Goal: Task Accomplishment & Management: Use online tool/utility

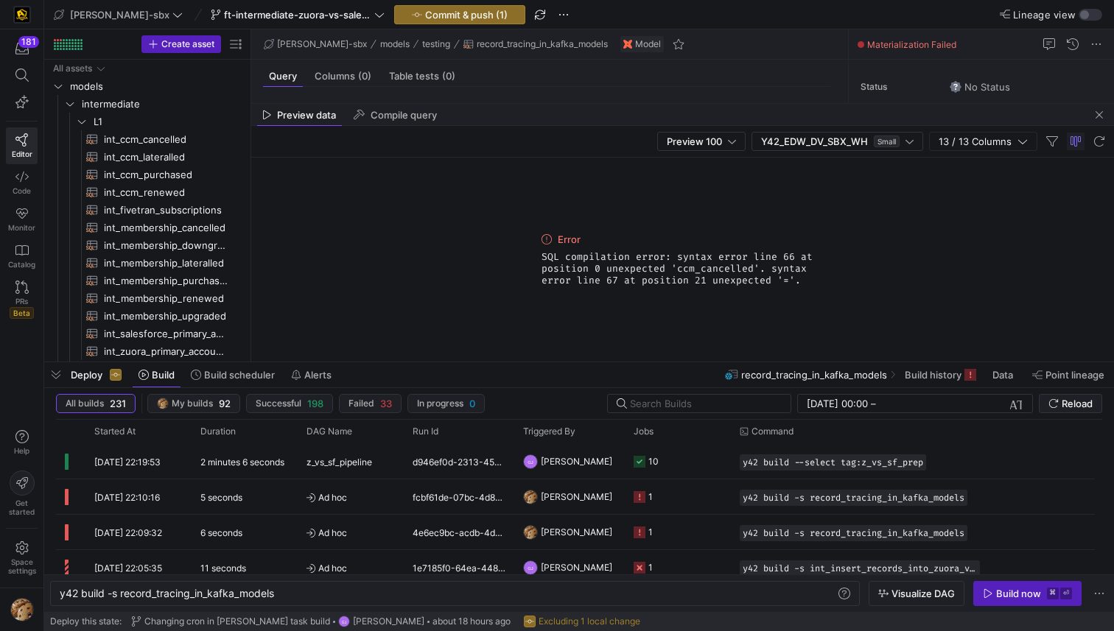
scroll to position [80, 37]
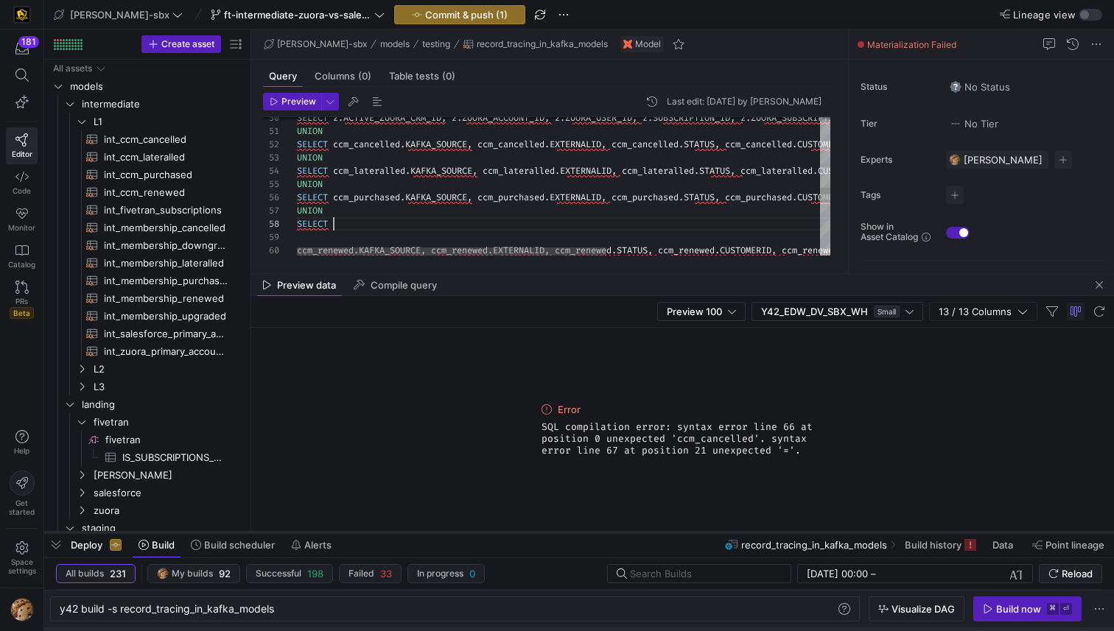
drag, startPoint x: 212, startPoint y: 362, endPoint x: 209, endPoint y: 533, distance: 170.2
click at [209, 533] on div at bounding box center [579, 533] width 1070 height 6
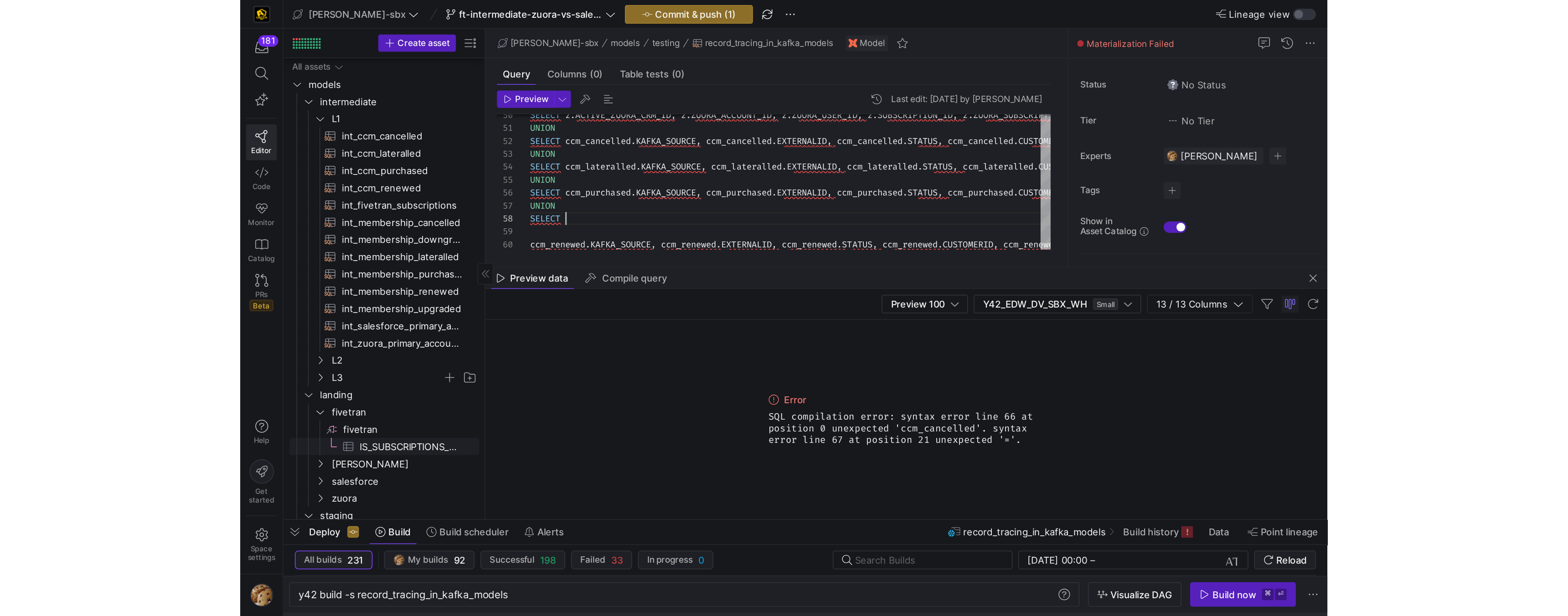
scroll to position [91, 0]
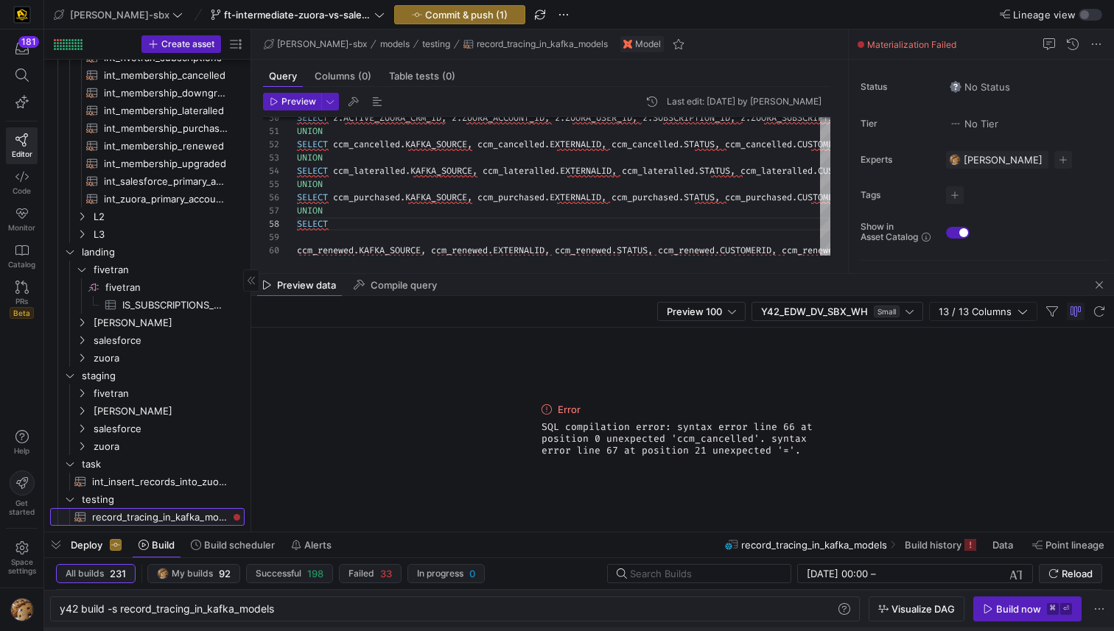
click at [153, 519] on span "record_tracing_in_kafka_models​​​​​​​​​​" at bounding box center [160, 517] width 136 height 17
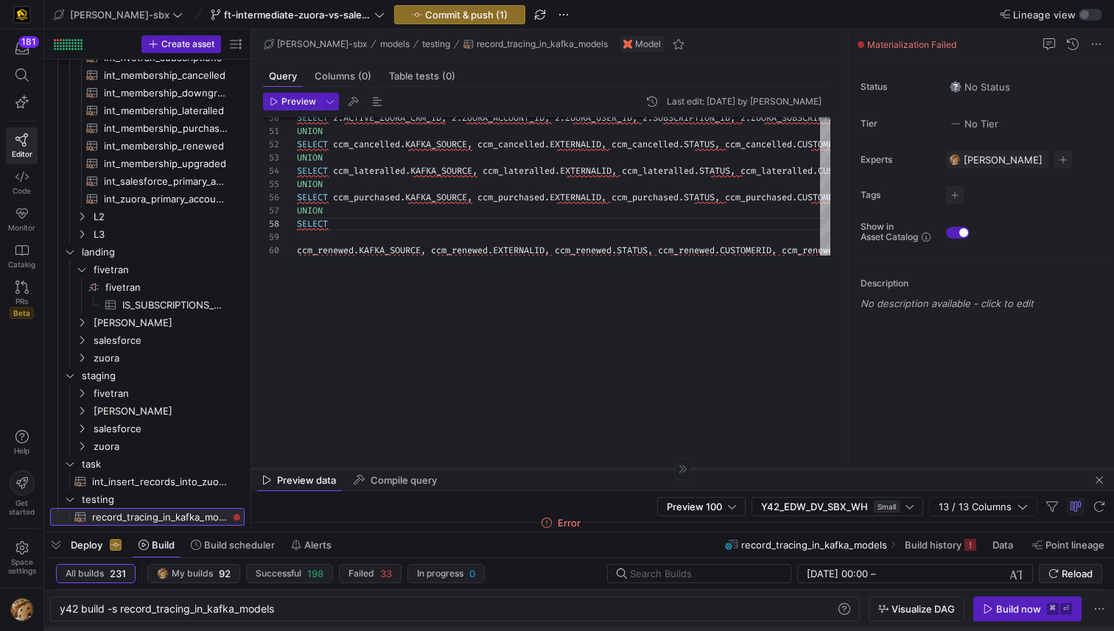
drag, startPoint x: 372, startPoint y: 273, endPoint x: 368, endPoint y: 475, distance: 201.9
click at [368, 469] on div at bounding box center [682, 469] width 863 height 1
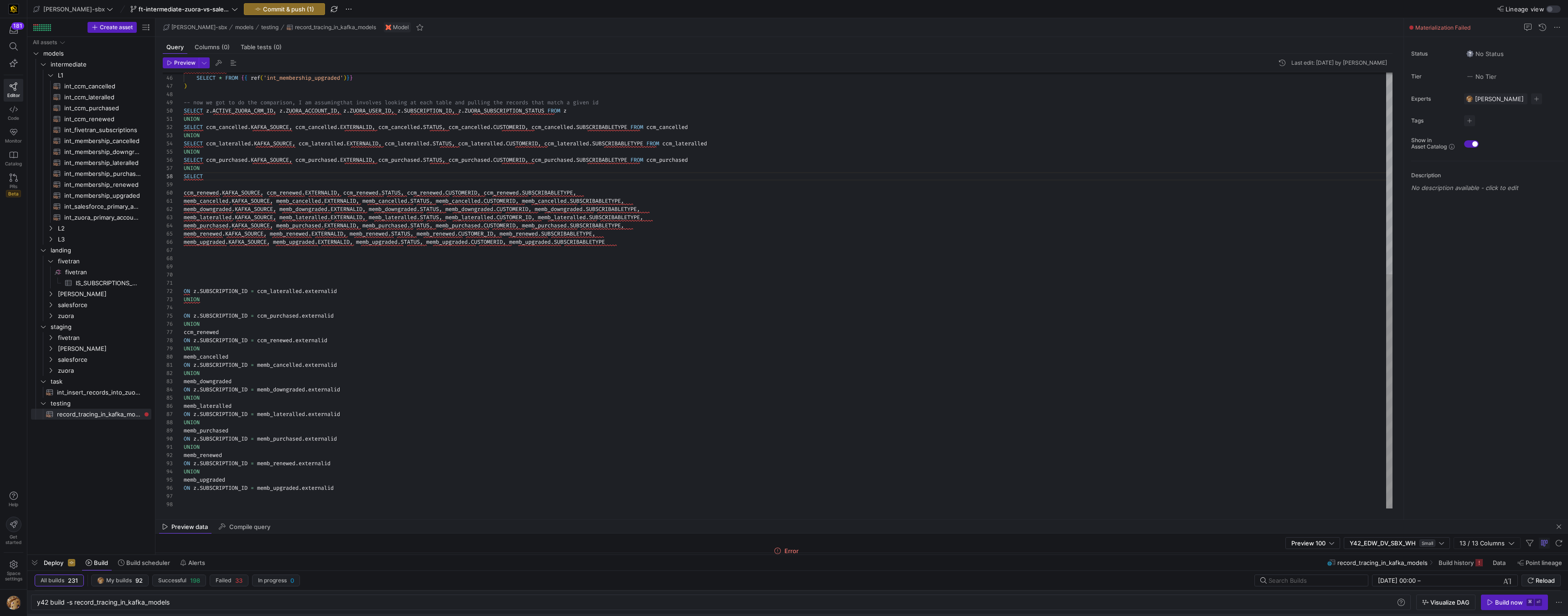
scroll to position [25, 0]
click at [241, 306] on div "UNION SELECT ccm_lateralled . KAFKA_SOURCE , ccm_lateralled . EXTERNALID , ccm_…" at bounding box center [788, 103] width 1209 height 811
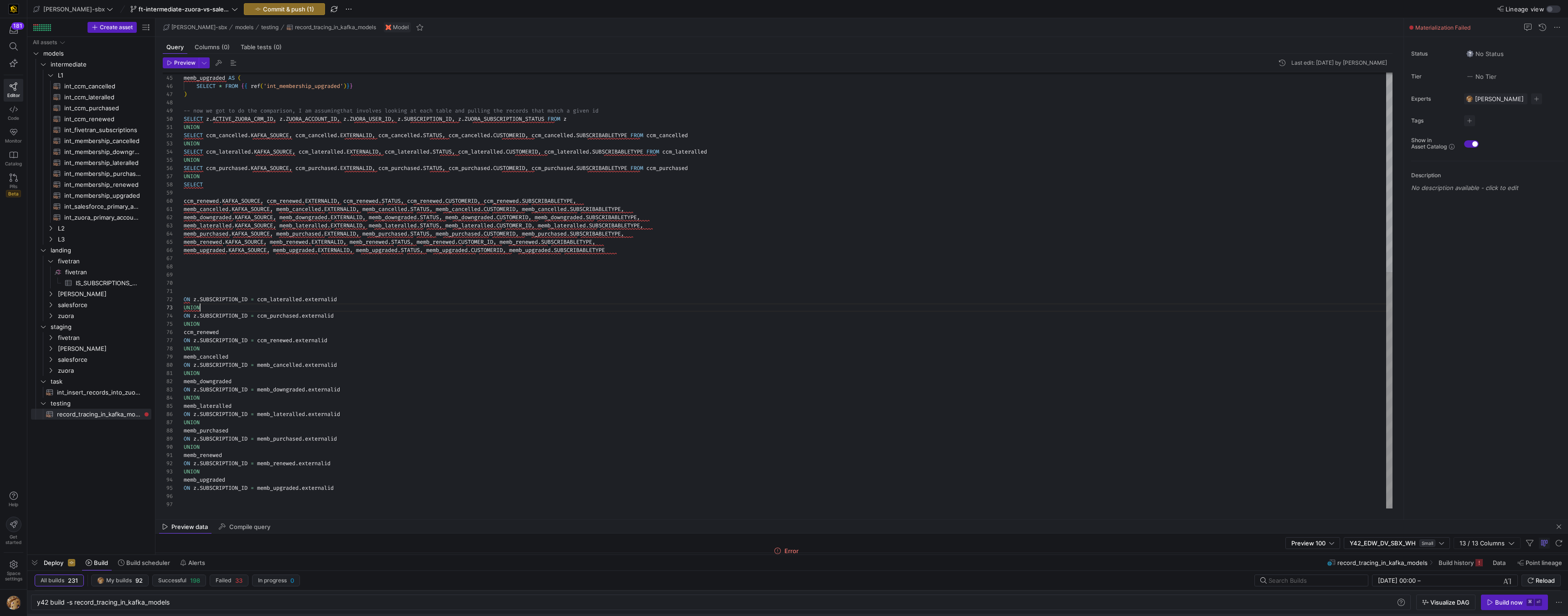
click at [184, 200] on span "ccm_renewed" at bounding box center [201, 201] width 35 height 7
click at [183, 200] on div "60" at bounding box center [173, 200] width 21 height 8
click at [185, 200] on div "UNION SELECT ccm_lateralled . KAFKA_SOURCE , ccm_lateralled . EXTERNALID , ccm_…" at bounding box center [788, 107] width 1209 height 803
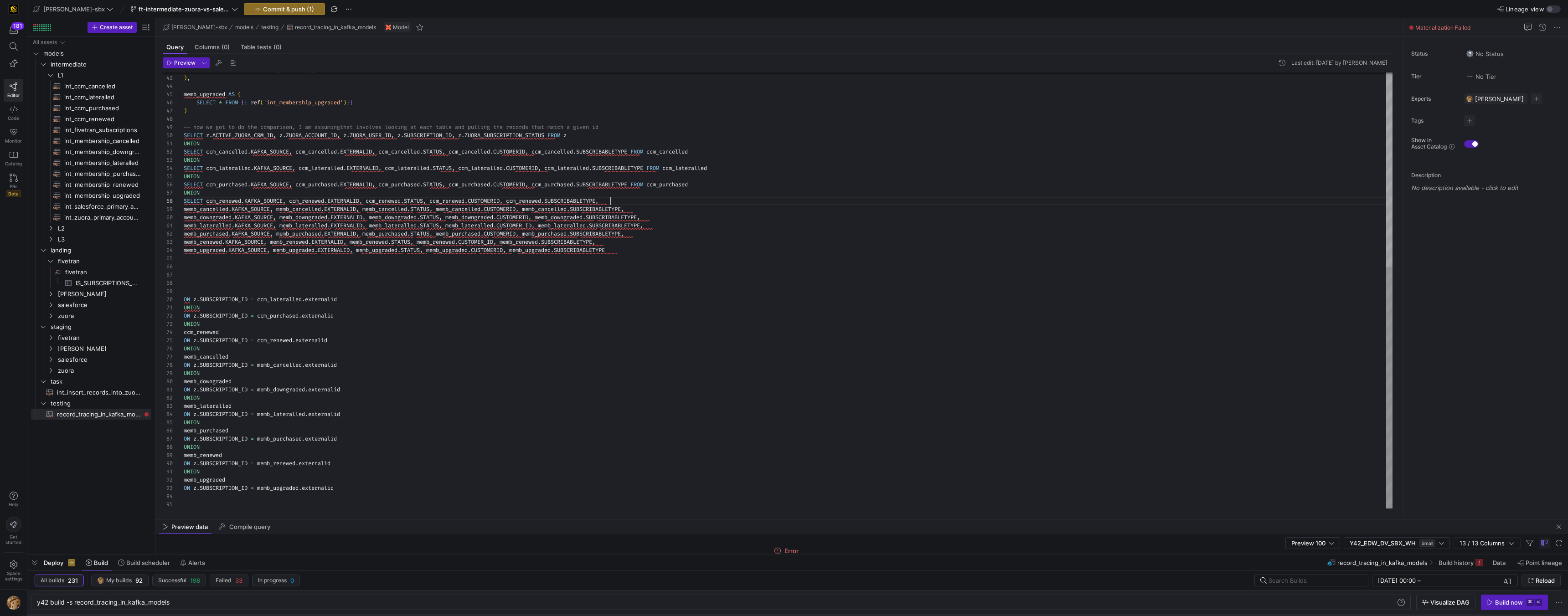
scroll to position [49, 427]
click at [679, 200] on div "UNION SELECT ccm_lateralled . KAFKA_SOURCE , ccm_lateralled . EXTERNALID , ccm_…" at bounding box center [788, 116] width 1209 height 787
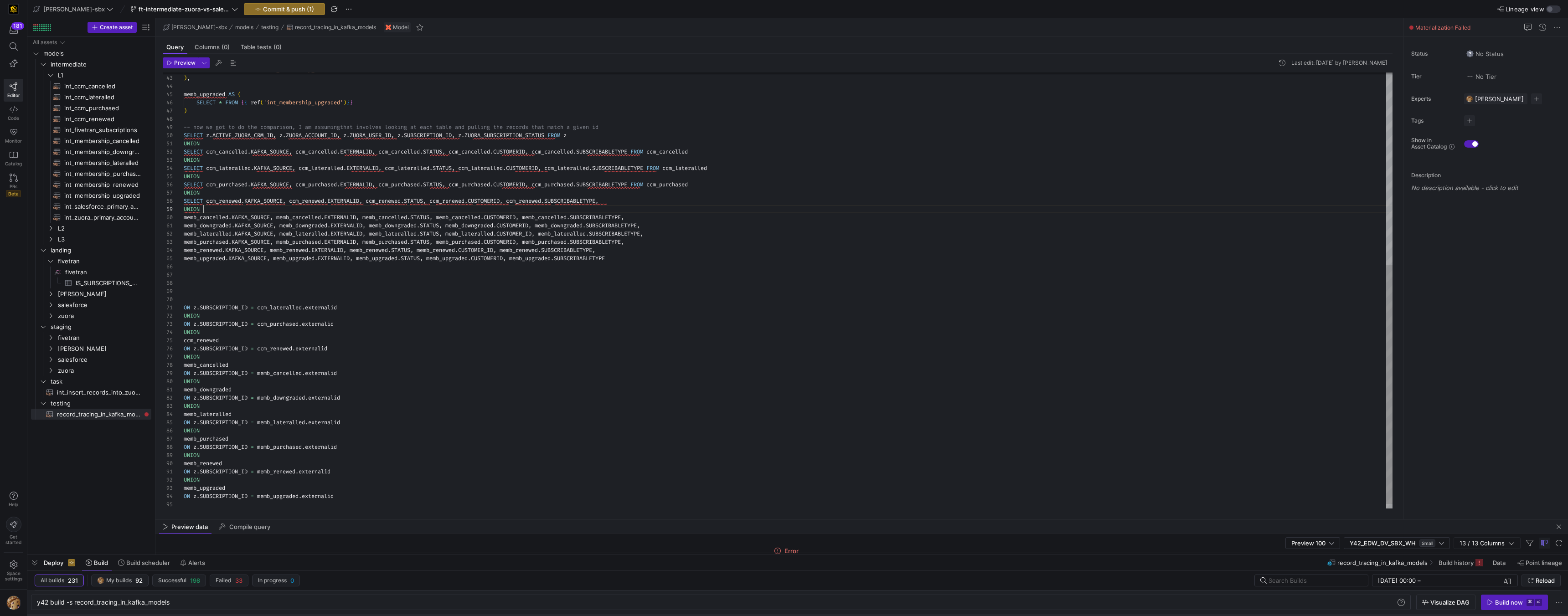
scroll to position [58, 20]
click at [184, 216] on span "memb_cancelled" at bounding box center [206, 218] width 45 height 7
click at [184, 218] on div "UNION SELECT ccm_lateralled . KAFKA_SOURCE , ccm_lateralled . EXTERNALID , ccm_…" at bounding box center [788, 119] width 1209 height 795
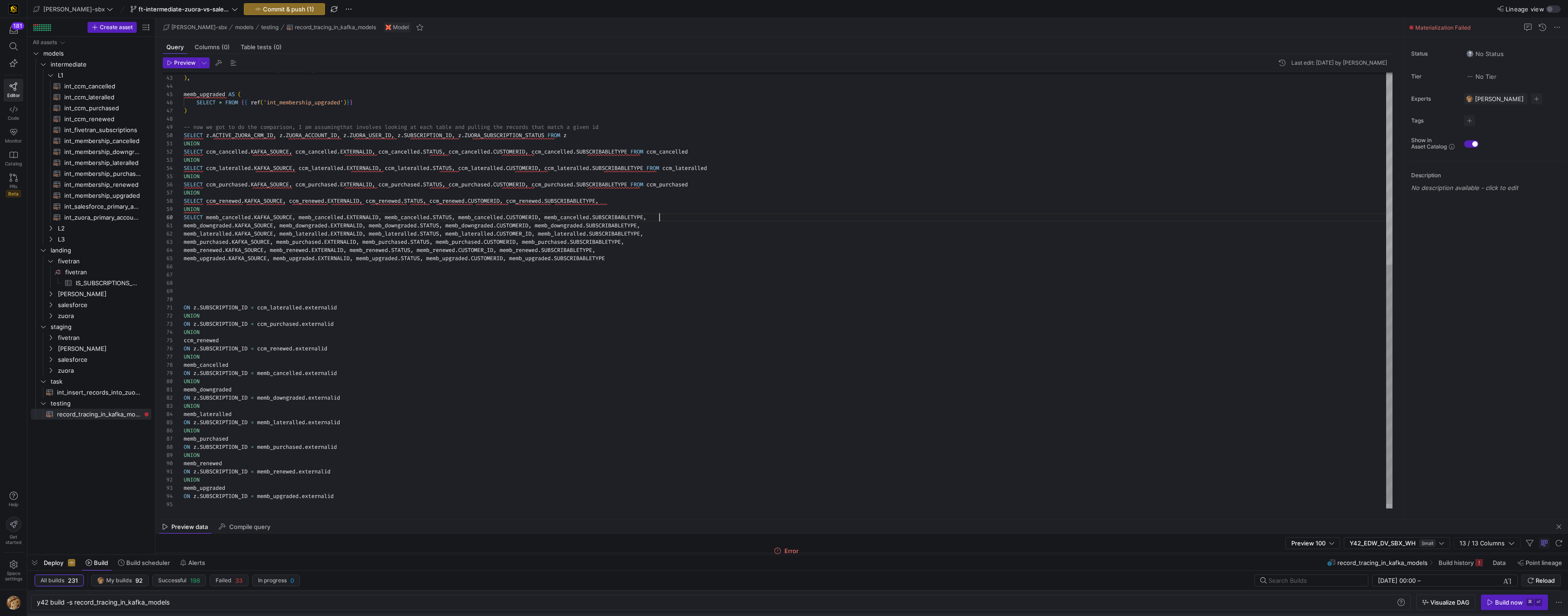
click at [678, 218] on div "UNION SELECT ccm_lateralled . KAFKA_SOURCE , ccm_lateralled . EXTERNALID , ccm_…" at bounding box center [788, 119] width 1209 height 795
click at [655, 199] on div "UNION SELECT ccm_lateralled . KAFKA_SOURCE , ccm_lateralled . EXTERNALID , ccm_…" at bounding box center [788, 124] width 1209 height 803
click at [183, 233] on div "62" at bounding box center [173, 233] width 21 height 8
drag, startPoint x: 184, startPoint y: 234, endPoint x: 188, endPoint y: 226, distance: 8.9
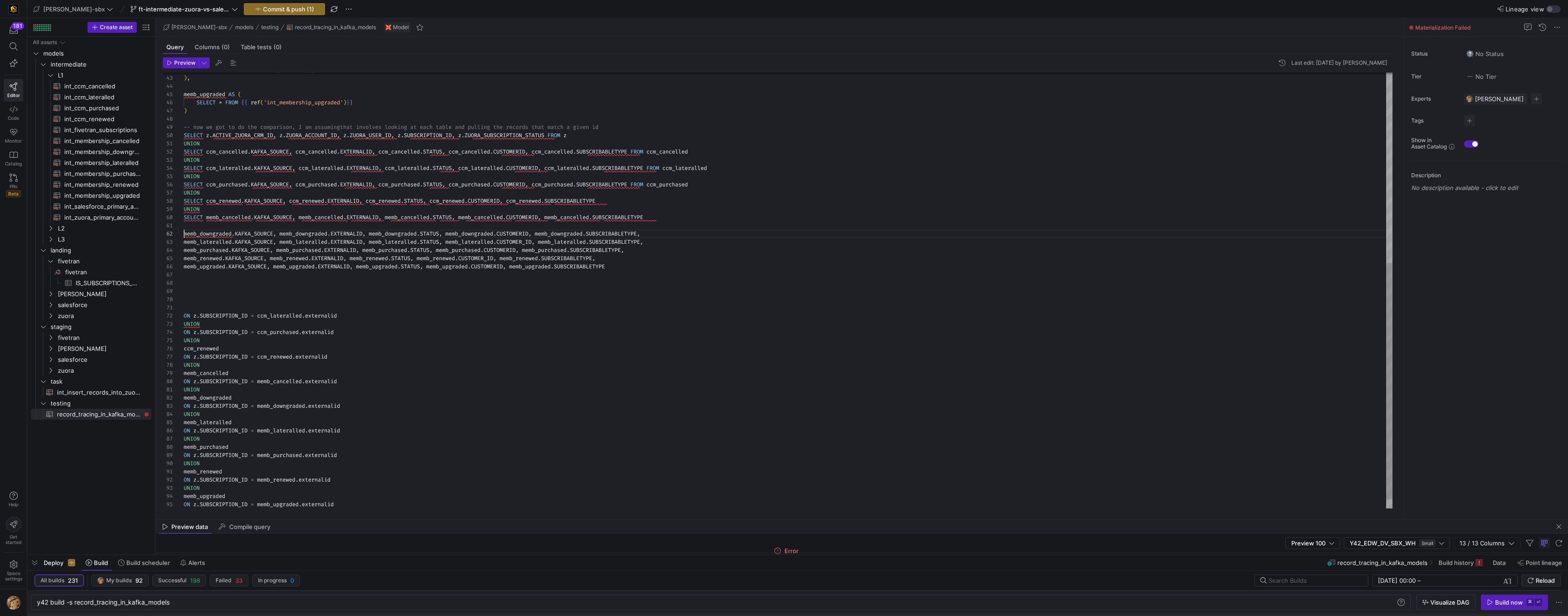
click at [184, 234] on div "UNION SELECT ccm_lateralled . KAFKA_SOURCE , ccm_lateralled . EXTERNALID , ccm_…" at bounding box center [788, 124] width 1209 height 803
click at [188, 226] on div "UNION SELECT ccm_lateralled . KAFKA_SOURCE , ccm_lateralled . EXTERNALID , ccm_…" at bounding box center [788, 124] width 1209 height 803
click at [184, 233] on div "UNION SELECT ccm_lateralled . KAFKA_SOURCE , ccm_lateralled . EXTERNALID , ccm_…" at bounding box center [788, 124] width 1209 height 803
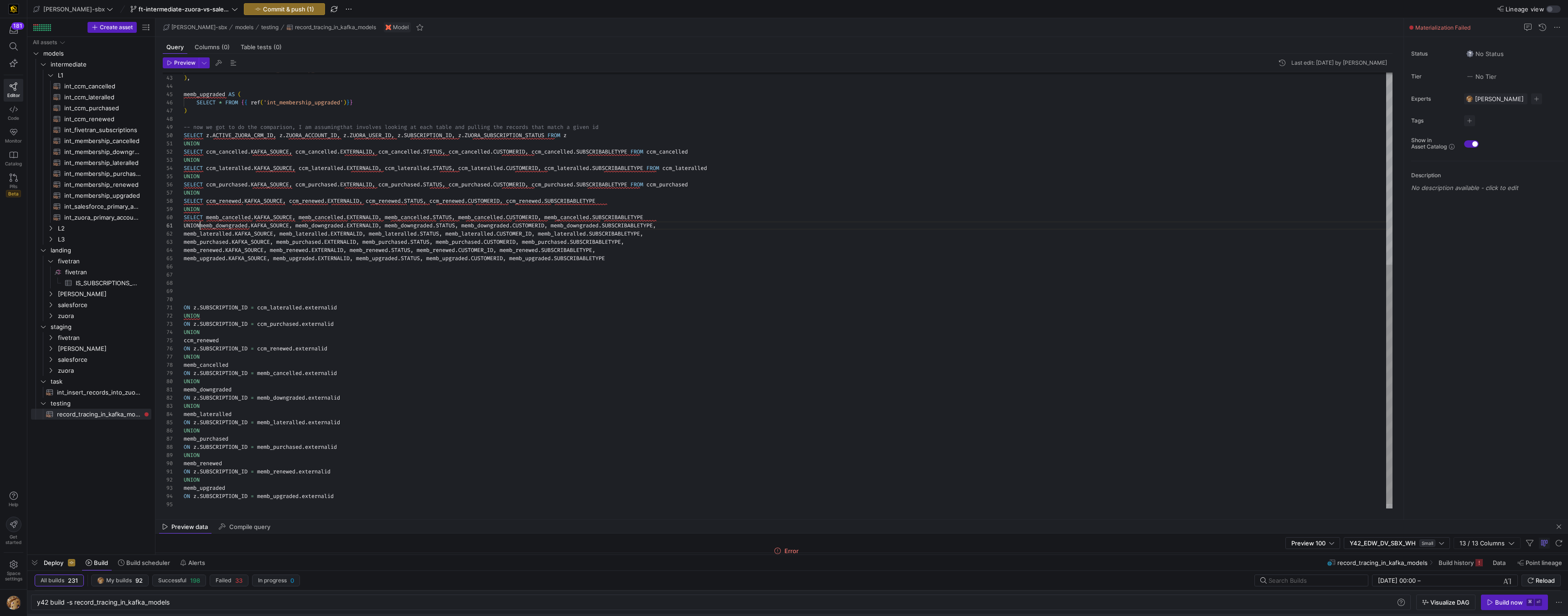
scroll to position [49, 0]
drag, startPoint x: 442, startPoint y: 284, endPoint x: 460, endPoint y: 259, distance: 30.8
click at [447, 283] on div "UNION SELECT ccm_lateralled . KAFKA_SOURCE , ccm_lateralled . EXTERNALID , ccm_…" at bounding box center [788, 119] width 1209 height 795
click at [202, 226] on div "UNION SELECT ccm_lateralled . KAFKA_SOURCE , ccm_lateralled . EXTERNALID , ccm_…" at bounding box center [788, 119] width 1209 height 795
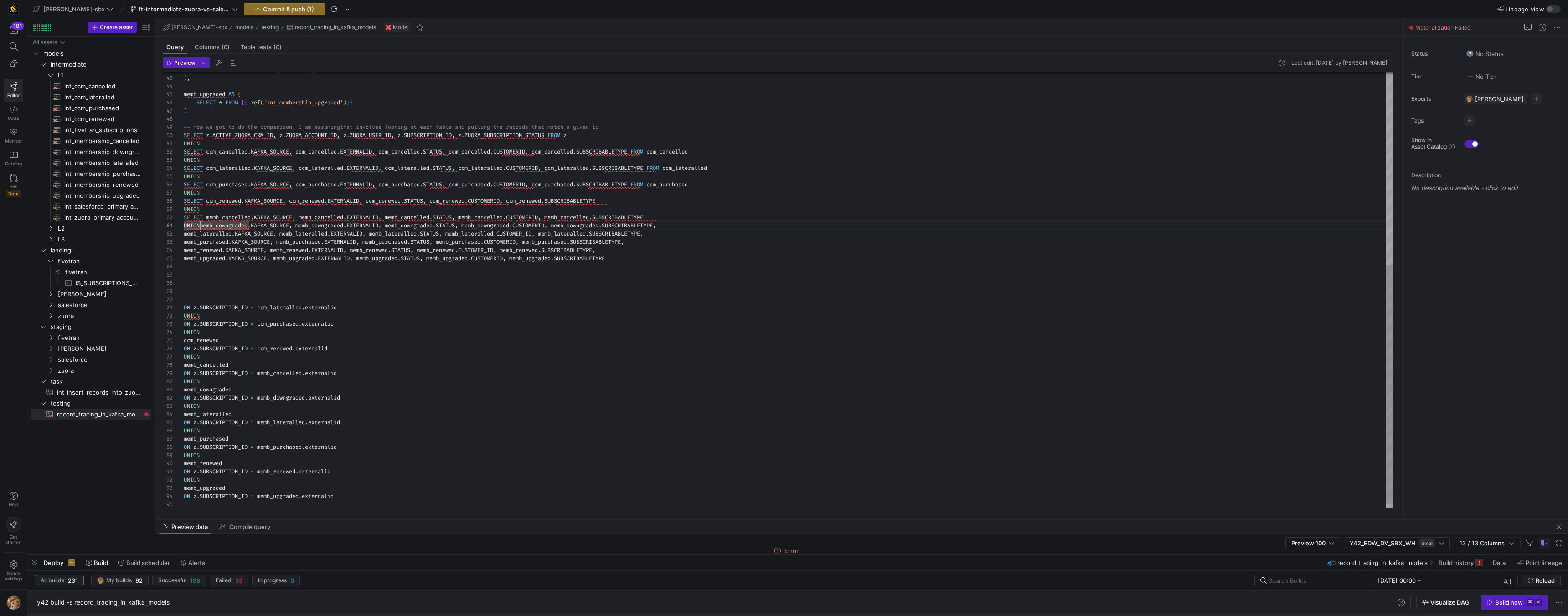
click at [202, 226] on div "UNION SELECT ccm_lateralled . KAFKA_SOURCE , ccm_lateralled . EXTERNALID , ccm_…" at bounding box center [788, 119] width 1209 height 795
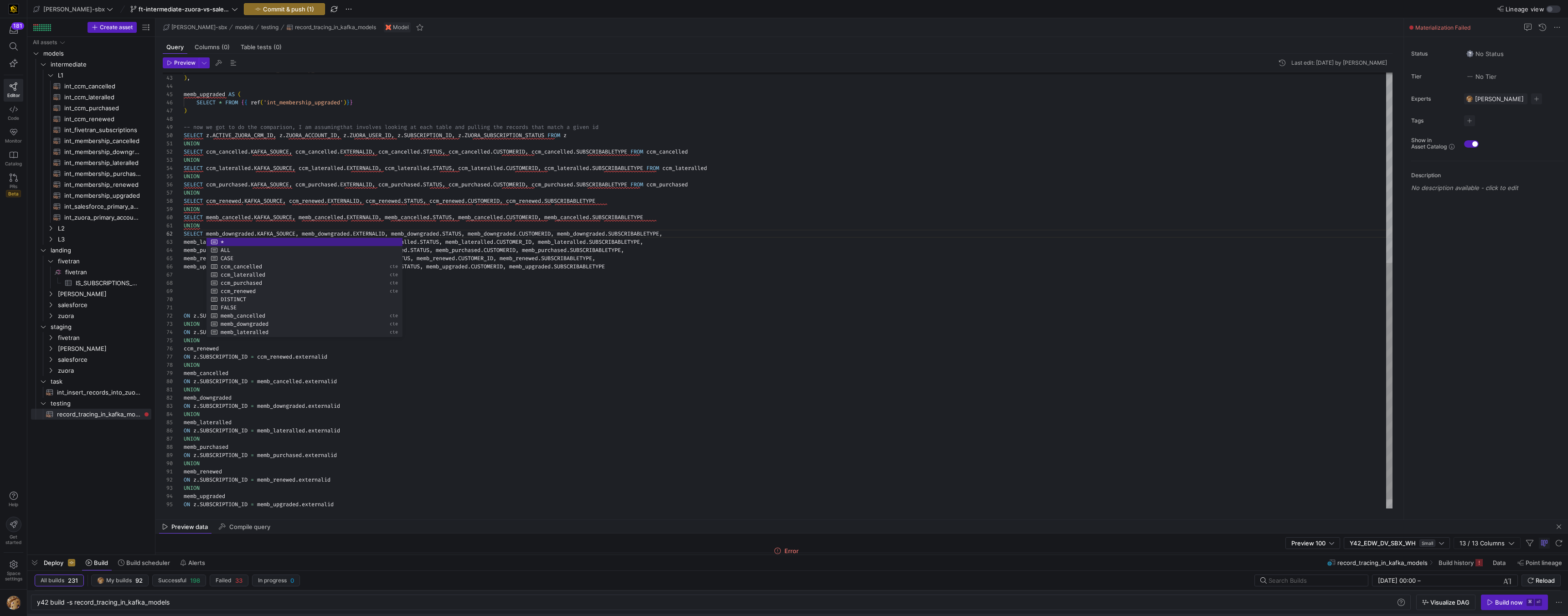
click at [689, 233] on div "UNION SELECT ccm_lateralled . KAFKA_SOURCE , ccm_lateralled . EXTERNALID , ccm_…" at bounding box center [788, 124] width 1209 height 803
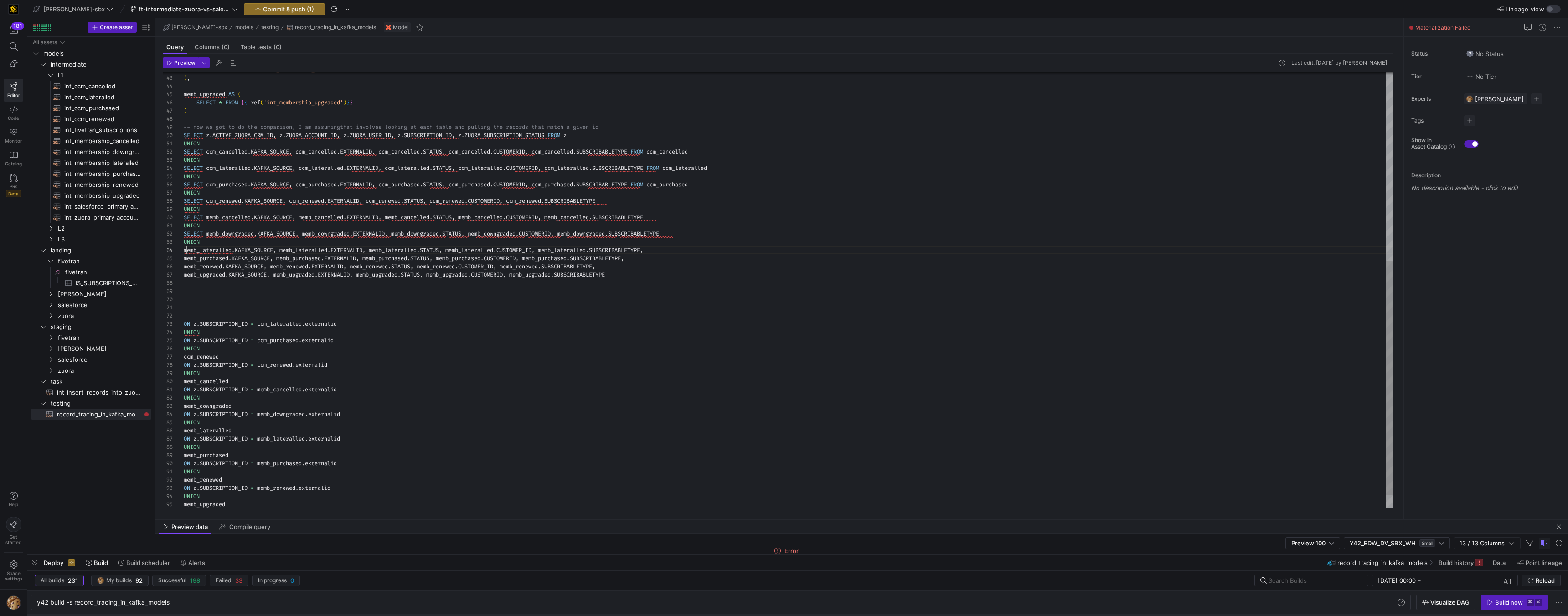
scroll to position [25, 3]
click at [186, 249] on div "UNION SELECT ccm_lateralled . KAFKA_SOURCE , ccm_lateralled . EXTERNALID , ccm_…" at bounding box center [788, 127] width 1209 height 811
click at [670, 238] on div "UNION SELECT ccm_lateralled . KAFKA_SOURCE , ccm_lateralled . EXTERNALID , ccm_…" at bounding box center [788, 127] width 1209 height 811
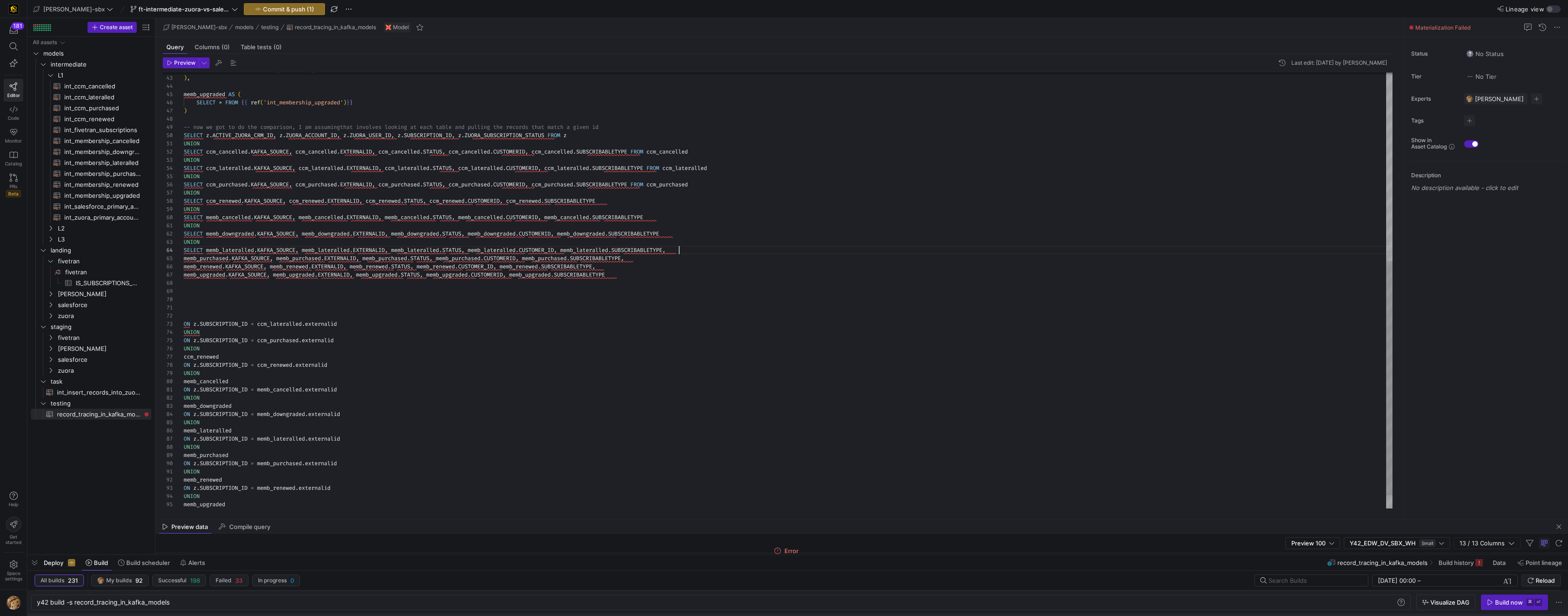
click at [689, 248] on div "UNION SELECT ccm_lateralled . KAFKA_SOURCE , ccm_lateralled . EXTERNALID , ccm_…" at bounding box center [788, 127] width 1209 height 811
click at [184, 259] on div "UNION SELECT ccm_lateralled . KAFKA_SOURCE , ccm_lateralled . EXTERNALID , ccm_…" at bounding box center [788, 127] width 1209 height 811
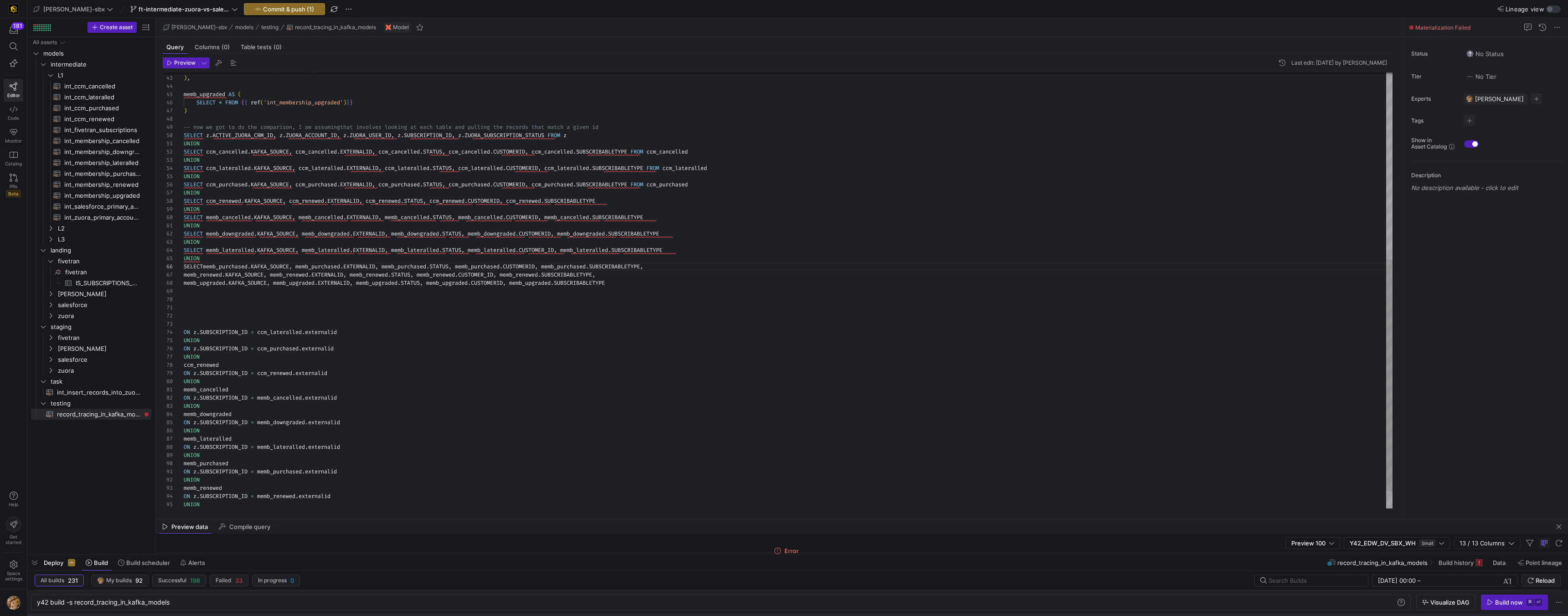
scroll to position [41, 23]
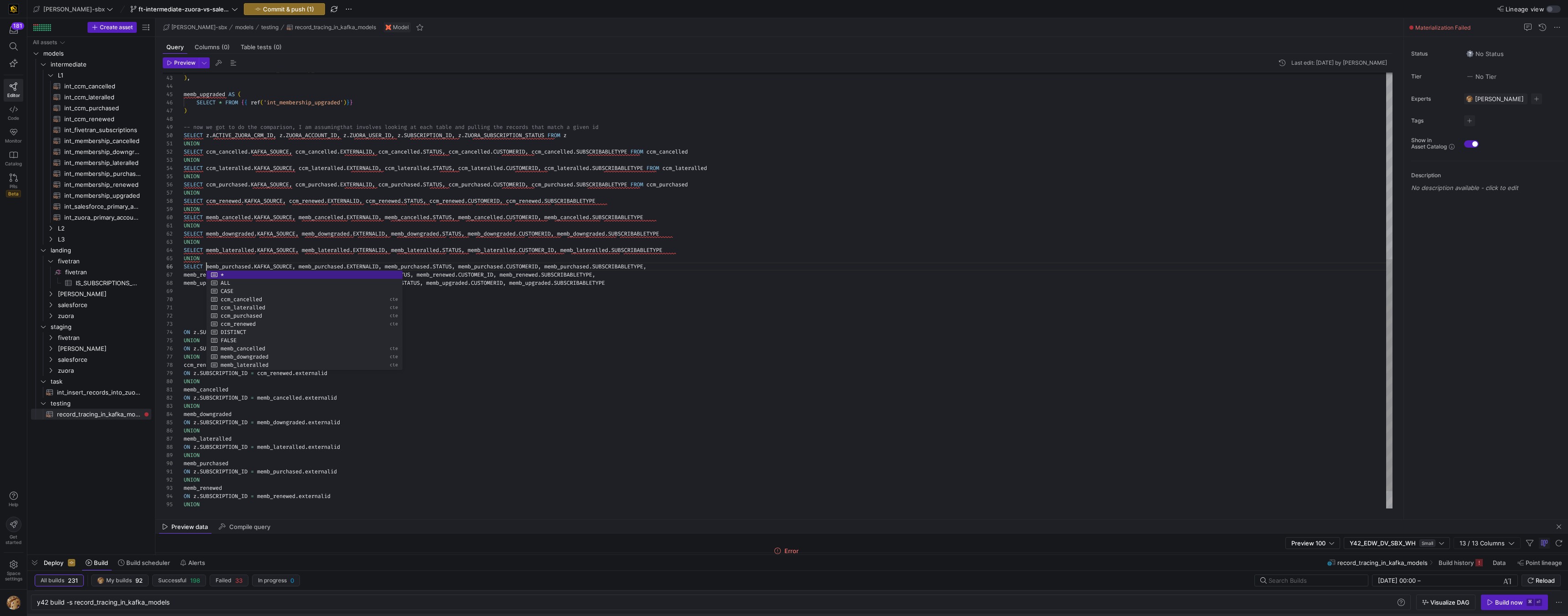
click at [683, 262] on div "UNION SELECT ccm_lateralled . KAFKA_SOURCE , ccm_lateralled . EXTERNALID , ccm_…" at bounding box center [788, 132] width 1209 height 819
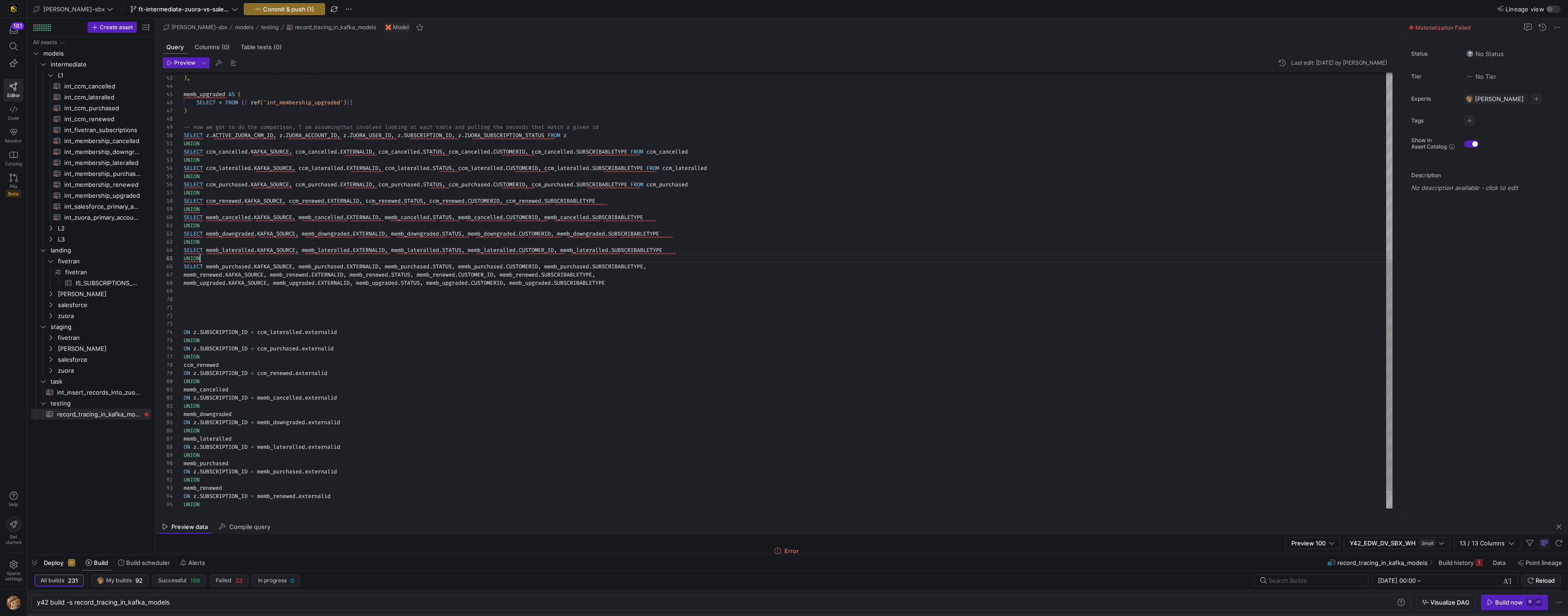
click at [678, 268] on div "UNION SELECT ccm_lateralled . KAFKA_SOURCE , ccm_lateralled . EXTERNALID , ccm_…" at bounding box center [788, 132] width 1209 height 819
click at [184, 281] on div "UNION SELECT ccm_lateralled . KAFKA_SOURCE , ccm_lateralled . EXTERNALID , ccm_…" at bounding box center [788, 136] width 1209 height 828
click at [640, 283] on div "UNION SELECT ccm_lateralled . KAFKA_SOURCE , ccm_lateralled . EXTERNALID , ccm_…" at bounding box center [788, 136] width 1209 height 828
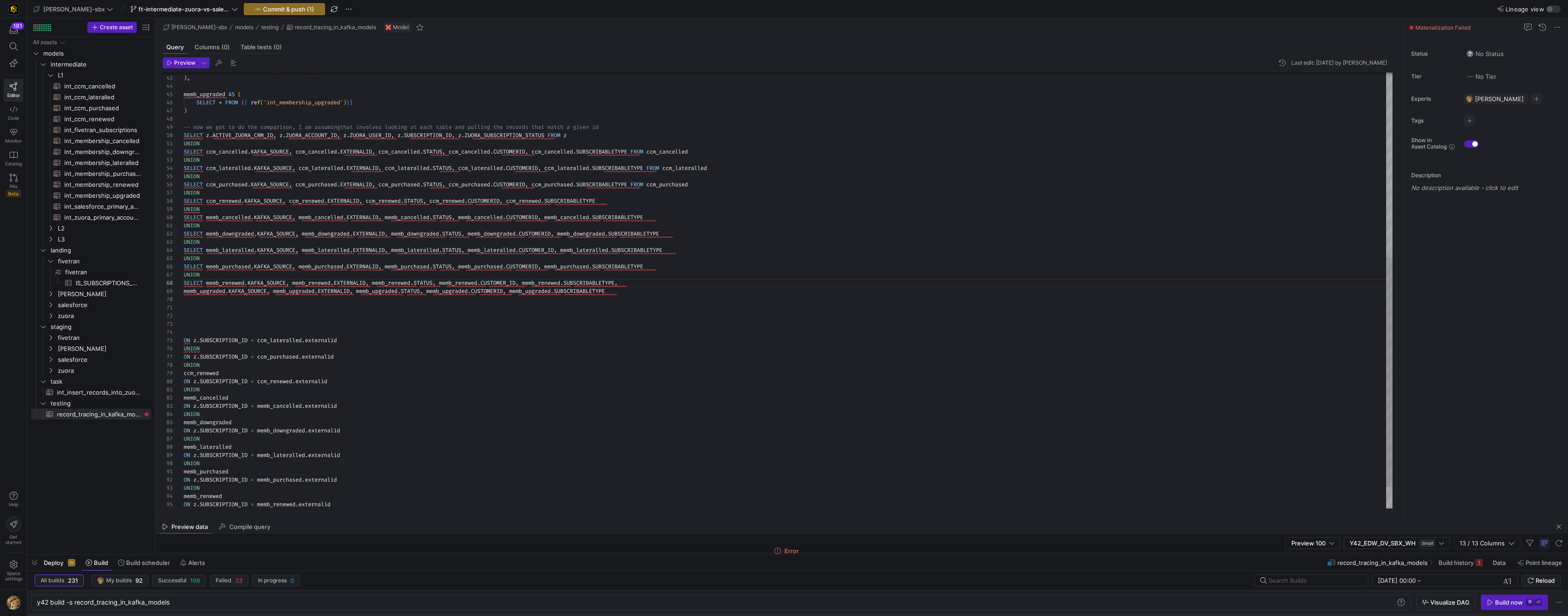
scroll to position [49, 443]
click at [184, 291] on div "UNION SELECT ccm_lateralled . KAFKA_SOURCE , ccm_lateralled . EXTERNALID , ccm_…" at bounding box center [788, 136] width 1209 height 828
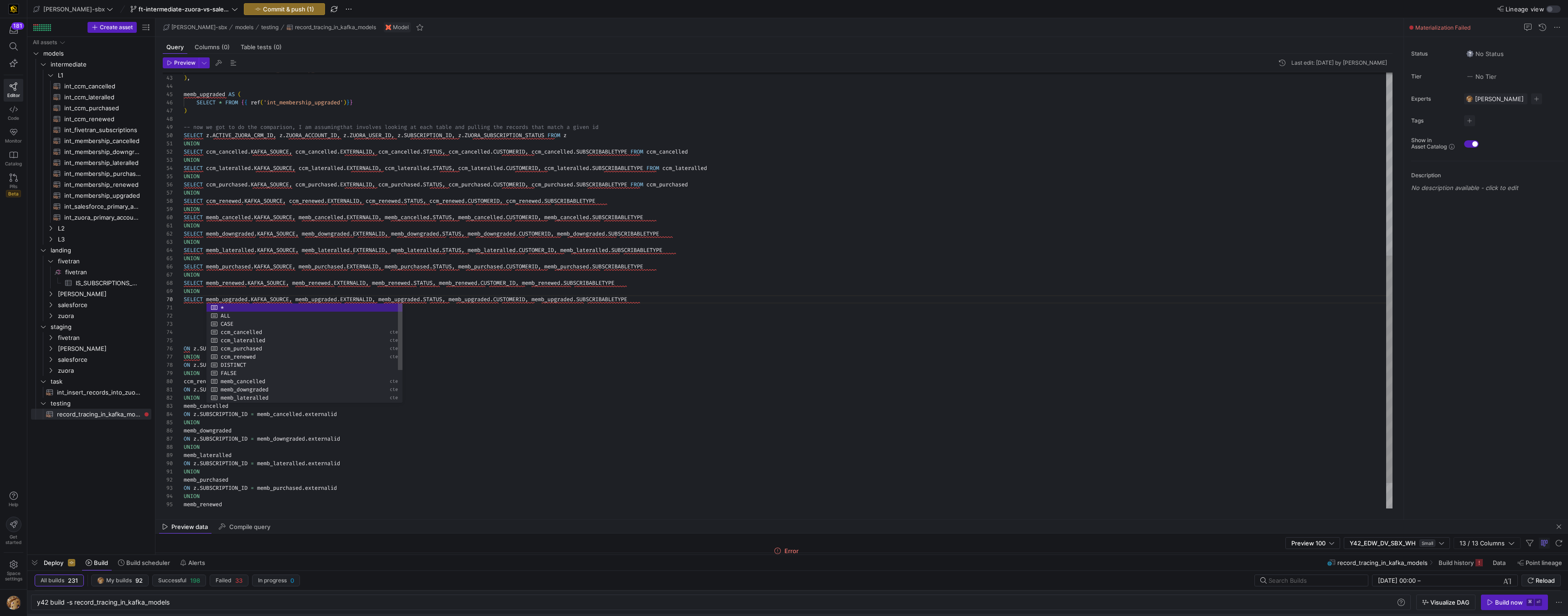
scroll to position [49, 456]
click at [687, 301] on div "UNION SELECT ccm_lateralled . KAFKA_SOURCE , ccm_lateralled . EXTERNALID , ccm_…" at bounding box center [788, 140] width 1209 height 836
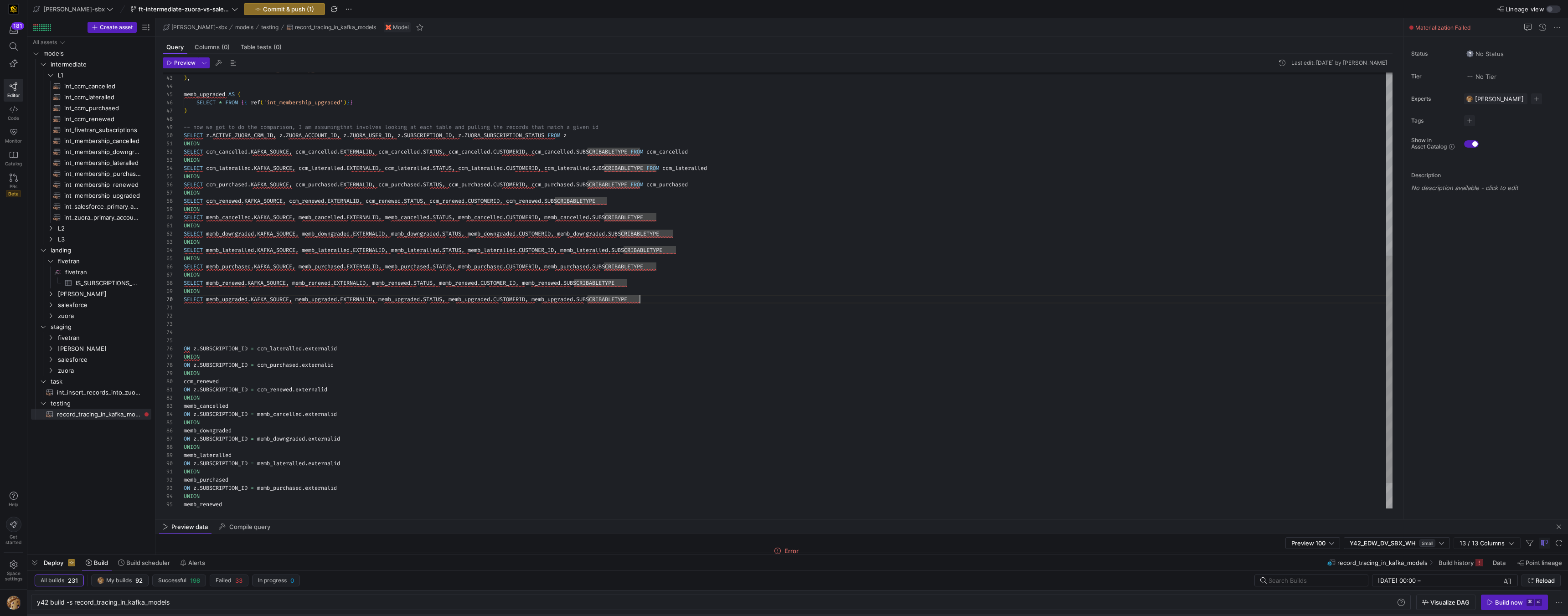
click at [252, 340] on div "UNION SELECT ccm_lateralled . KAFKA_SOURCE , ccm_lateralled . EXTERNALID , ccm_…" at bounding box center [788, 140] width 1209 height 836
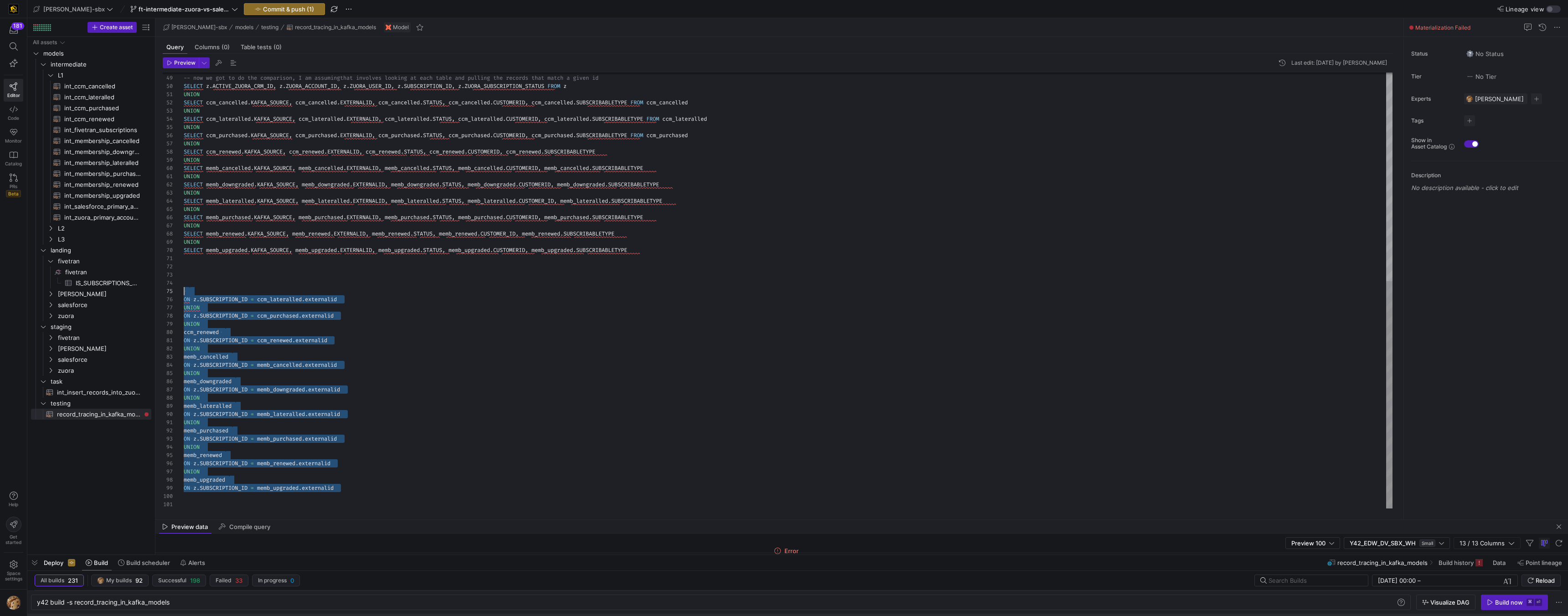
scroll to position [41, 0]
drag, startPoint x: 347, startPoint y: 497, endPoint x: 167, endPoint y: 299, distance: 267.6
click at [184, 299] on div "UNION SELECT ccm_lateralled . KAFKA_SOURCE , ccm_lateralled . EXTERNALID , ccm_…" at bounding box center [788, 90] width 1209 height 836
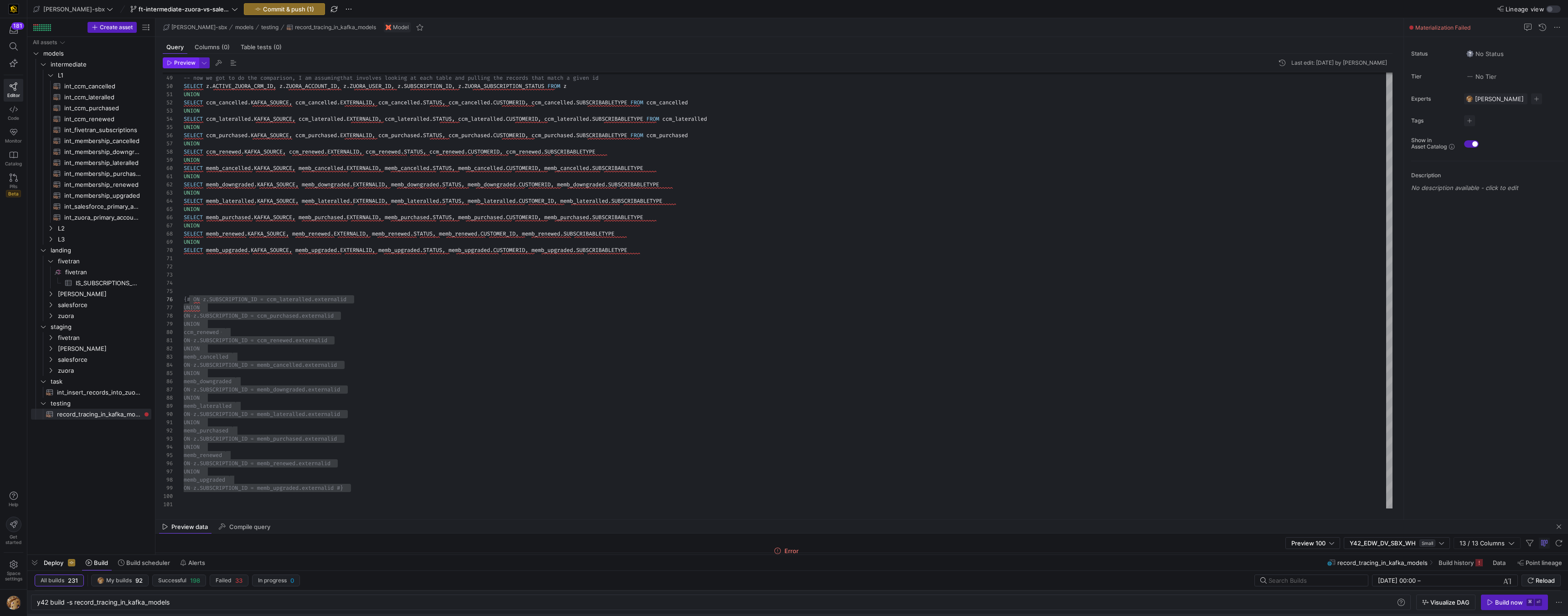
click at [187, 60] on span "Preview" at bounding box center [184, 63] width 22 height 6
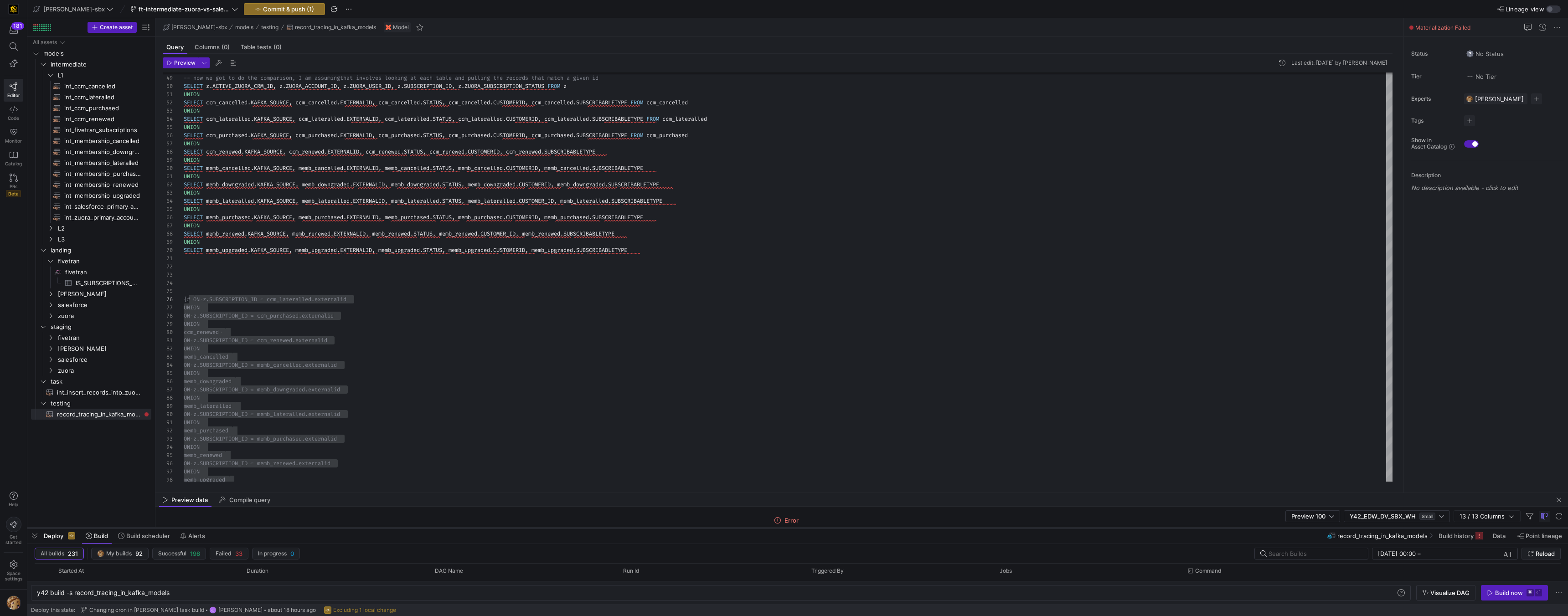
drag, startPoint x: 516, startPoint y: 555, endPoint x: 508, endPoint y: 530, distance: 26.2
click at [508, 390] on div at bounding box center [798, 528] width 1541 height 4
drag, startPoint x: 520, startPoint y: 498, endPoint x: 522, endPoint y: 471, distance: 27.1
click at [523, 390] on as-split "[PERSON_NAME]-sbx models testing record_tracing_in_kafka_models Model Query Col…" at bounding box center [861, 273] width 1413 height 511
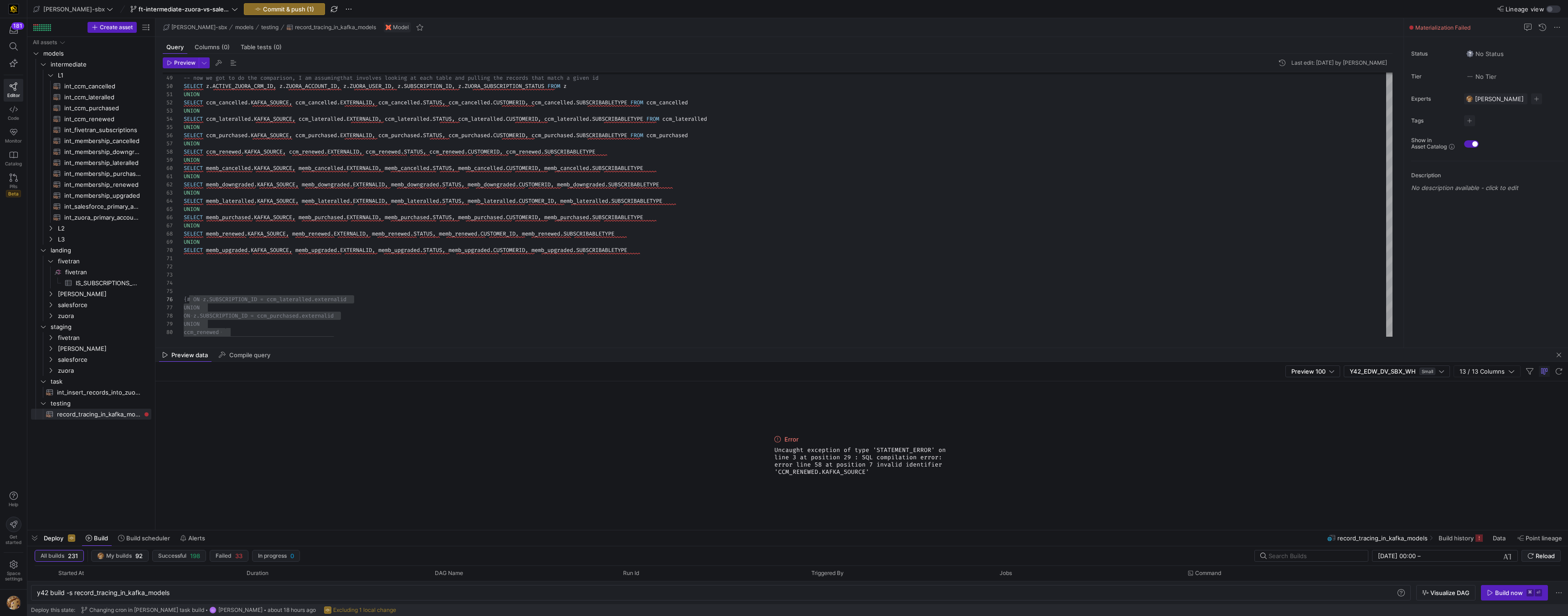
drag, startPoint x: 519, startPoint y: 495, endPoint x: 513, endPoint y: 366, distance: 129.1
click at [509, 348] on div at bounding box center [861, 348] width 1413 height 1
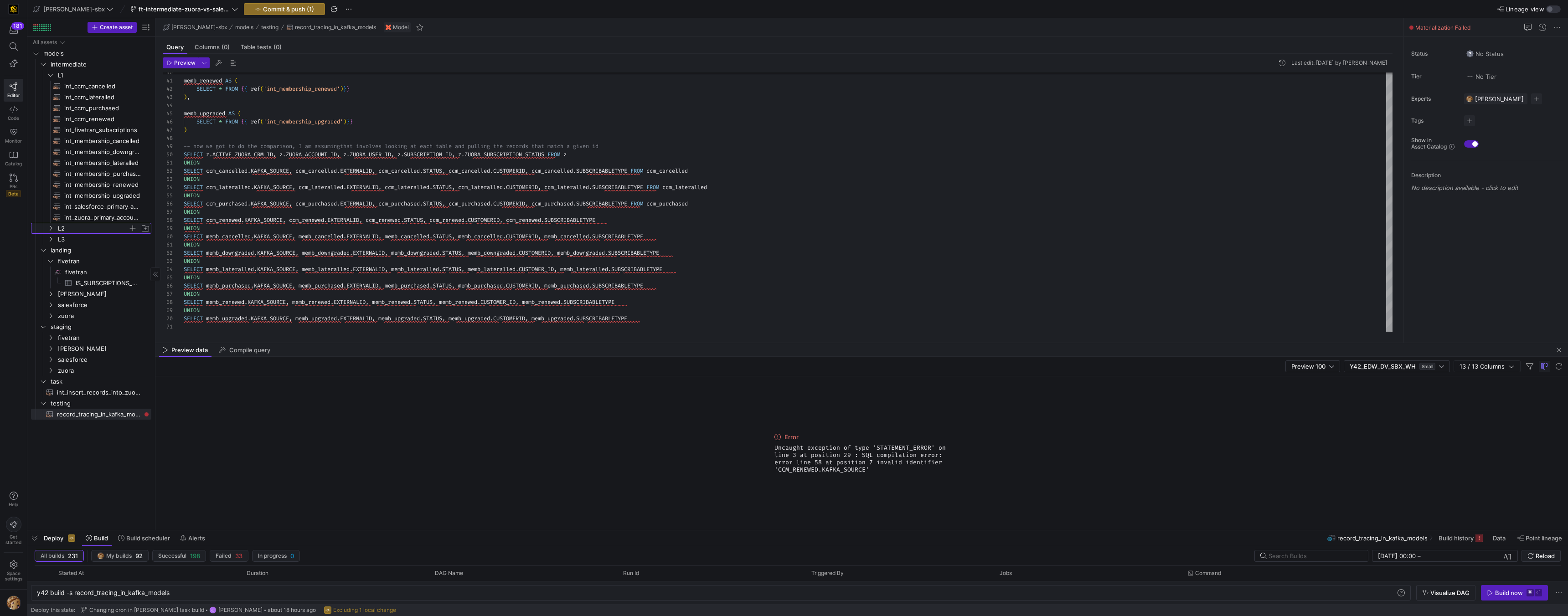
click at [89, 229] on span "L2" at bounding box center [93, 228] width 70 height 11
click at [89, 264] on span "subscriptions_postgres_kafka_joined_view​​​​​​​​​​" at bounding box center [103, 261] width 77 height 11
type textarea "{{config (tags=["kafka_joined_view"])}} {{config(materialized = 'table')}} WITH…"
type textarea "y42 build -s subscriptions_postgres_kafka_joined_view"
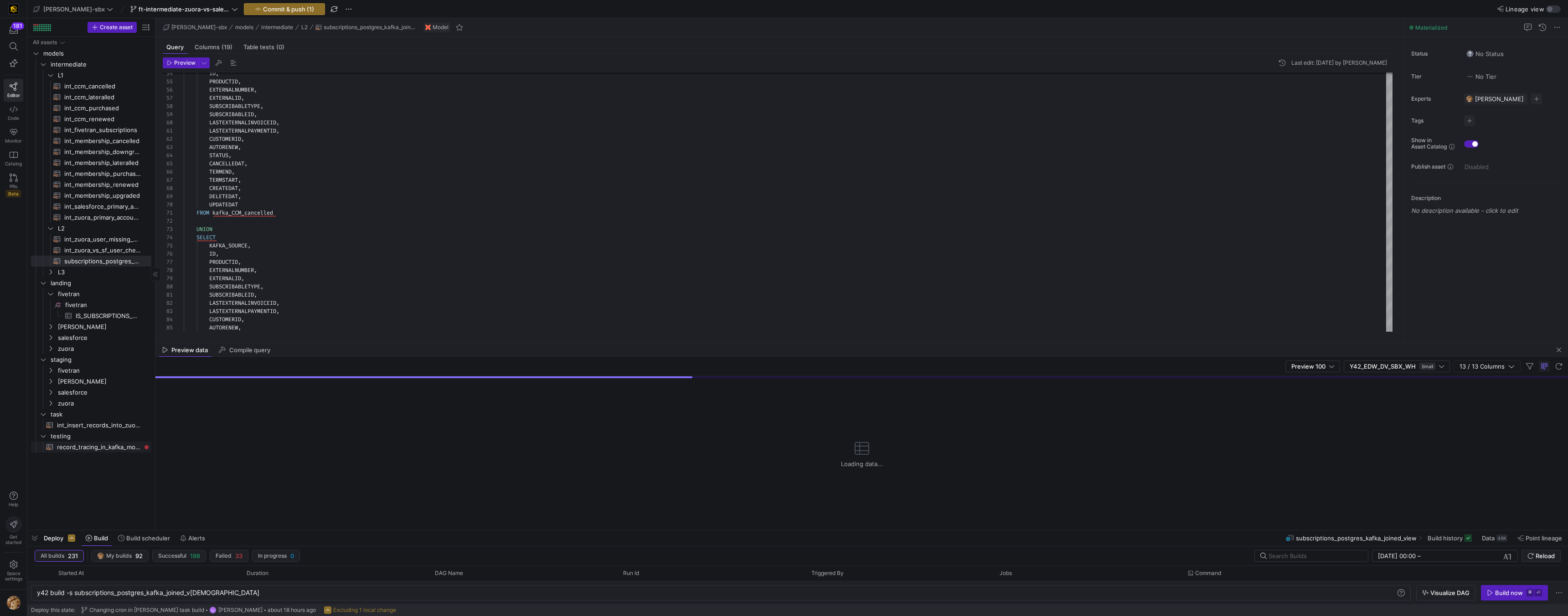
click at [106, 390] on span "record_tracing_in_kafka_models​​​​​​​​​​" at bounding box center [99, 447] width 84 height 11
type textarea "-- get all of our sources WITH z AS ( SELECT * FROM {{ ref('int_zuora_primary_a…"
type textarea "y42 build -s record_tracing_in_kafka_models"
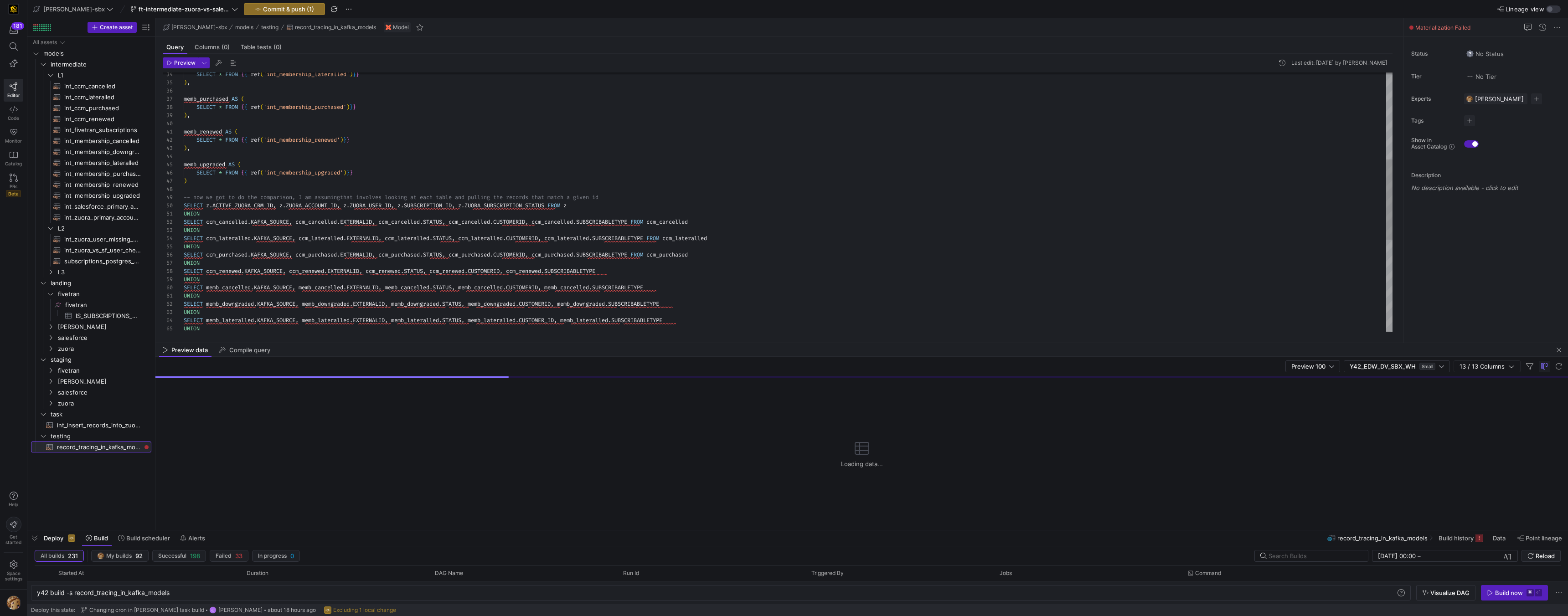
click at [183, 205] on div "50" at bounding box center [173, 205] width 21 height 8
click at [184, 205] on div "UNION SELECT ccm_lateralled . KAFKA_SOURCE , ccm_lateralled . EXTERNALID , ccm_…" at bounding box center [788, 210] width 1209 height 836
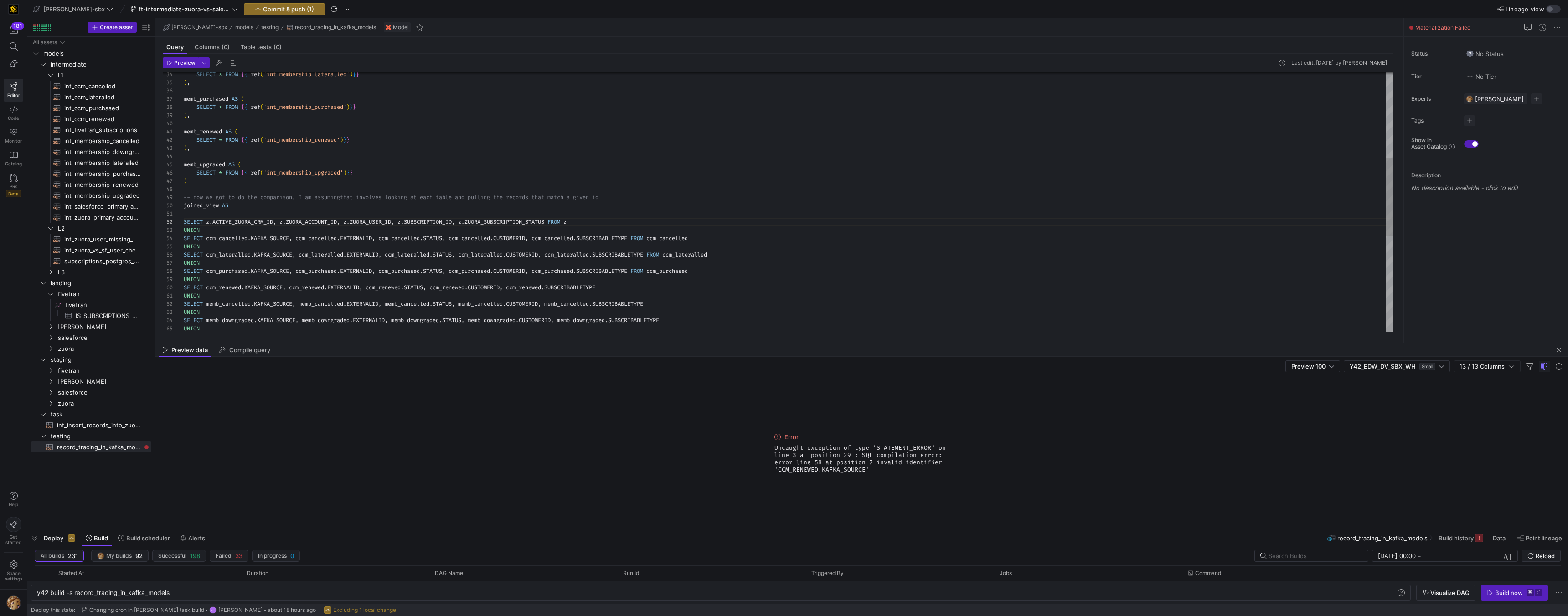
click at [256, 208] on div "UNION SELECT ccm_lateralled . KAFKA_SOURCE , ccm_lateralled . EXTERNALID , ccm_…" at bounding box center [788, 218] width 1209 height 852
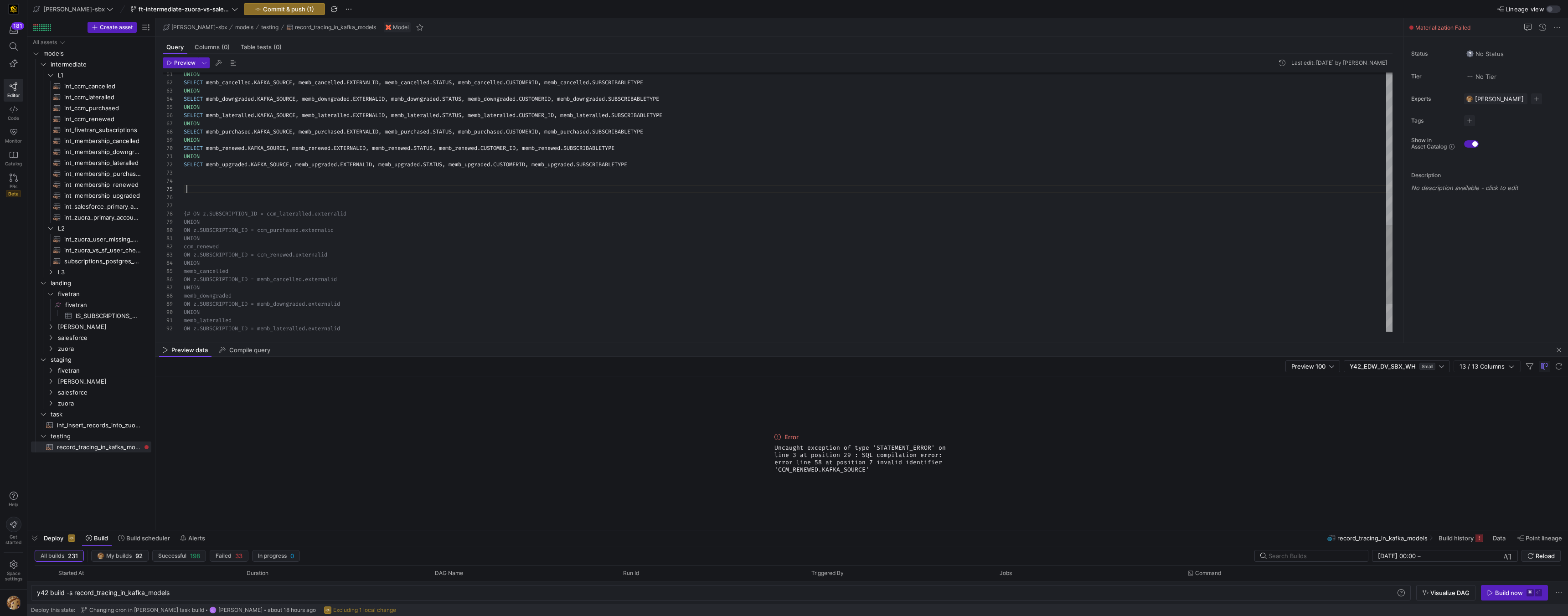
click at [181, 61] on span "Preview" at bounding box center [184, 63] width 22 height 6
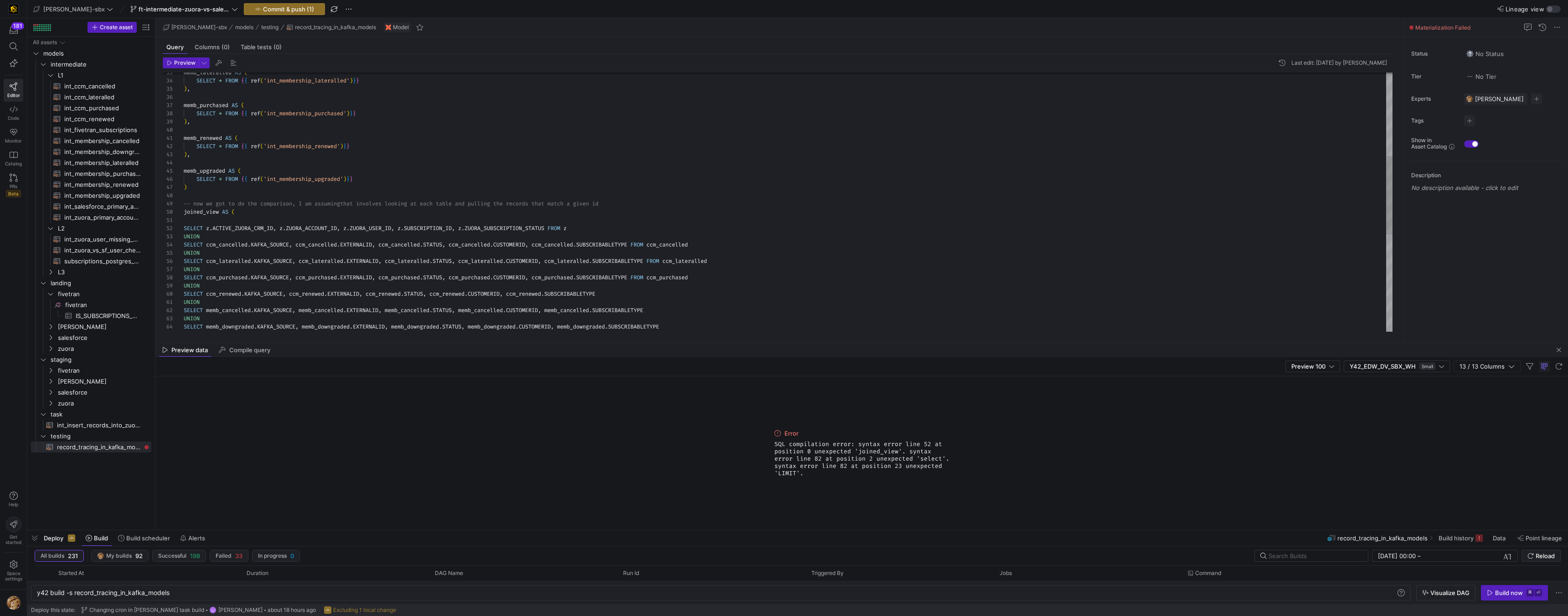
click at [220, 186] on div "UNION SELECT memb_cancelled . KAFKA_SOURCE , memb_cancelled . EXTERNALID , memb…" at bounding box center [788, 225] width 1209 height 852
click at [173, 66] on span "button" at bounding box center [181, 63] width 35 height 10
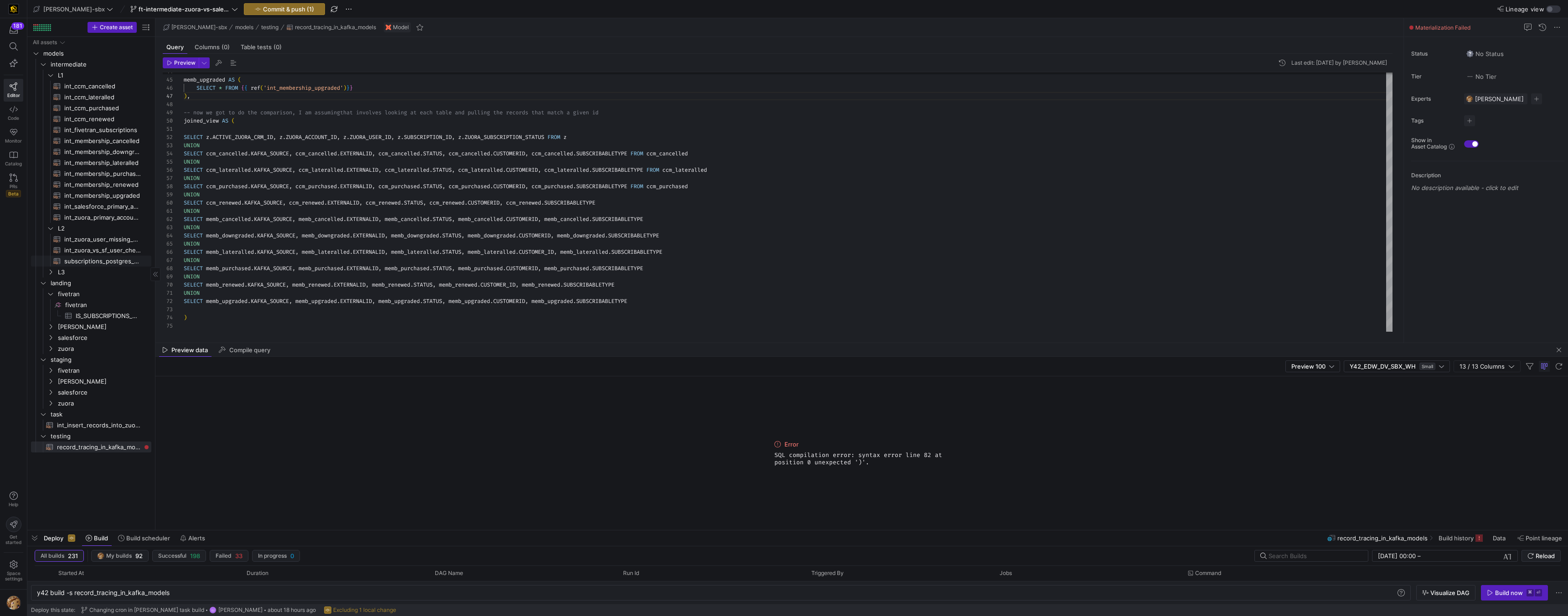
click at [110, 261] on span "subscriptions_postgres_kafka_joined_view​​​​​​​​​​" at bounding box center [103, 261] width 77 height 11
type textarea "{{config (tags=["kafka_joined_view"])}} {{config(materialized = 'table')}} WITH…"
type textarea "y42 build -s subscriptions_postgres_kafka_joined_view"
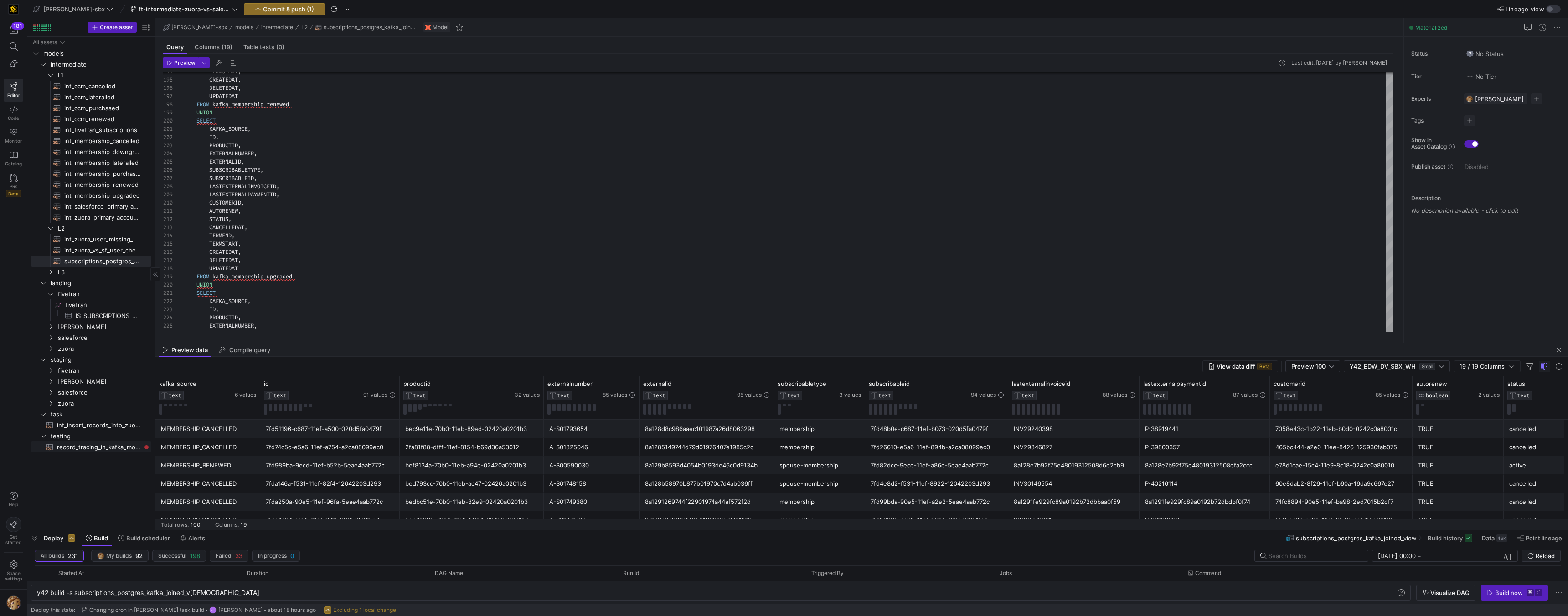
click at [110, 390] on span "record_tracing_in_kafka_models​​​​​​​​​​" at bounding box center [99, 447] width 84 height 11
type textarea "-- get all of our sources WITH z AS ( SELECT * FROM {{ ref('int_zuora_primary_a…"
type textarea "y42 build -s record_tracing_in_kafka_models"
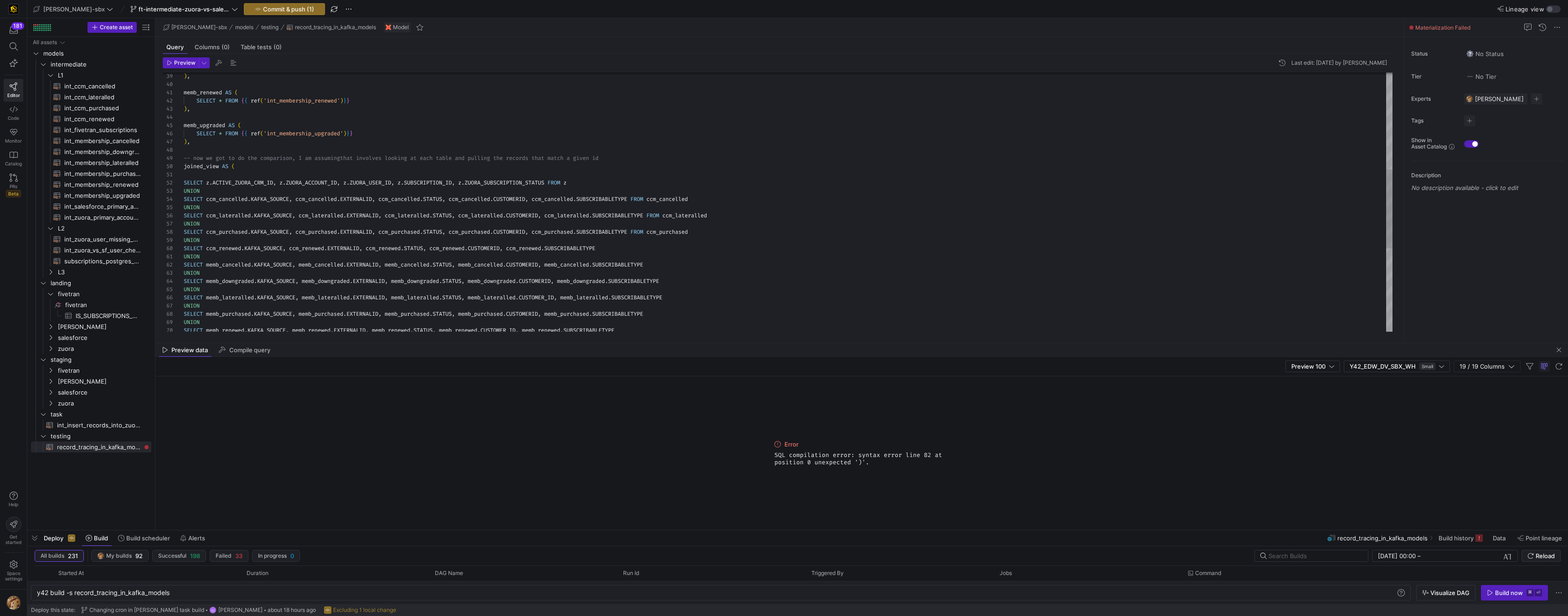
click at [616, 247] on div "SELECT ccm_purchased . KAFKA_SOURCE , ccm_purchased . EXTERNALID , ccm_purchase…" at bounding box center [788, 179] width 1209 height 852
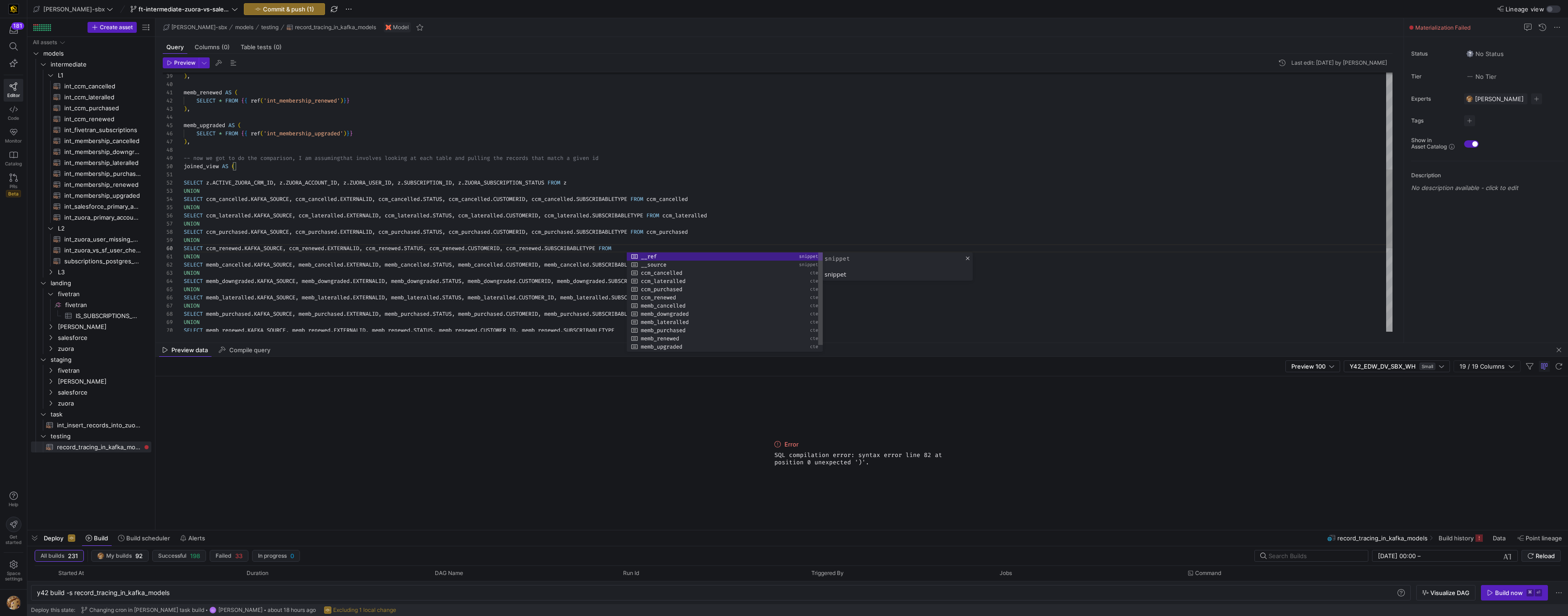
click at [689, 150] on div "SELECT ccm_purchased . KAFKA_SOURCE , ccm_purchased . EXTERNALID , ccm_purchase…" at bounding box center [788, 179] width 1209 height 852
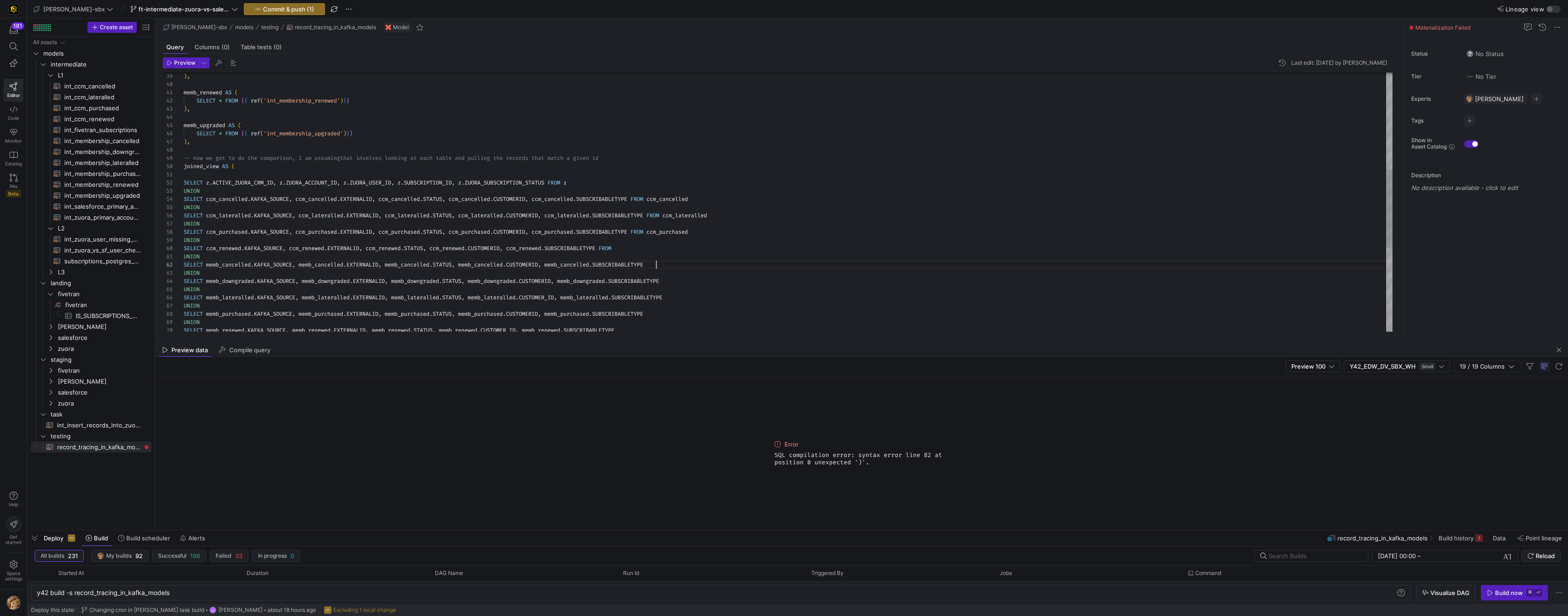
click at [685, 263] on div "SELECT ccm_purchased . KAFKA_SOURCE , ccm_purchased . EXTERNALID , ccm_purchase…" at bounding box center [788, 179] width 1209 height 852
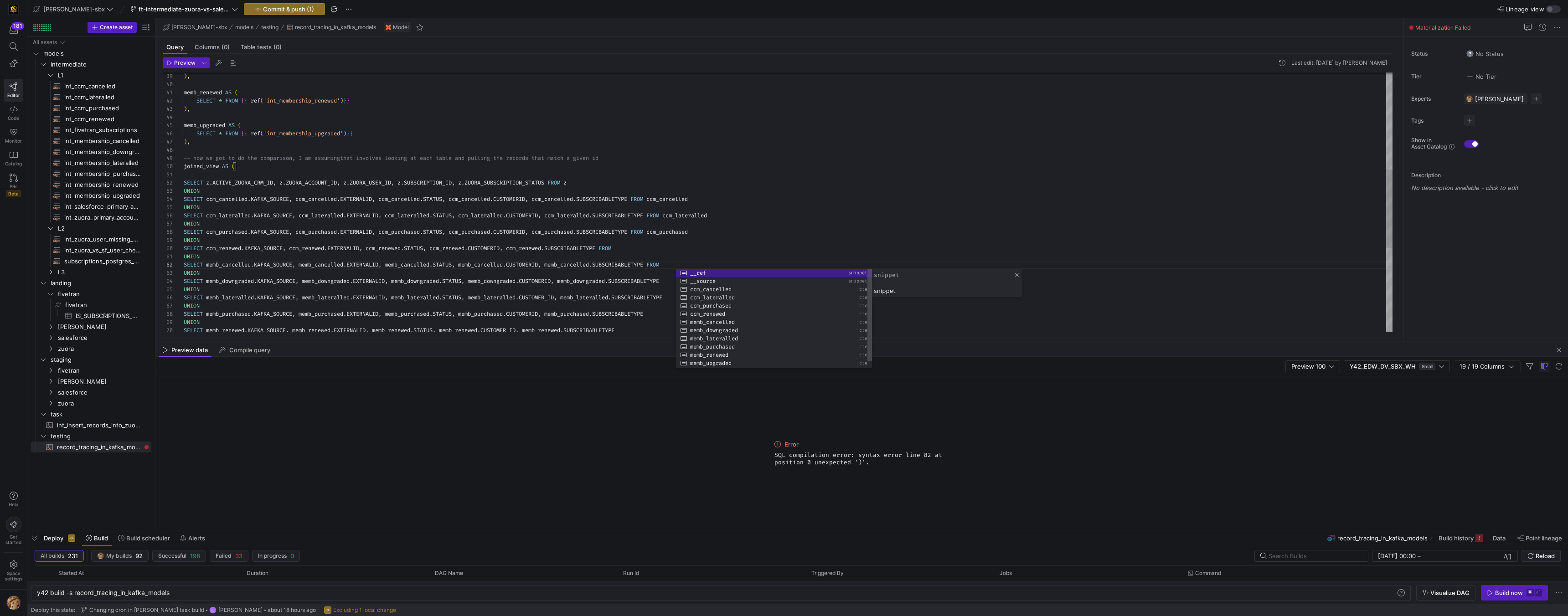
click at [689, 233] on div "SELECT ccm_purchased . KAFKA_SOURCE , ccm_purchased . EXTERNALID , ccm_purchase…" at bounding box center [788, 179] width 1209 height 852
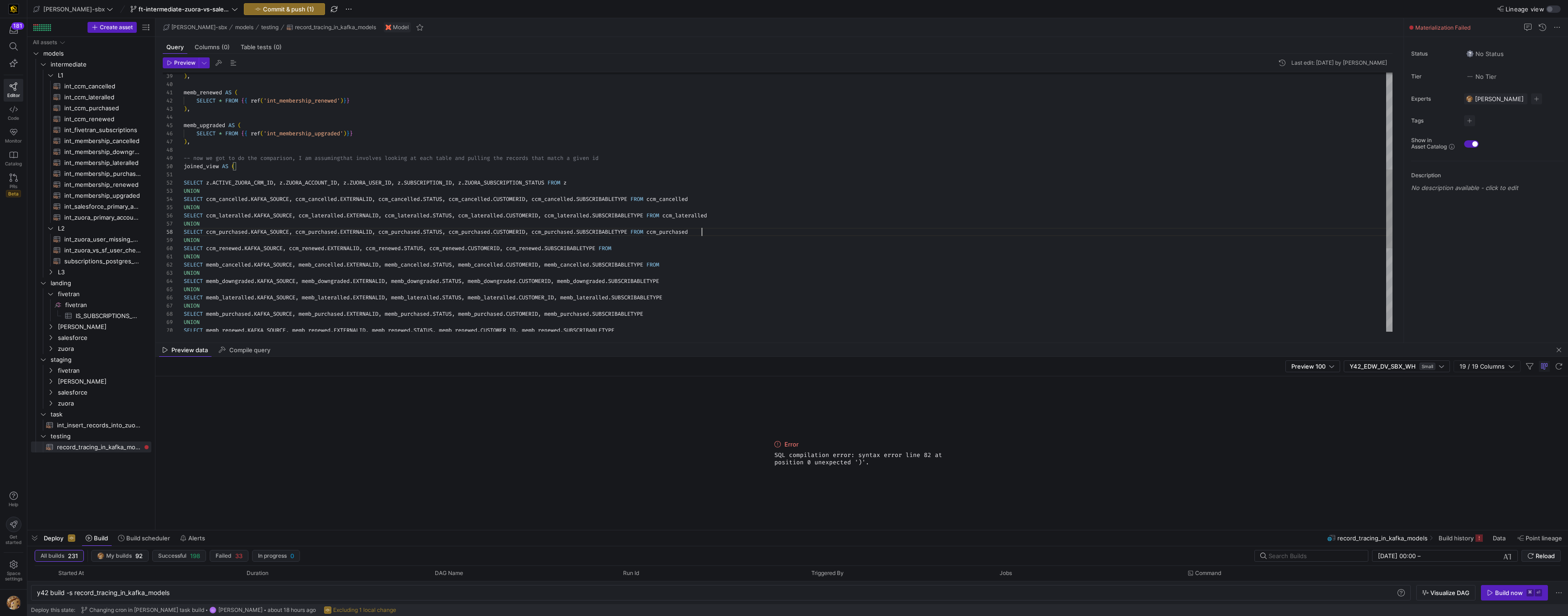
click at [689, 278] on div "SELECT ccm_purchased . KAFKA_SOURCE , ccm_purchased . EXTERNALID , ccm_purchase…" at bounding box center [788, 179] width 1209 height 852
click at [687, 296] on div "SELECT ccm_purchased . KAFKA_SOURCE , ccm_purchased . EXTERNALID , ccm_purchase…" at bounding box center [788, 179] width 1209 height 852
click at [673, 312] on div "SELECT ccm_purchased . KAFKA_SOURCE , ccm_purchased . EXTERNALID , ccm_purchase…" at bounding box center [788, 179] width 1209 height 852
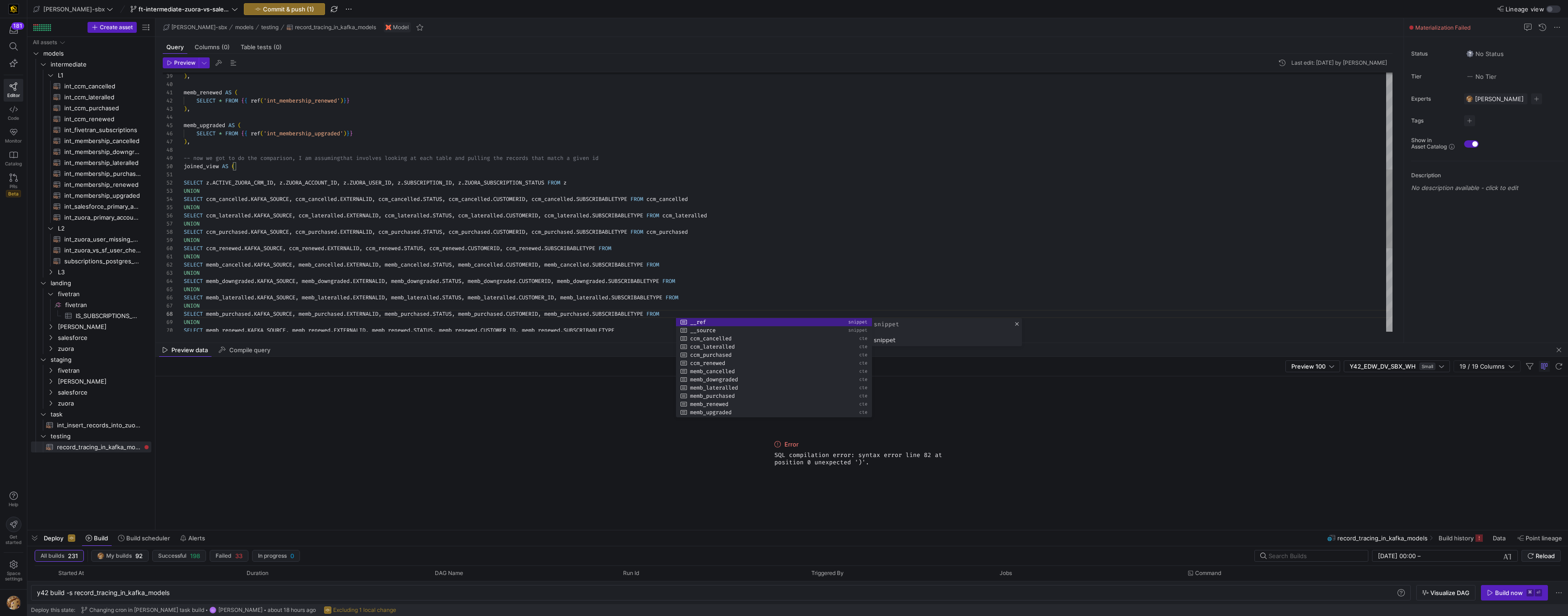
click at [657, 327] on div "SELECT ccm_purchased . KAFKA_SOURCE , ccm_purchased . EXTERNALID , ccm_purchase…" at bounding box center [788, 179] width 1209 height 852
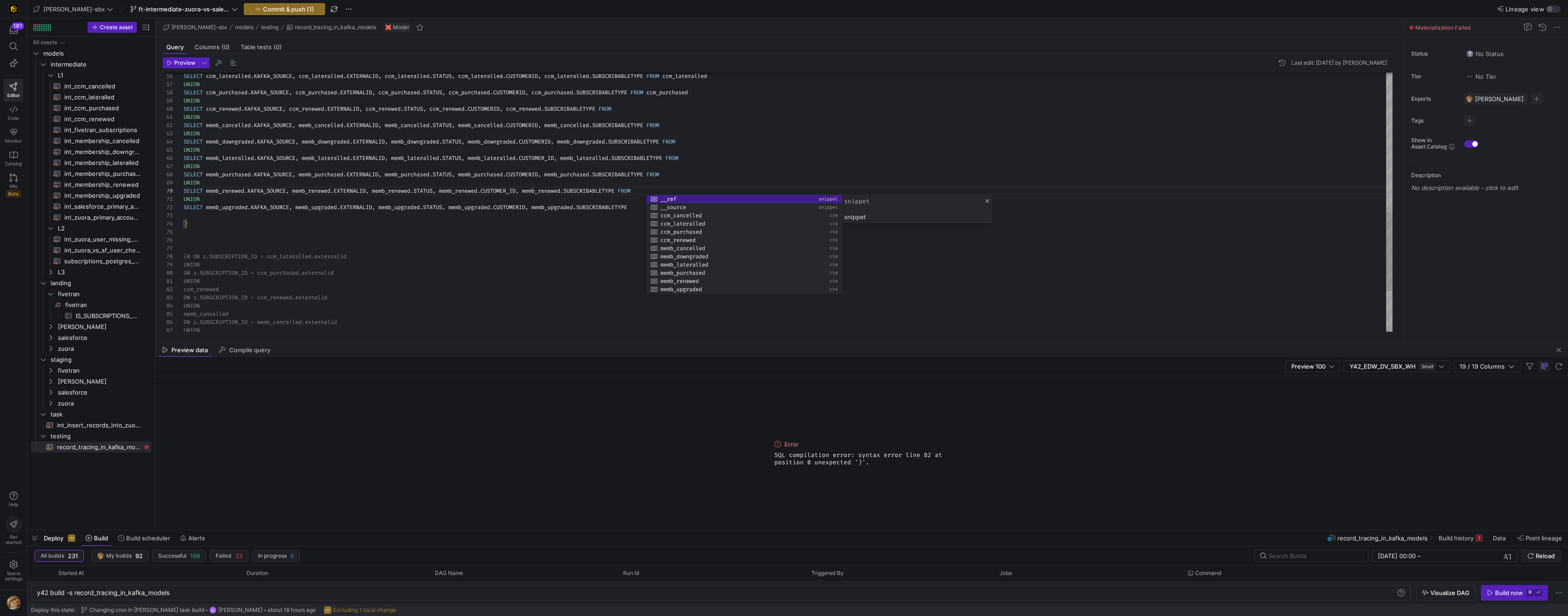
click at [627, 226] on div "UNION SELECT memb_purchased . KAFKA_SOURCE , memb_purchased . EXTERNALID , memb…" at bounding box center [788, 40] width 1209 height 852
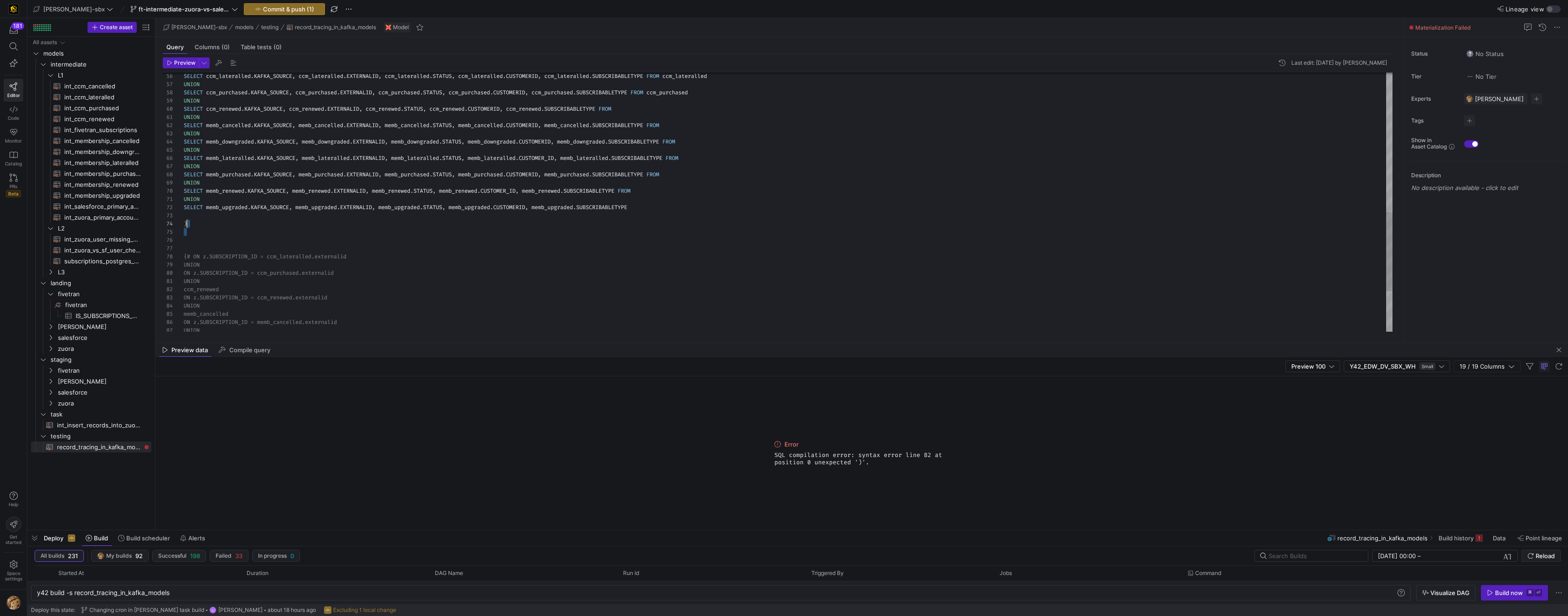
click at [670, 207] on div "UNION SELECT memb_purchased . KAFKA_SOURCE , memb_purchased . EXTERNALID , memb…" at bounding box center [788, 40] width 1209 height 852
click at [678, 111] on div "UNION SELECT memb_purchased . KAFKA_SOURCE , memb_purchased . EXTERNALID , memb…" at bounding box center [788, 40] width 1209 height 852
click at [689, 122] on div "UNION SELECT memb_purchased . KAFKA_SOURCE , memb_purchased . EXTERNALID , memb…" at bounding box center [788, 40] width 1209 height 852
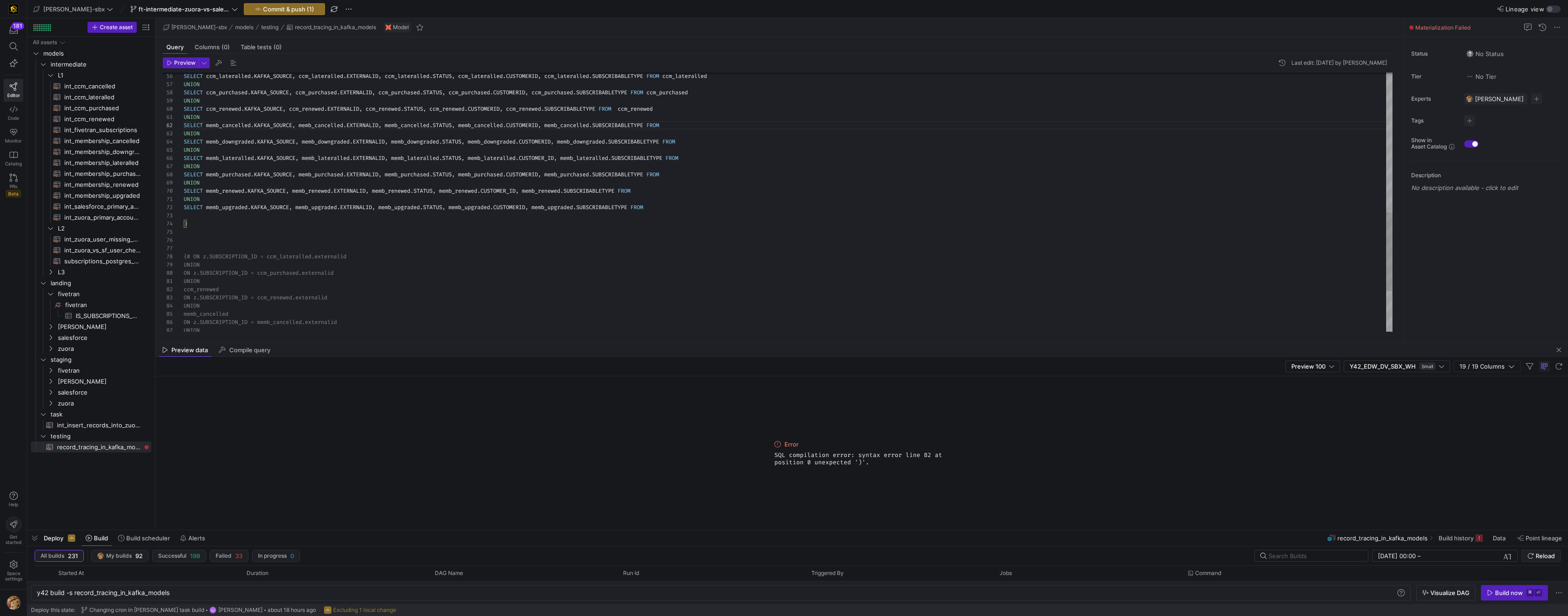
click at [629, 111] on div "UNION SELECT memb_purchased . KAFKA_SOURCE , memb_purchased . EXTERNALID , memb…" at bounding box center [788, 40] width 1209 height 852
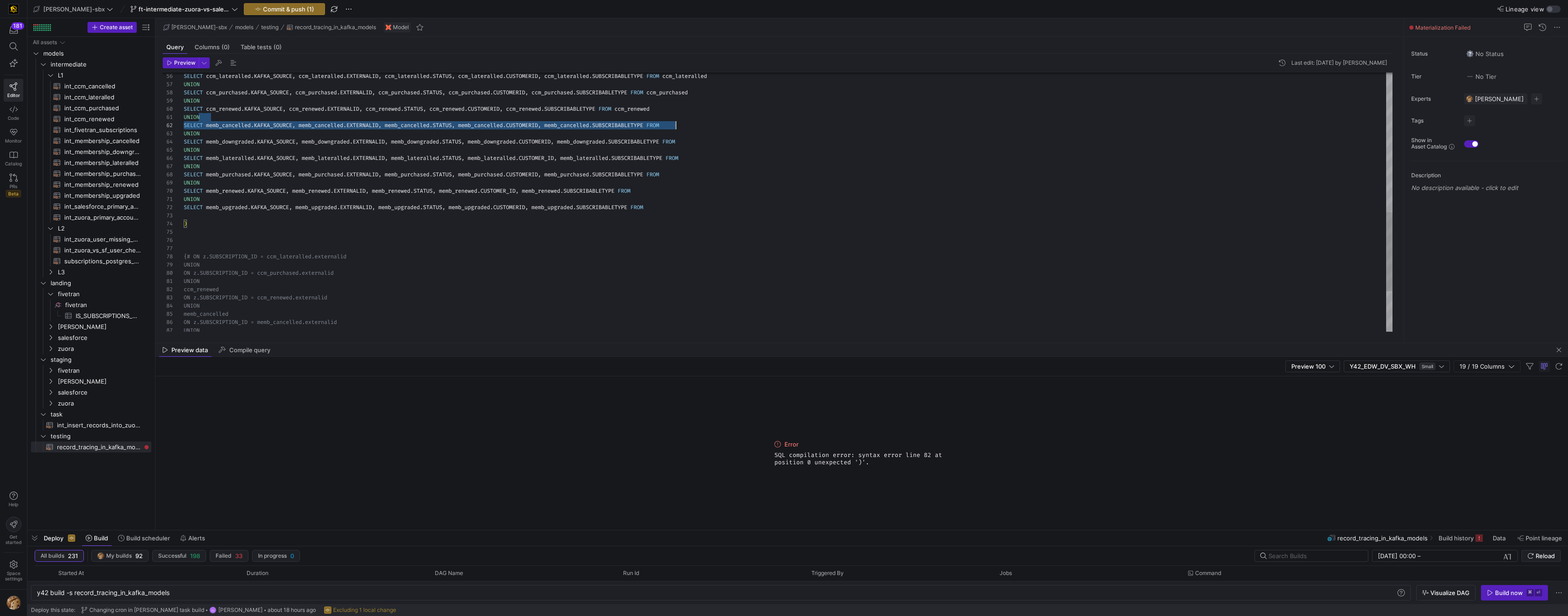
click at [689, 121] on div "UNION SELECT memb_purchased . KAFKA_SOURCE , memb_purchased . EXTERNALID , memb…" at bounding box center [788, 40] width 1209 height 852
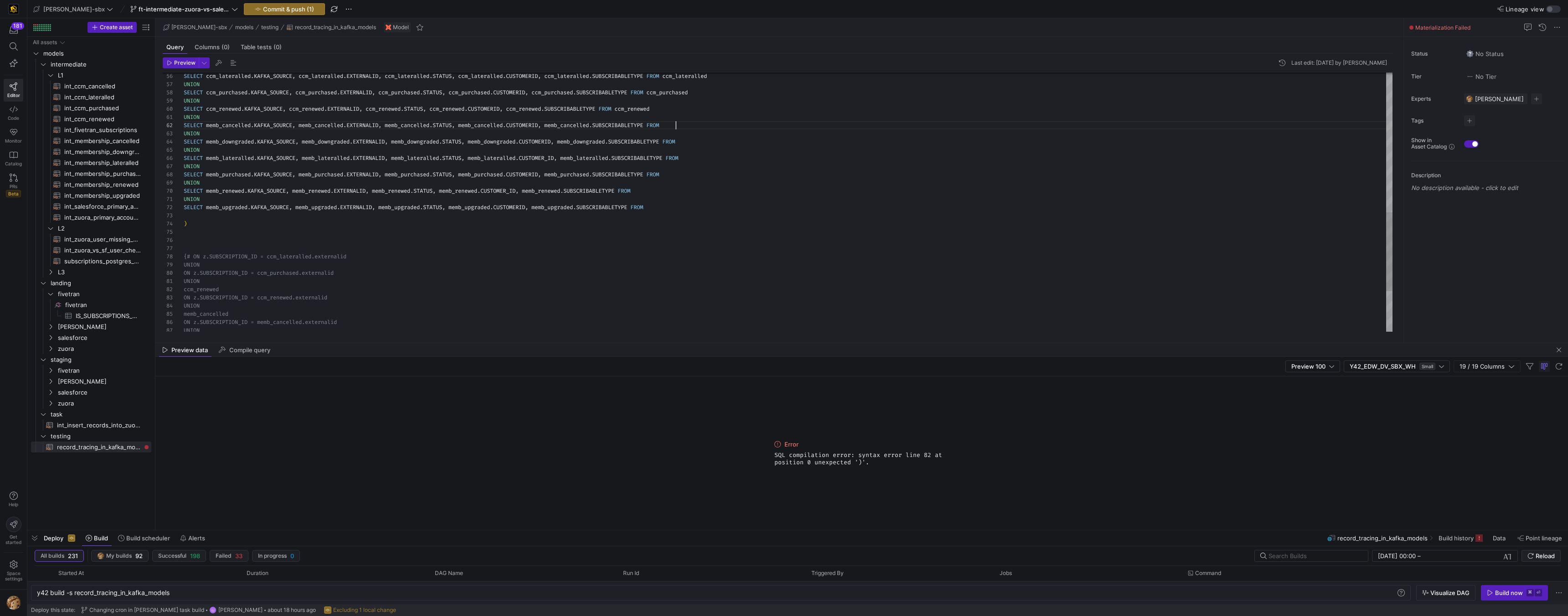
click at [689, 126] on div "UNION SELECT memb_purchased . KAFKA_SOURCE , memb_purchased . EXTERNALID , memb…" at bounding box center [788, 40] width 1209 height 852
click at [689, 135] on div "UNION SELECT memb_purchased . KAFKA_SOURCE , memb_purchased . EXTERNALID , memb…" at bounding box center [788, 40] width 1209 height 852
click at [689, 141] on div "UNION SELECT memb_purchased . KAFKA_SOURCE , memb_purchased . EXTERNALID , memb…" at bounding box center [788, 40] width 1209 height 852
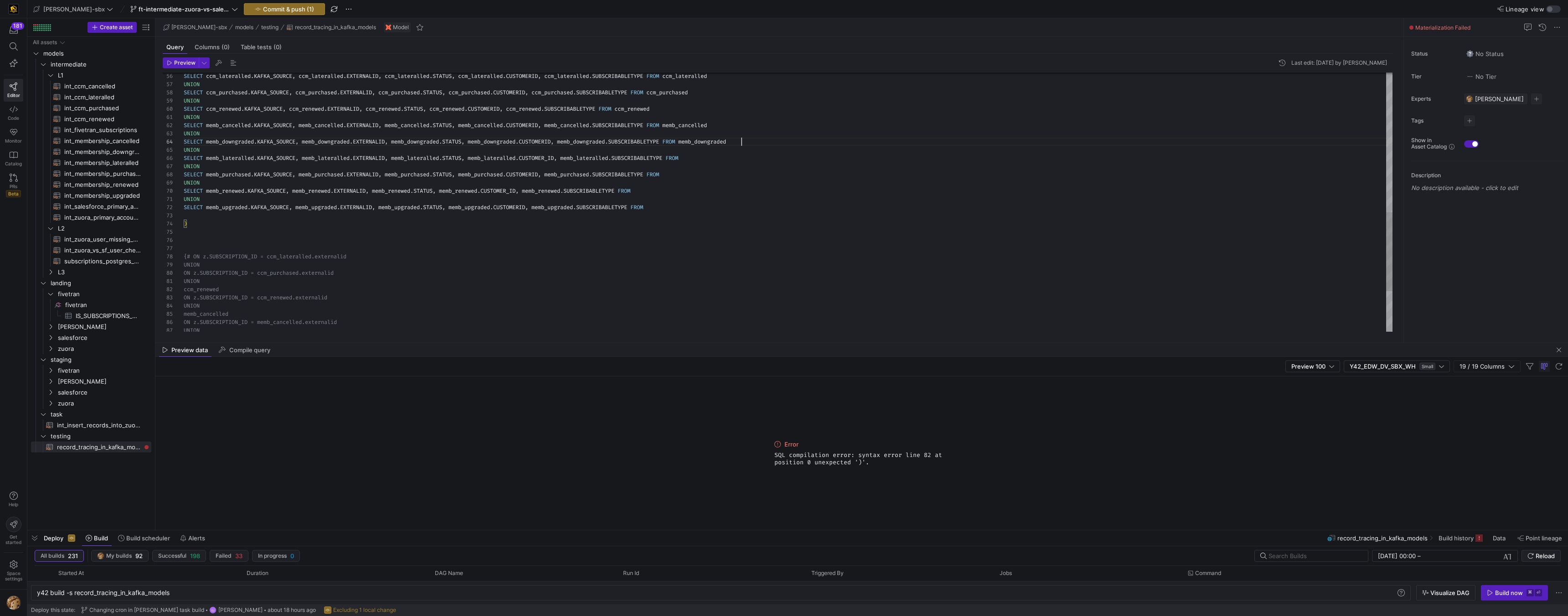
click at [689, 156] on div "UNION SELECT memb_purchased . KAFKA_SOURCE , memb_purchased . EXTERNALID , memb…" at bounding box center [788, 40] width 1209 height 852
click at [689, 172] on div "UNION SELECT memb_purchased . KAFKA_SOURCE , memb_purchased . EXTERNALID , memb…" at bounding box center [788, 40] width 1209 height 852
click at [689, 187] on div "UNION SELECT memb_purchased . KAFKA_SOURCE , memb_purchased . EXTERNALID , memb…" at bounding box center [788, 40] width 1209 height 852
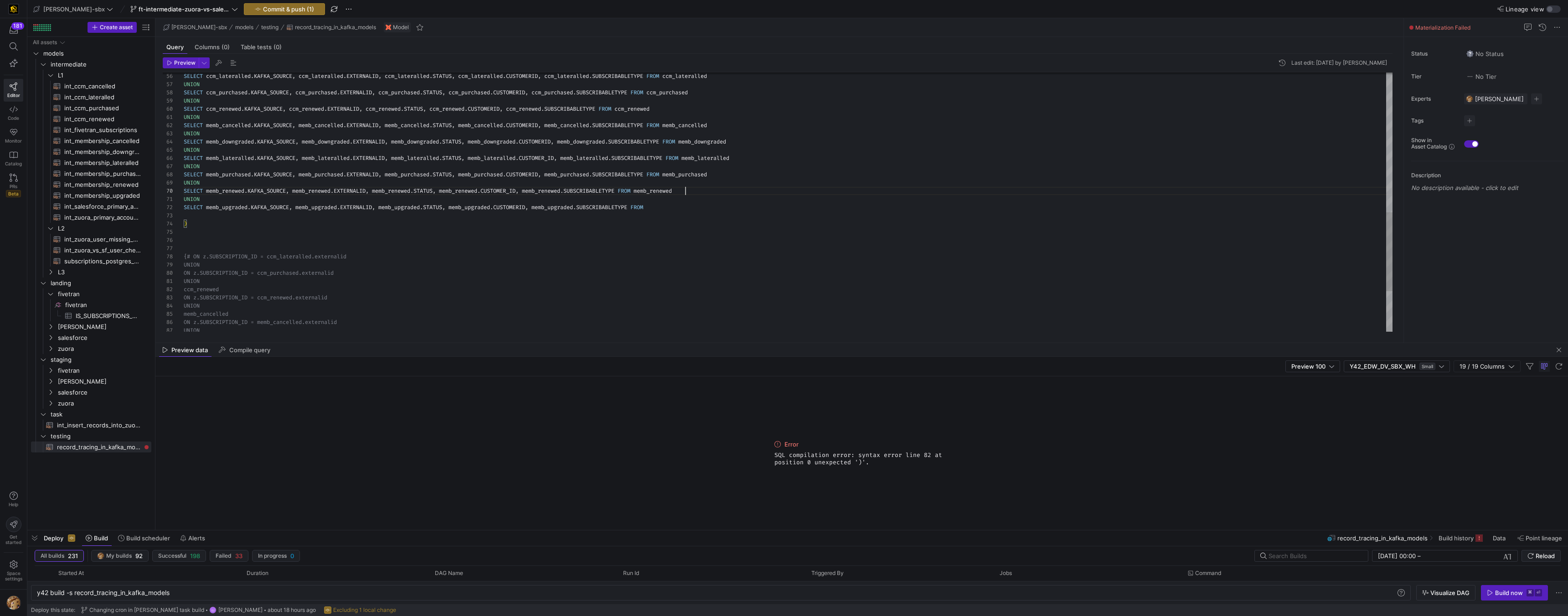
scroll to position [8, 475]
click at [687, 208] on div "UNION SELECT memb_purchased . KAFKA_SOURCE , memb_purchased . EXTERNALID , memb…" at bounding box center [788, 40] width 1209 height 852
click at [182, 64] on span "Preview" at bounding box center [184, 63] width 22 height 6
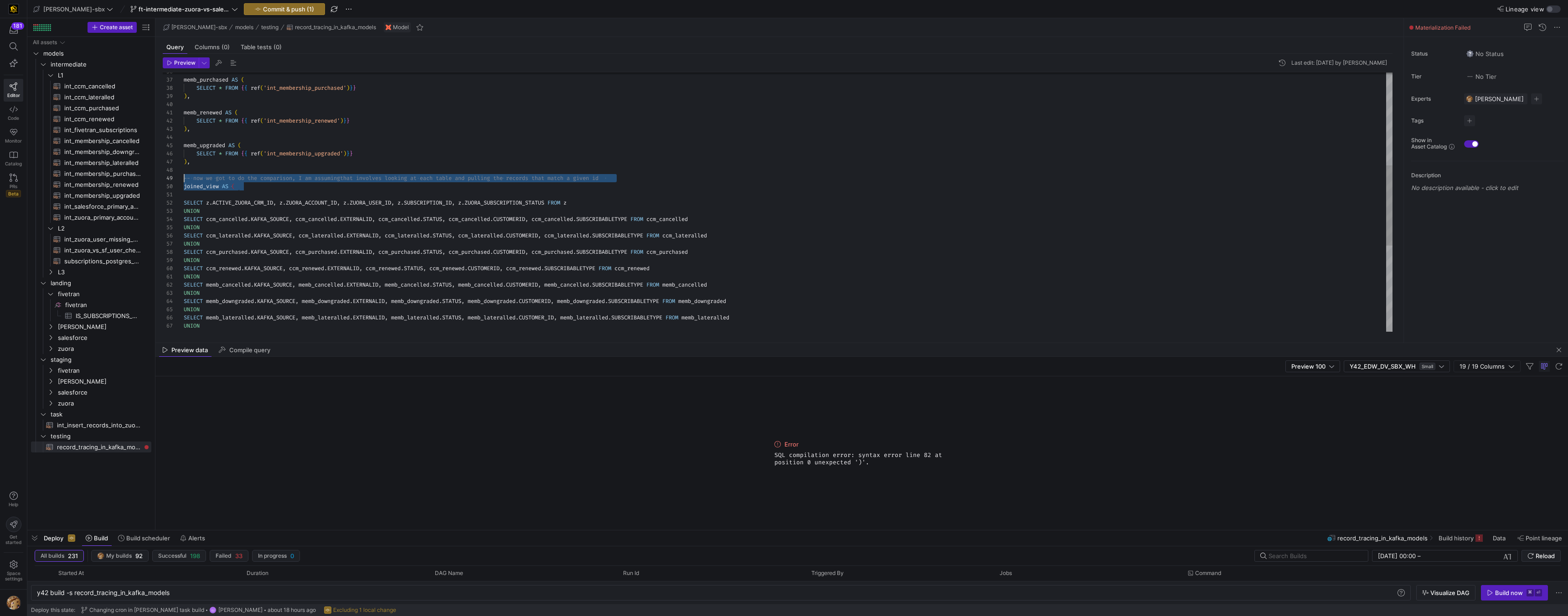
scroll to position [74, 0]
drag, startPoint x: 247, startPoint y: 192, endPoint x: 169, endPoint y: 184, distance: 78.4
click at [184, 184] on div "joined_view AS ( SELECT z . ACTIVE_ZUORA_CRM_ID , z . ZUORA_ACCOUNT_ID , z . ZU…" at bounding box center [788, 190] width 1209 height 836
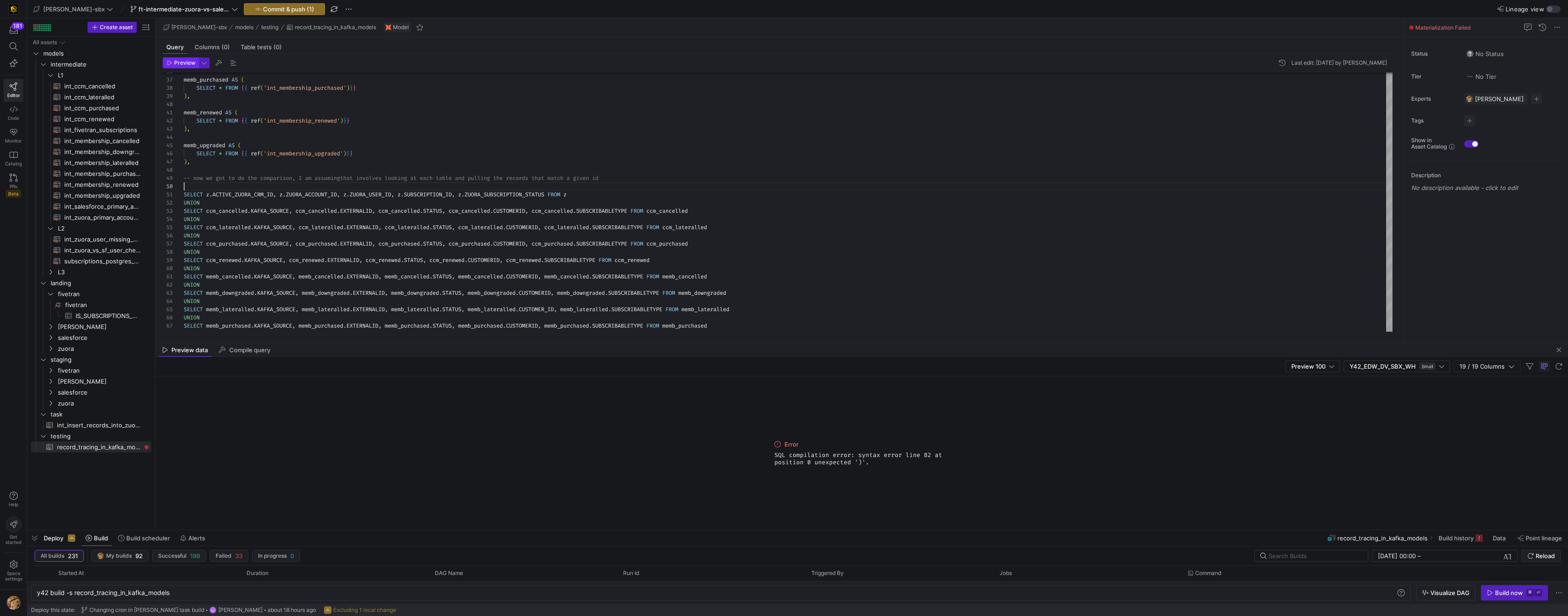
click at [188, 67] on span "button" at bounding box center [181, 63] width 35 height 10
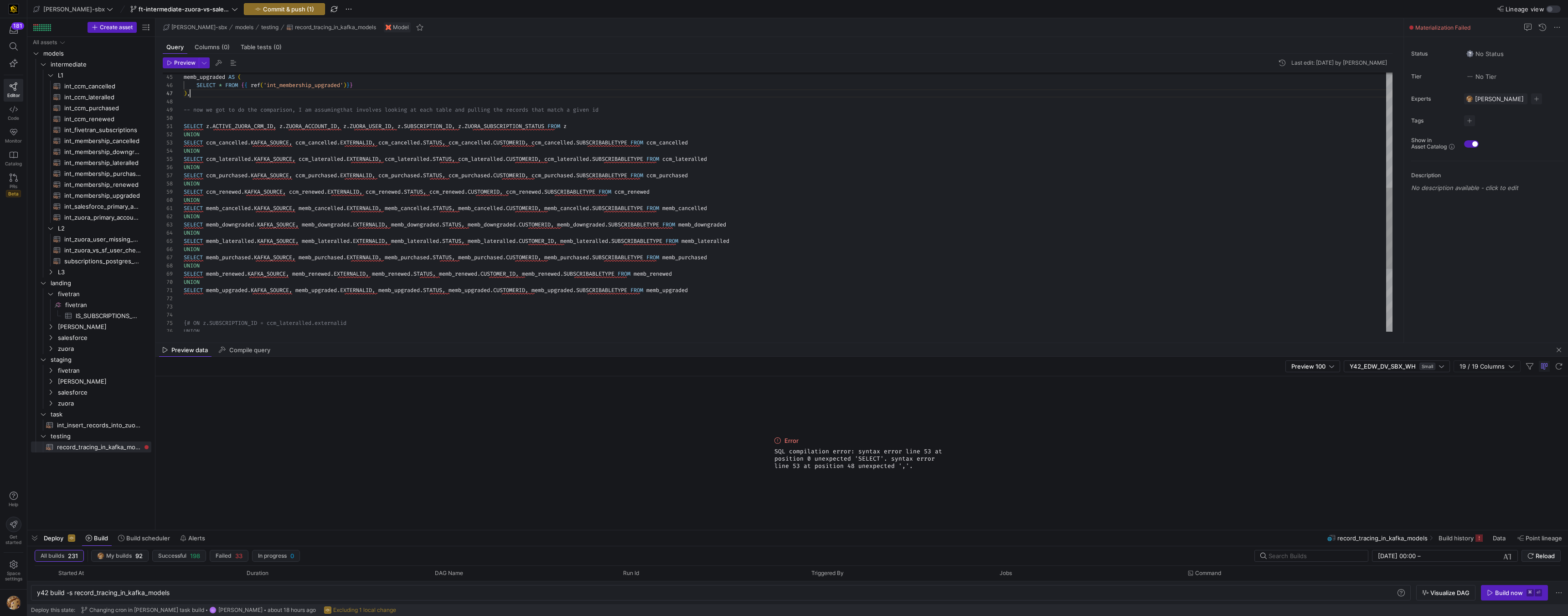
click at [218, 92] on div "SELECT z . ACTIVE_ZUORA_CRM_ID , z . ZUORA_ACCOUNT_ID , z . ZUORA_USER_ID , z .…" at bounding box center [788, 119] width 1209 height 828
type textarea "memb_renewed AS ( SELECT * FROM {{ ref('int_membership_renewed')}} ), memb_upgr…"
click at [178, 66] on span "button" at bounding box center [181, 63] width 35 height 10
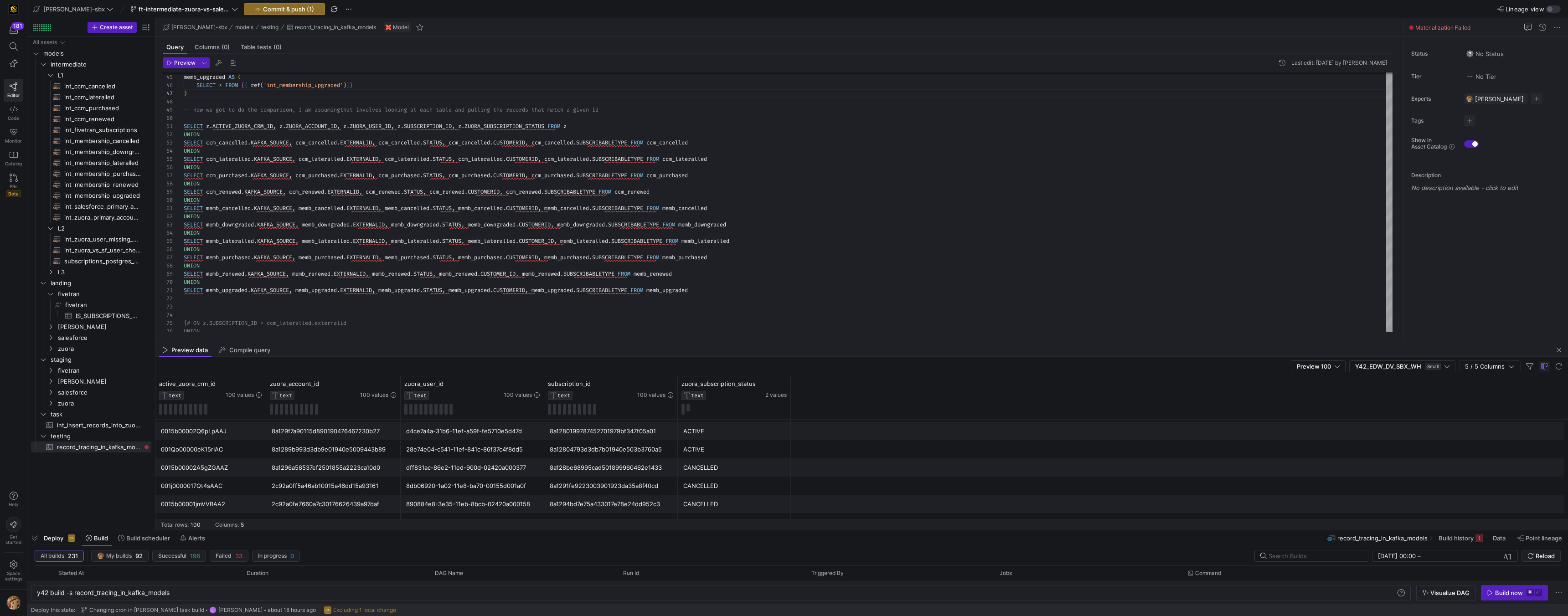
scroll to position [0, 0]
click at [250, 14] on span "button" at bounding box center [285, 9] width 80 height 11
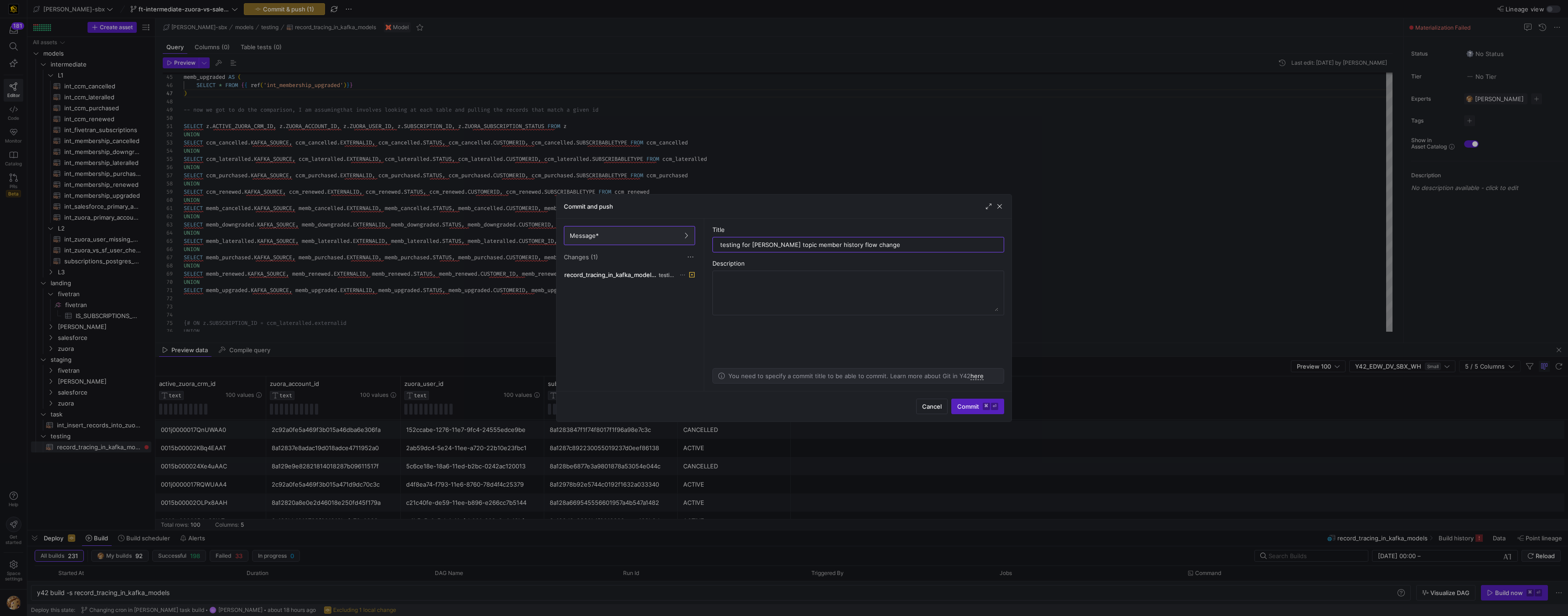
type input "testing for [PERSON_NAME] topic member history flow change"
click at [689, 303] on textarea "WHAT: switched the query choice from a join to a union between all the [PERSON_…" at bounding box center [858, 293] width 280 height 36
click at [689, 301] on textarea "WHAT: switched the query choice from a join to a union between all the [PERSON_…" at bounding box center [858, 293] width 280 height 36
click at [689, 304] on textarea "WHAT: switched the query choice from a join to a union between all the [PERSON_…" at bounding box center [858, 293] width 280 height 36
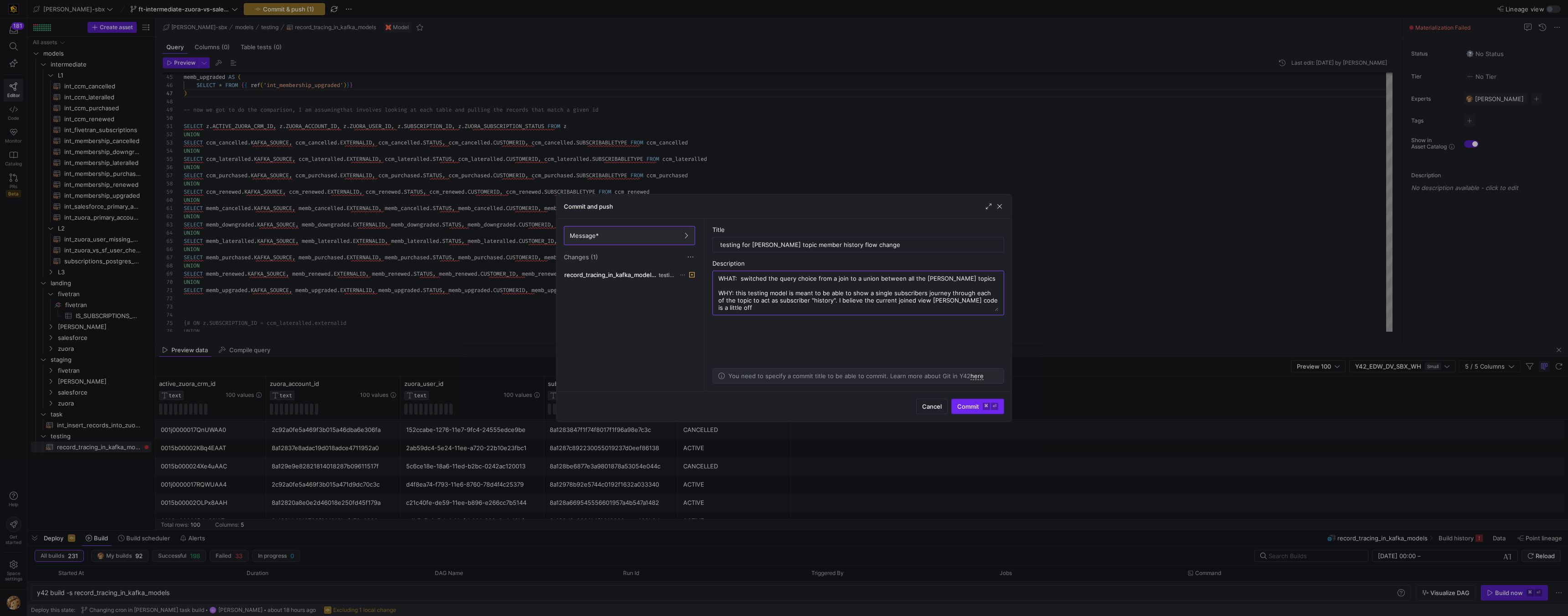
type textarea "WHAT: switched the query choice from a join to a union between all the [PERSON_…"
click at [689, 390] on span "Commit ⌘ ⏎" at bounding box center [978, 406] width 41 height 7
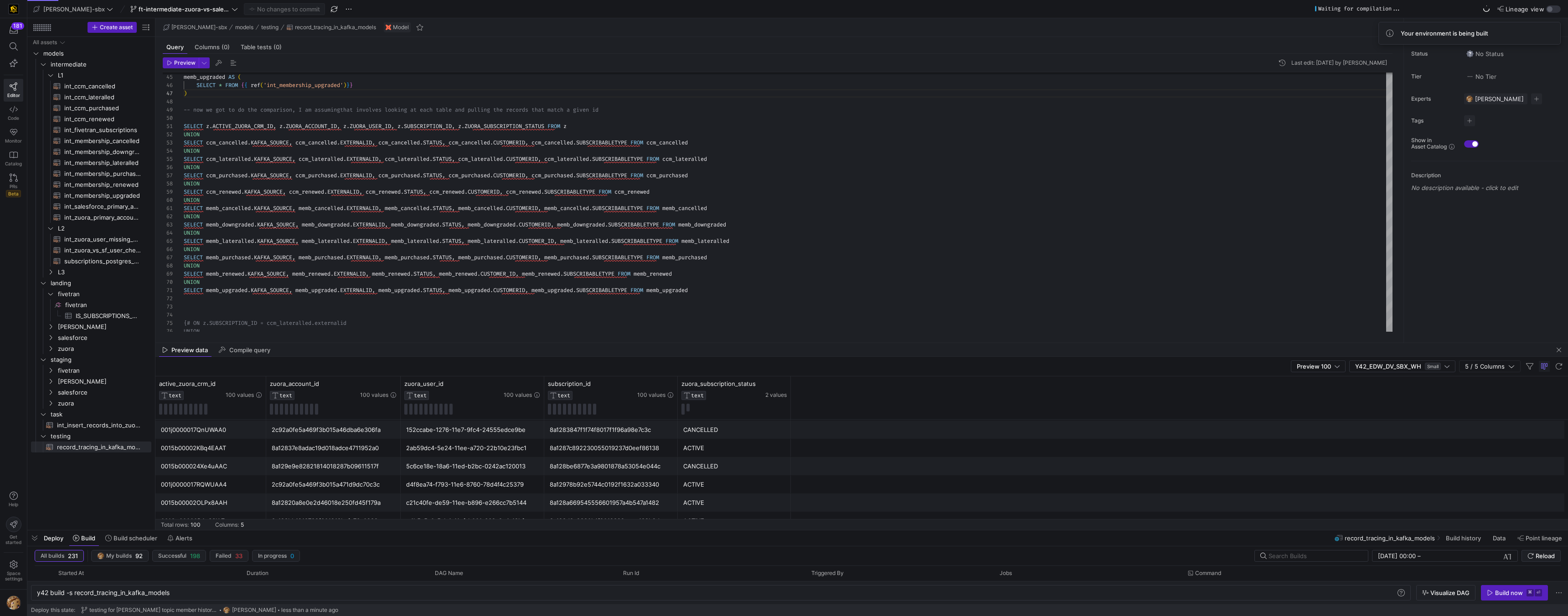
drag, startPoint x: 87, startPoint y: 538, endPoint x: 399, endPoint y: 526, distance: 312.2
click at [87, 390] on span "Build" at bounding box center [88, 538] width 14 height 7
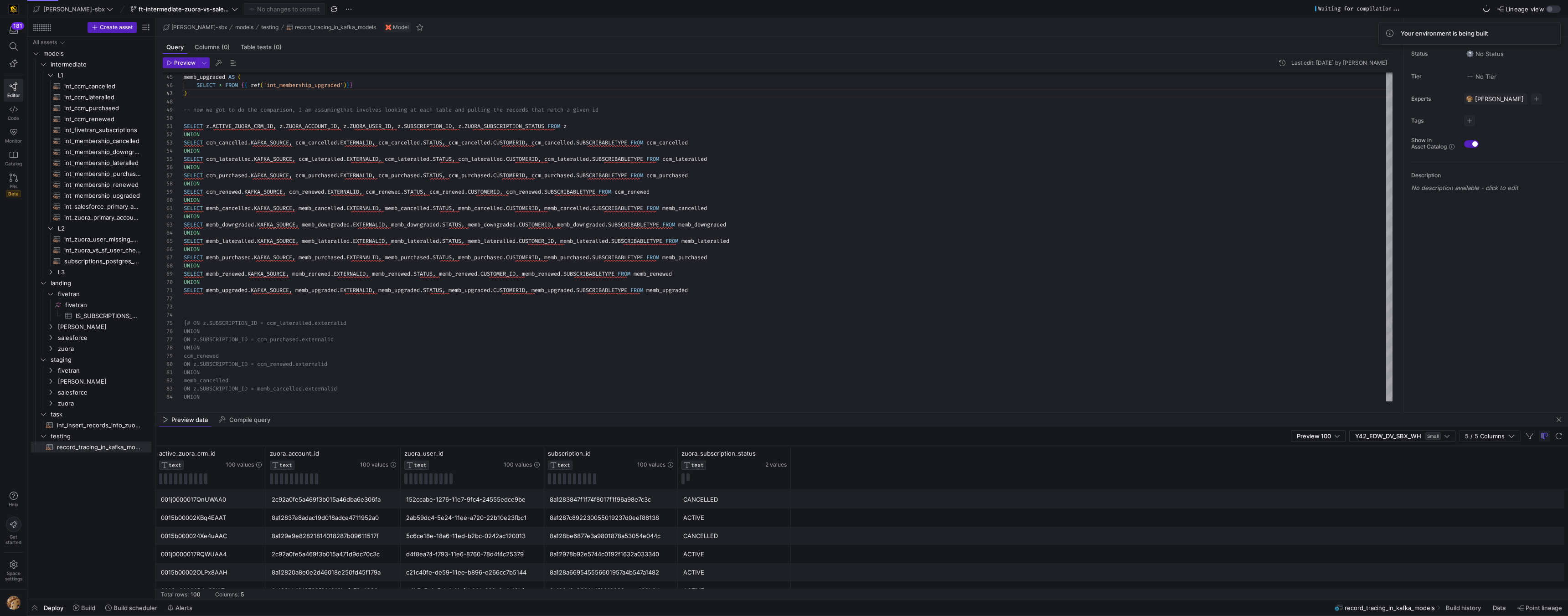
drag, startPoint x: 89, startPoint y: 612, endPoint x: 209, endPoint y: 581, distance: 123.9
click at [88, 390] on span "Build" at bounding box center [88, 608] width 14 height 7
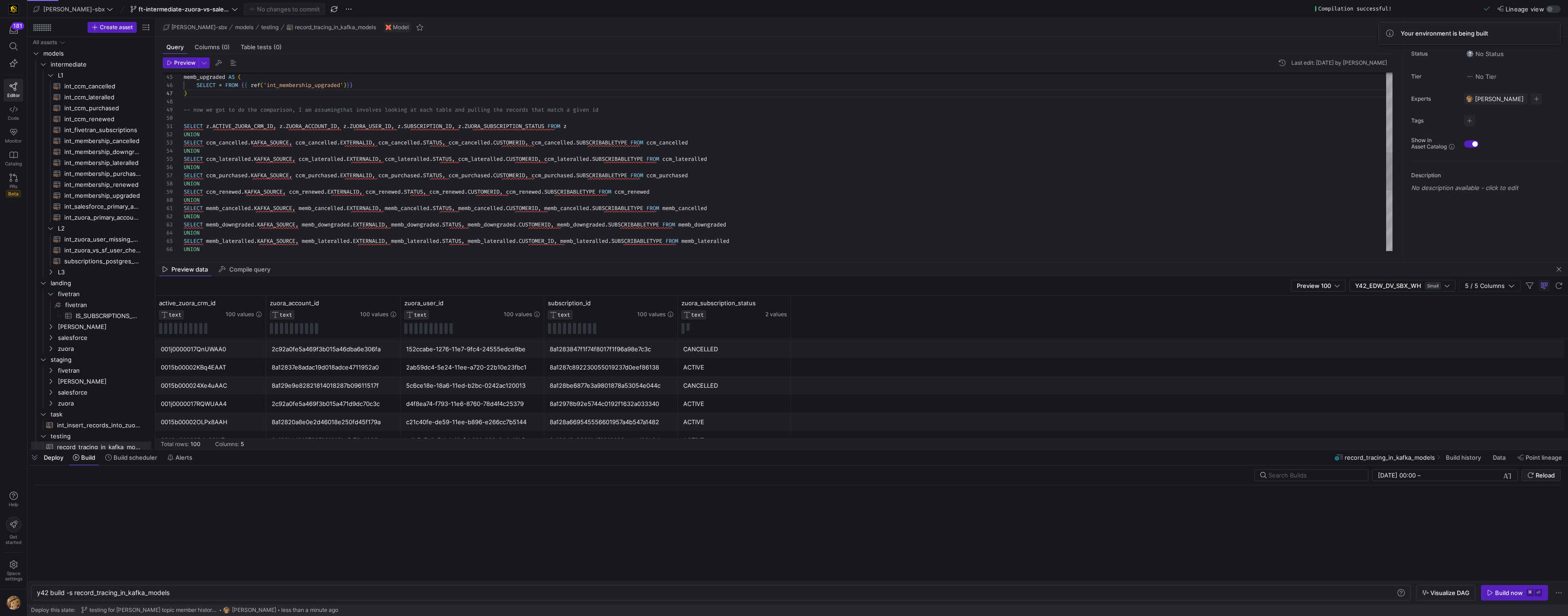
scroll to position [0, 134]
click at [689, 390] on span "button" at bounding box center [1514, 593] width 66 height 15
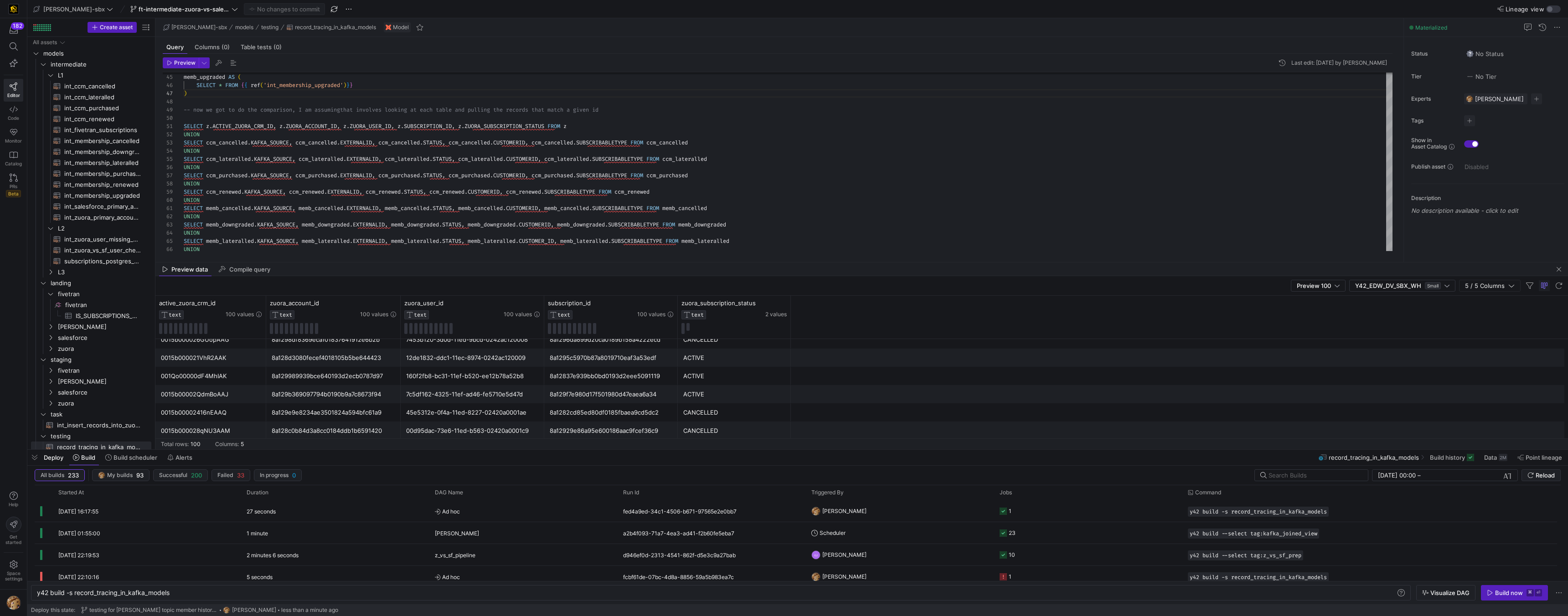
scroll to position [959, 0]
click at [689, 390] on span "Data" at bounding box center [1491, 458] width 13 height 7
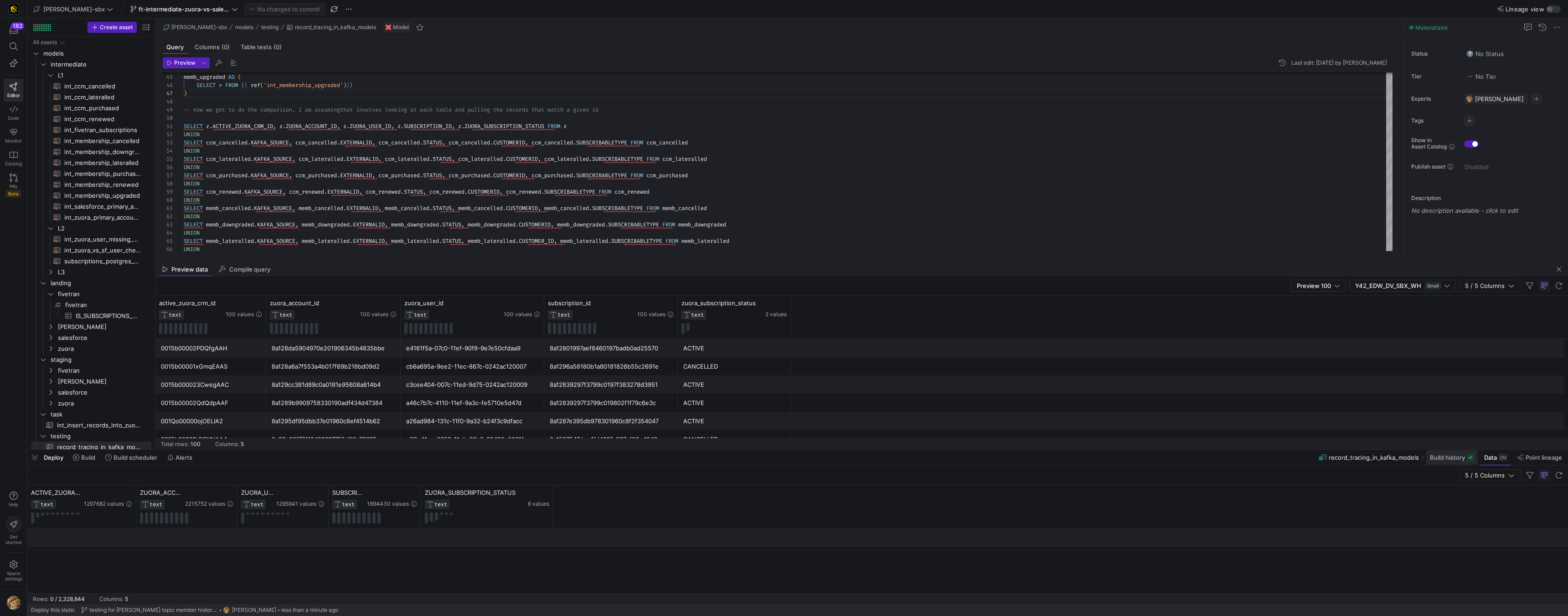
click at [689, 390] on span "Build history" at bounding box center [1447, 458] width 35 height 7
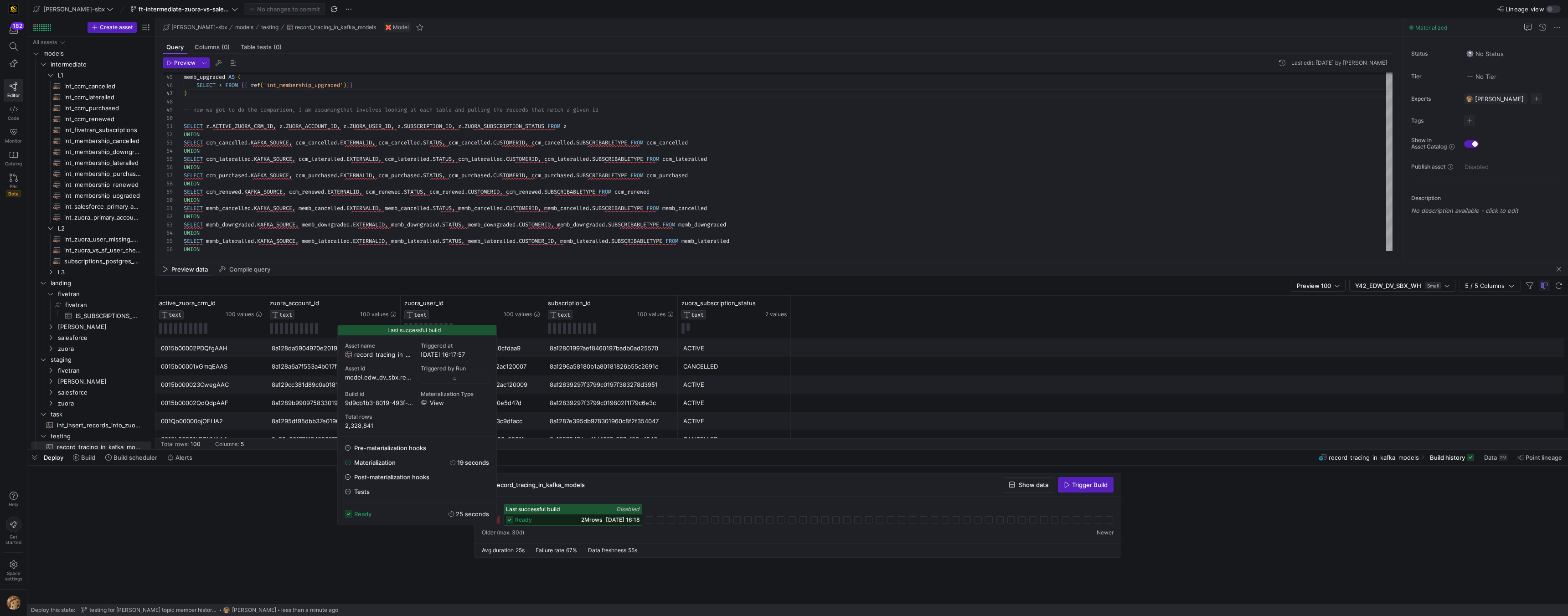
click at [510, 390] on icon at bounding box center [510, 520] width 7 height 7
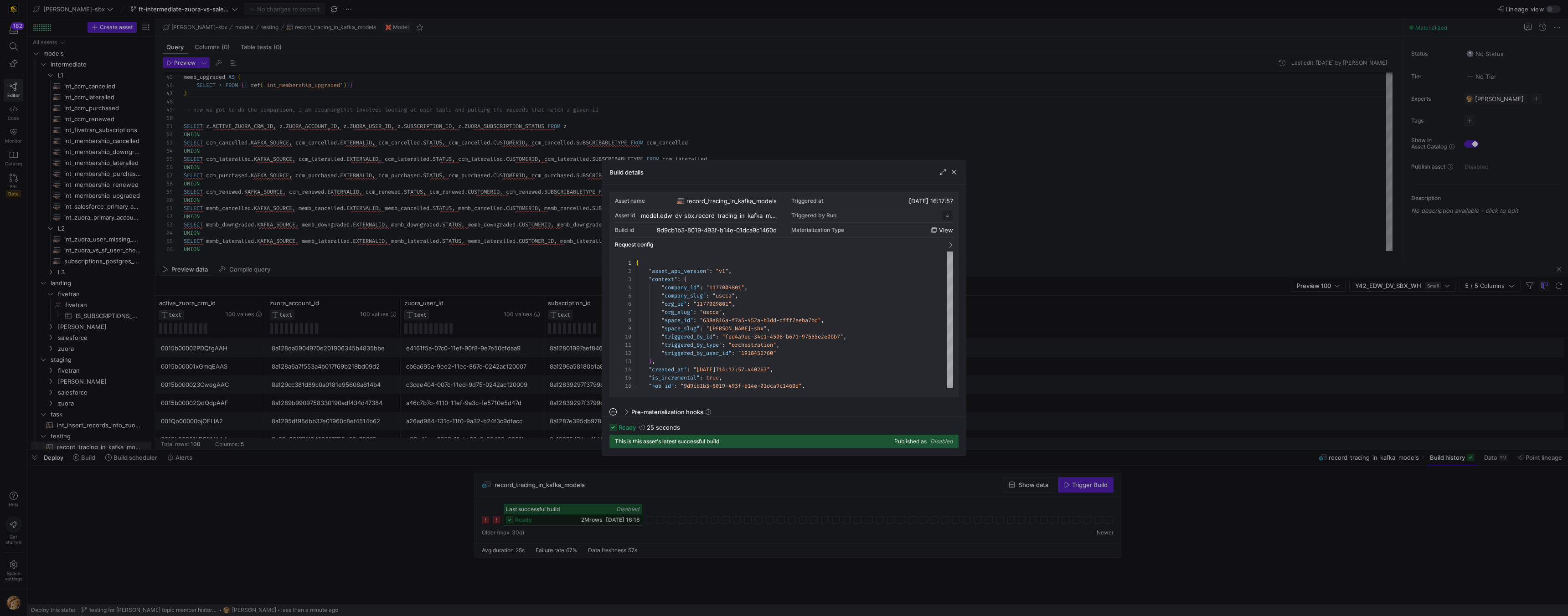
scroll to position [82, 0]
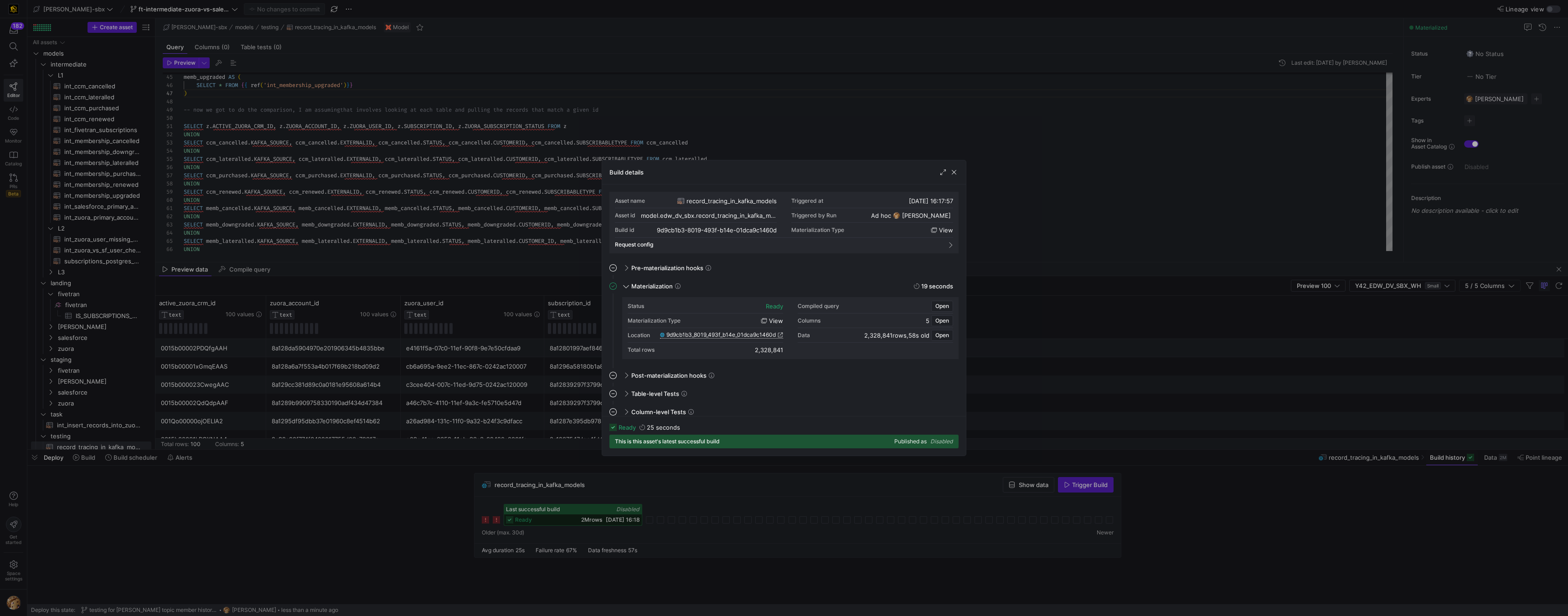
click at [689, 336] on span "9d9cb1b3_8019_493f_b14e_01dca9c1460d" at bounding box center [721, 335] width 110 height 6
click at [689, 174] on span "button" at bounding box center [954, 172] width 9 height 9
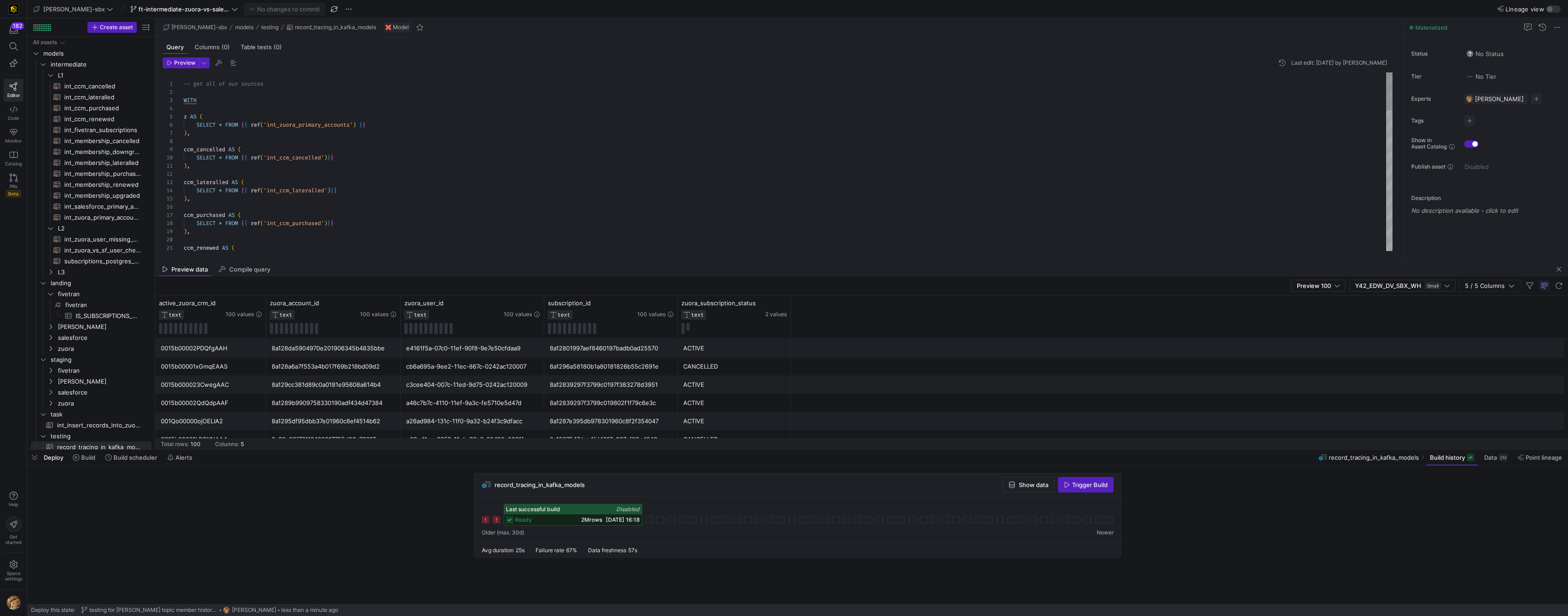
scroll to position [0, 82]
click at [280, 81] on div "SELECT * FROM { { ref ( 'int_ccm_lateralled' ) } } ) , ccm_purchased AS ( SELEC…" at bounding box center [788, 486] width 1209 height 828
click at [276, 96] on div "SELECT * FROM { { ref ( 'int_ccm_lateralled' ) } } ) , ccm_purchased AS ( SELEC…" at bounding box center [788, 486] width 1209 height 828
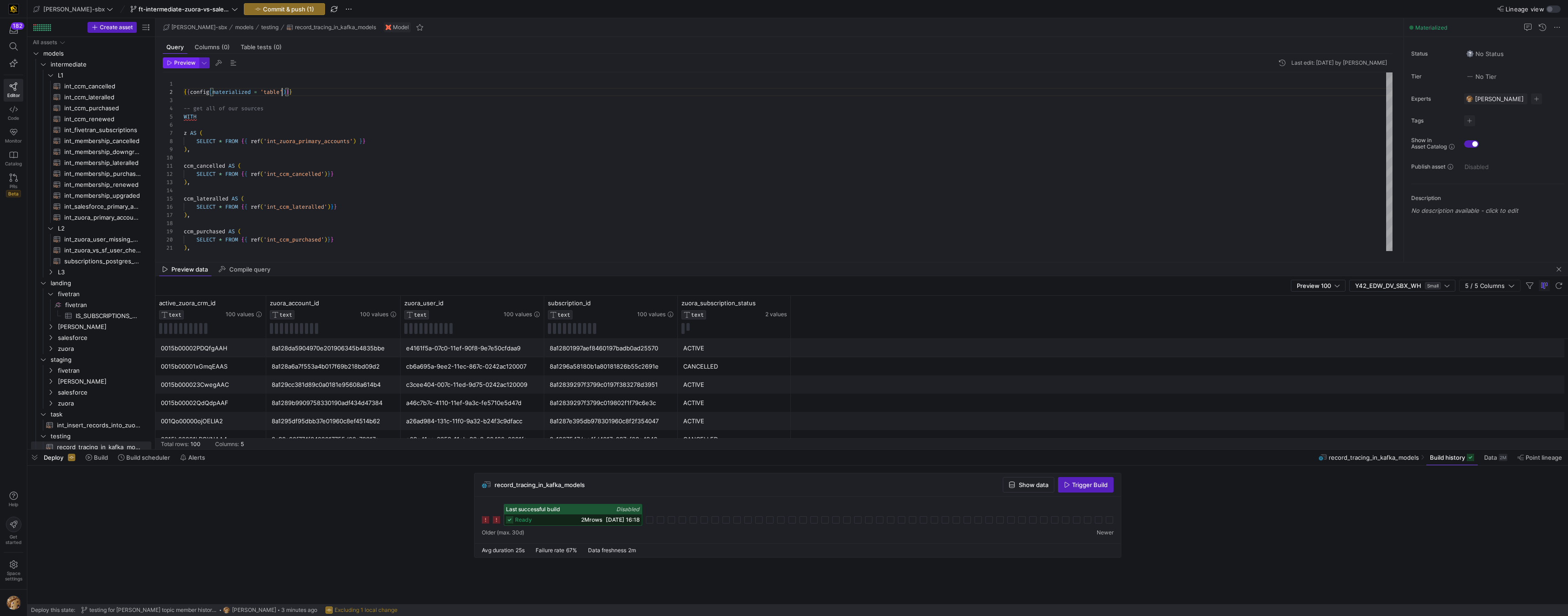
type textarea "{{config(materialized = 'table')}} -- get all of our sources WITH z AS ( SELECT…"
click at [183, 62] on span "Preview" at bounding box center [184, 63] width 22 height 6
click at [244, 6] on span "button" at bounding box center [285, 9] width 80 height 11
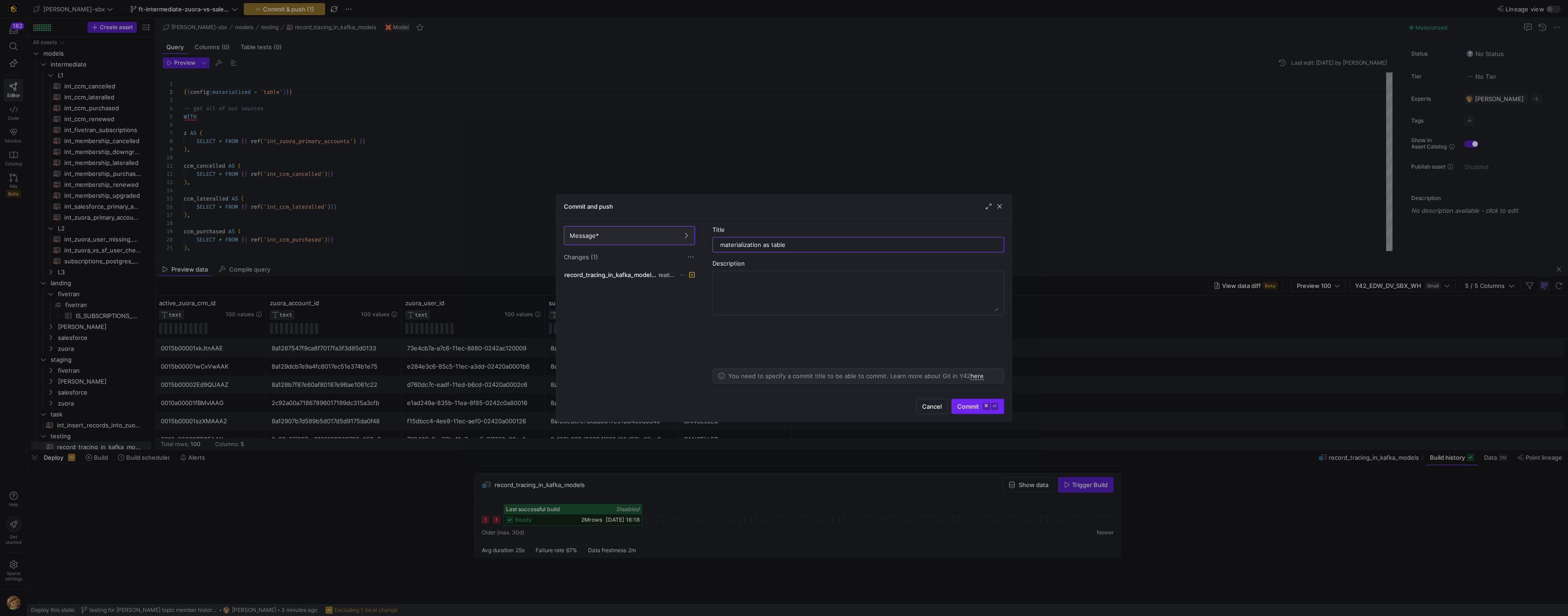
type input "materialization as table"
click at [689, 390] on span "Commit ⌘ ⏎" at bounding box center [978, 406] width 41 height 7
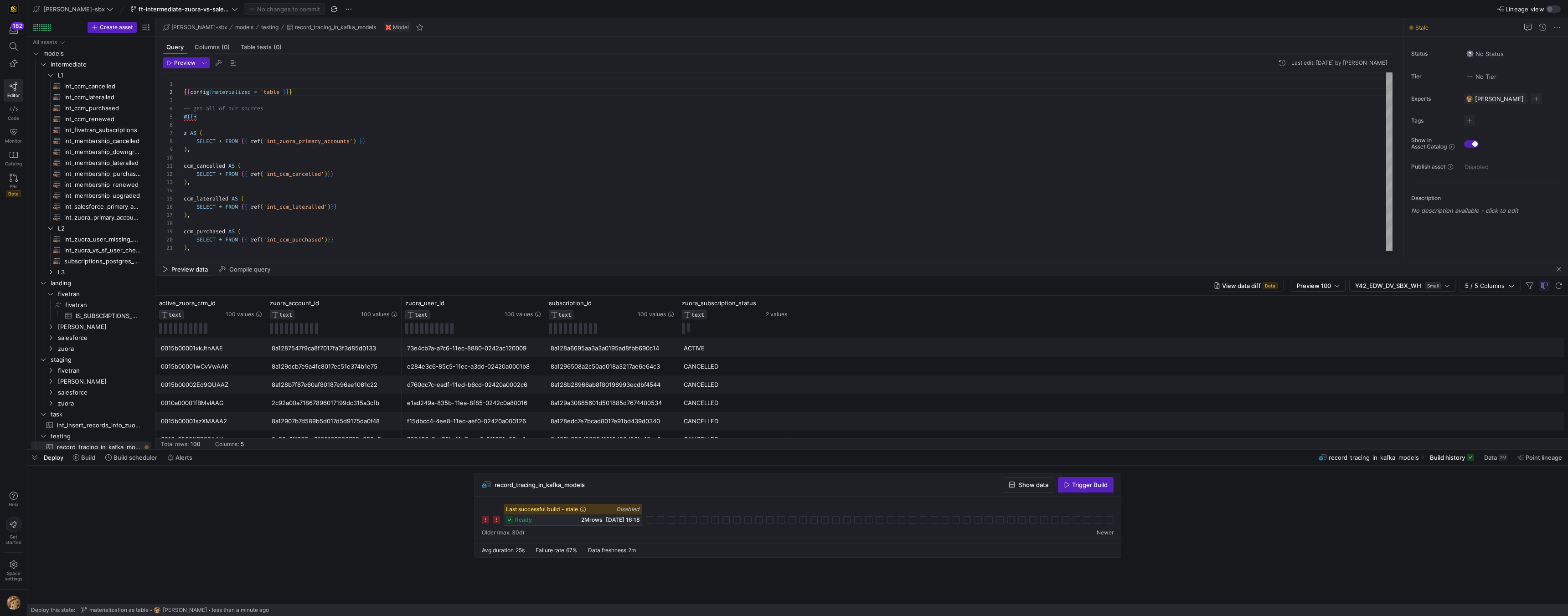
click at [689, 390] on div "record_tracing_in_kafka_models Show data Trigger Build" at bounding box center [798, 485] width 647 height 24
click at [88, 390] on span at bounding box center [84, 458] width 30 height 15
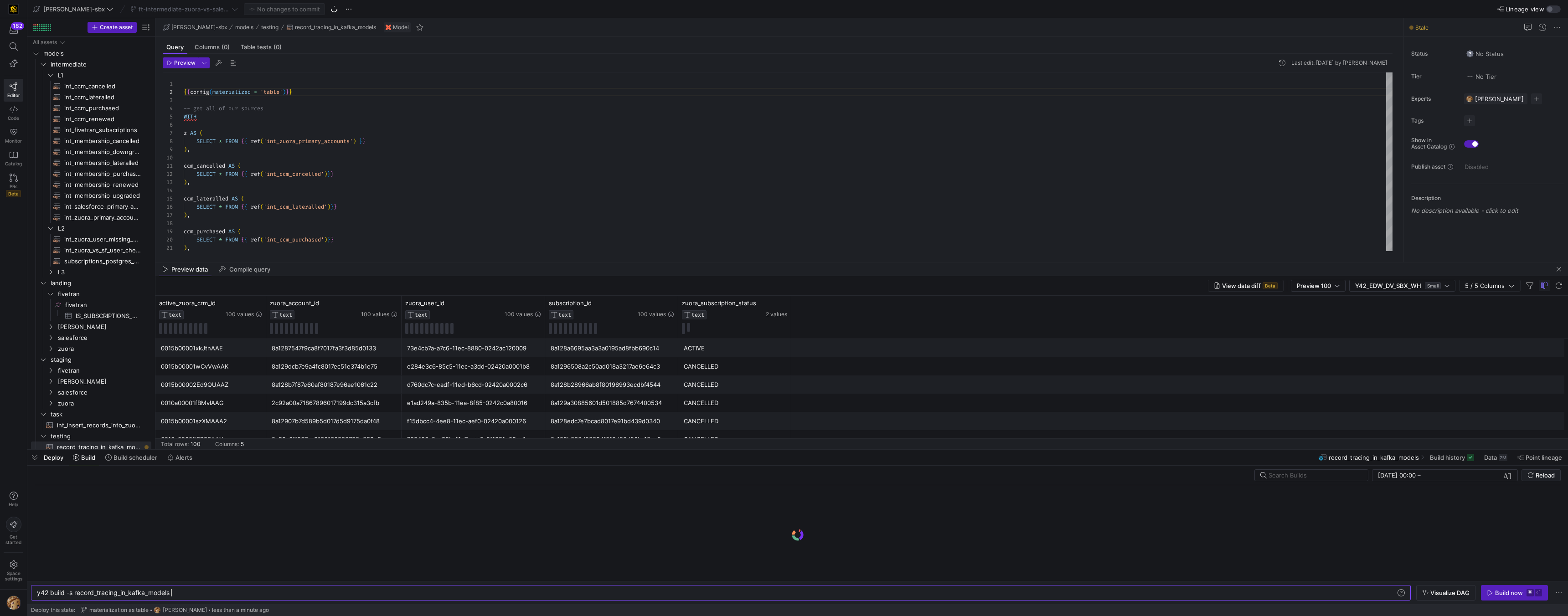
scroll to position [0, 134]
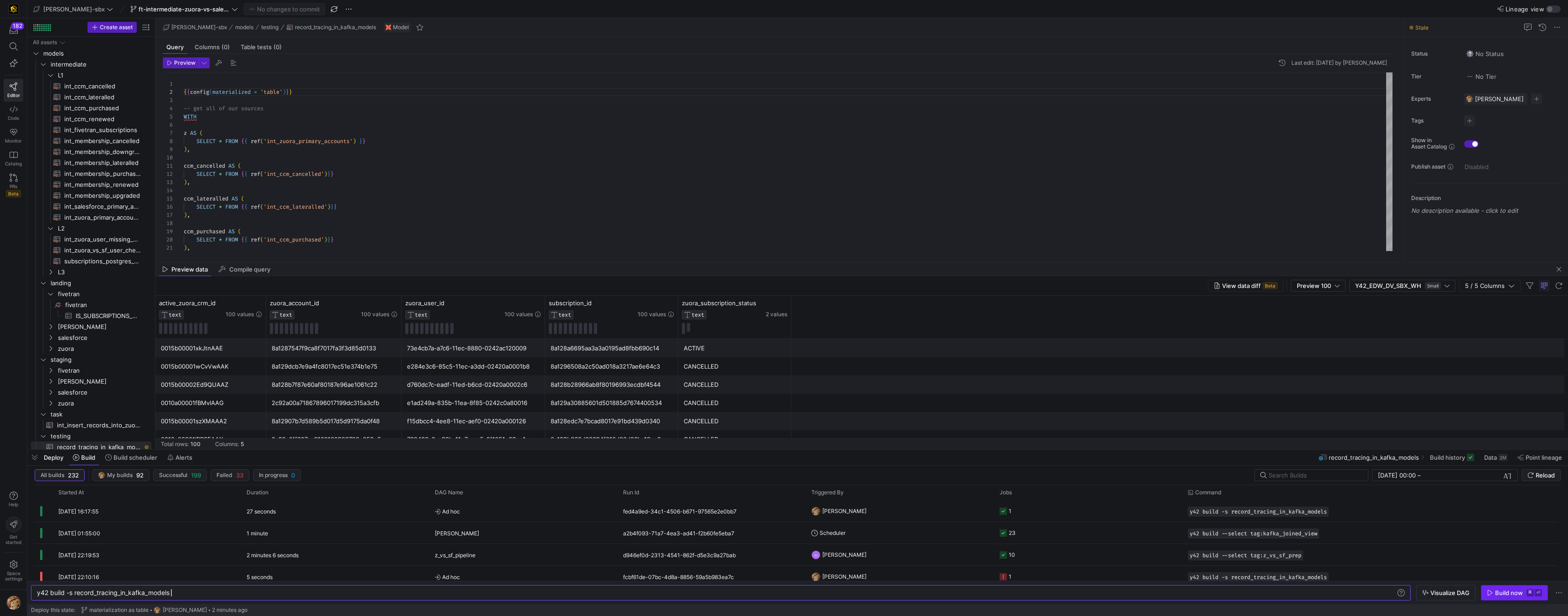
click at [689, 390] on div "Build now" at bounding box center [1509, 593] width 28 height 7
click at [689, 390] on icon "Press SPACE to select this row." at bounding box center [1004, 533] width 7 height 7
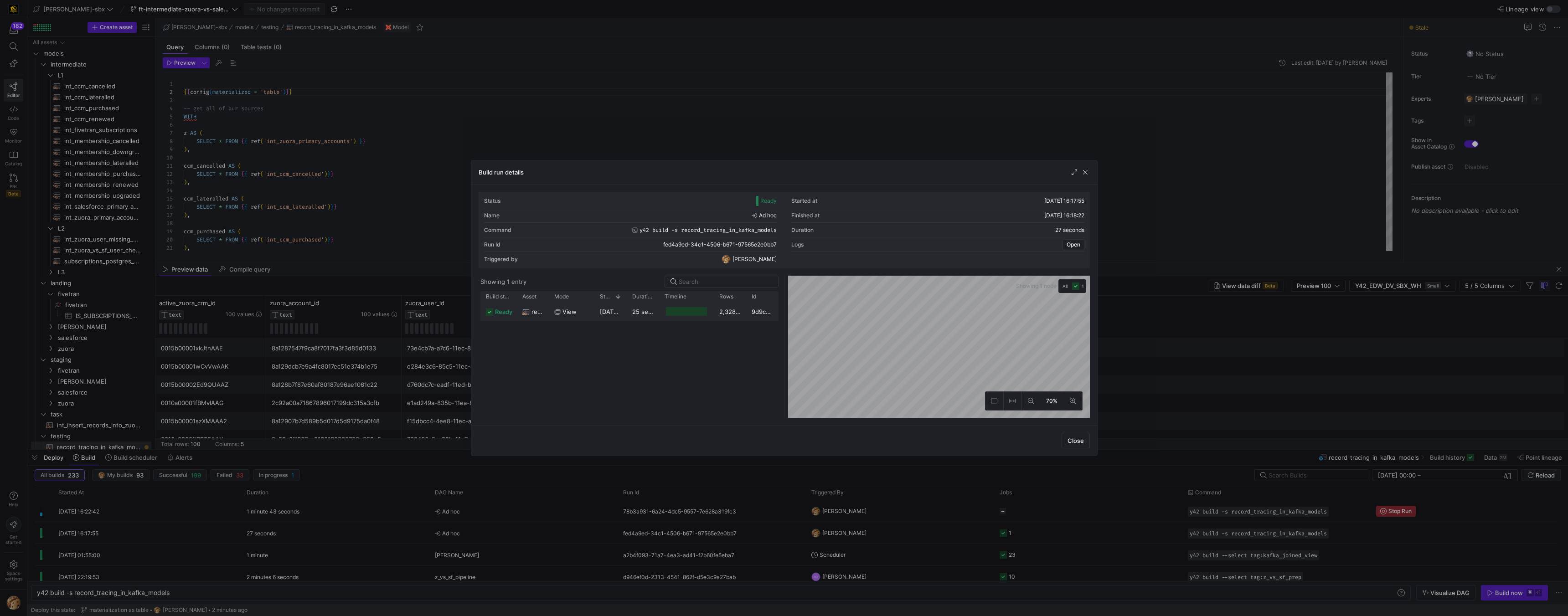
click at [676, 315] on div at bounding box center [686, 312] width 41 height 9
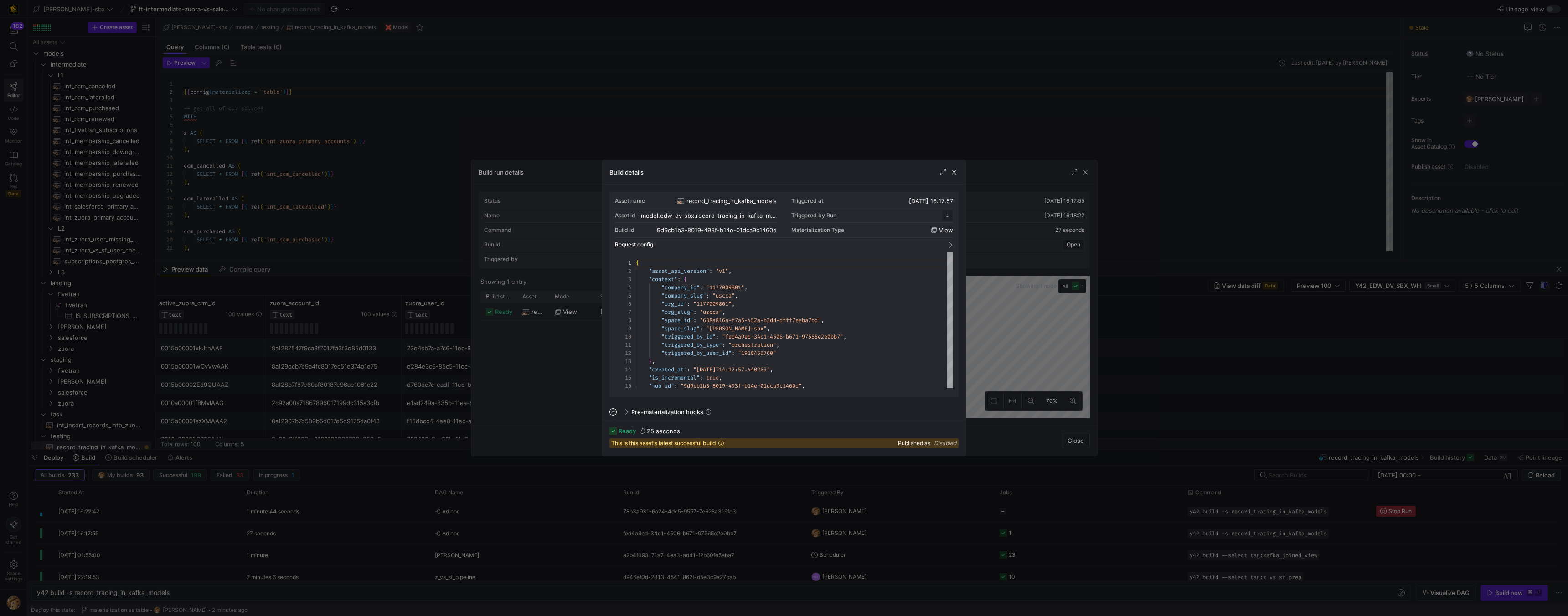
scroll to position [82, 0]
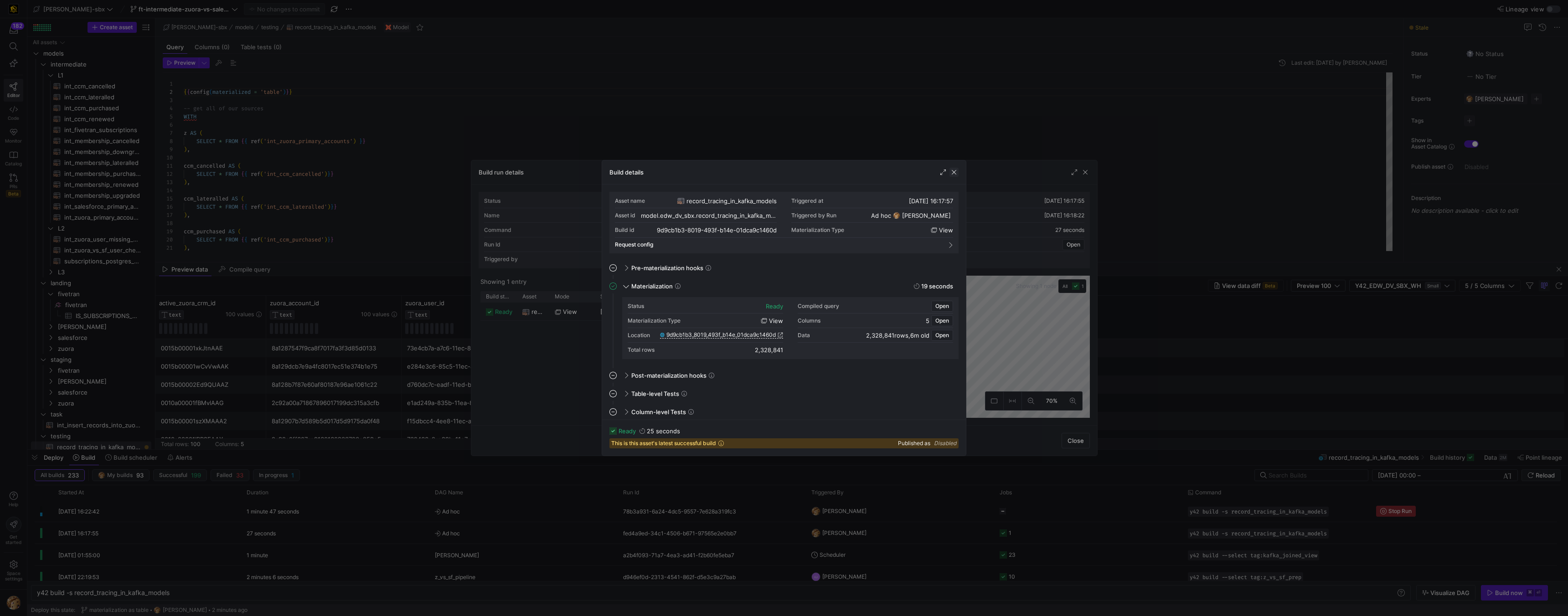
click at [689, 174] on span "button" at bounding box center [954, 172] width 9 height 9
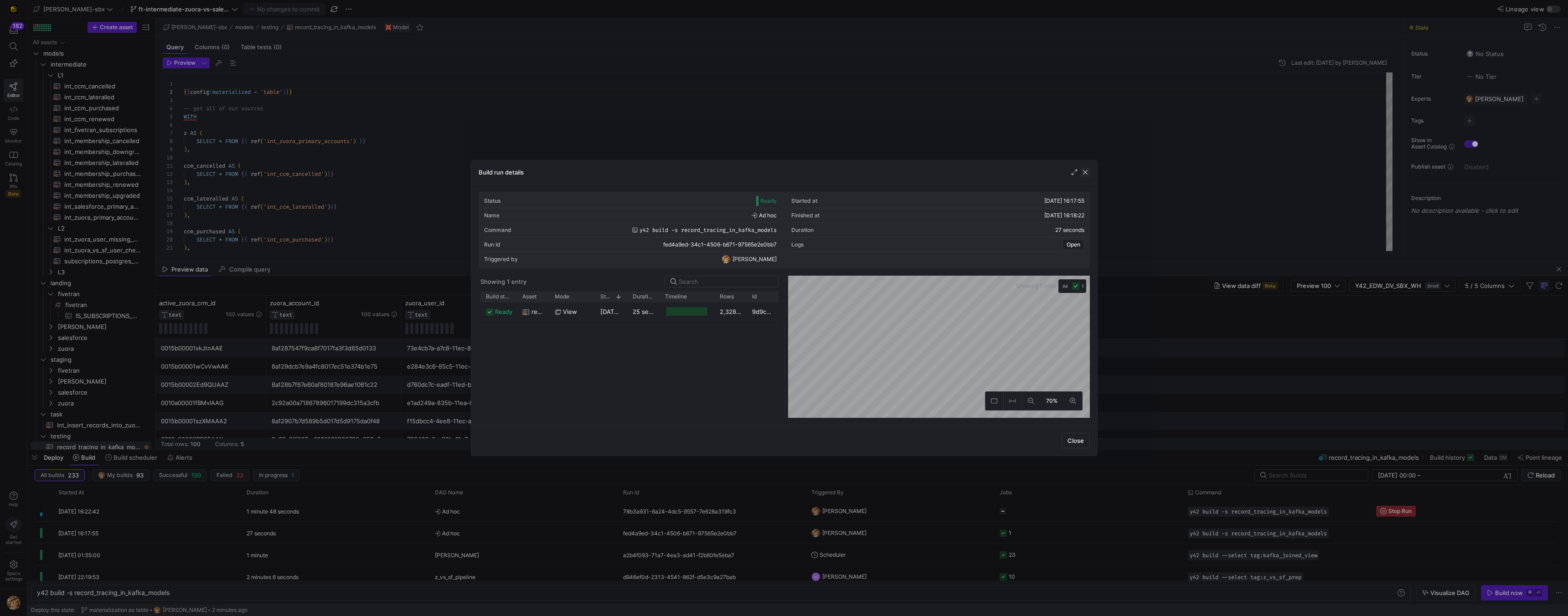
click at [689, 176] on span "button" at bounding box center [1085, 172] width 9 height 9
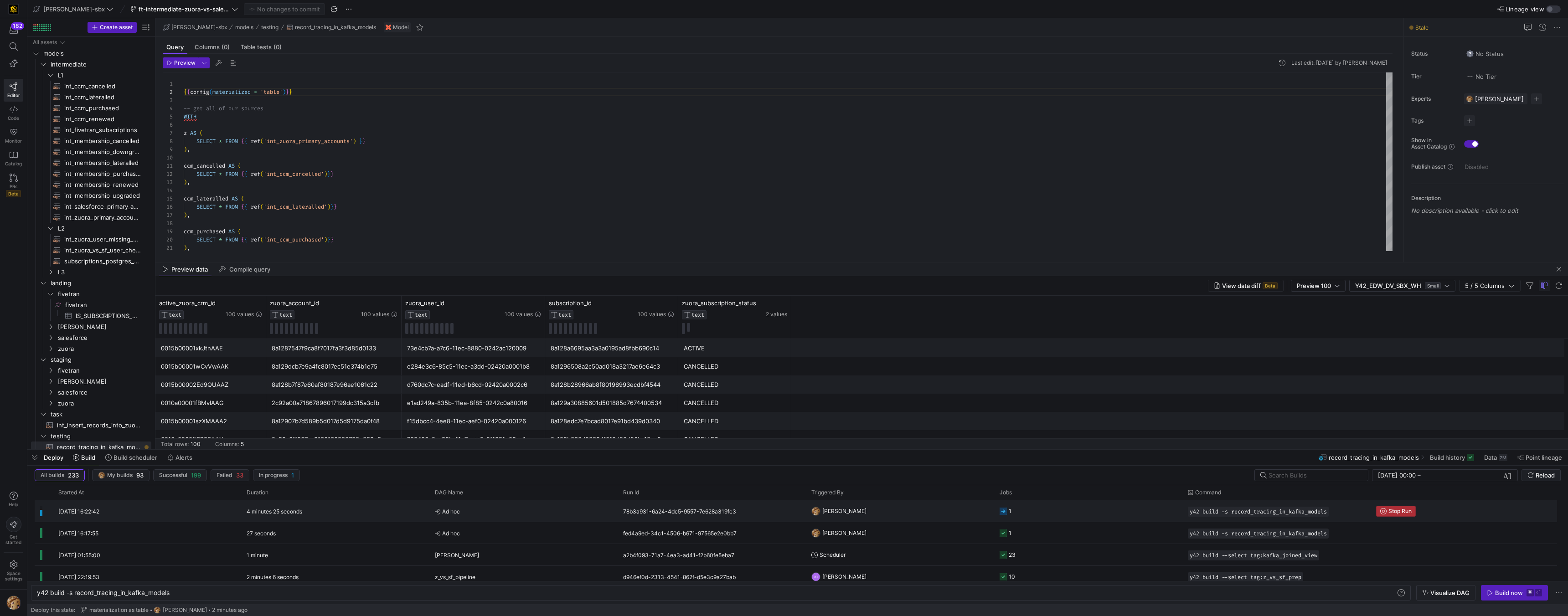
click at [689, 390] on span "Stop Run" at bounding box center [1400, 511] width 24 height 6
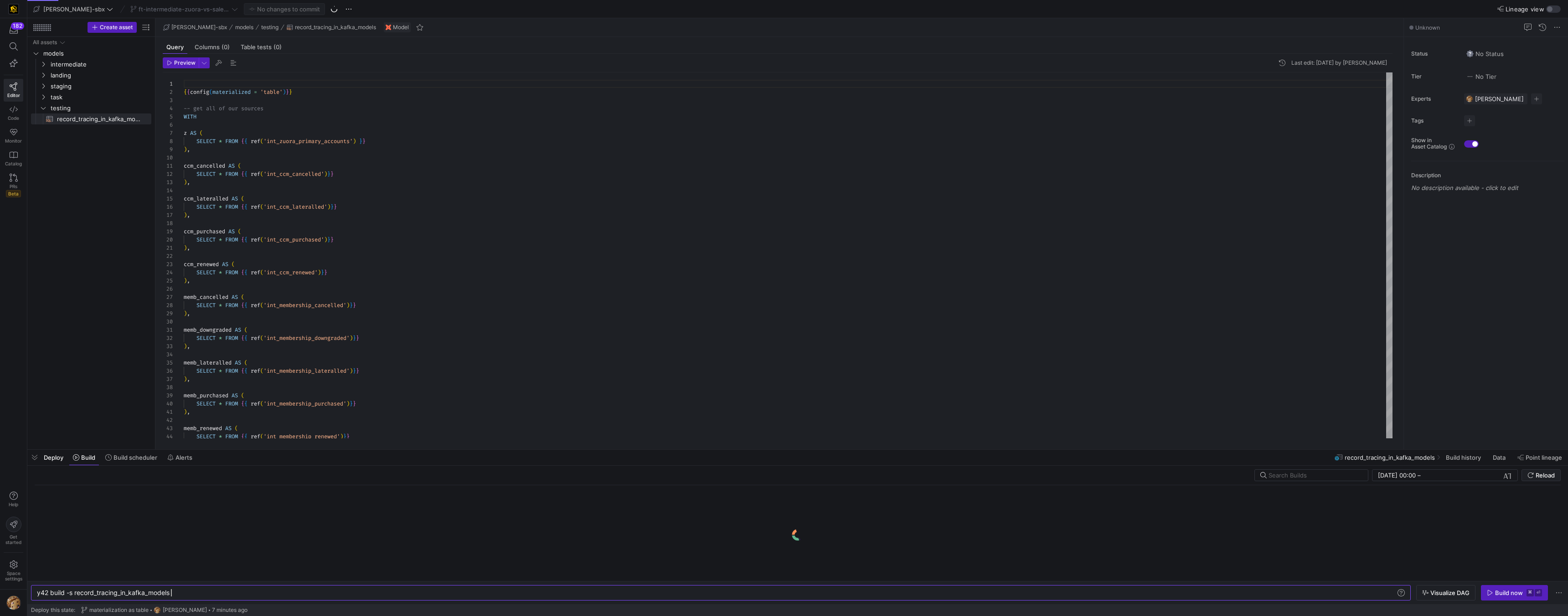
scroll to position [0, 134]
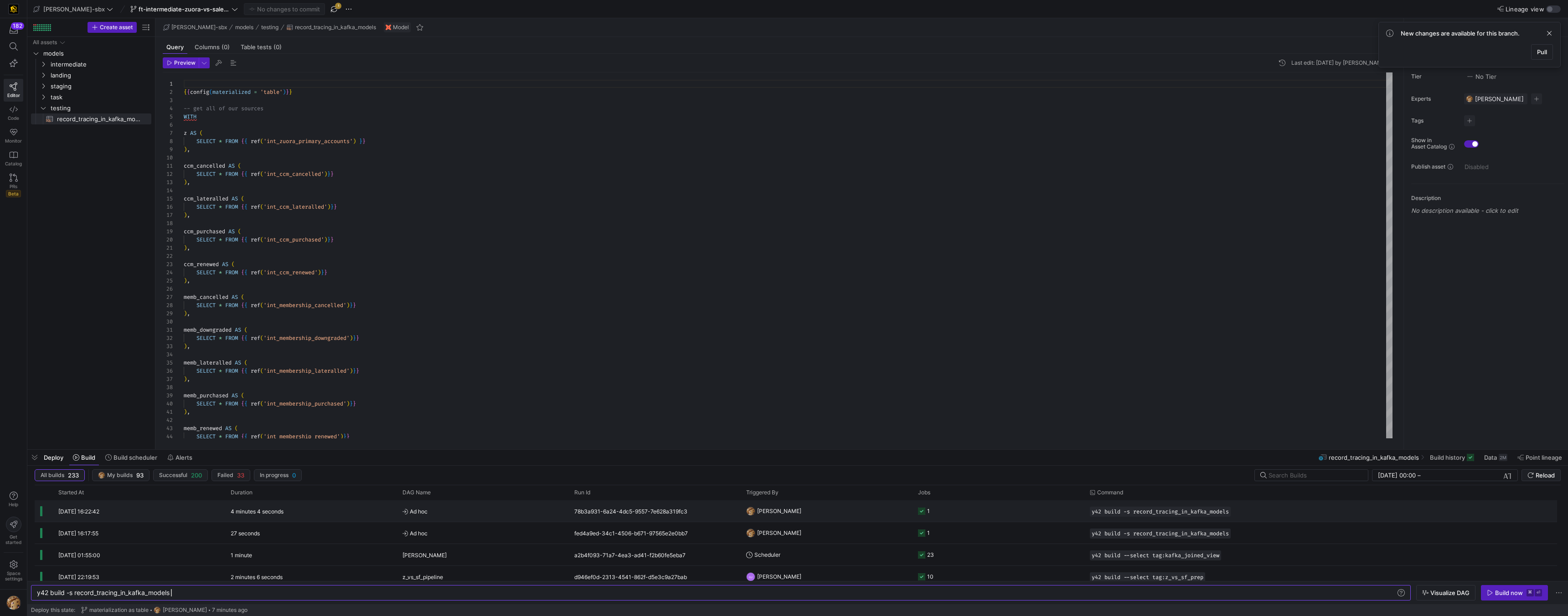
click at [971, 503] on y42-job-status-cell-renderer "1" at bounding box center [999, 511] width 161 height 20
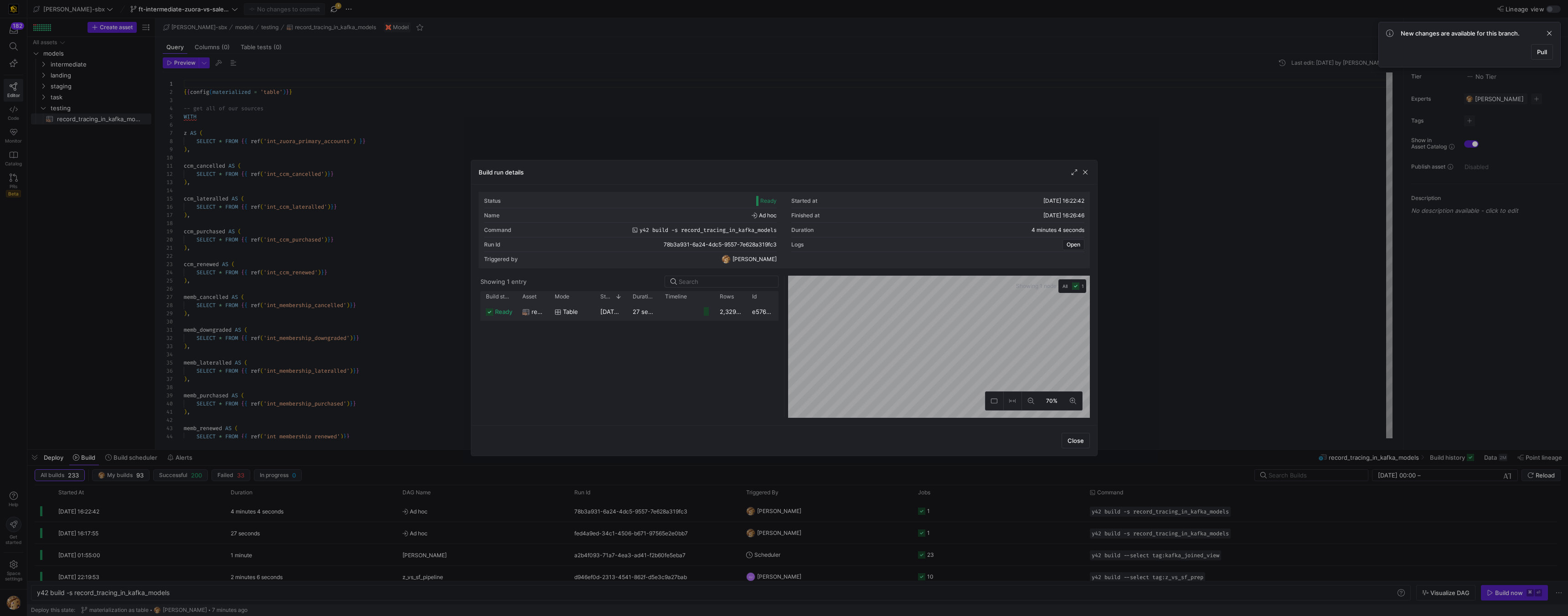
click at [707, 309] on div at bounding box center [706, 312] width 6 height 9
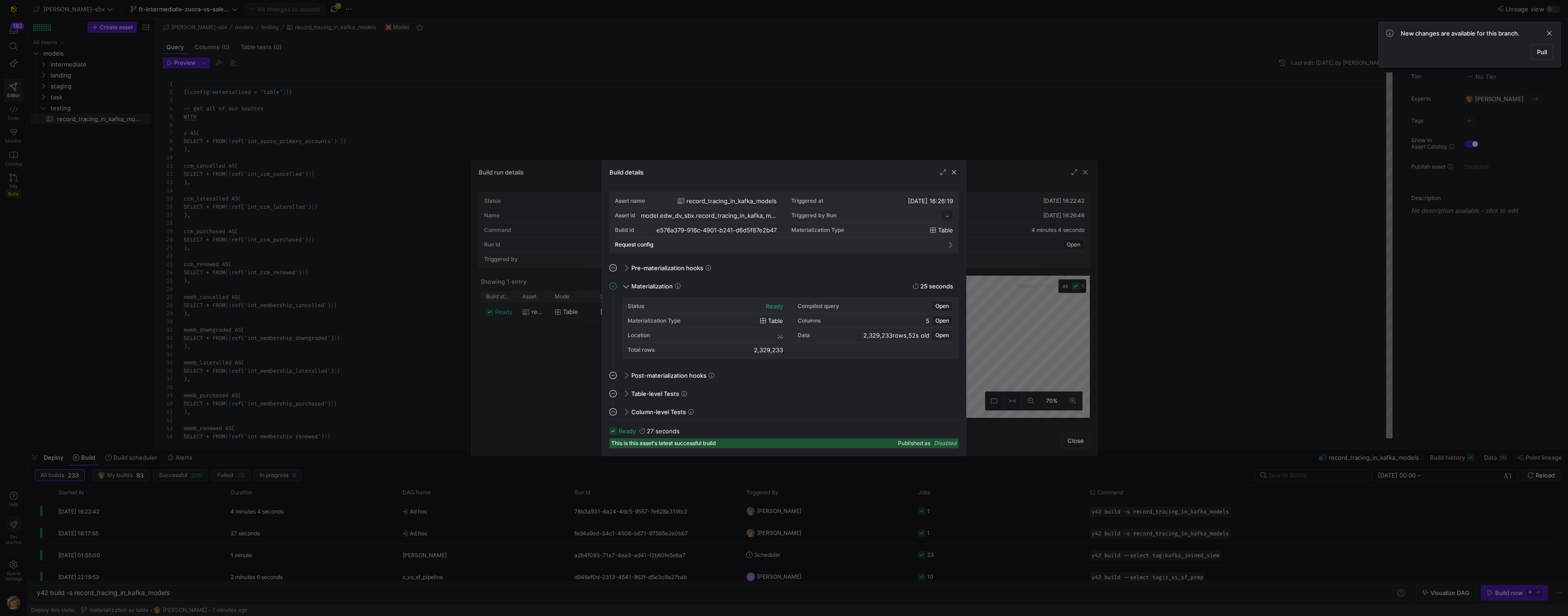
scroll to position [82, 0]
click at [728, 334] on span "e576a379_916c_4901_b241_d6d5f87e2b47" at bounding box center [722, 335] width 109 height 6
click at [958, 172] on div "Build details" at bounding box center [784, 172] width 364 height 24
click at [954, 173] on span "button" at bounding box center [954, 172] width 9 height 9
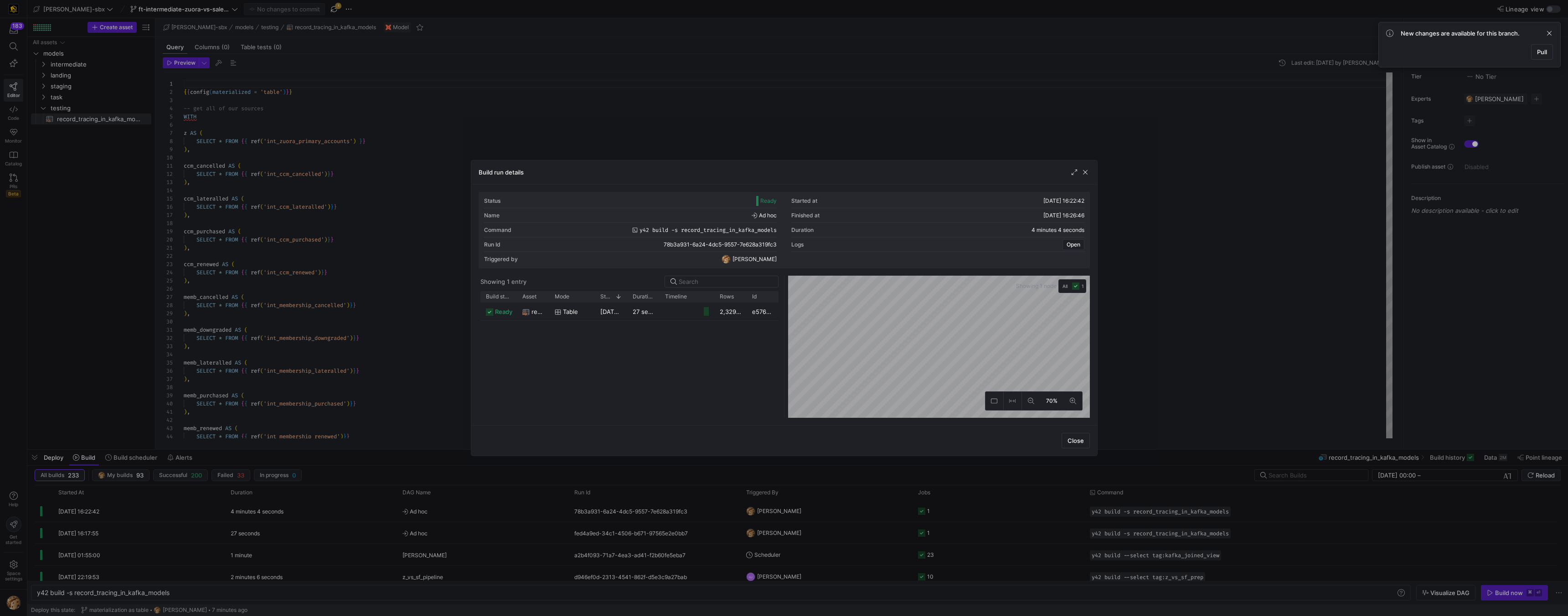
click at [1090, 172] on div "Build run details" at bounding box center [785, 172] width 626 height 24
click at [1082, 173] on span "button" at bounding box center [1085, 172] width 9 height 9
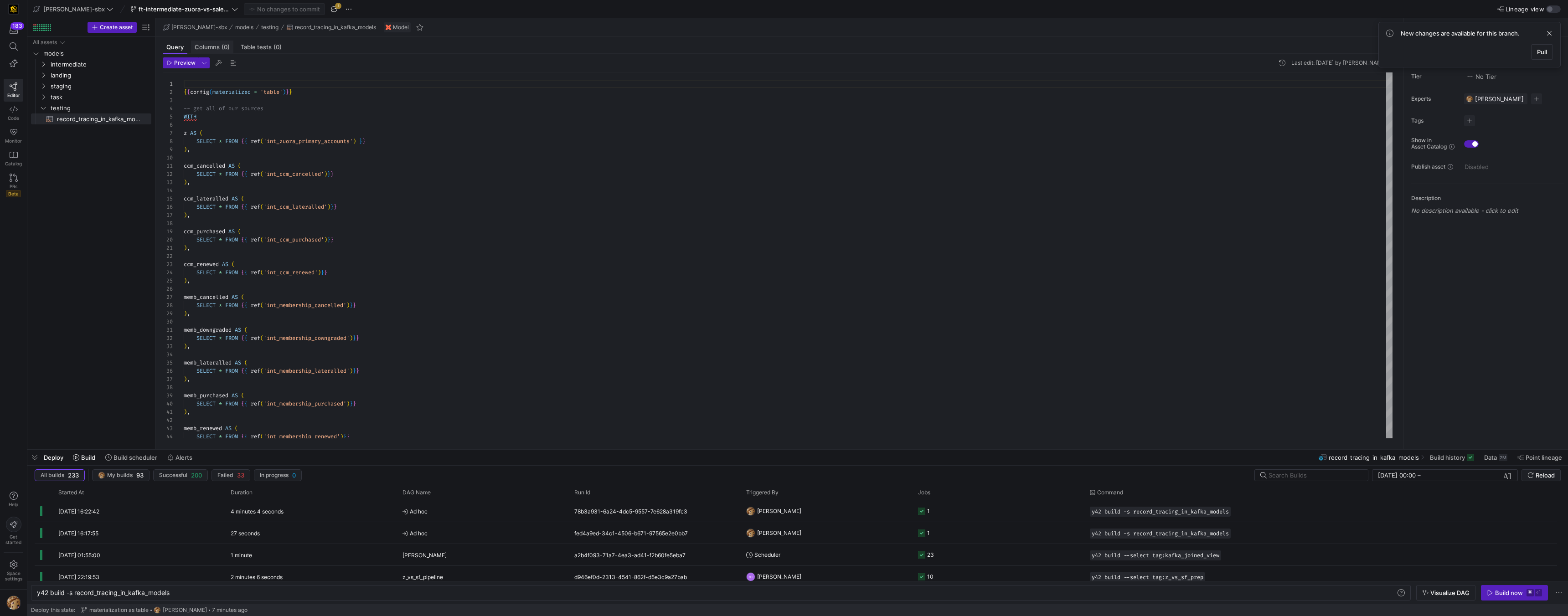
click at [225, 47] on span "(0)" at bounding box center [225, 47] width 8 height 6
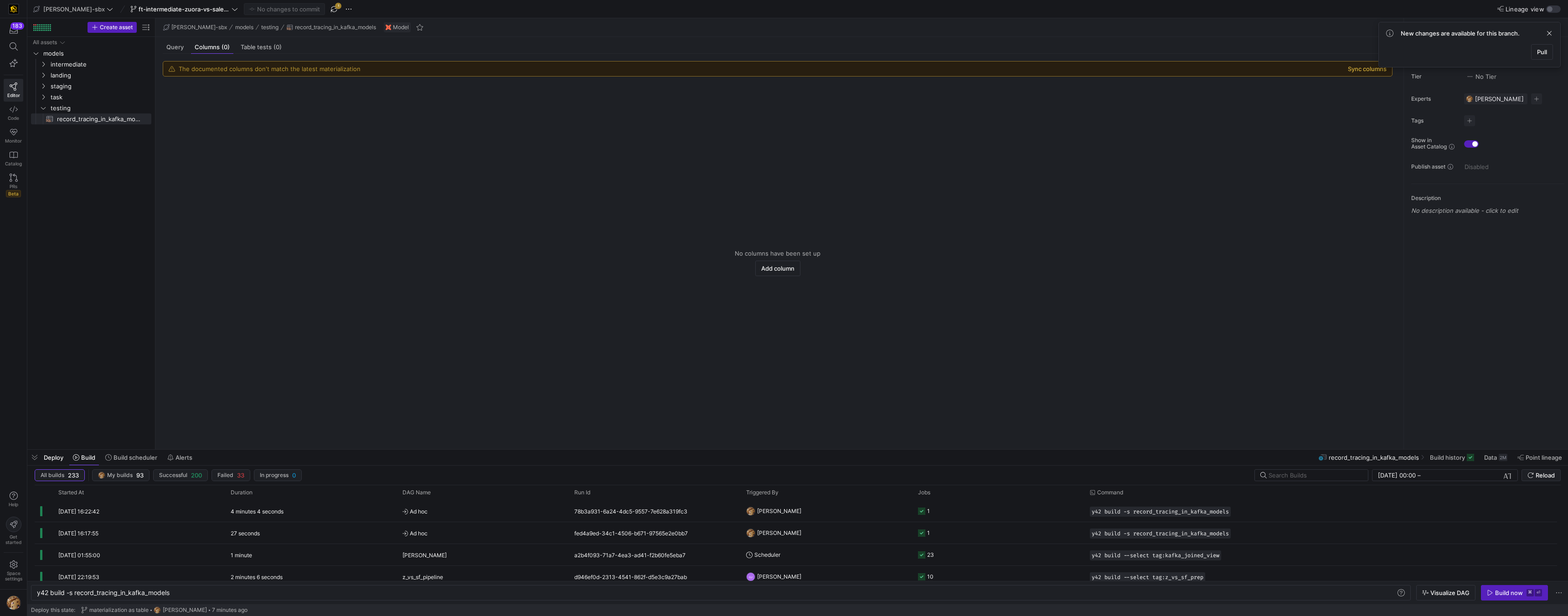
click at [1369, 68] on button "Sync columns" at bounding box center [1367, 69] width 39 height 7
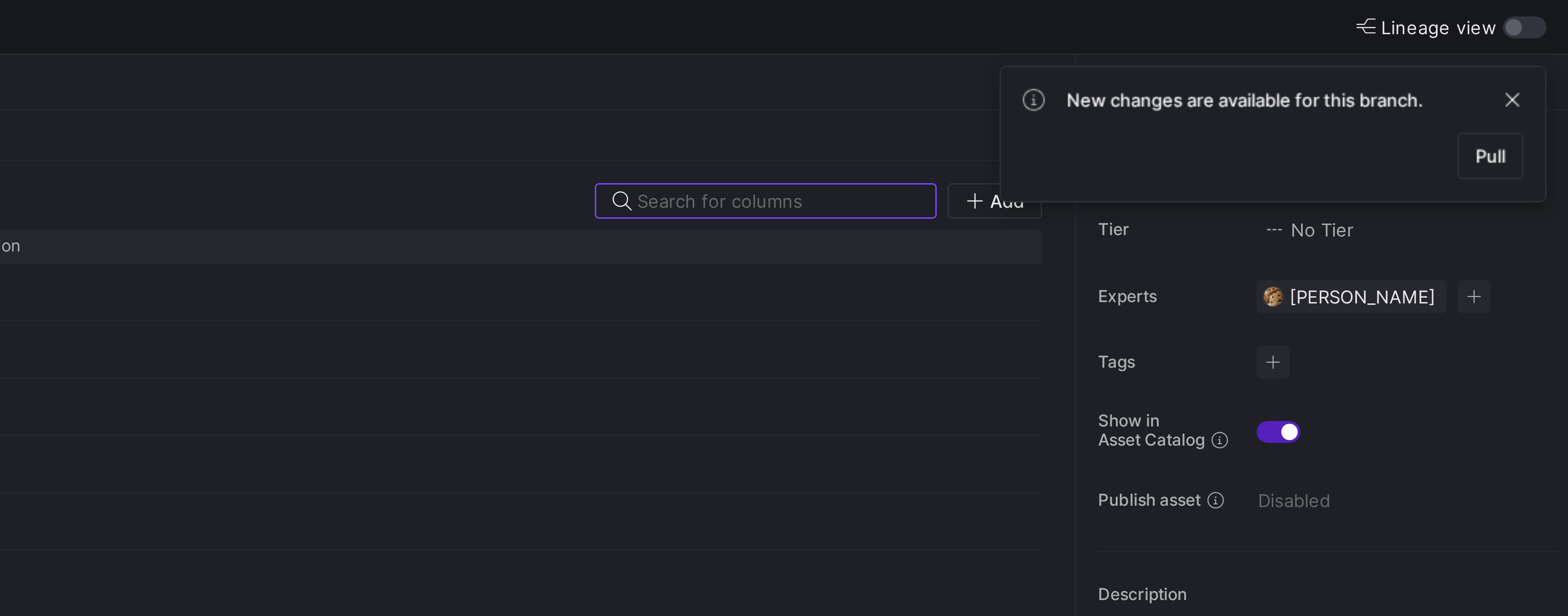
click at [1202, 67] on div "Showing 5 entries Add" at bounding box center [778, 67] width 1230 height 12
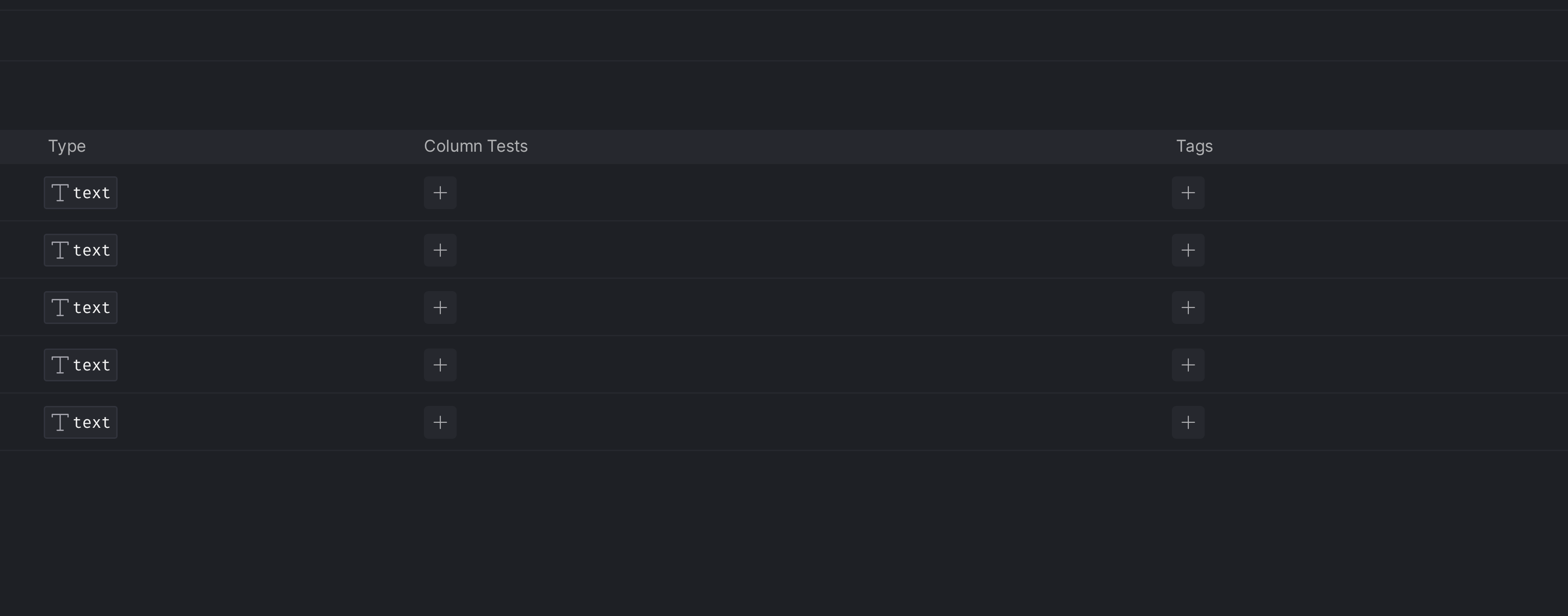
click at [481, 61] on div "Showing 5 entries Add" at bounding box center [778, 67] width 1230 height 12
click at [481, 59] on div "Showing 5 entries Add Drag here to set row groups Drag here to set column label…" at bounding box center [777, 248] width 1244 height 388
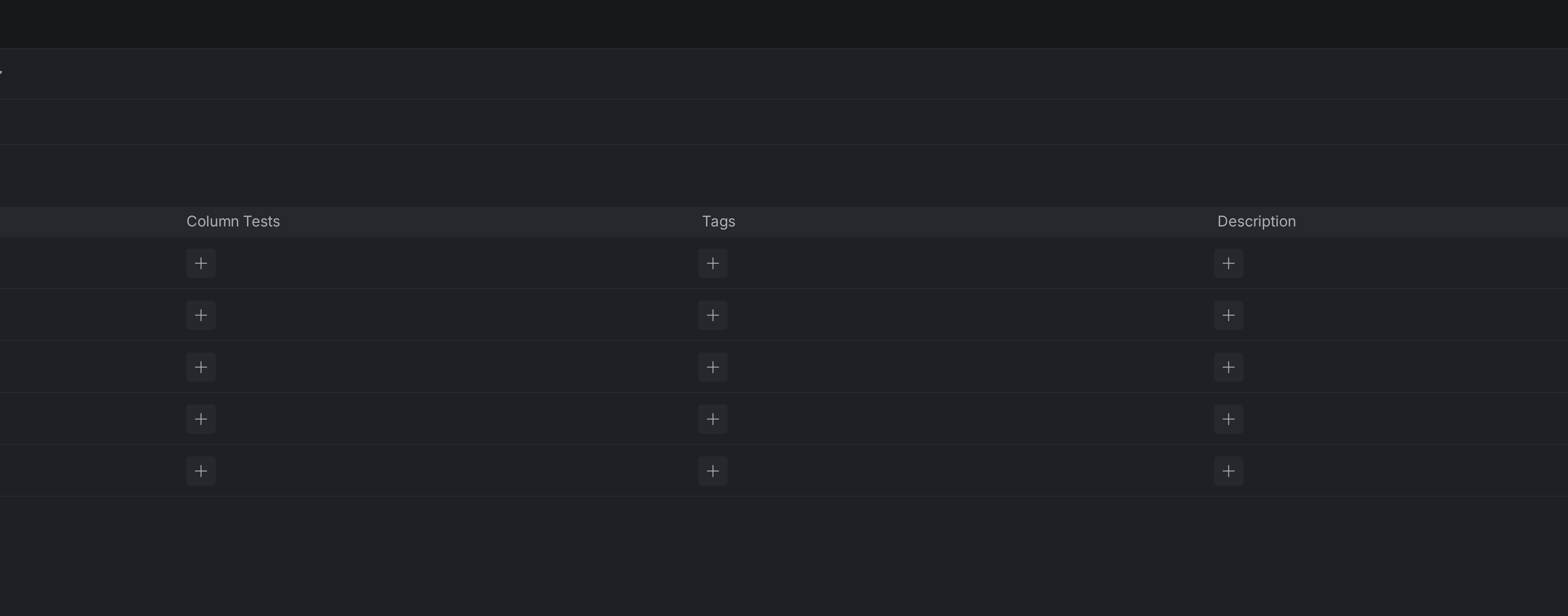
scroll to position [0, 134]
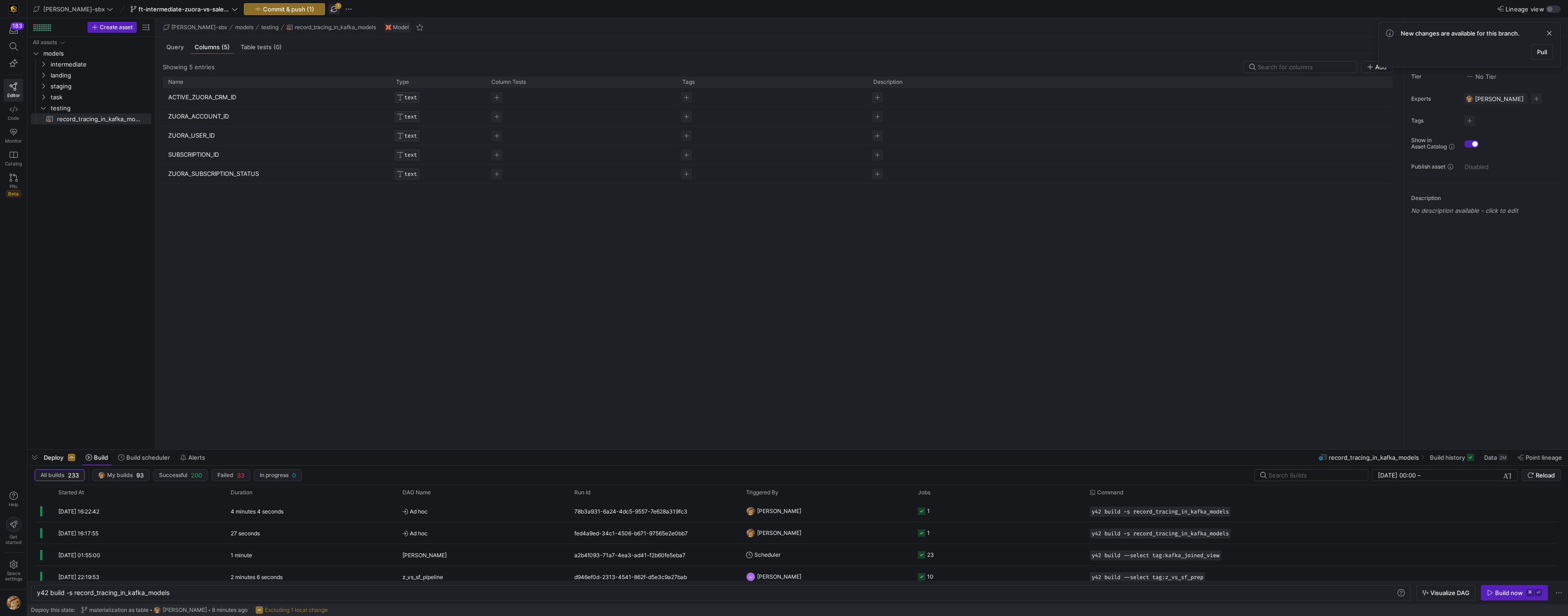
click at [329, 9] on span "button" at bounding box center [334, 9] width 11 height 11
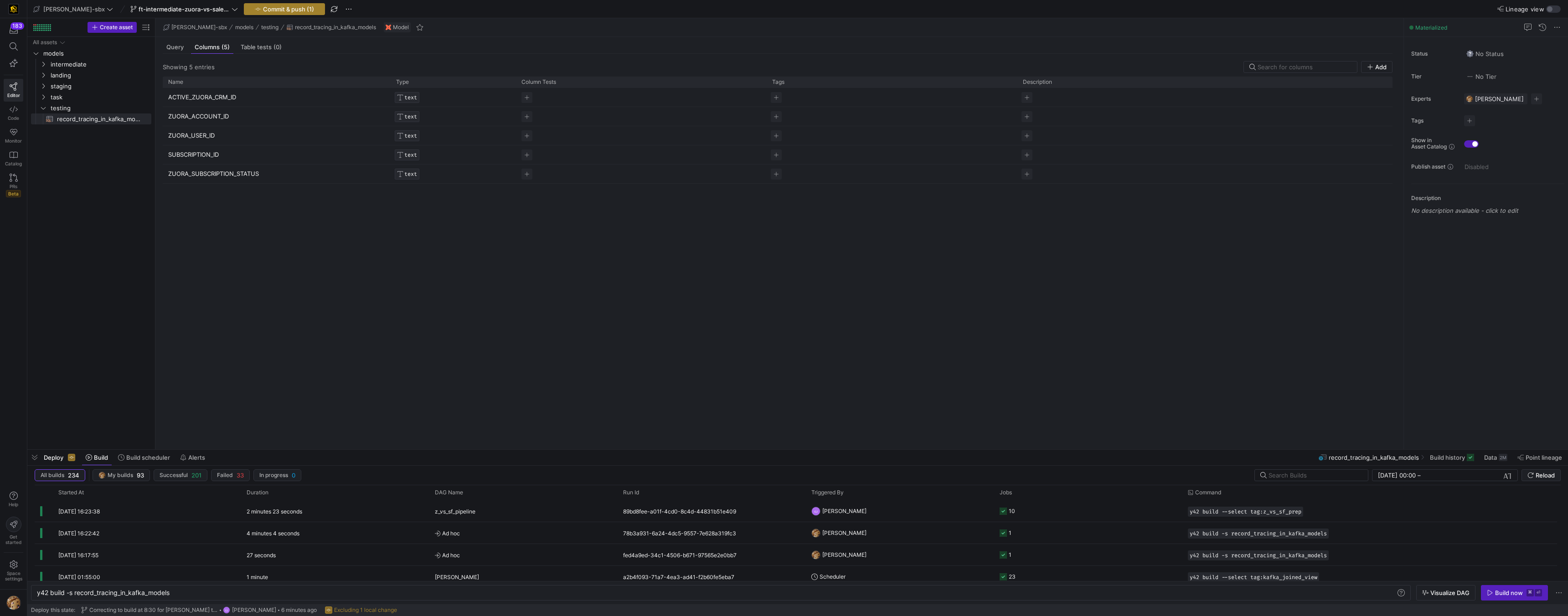
click at [271, 14] on y42-top-nav "edw-dv-sbx ft-intermediate-zuora-vs-salesforce-08052025 Commit & push (1) Linea…" at bounding box center [798, 9] width 1541 height 18
click at [271, 13] on span "button" at bounding box center [285, 9] width 80 height 11
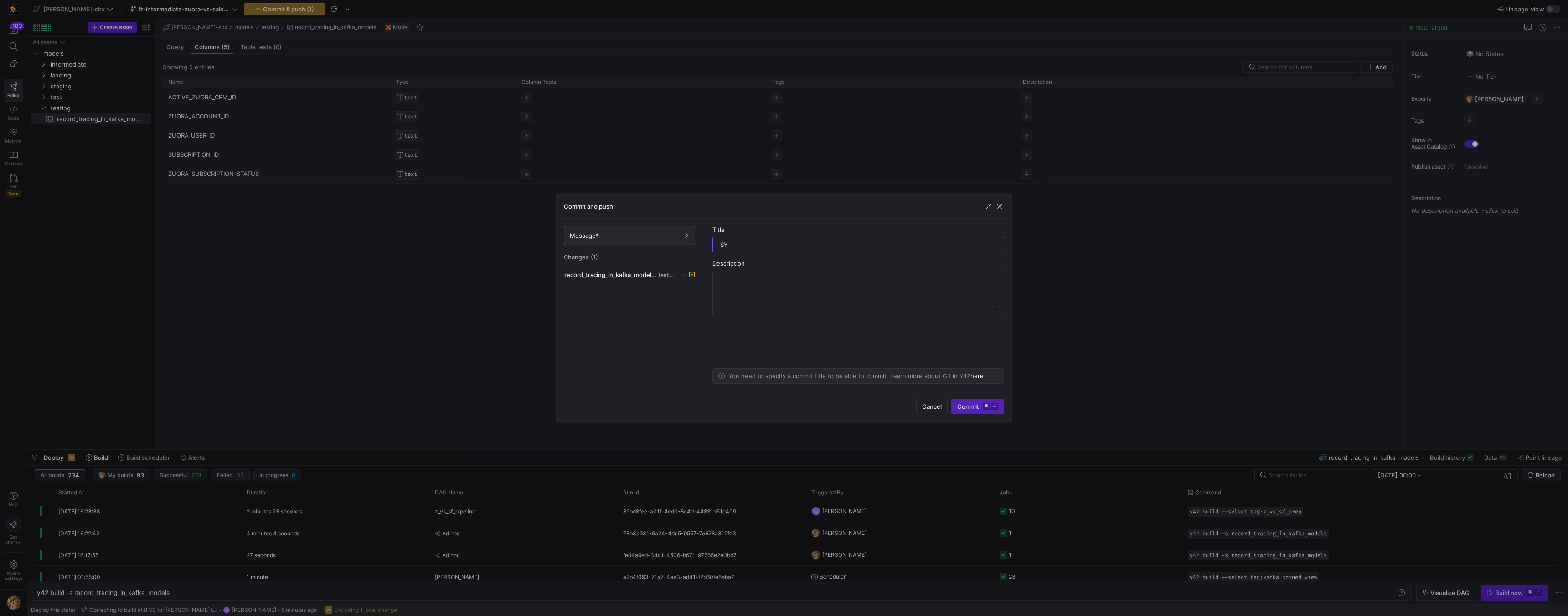
type input "S"
type input "BUILT AND SYNCED COLUMNS"
click at [856, 283] on textarea at bounding box center [858, 293] width 280 height 36
type textarea "** note that there was a weird bug when building. Said it ran for almost 5 minu…"
click at [975, 405] on span "Commit ⌘ ⏎" at bounding box center [978, 406] width 41 height 7
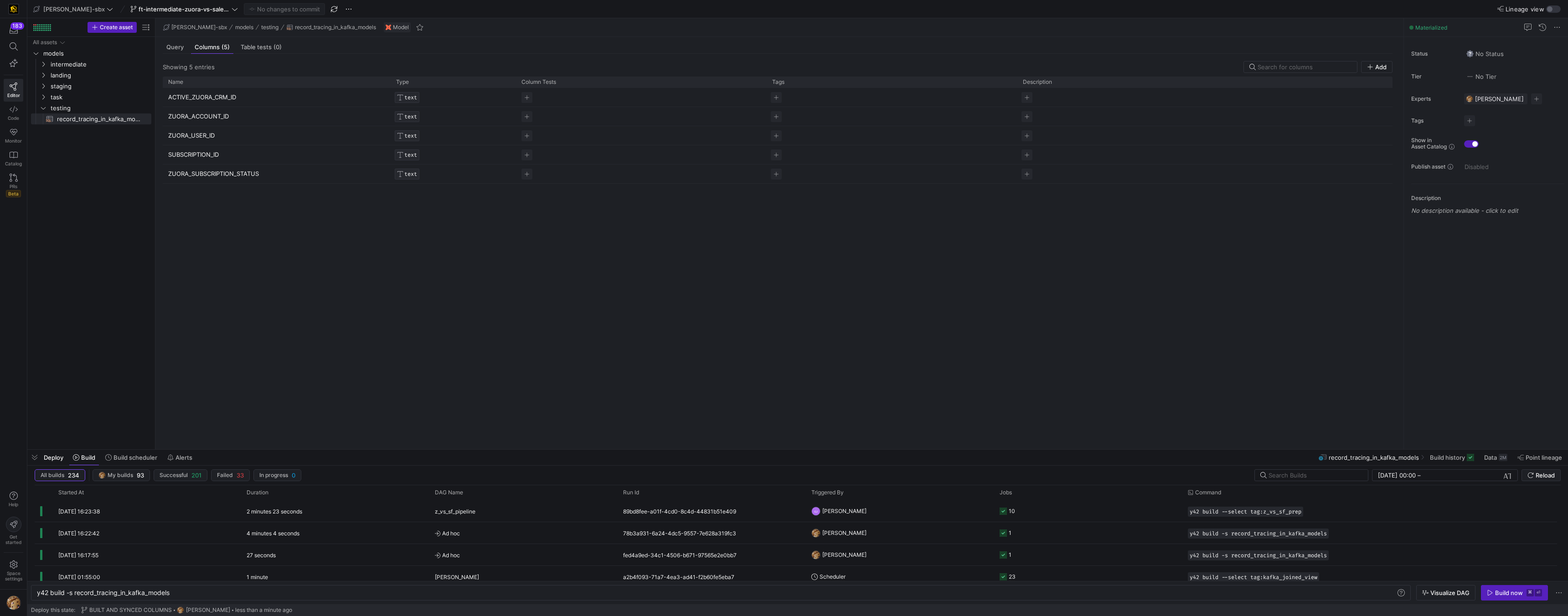
click at [197, 155] on p "SUBSCRIPTION_ID" at bounding box center [277, 155] width 217 height 18
click at [197, 155] on input "SUBSCRIPTION_ID" at bounding box center [272, 155] width 208 height 17
click at [410, 32] on div "edw-dv-sbx models testing record_tracing_in_kafka_models Model" at bounding box center [779, 27] width 1248 height 19
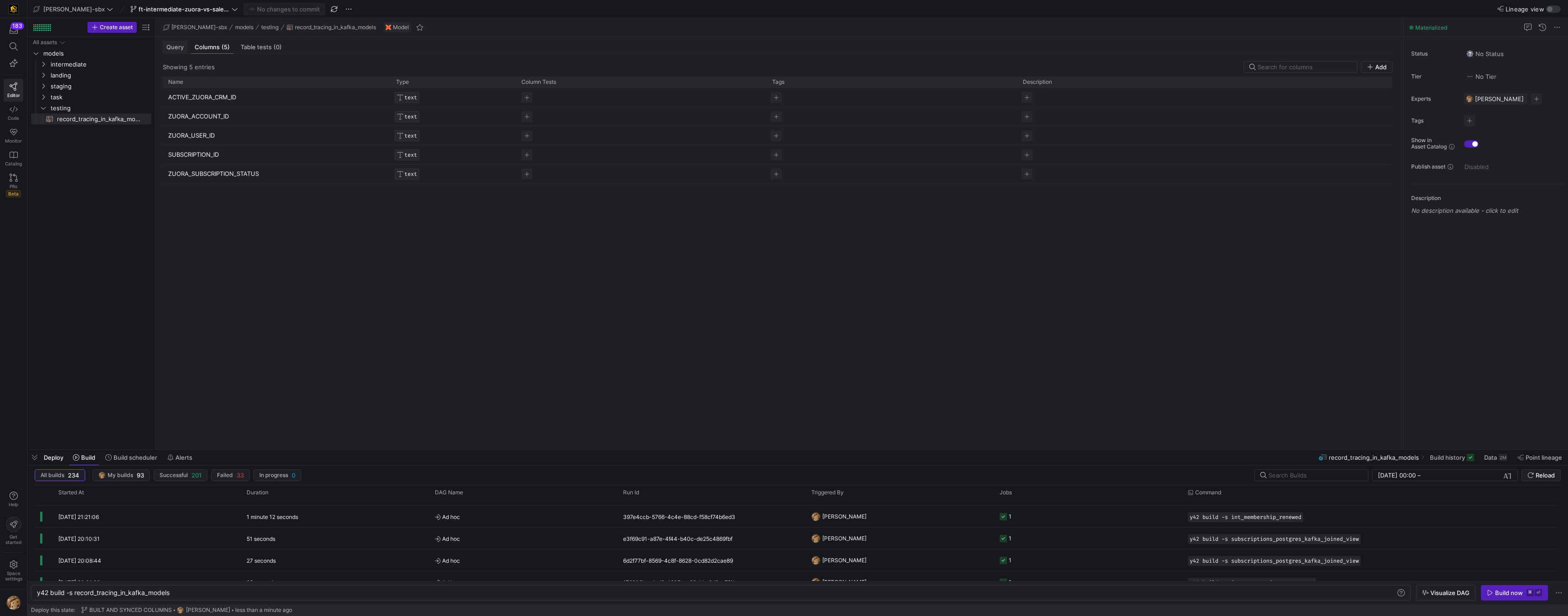
click at [176, 48] on span "Query" at bounding box center [175, 47] width 17 height 6
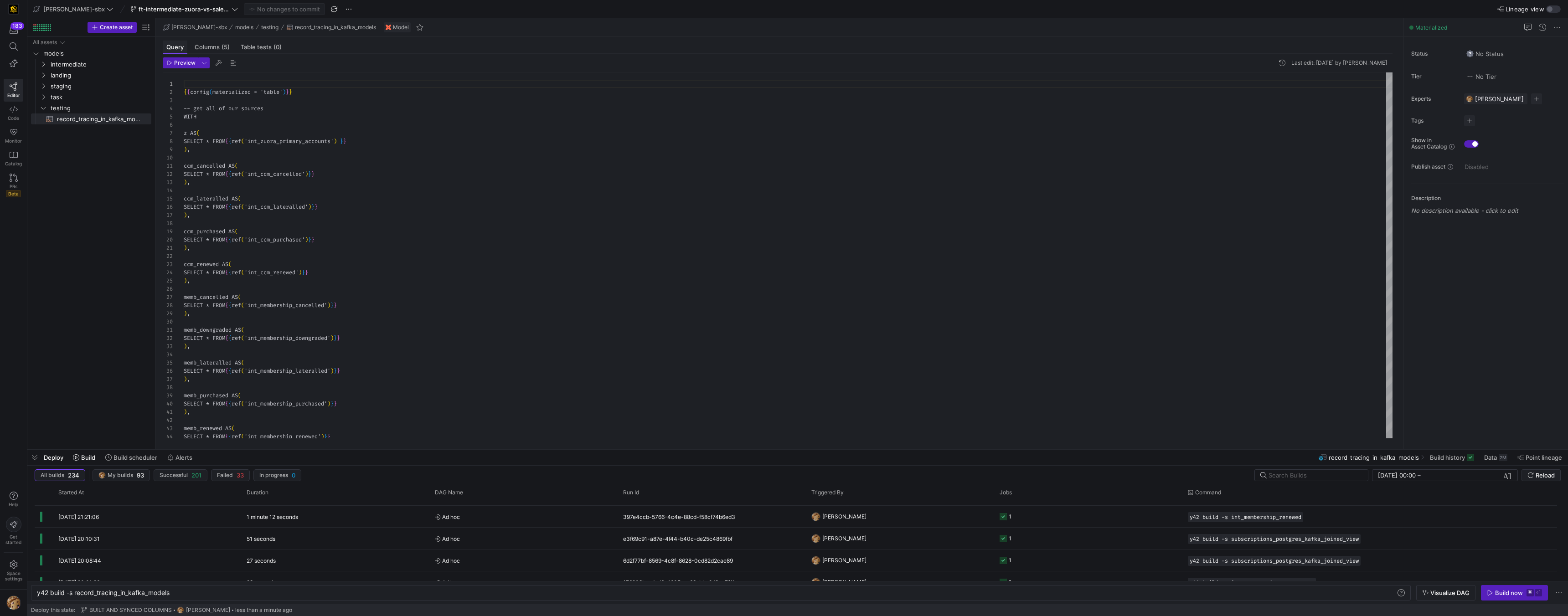
scroll to position [82, 0]
click at [184, 58] on span "button" at bounding box center [181, 63] width 35 height 10
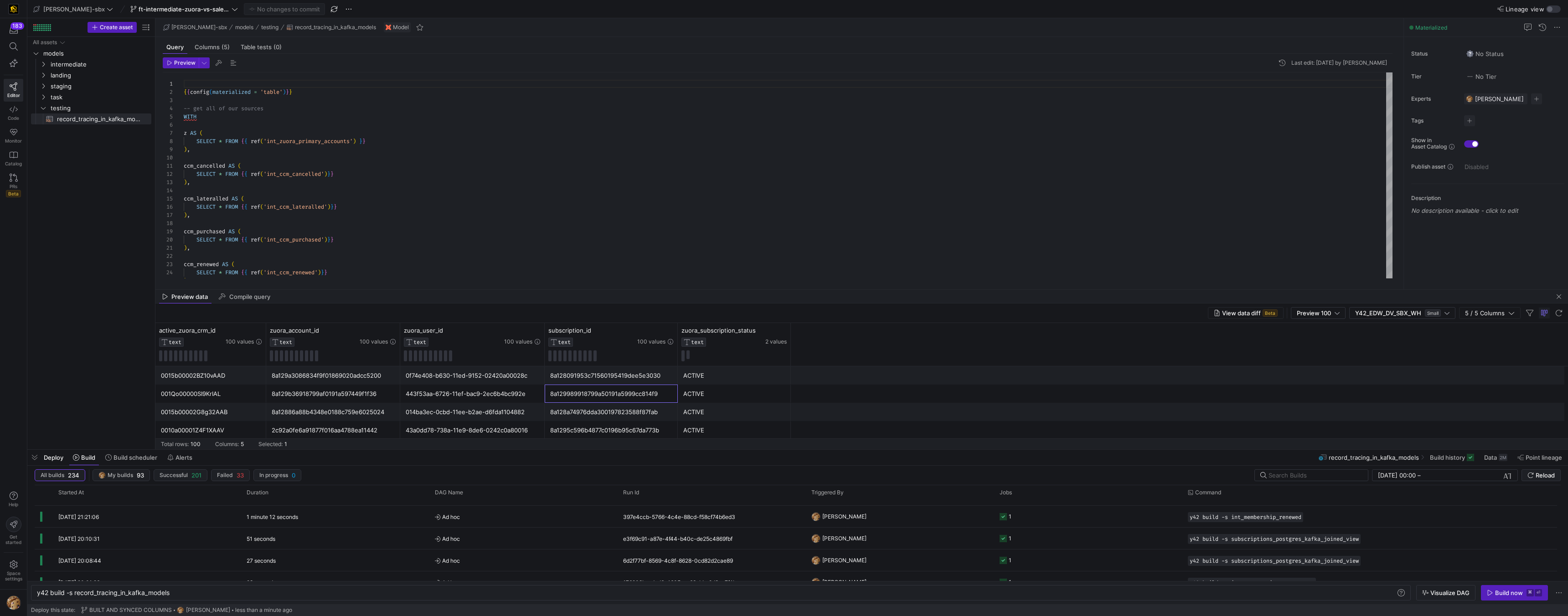
click at [585, 395] on div "8a129989918799a50191a5999cc814f9" at bounding box center [611, 394] width 122 height 18
click at [582, 404] on div "8a128a74976dda300197823588f87fab" at bounding box center [611, 412] width 122 height 18
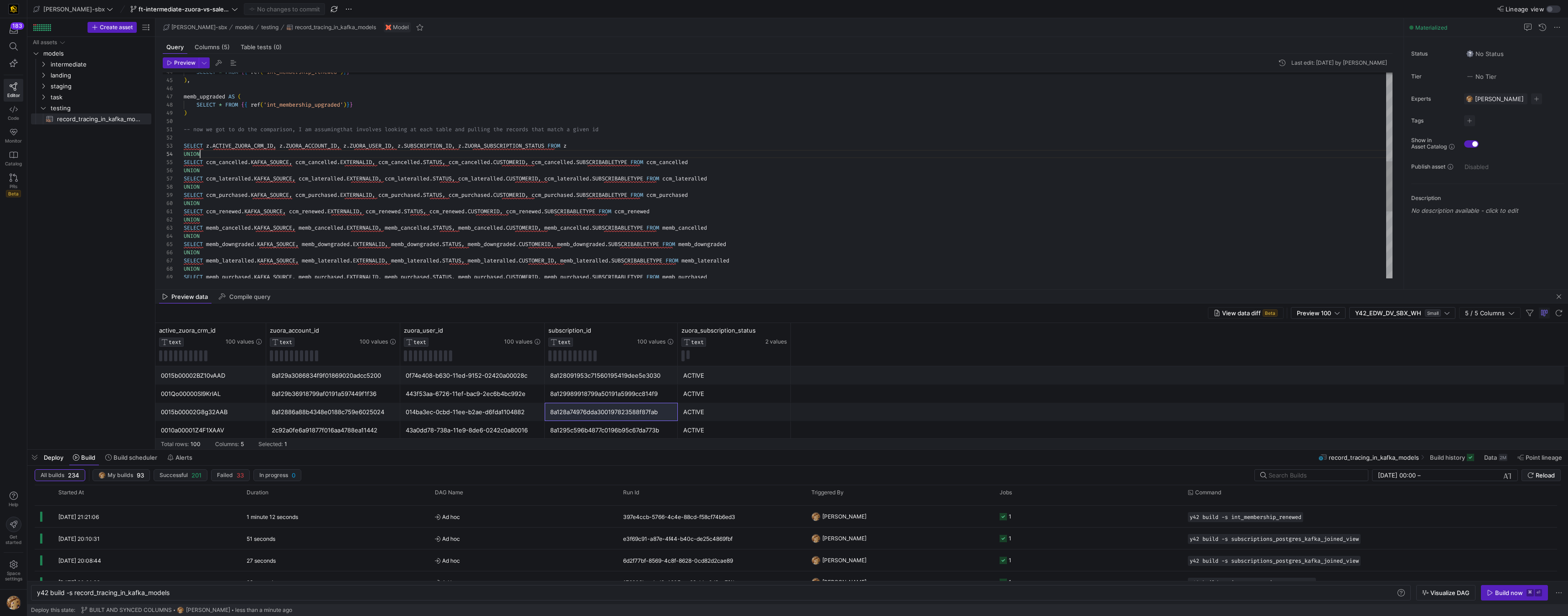
click at [216, 152] on div "SELECT * FROM { { ref ( 'int_membership_renewed' ) } } ) , memb_upgraded AS ( S…" at bounding box center [788, 130] width 1209 height 844
click at [207, 168] on div "SELECT * FROM { { ref ( 'int_membership_renewed' ) } } ) , memb_upgraded AS ( S…" at bounding box center [788, 130] width 1209 height 844
click at [210, 186] on div "SELECT * FROM { { ref ( 'int_membership_renewed' ) } } ) , memb_upgraded AS ( S…" at bounding box center [788, 130] width 1209 height 844
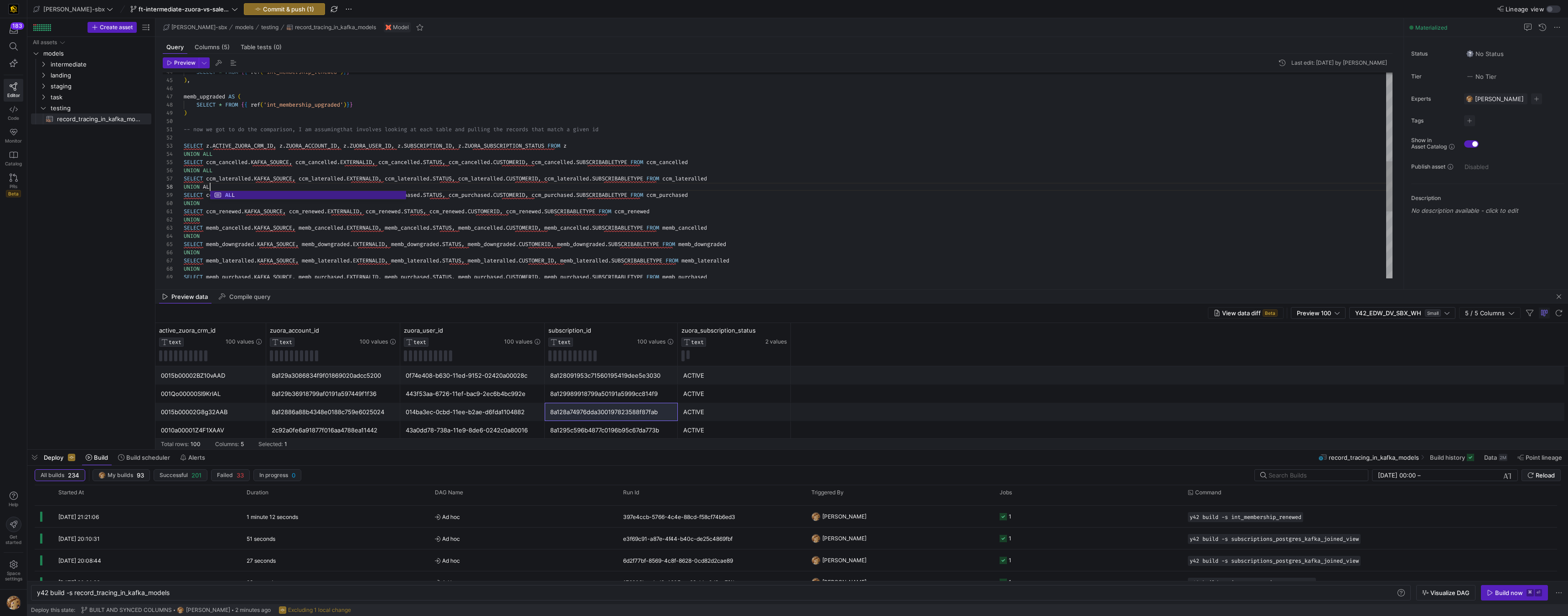
scroll to position [58, 30]
click at [213, 204] on div "SELECT * FROM { { ref ( 'int_membership_renewed' ) } } ) , memb_upgraded AS ( S…" at bounding box center [788, 130] width 1209 height 844
click at [209, 219] on div "SELECT * FROM { { ref ( 'int_membership_renewed' ) } } ) , memb_upgraded AS ( S…" at bounding box center [788, 130] width 1209 height 844
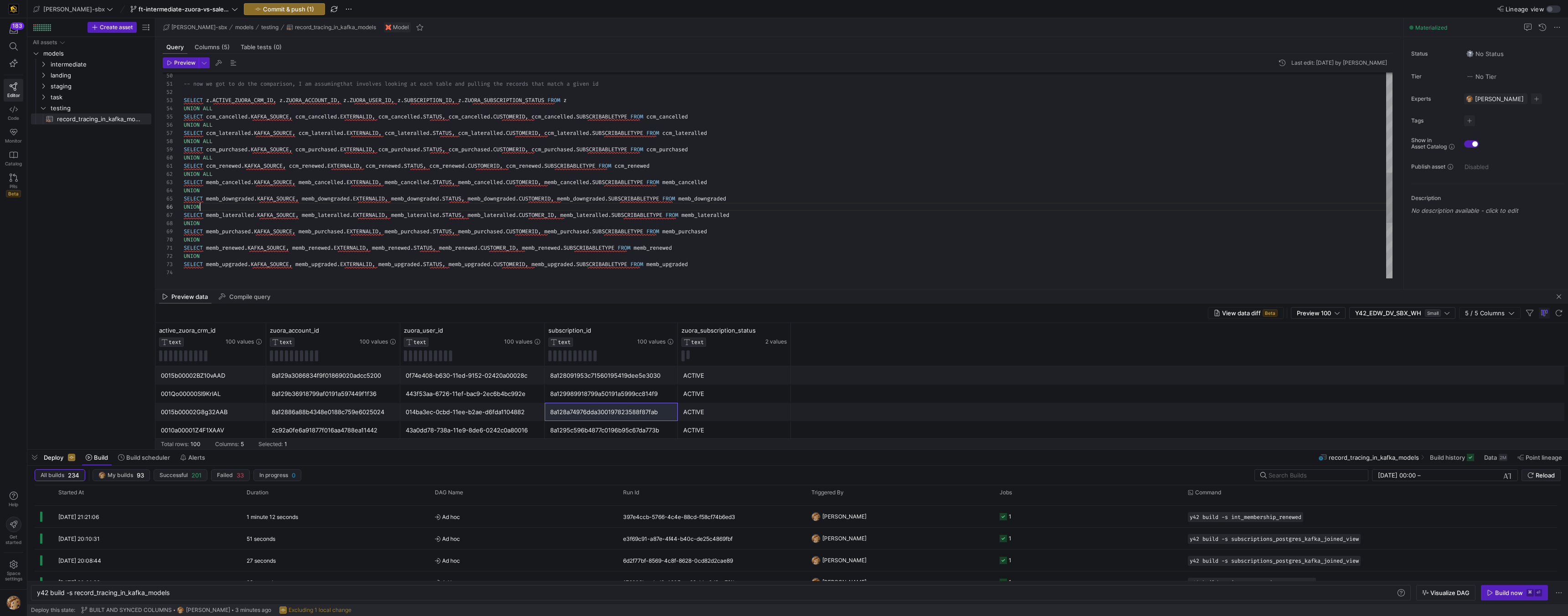
click at [205, 205] on div "UNION SELECT memb_upgraded . KAFKA_SOURCE , memb_upgraded . EXTERNALID , memb_u…" at bounding box center [788, 84] width 1209 height 844
click at [224, 191] on div "UNION SELECT memb_upgraded . KAFKA_SOURCE , memb_upgraded . EXTERNALID , memb_u…" at bounding box center [788, 84] width 1209 height 844
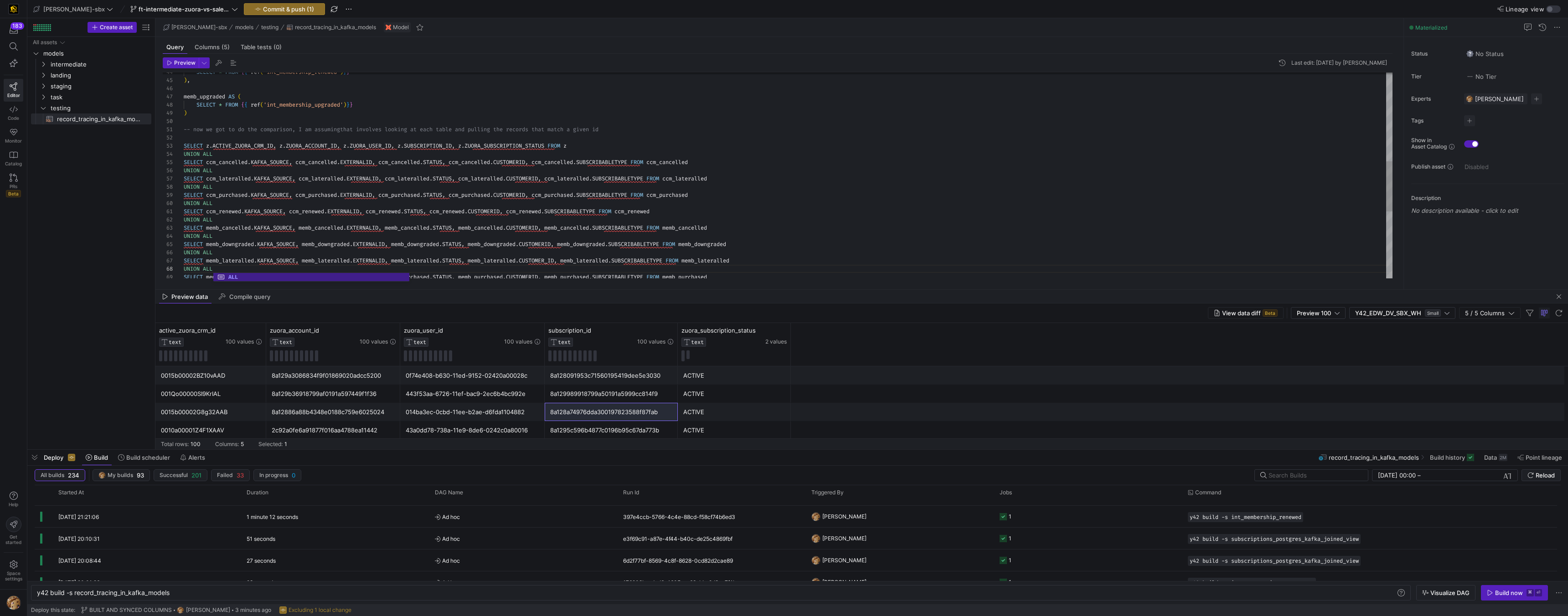
click at [293, 121] on div "SELECT memb_purchased . KAFKA_SOURCE , memb_purchased . EXTERNALID , memb_purch…" at bounding box center [788, 130] width 1209 height 844
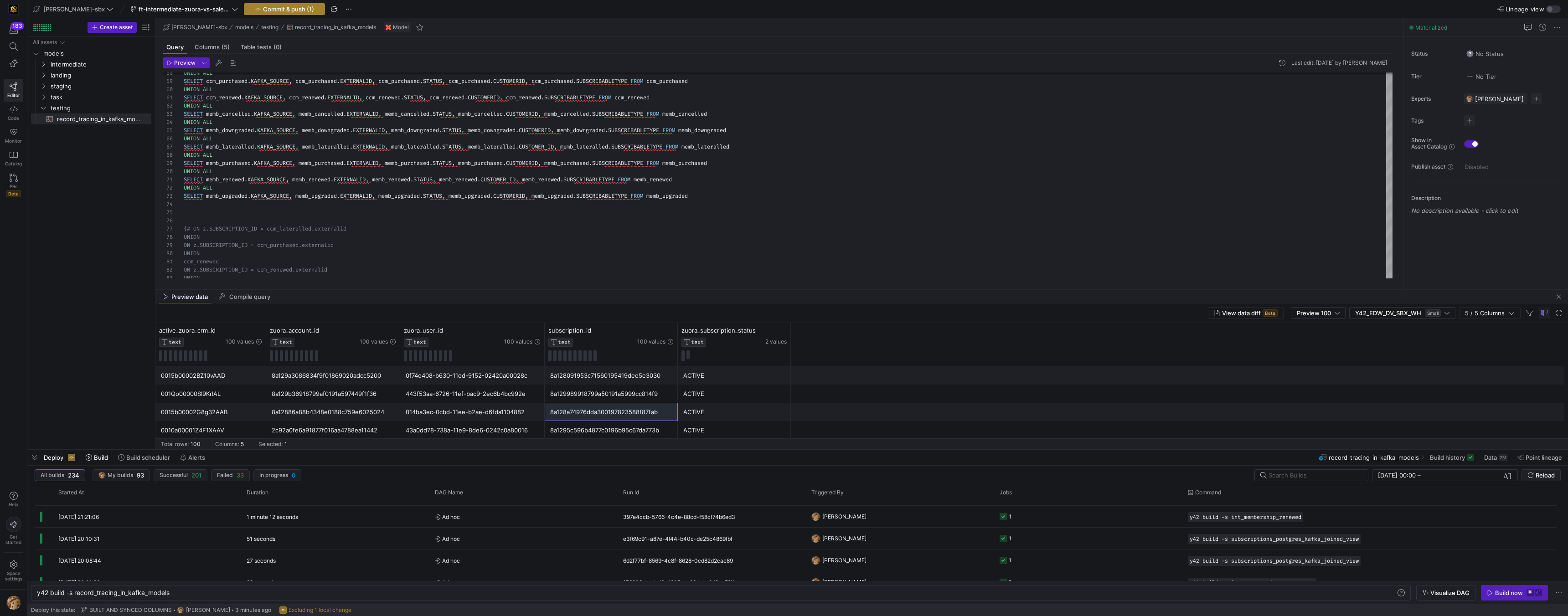
type textarea "), memb_renewed AS ( SELECT * FROM {{ ref('int_membership_renewed')}} ), memb_u…"
click at [263, 6] on span "Commit & push (1)" at bounding box center [288, 9] width 51 height 7
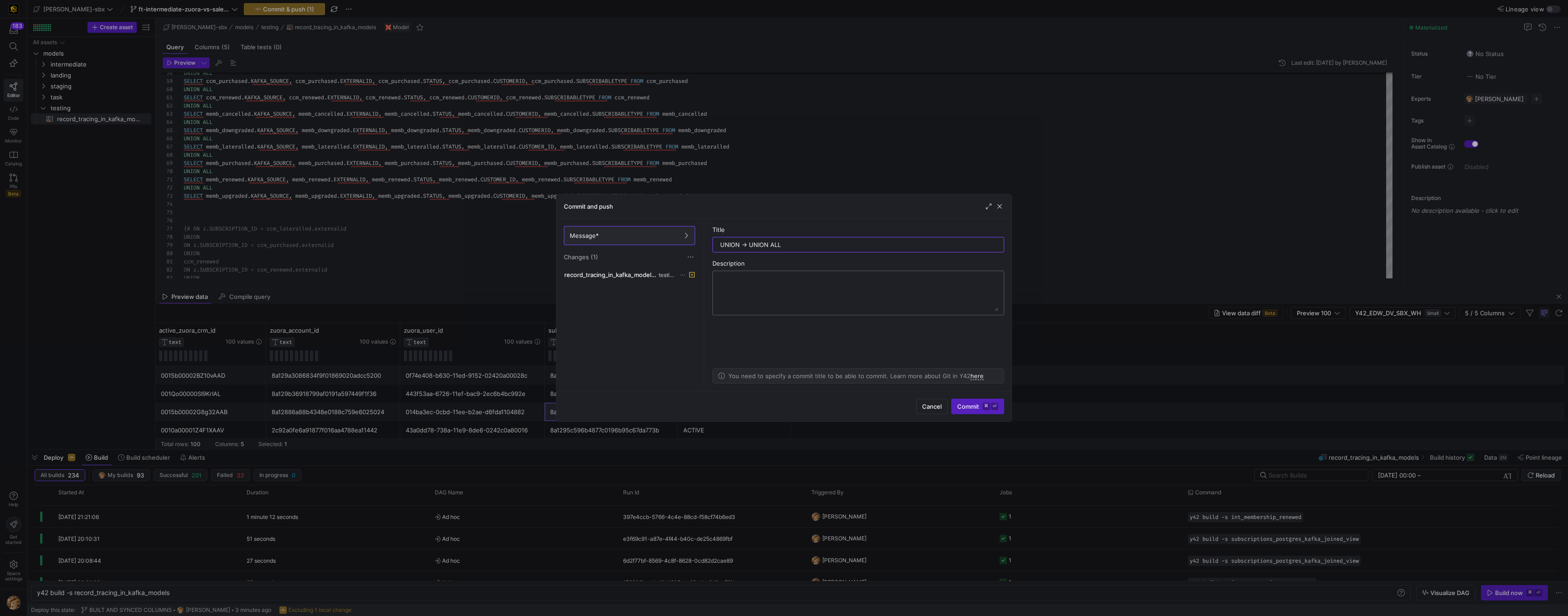
type input "UNION -> UNION ALL"
click at [823, 288] on textarea at bounding box center [858, 293] width 280 height 36
type textarea "WHAT: changed the union for each of the kafka topics to a union all WHY: the pr…"
click at [958, 404] on span "Commit ⌘ ⏎" at bounding box center [978, 406] width 41 height 7
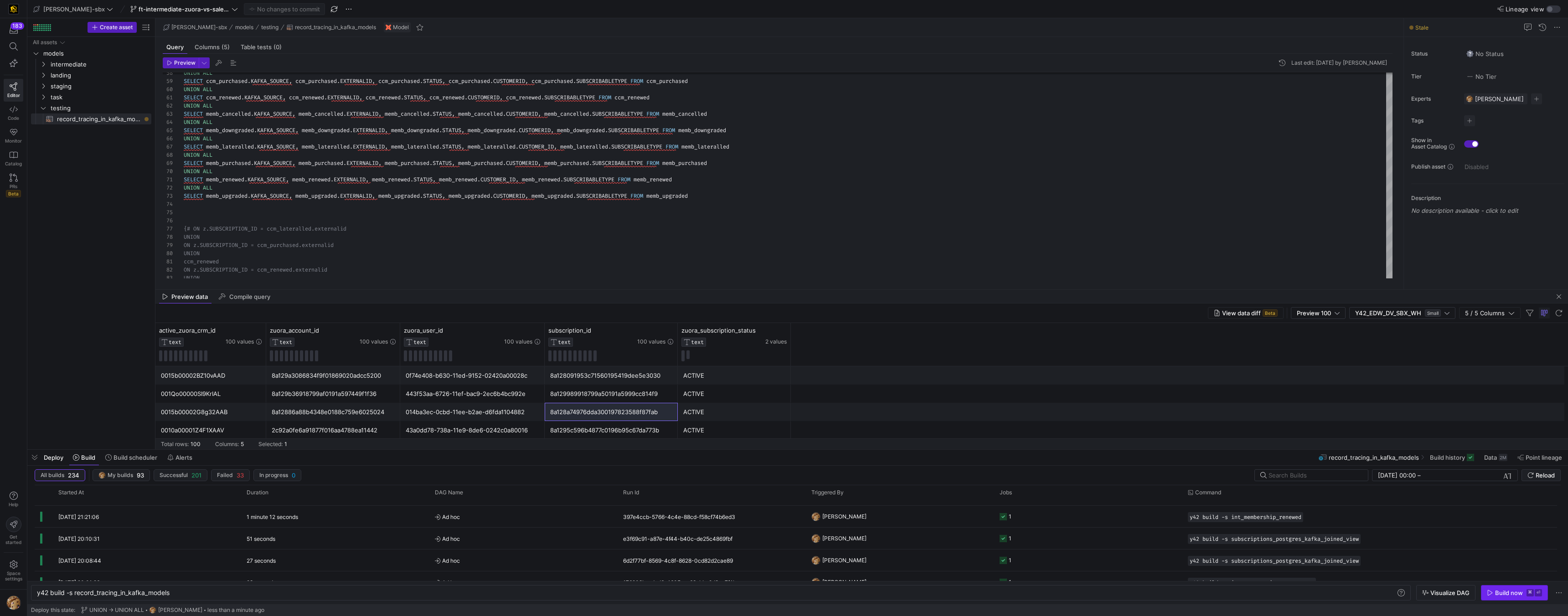
click at [1495, 594] on span "Build now ⌘ ⏎" at bounding box center [1514, 593] width 55 height 7
click at [879, 508] on y42-orchestration-triggered-by "[PERSON_NAME]" at bounding box center [900, 511] width 178 height 20
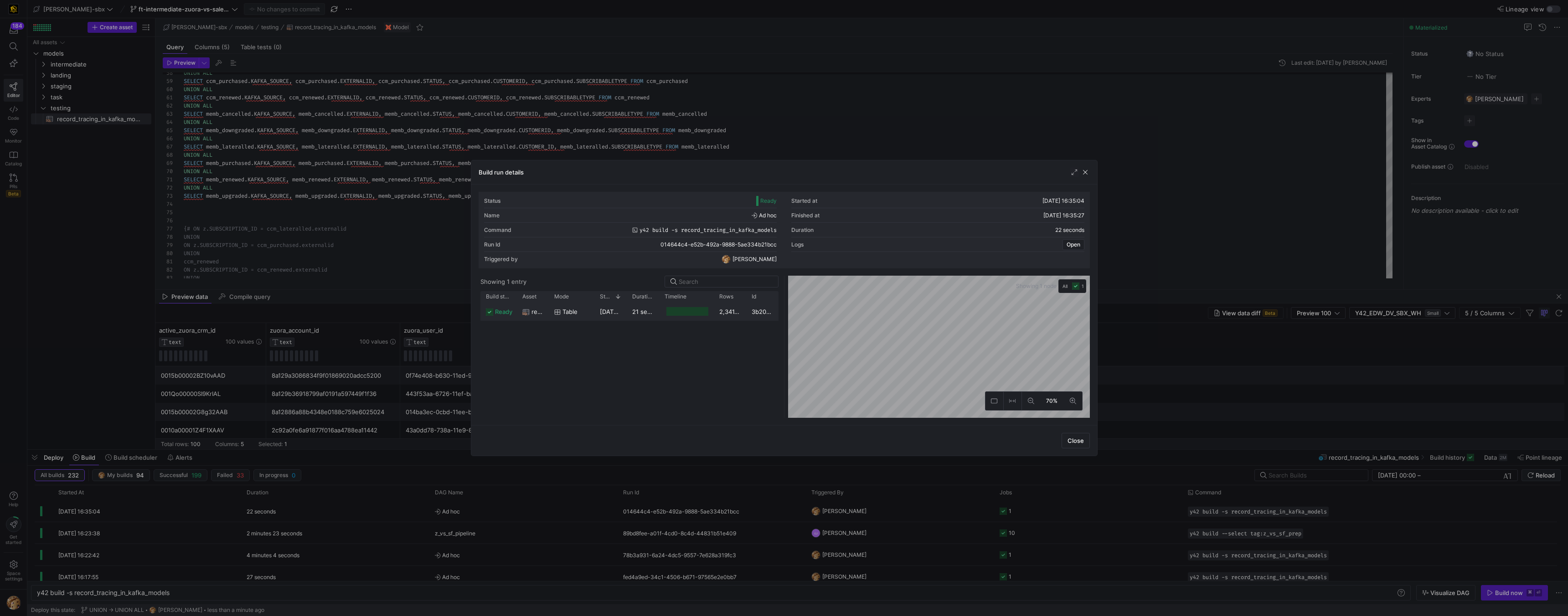
click at [681, 314] on div at bounding box center [687, 312] width 42 height 9
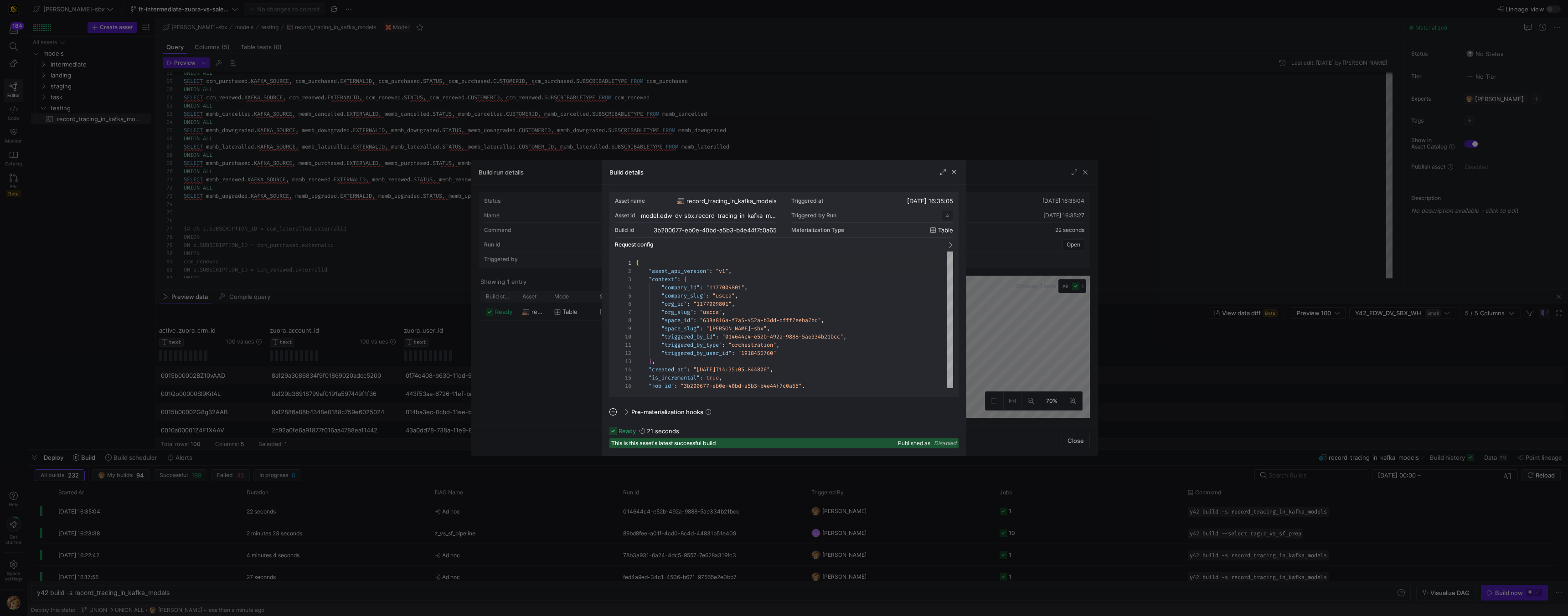
scroll to position [82, 0]
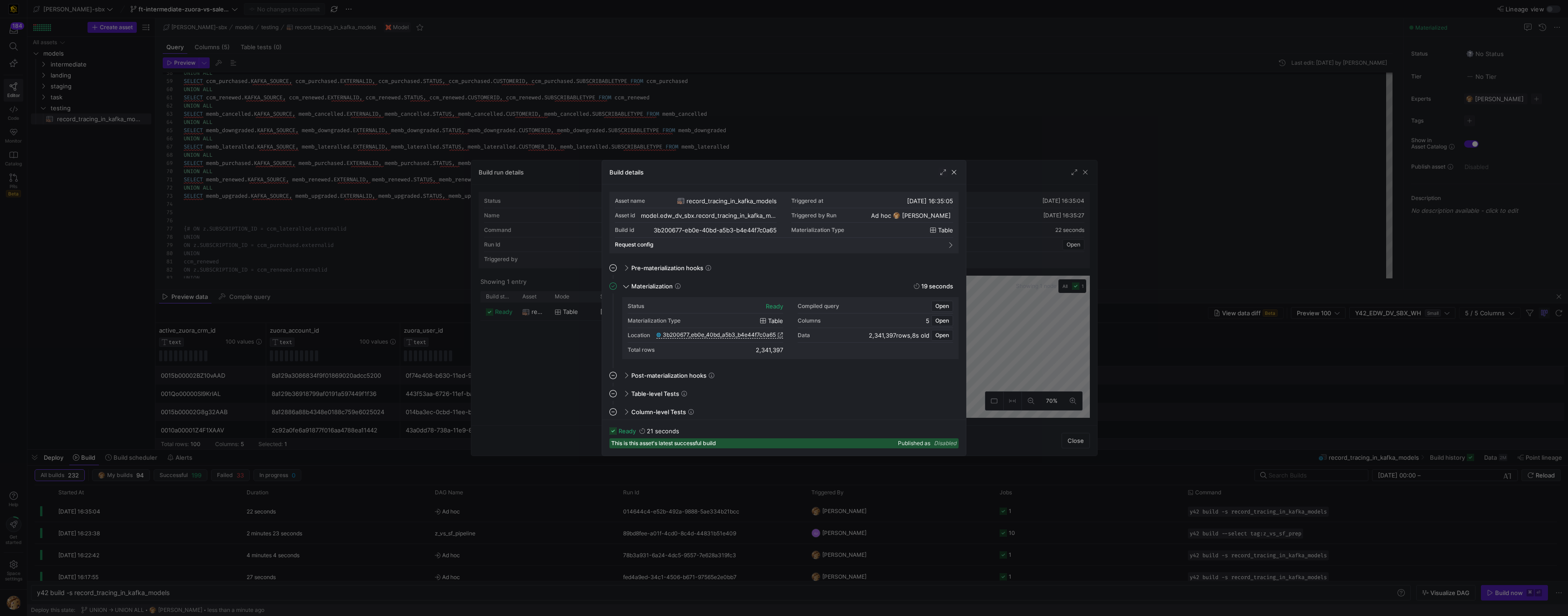
click at [951, 181] on div "Build details" at bounding box center [784, 172] width 364 height 24
click at [953, 177] on div "Build details" at bounding box center [784, 172] width 364 height 24
click at [956, 174] on span "button" at bounding box center [954, 172] width 9 height 9
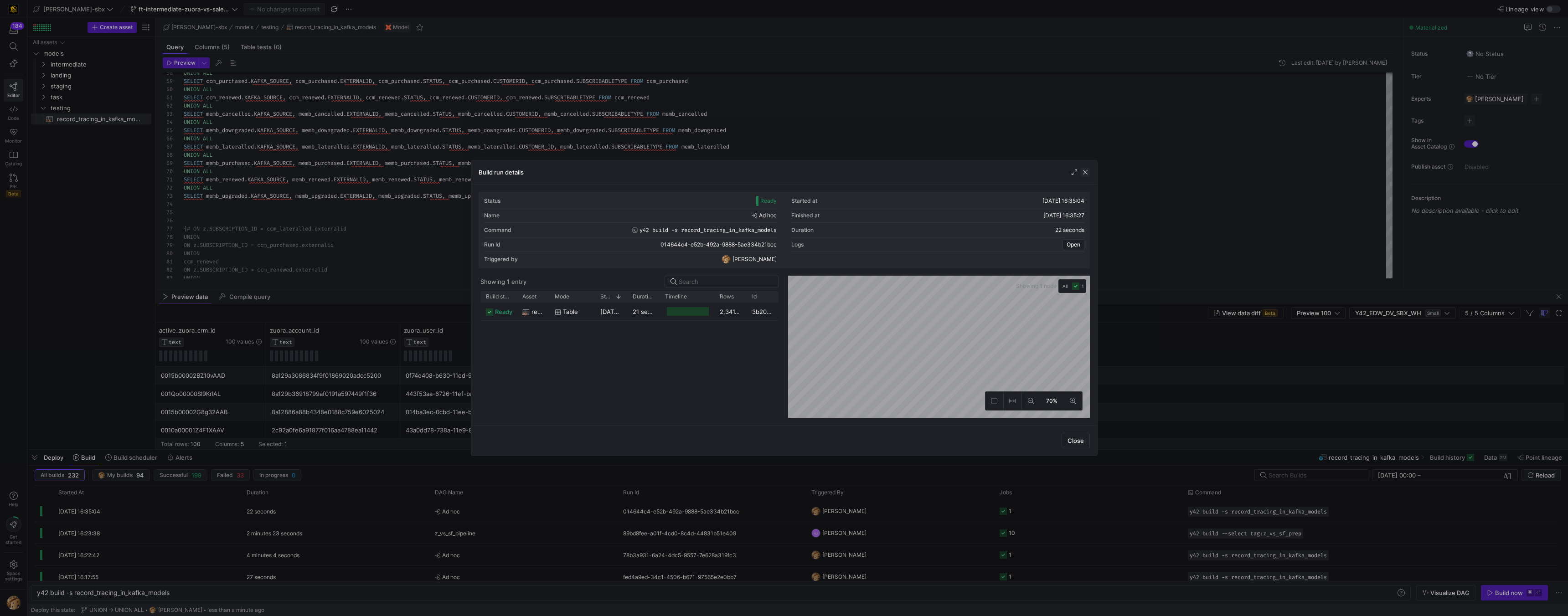
click at [1085, 173] on span "button" at bounding box center [1085, 172] width 9 height 9
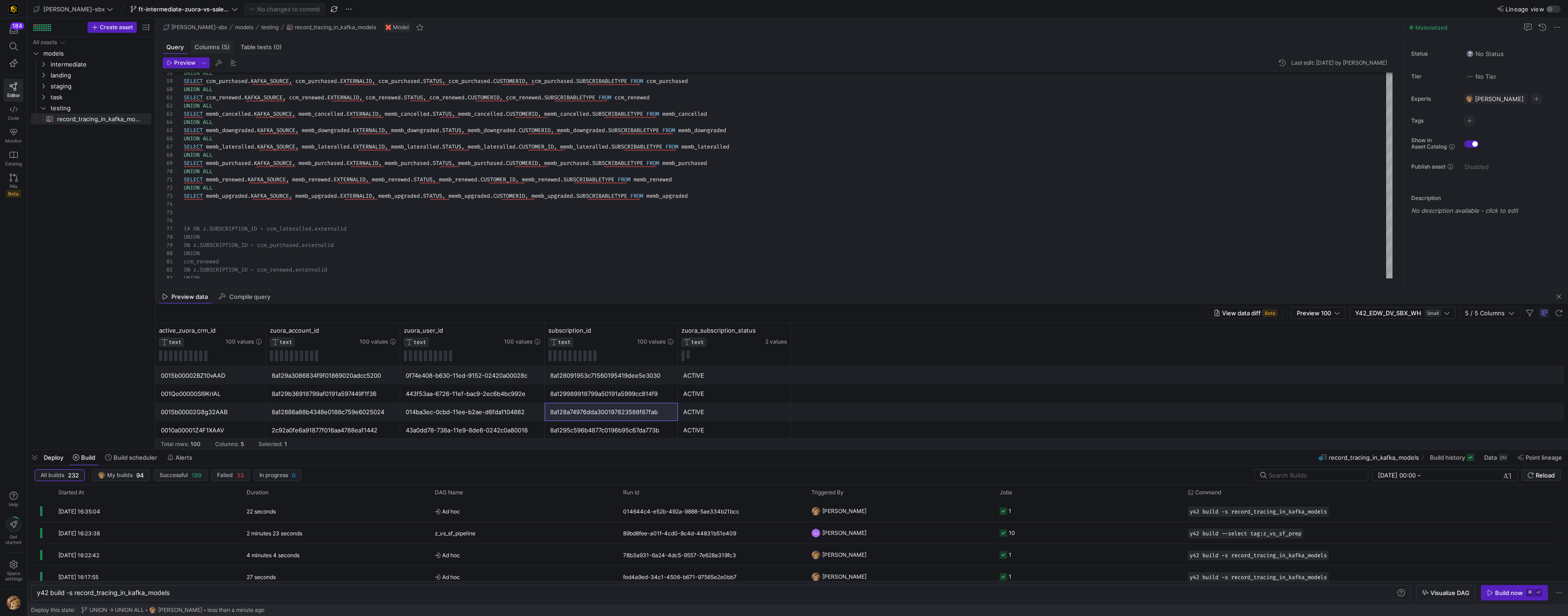
click at [213, 48] on span "Columns (5)" at bounding box center [212, 47] width 35 height 6
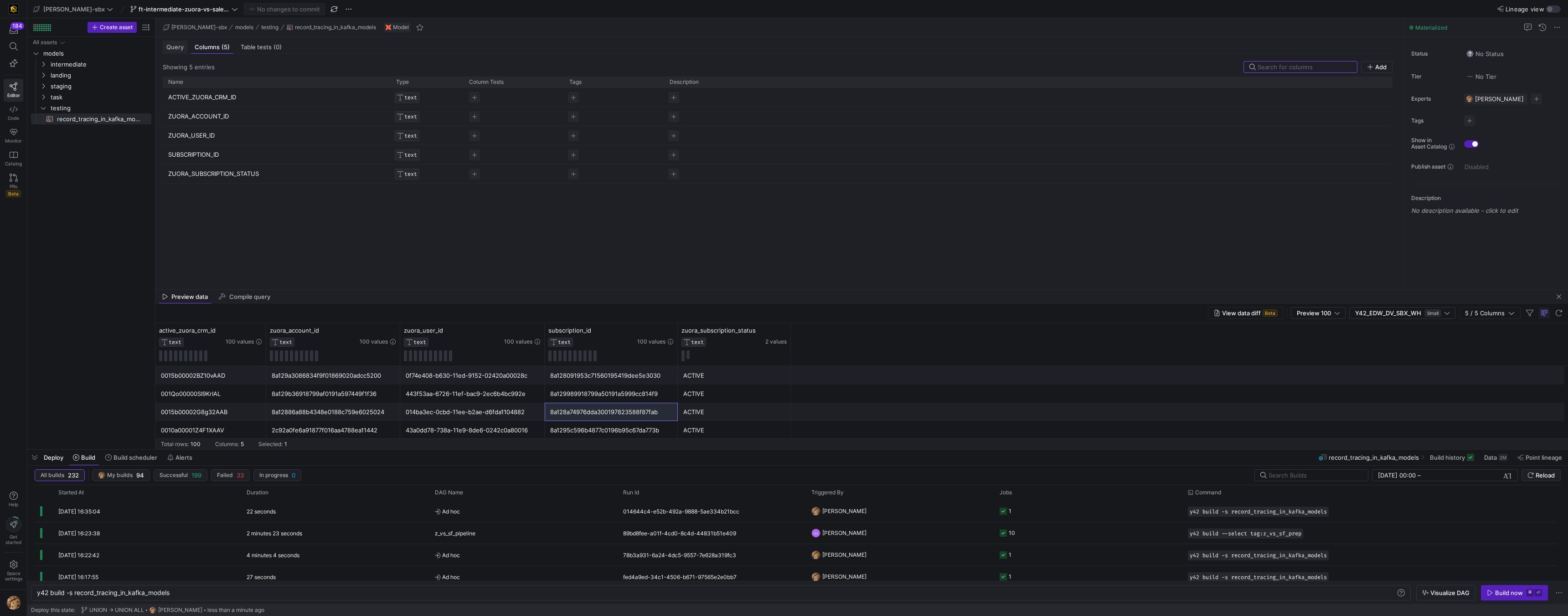
click at [182, 41] on div "Query" at bounding box center [175, 47] width 25 height 13
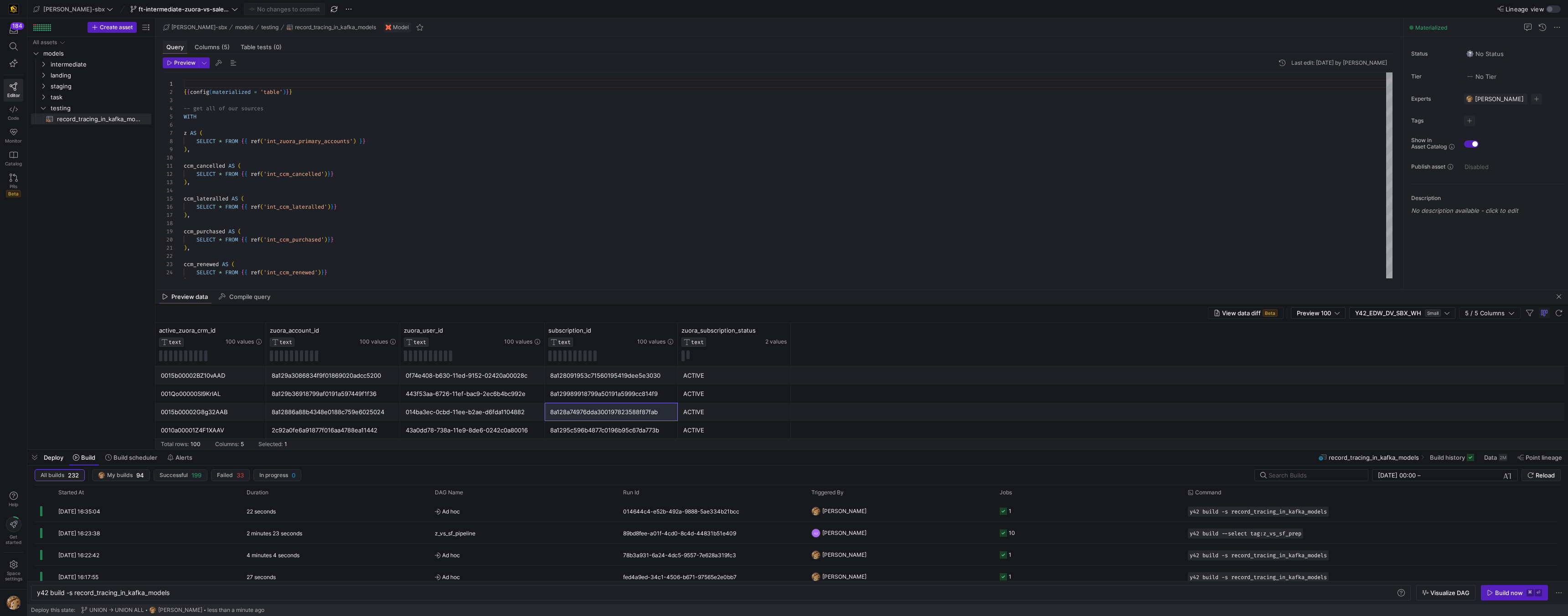
click at [172, 43] on div "Query" at bounding box center [175, 47] width 25 height 13
click at [846, 507] on span "[PERSON_NAME]" at bounding box center [844, 511] width 44 height 22
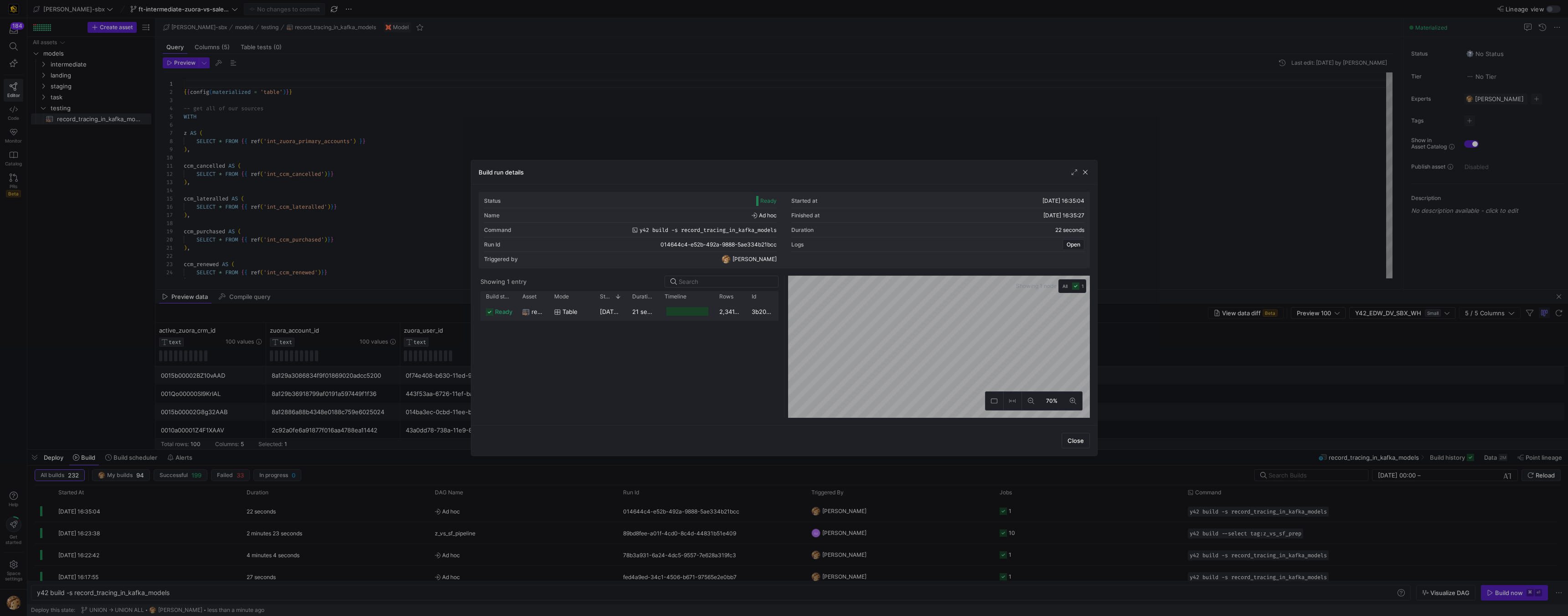
click at [679, 310] on div at bounding box center [687, 312] width 42 height 9
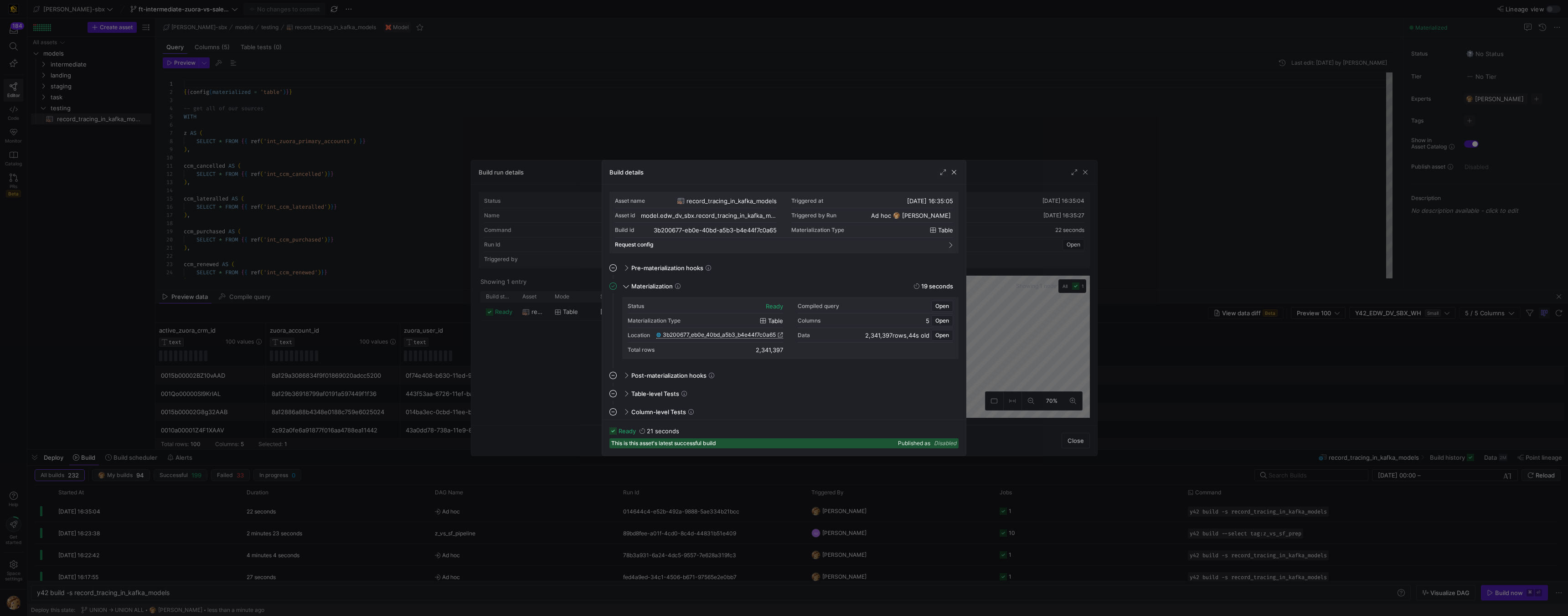
click at [714, 335] on span "3b200677_eb0e_40bd_a5b3_b4e44f7c0a65" at bounding box center [719, 335] width 113 height 6
click at [952, 172] on span "button" at bounding box center [954, 172] width 9 height 9
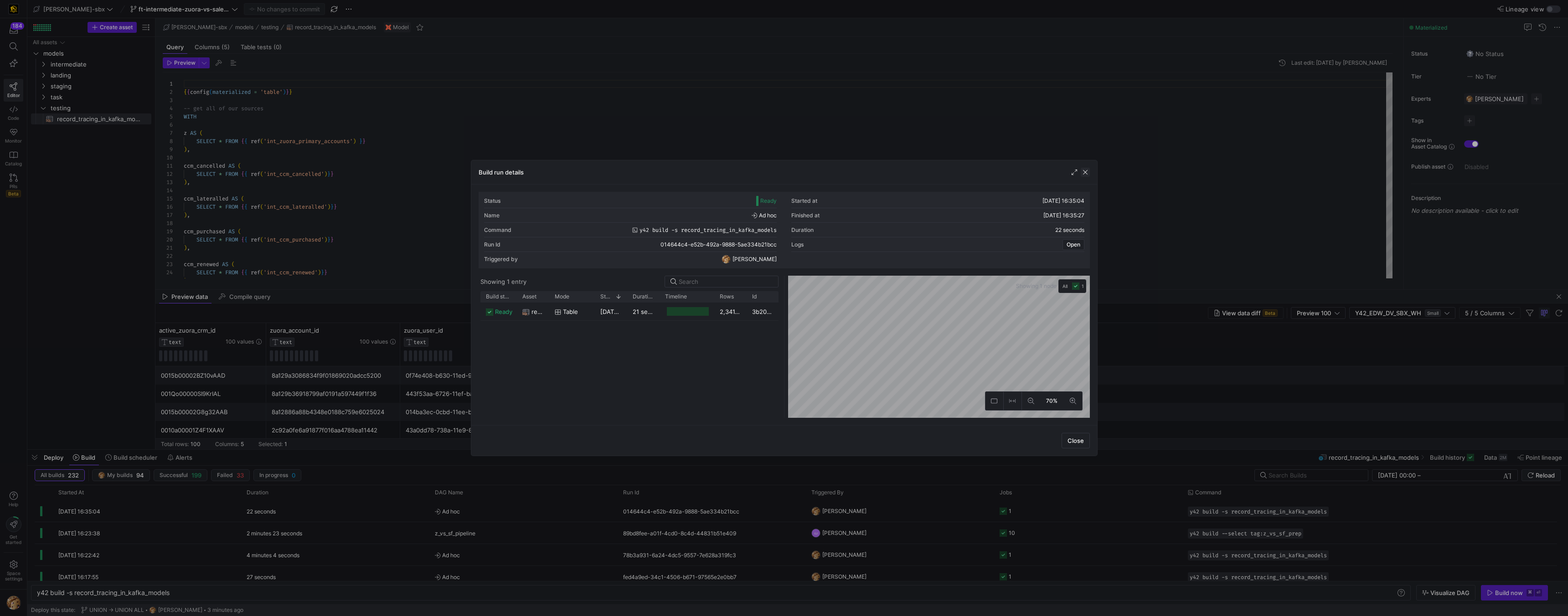
click at [1087, 171] on span "button" at bounding box center [1085, 172] width 9 height 9
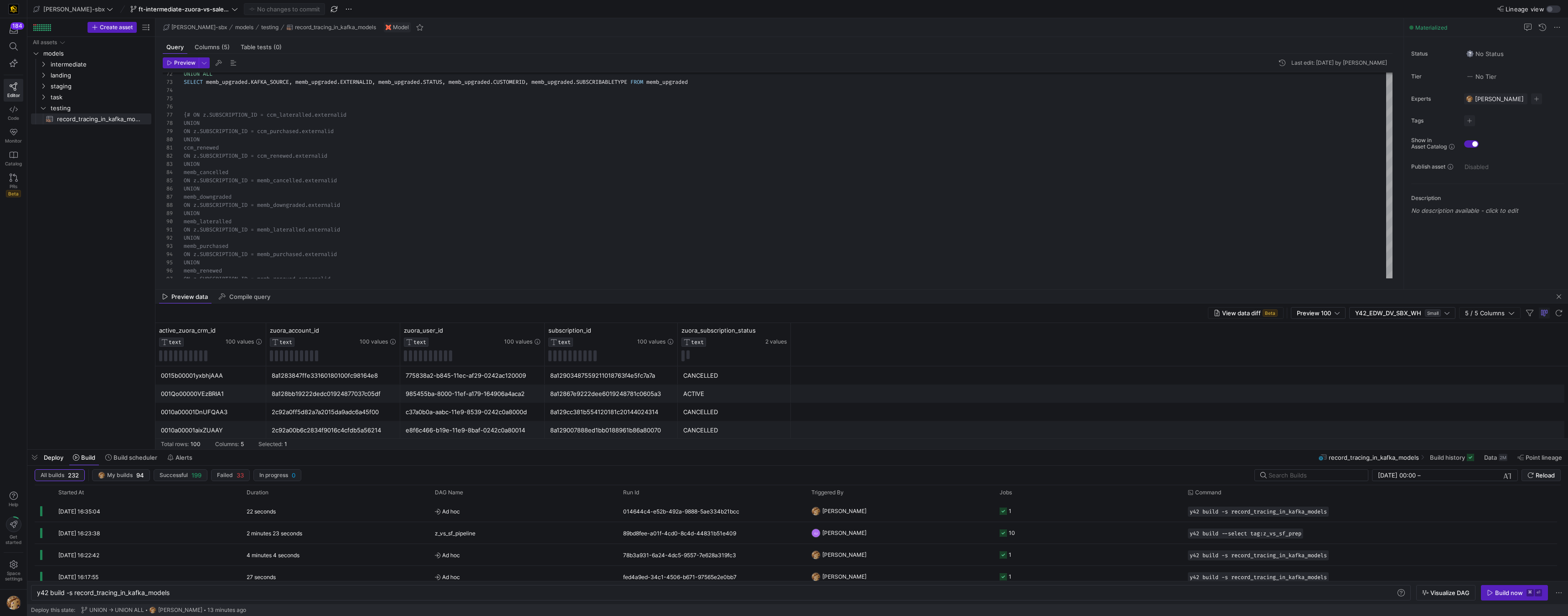
scroll to position [768, 0]
click at [589, 414] on div "8a129e607dc3240b017dc5a725a03015" at bounding box center [611, 409] width 122 height 18
click at [583, 401] on div "8a12964793d405140193f148efcd3891" at bounding box center [611, 408] width 122 height 18
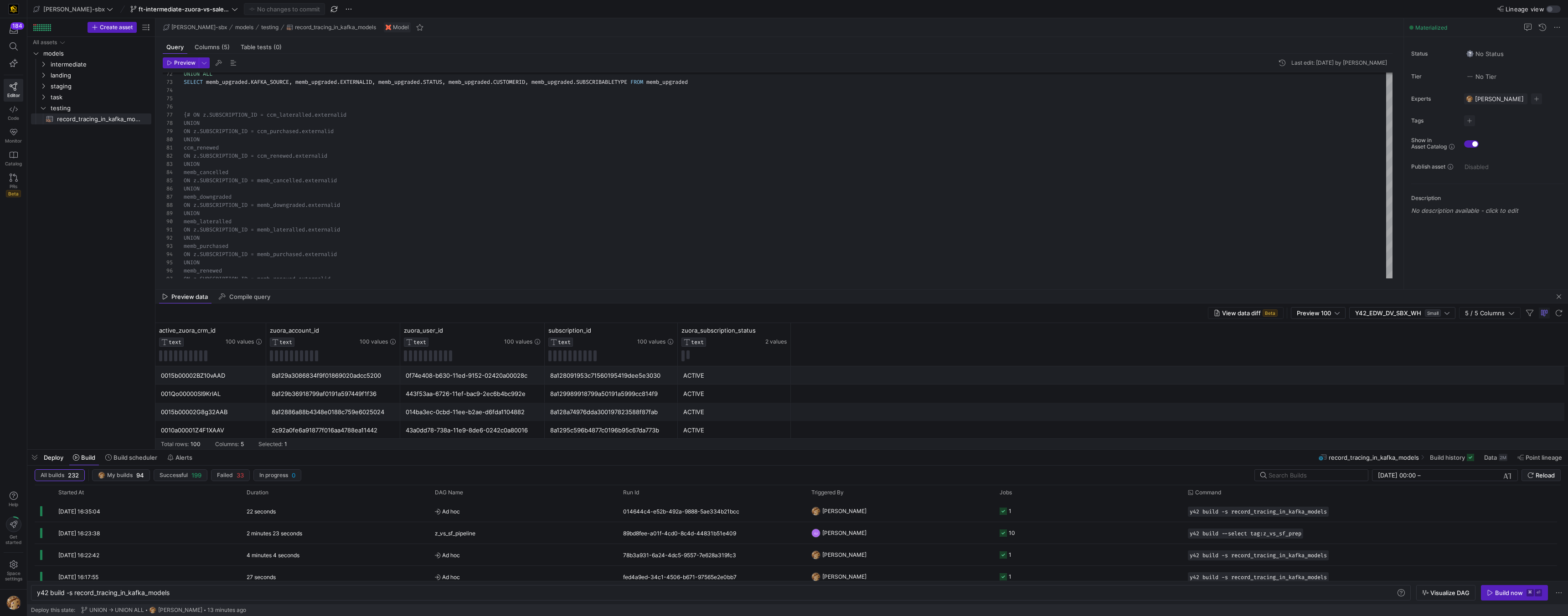
click at [415, 378] on div "0f74e408-b630-11ed-9152-02420a00028c" at bounding box center [473, 375] width 134 height 18
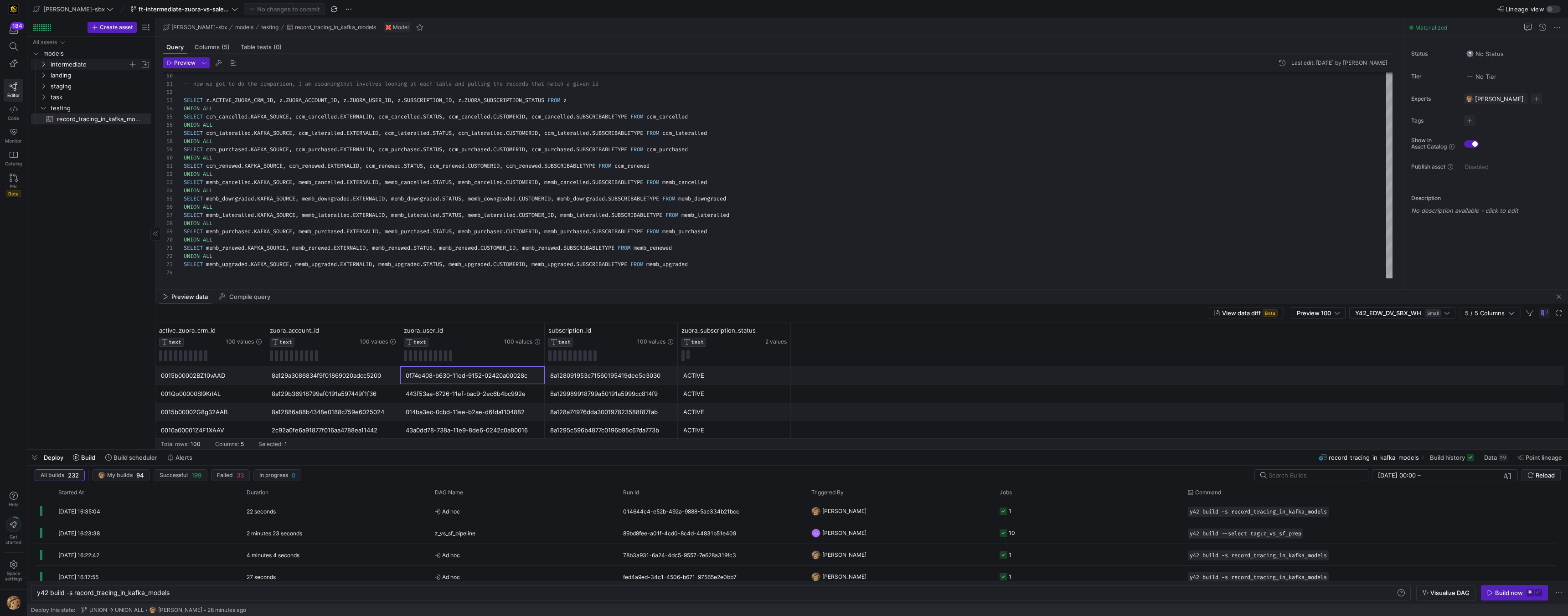
click at [41, 66] on icon "Press SPACE to select this row." at bounding box center [43, 64] width 6 height 6
click at [46, 105] on y42-icon "Press SPACE to select this row." at bounding box center [43, 108] width 7 height 7
click at [54, 153] on span "zuora" at bounding box center [98, 152] width 105 height 10
click at [40, 105] on icon "Press SPACE to select this row." at bounding box center [43, 108] width 6 height 6
click at [48, 75] on icon "Press SPACE to select this row." at bounding box center [51, 75] width 6 height 6
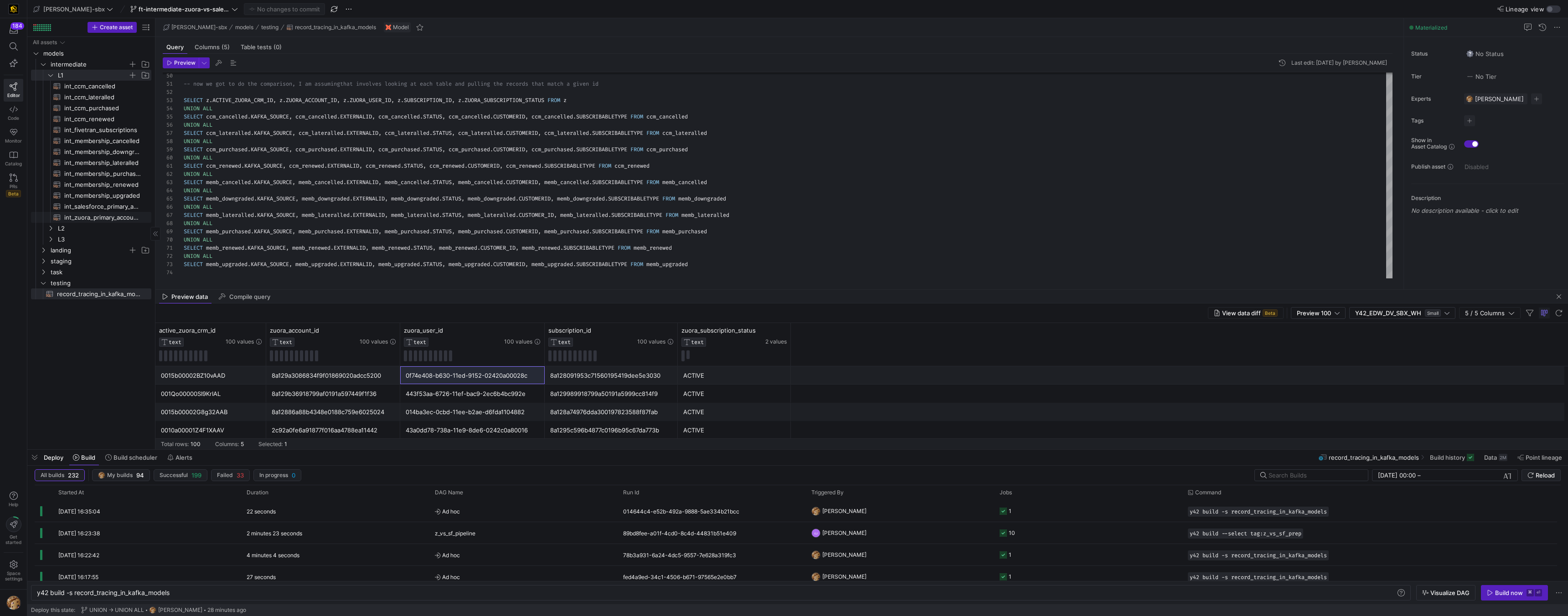
click at [93, 215] on span "int_zuora_primary_accounts​​​​​​​​​​" at bounding box center [103, 217] width 77 height 11
type textarea "y42 build -s int_zuora_primary_accounts"
type textarea "-- File Name: int_zuora_primary_accounts -- Created by: Alejandro Baeza -- Last…"
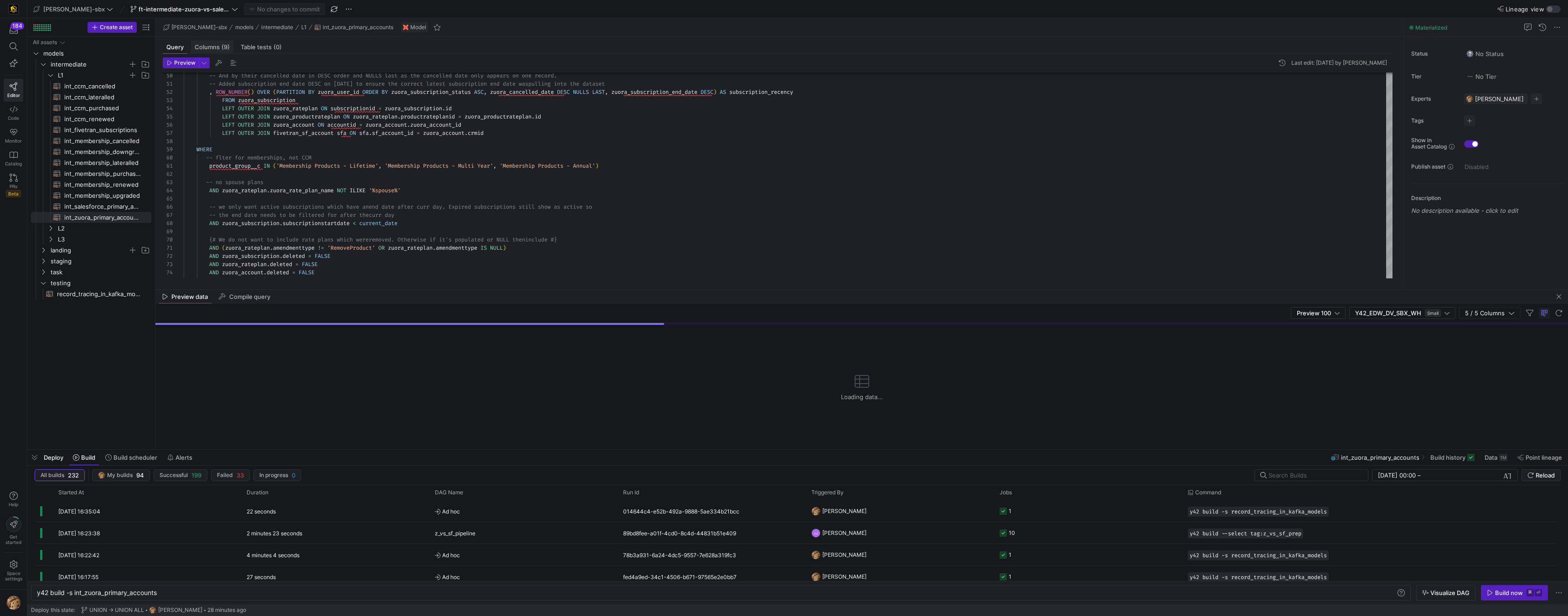
click at [213, 51] on div "Columns (9)" at bounding box center [212, 47] width 43 height 13
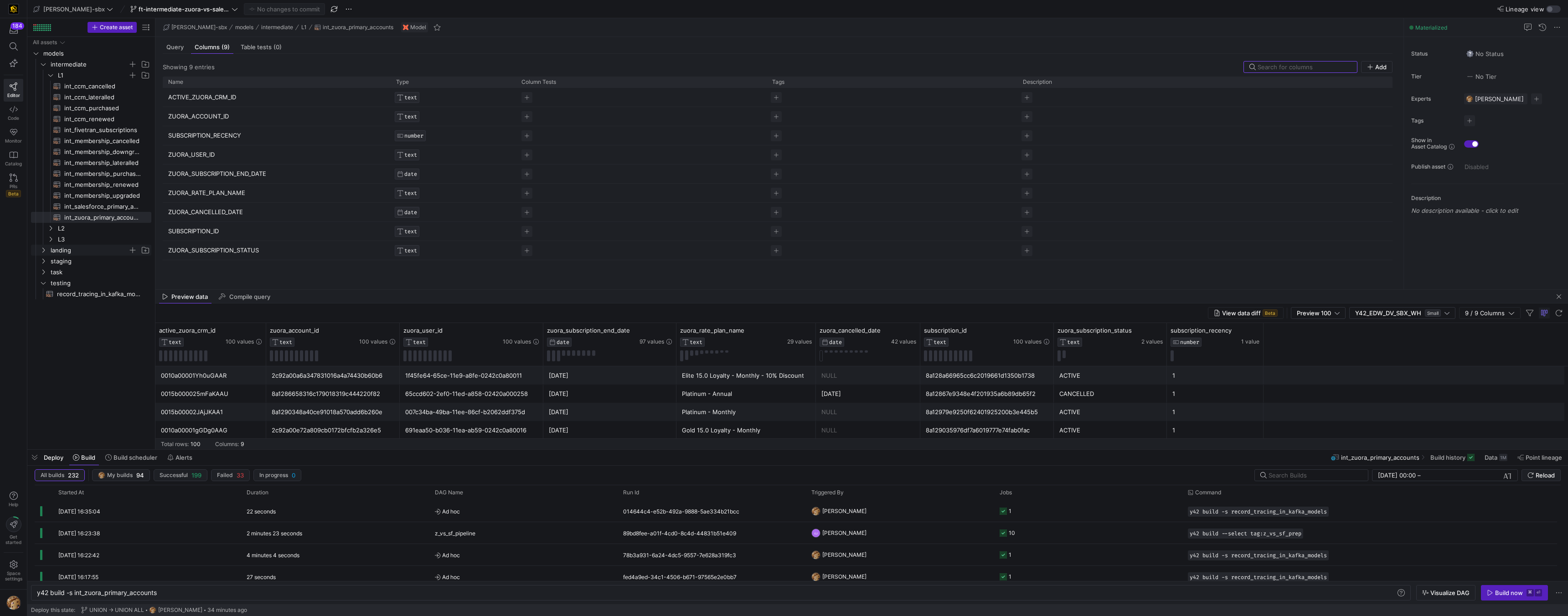
click at [91, 250] on span "landing" at bounding box center [89, 250] width 77 height 11
click at [65, 236] on span "L3" at bounding box center [93, 239] width 70 height 11
click at [84, 233] on span "L2" at bounding box center [93, 228] width 70 height 11
click at [101, 257] on span "subscriptions_postgres_kafka_joined_view​​​​​​​​​​" at bounding box center [103, 261] width 77 height 11
type textarea "y42 build -s subscriptions_postgres_kafka_joined_view"
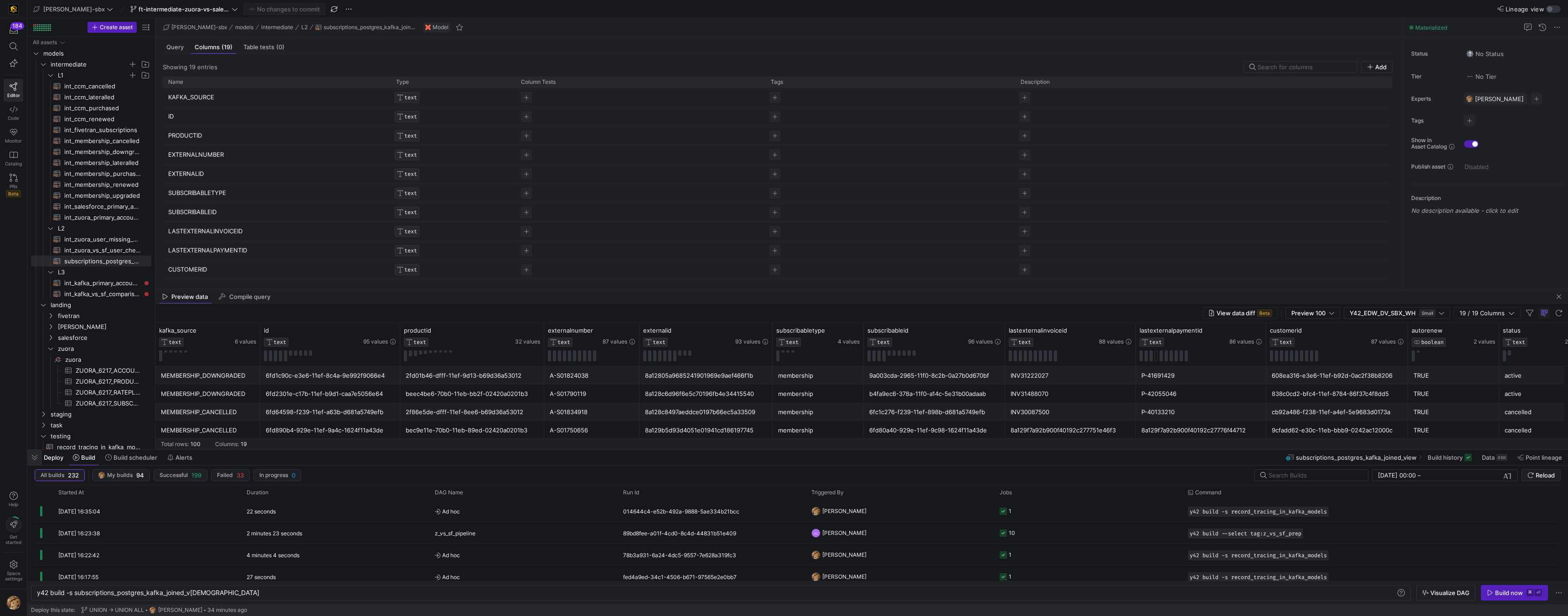
click at [33, 460] on span "button" at bounding box center [35, 457] width 15 height 15
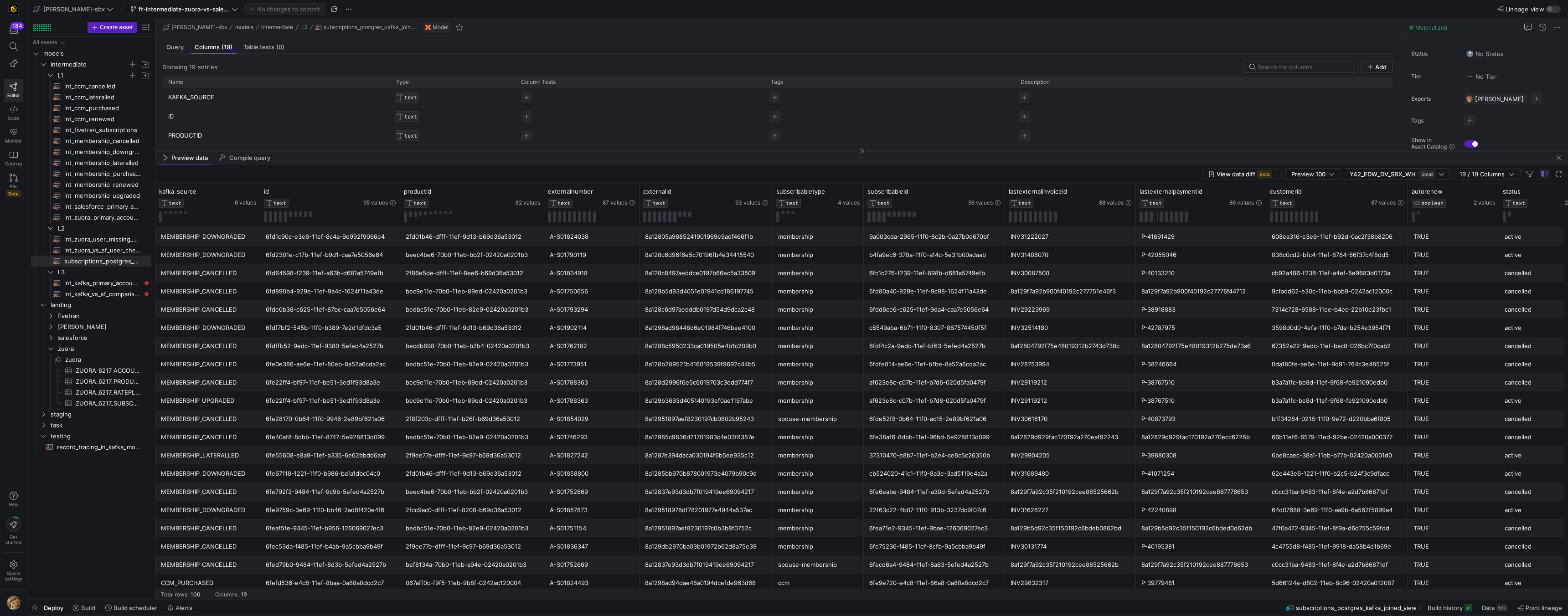
drag, startPoint x: 494, startPoint y: 439, endPoint x: 527, endPoint y: 150, distance: 290.9
click at [527, 150] on div at bounding box center [861, 150] width 1413 height 1
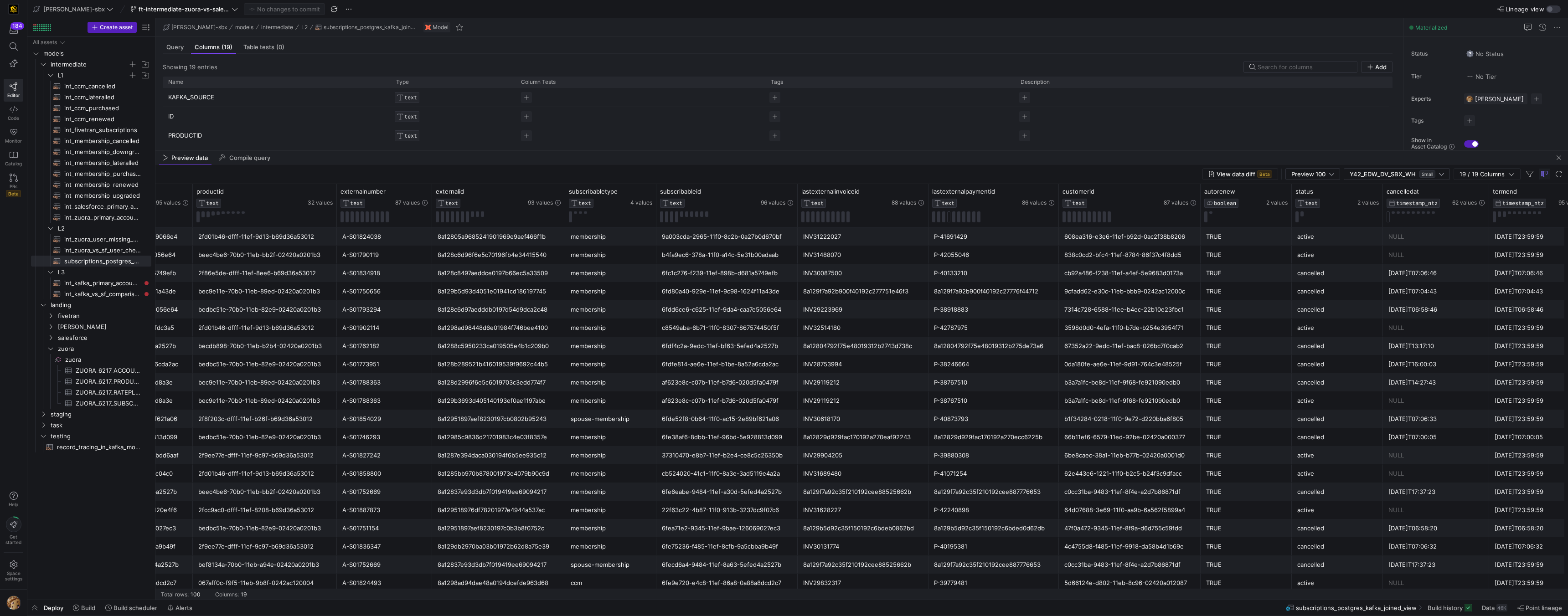
scroll to position [0, 222]
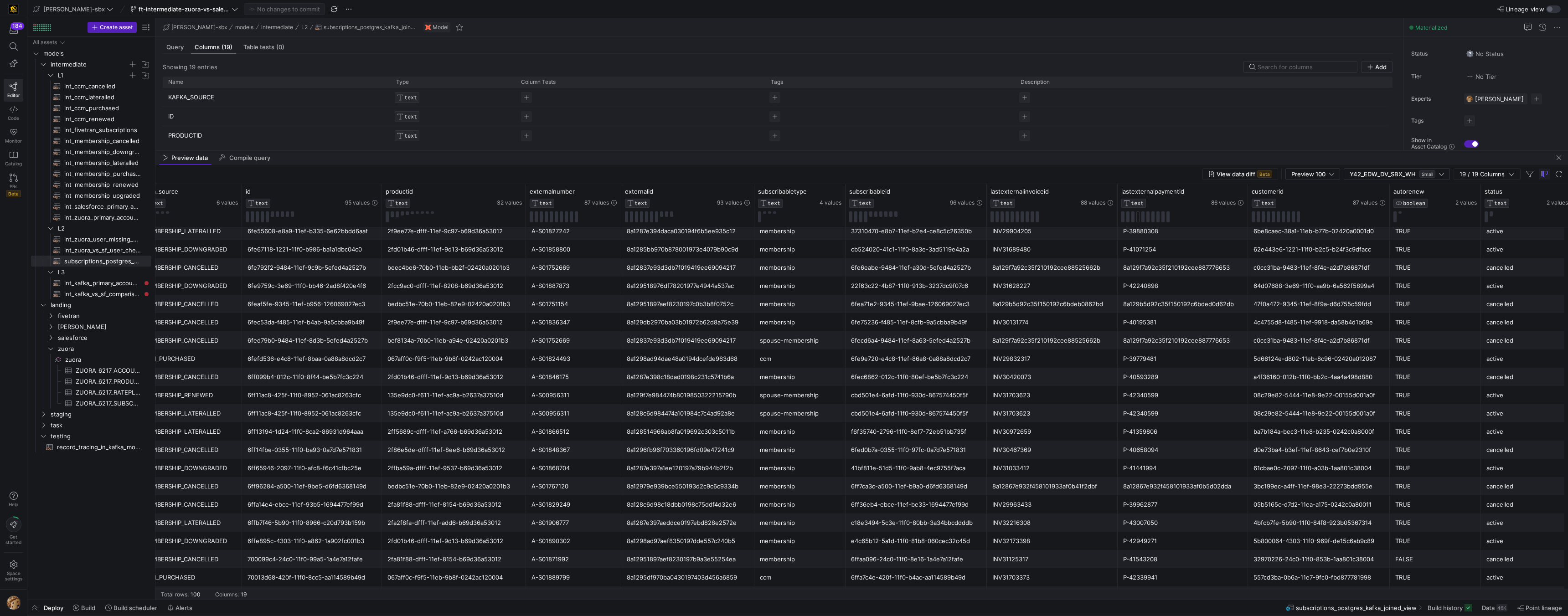
click at [431, 251] on div "2fd01b46-dfff-11ef-9d13-b69d36a53012" at bounding box center [454, 249] width 133 height 18
click at [428, 263] on div "beec4be6-70b0-11eb-bb2f-02420a0201b3" at bounding box center [454, 267] width 133 height 18
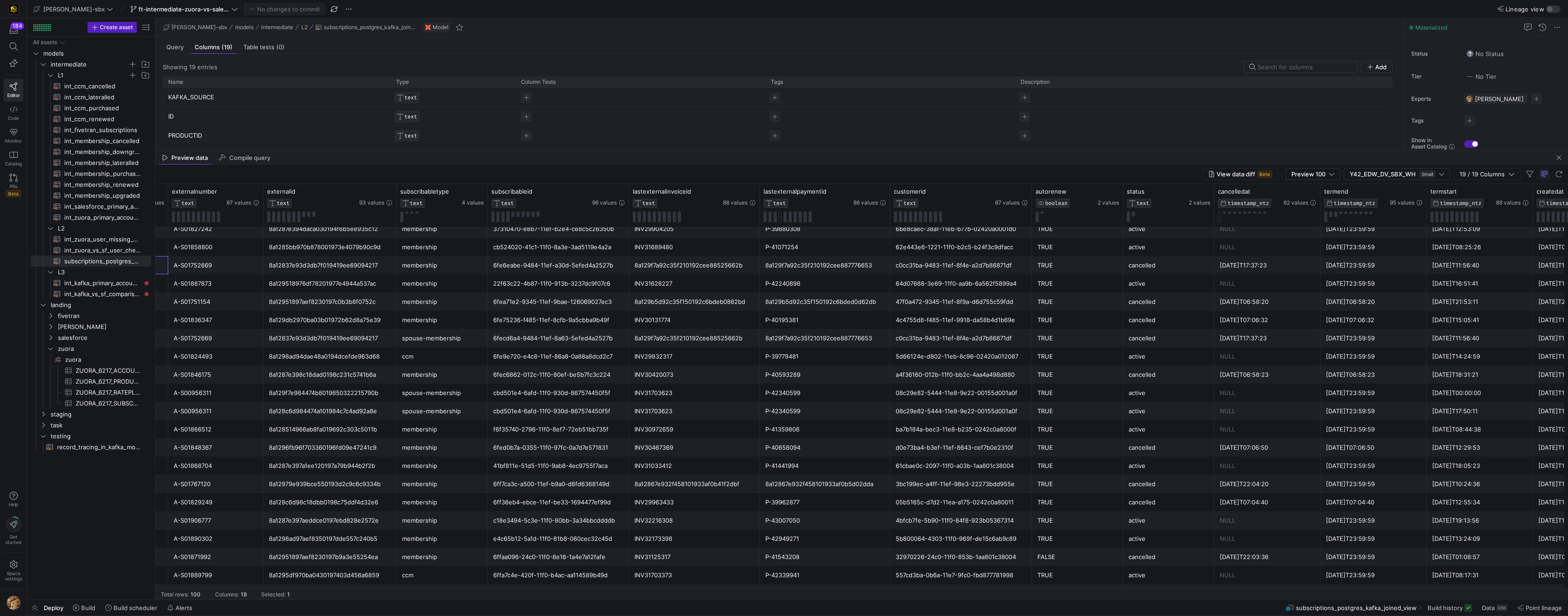
scroll to position [0, 402]
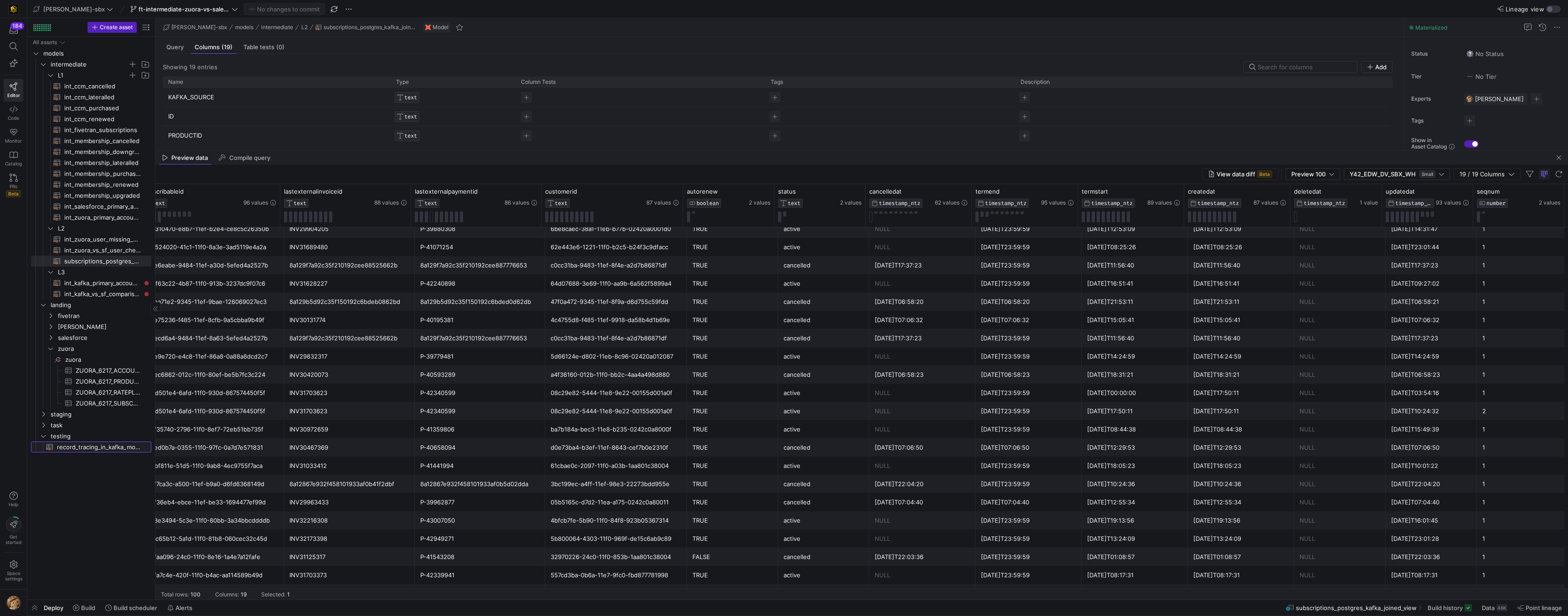
click at [105, 448] on span "record_tracing_in_kafka_models​​​​​​​​​​" at bounding box center [99, 447] width 84 height 11
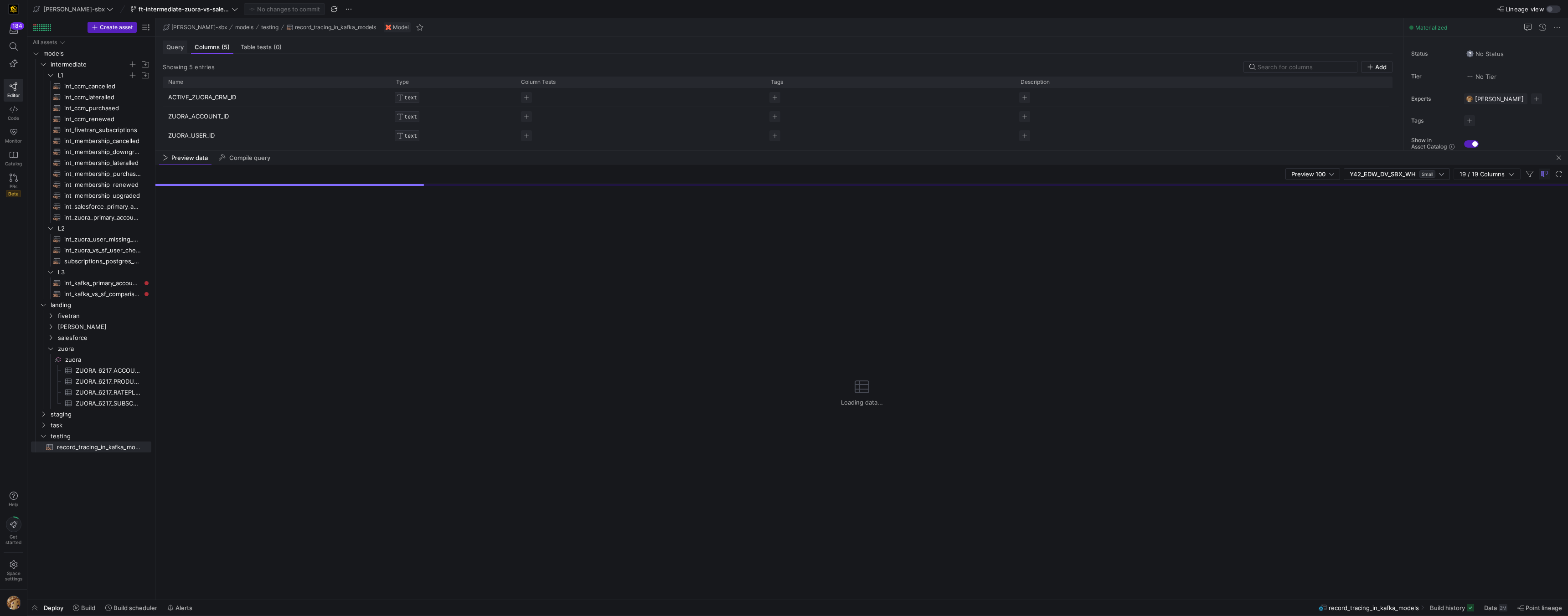
click at [179, 51] on div "Query" at bounding box center [175, 47] width 25 height 13
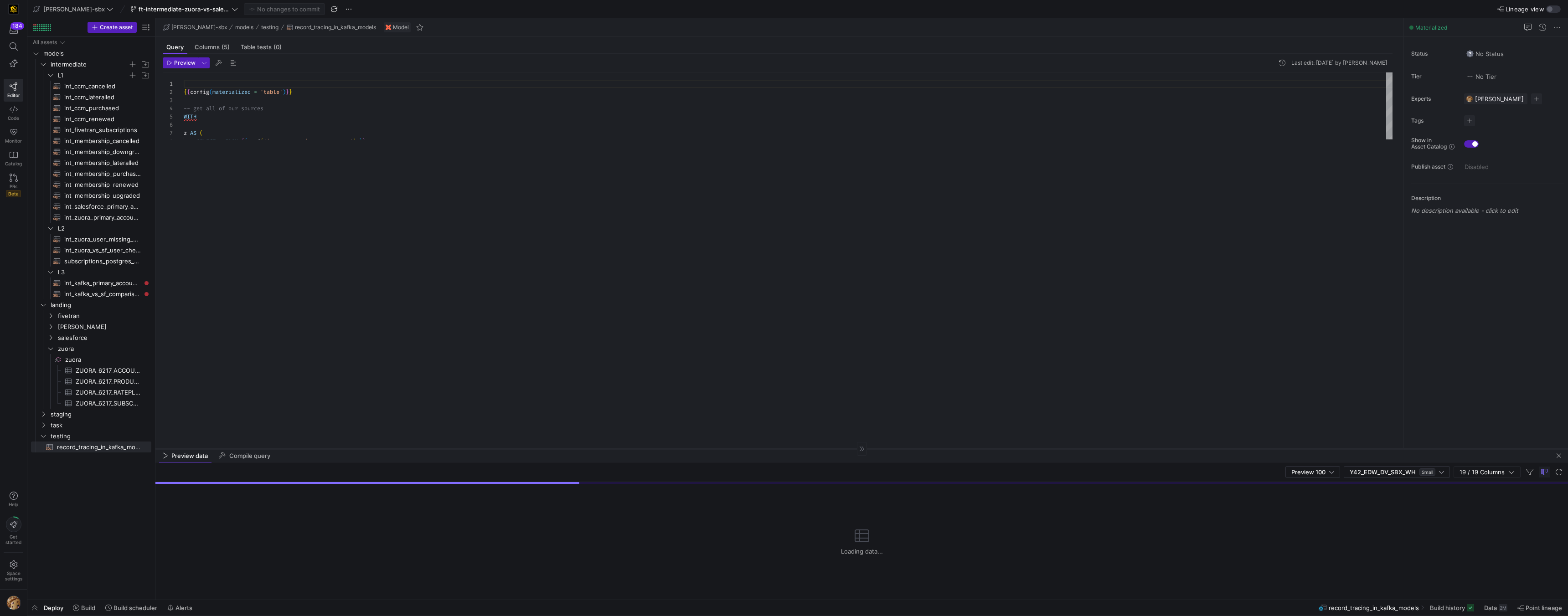
drag, startPoint x: 339, startPoint y: 150, endPoint x: 314, endPoint y: 473, distance: 324.0
click at [314, 449] on div at bounding box center [861, 448] width 1413 height 1
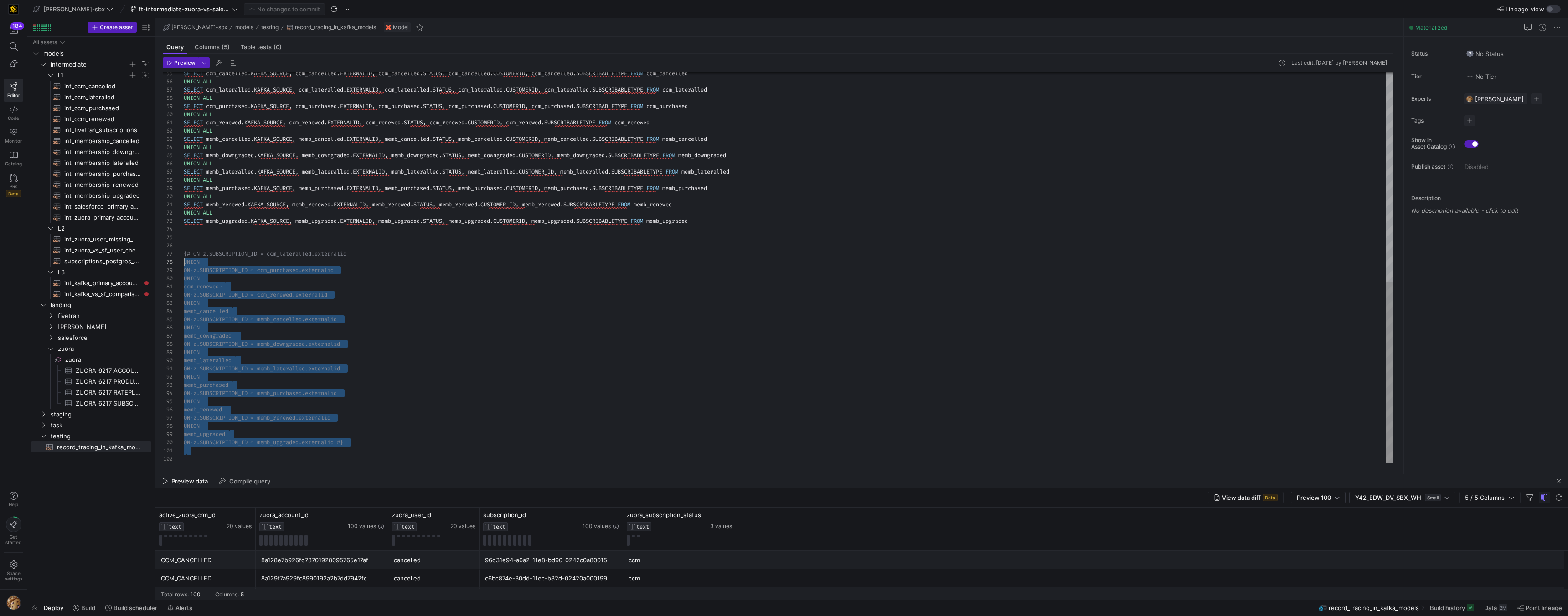
scroll to position [49, 0]
drag, startPoint x: 266, startPoint y: 460, endPoint x: 158, endPoint y: 253, distance: 233.5
click at [184, 253] on div "SELECT ccm_cancelled . KAFKA_SOURCE , ccm_cancelled . EXTERNALID , ccm_cancelle…" at bounding box center [788, 41] width 1209 height 844
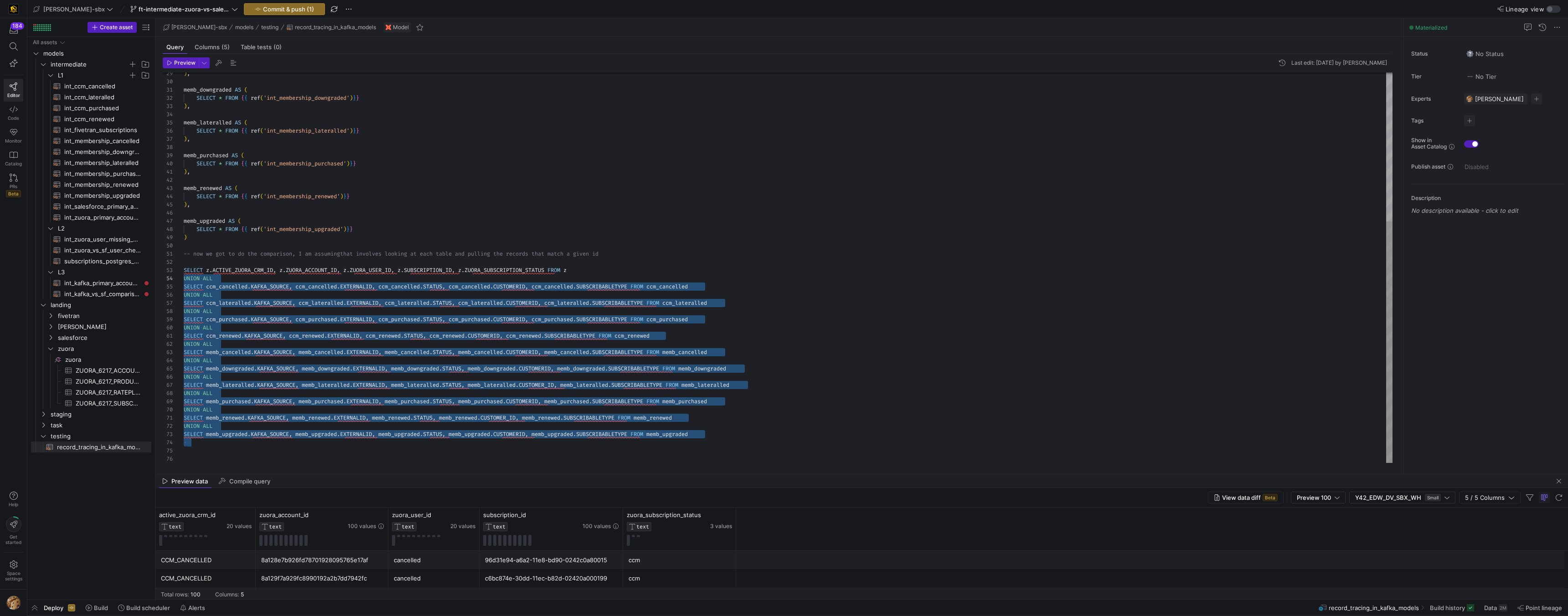
scroll to position [17, 0]
drag, startPoint x: 716, startPoint y: 440, endPoint x: 139, endPoint y: 271, distance: 601.2
click at [184, 271] on div "SELECT ccm_cancelled . KAFKA_SOURCE , ccm_cancelled . EXTERNALID , ccm_cancelle…" at bounding box center [788, 148] width 1209 height 631
click at [420, 210] on div "SELECT ccm_cancelled . KAFKA_SOURCE , ccm_cancelled . EXTERNALID , ccm_cancelle…" at bounding box center [788, 148] width 1209 height 631
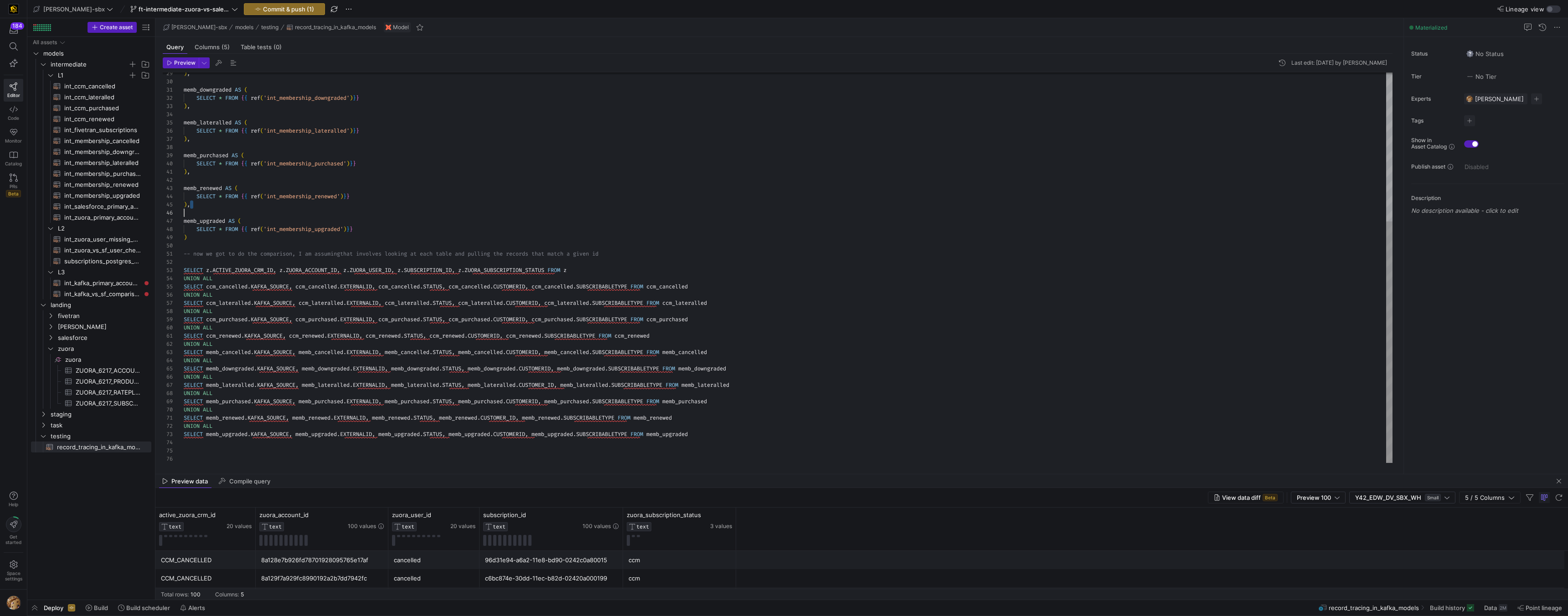
click at [195, 447] on div "SELECT ccm_cancelled . KAFKA_SOURCE , ccm_cancelled . EXTERNALID , ccm_cancelle…" at bounding box center [788, 148] width 1209 height 631
drag, startPoint x: 349, startPoint y: 271, endPoint x: 207, endPoint y: 272, distance: 142.0
click at [207, 272] on div "SELECT ccm_cancelled . KAFKA_SOURCE , ccm_cancelled . EXTERNALID , ccm_cancelle…" at bounding box center [788, 148] width 1209 height 631
click at [449, 269] on div "SELECT ccm_cancelled . KAFKA_SOURCE , ccm_cancelled . EXTERNALID , ccm_cancelle…" at bounding box center [788, 148] width 1209 height 631
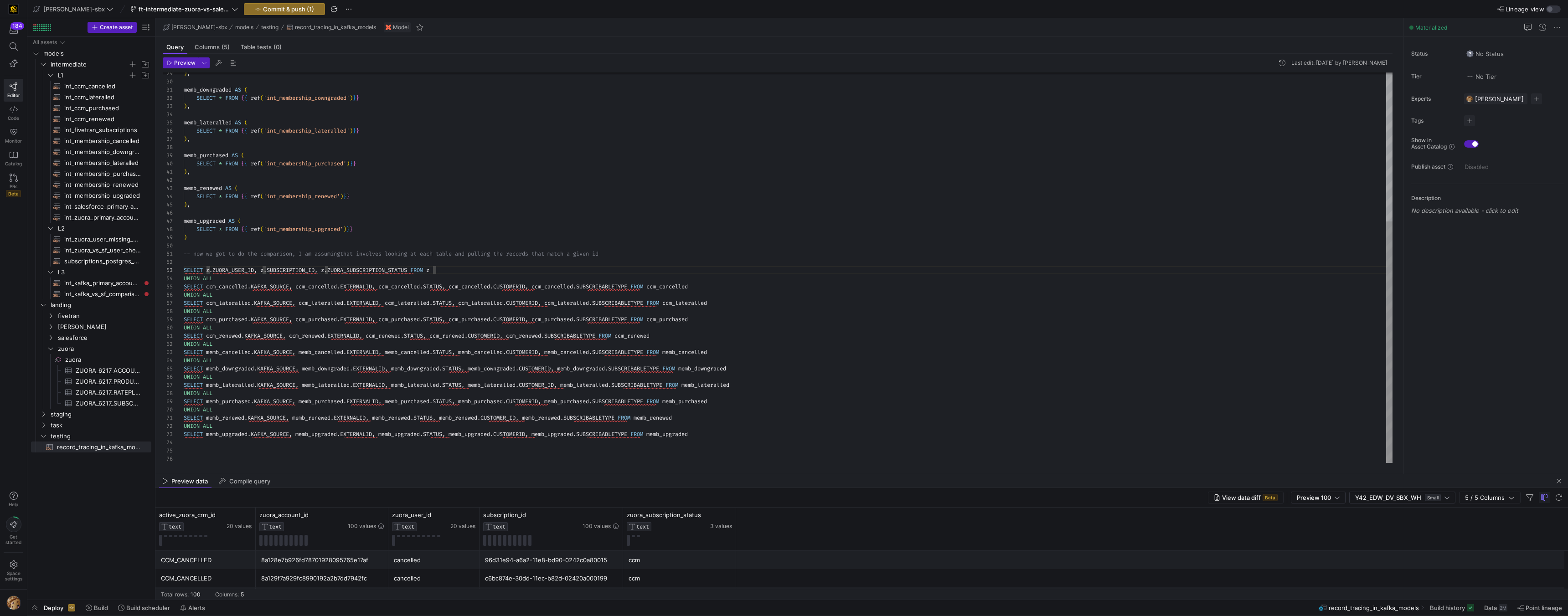
scroll to position [17, 233]
drag, startPoint x: 416, startPoint y: 270, endPoint x: 436, endPoint y: 289, distance: 27.6
click at [416, 271] on div "SELECT ccm_cancelled . KAFKA_SOURCE , ccm_cancelled . EXTERNALID , ccm_cancelle…" at bounding box center [788, 148] width 1209 height 631
click at [103, 212] on span "int_zuora_primary_accounts​​​​​​​​​​" at bounding box center [103, 217] width 77 height 11
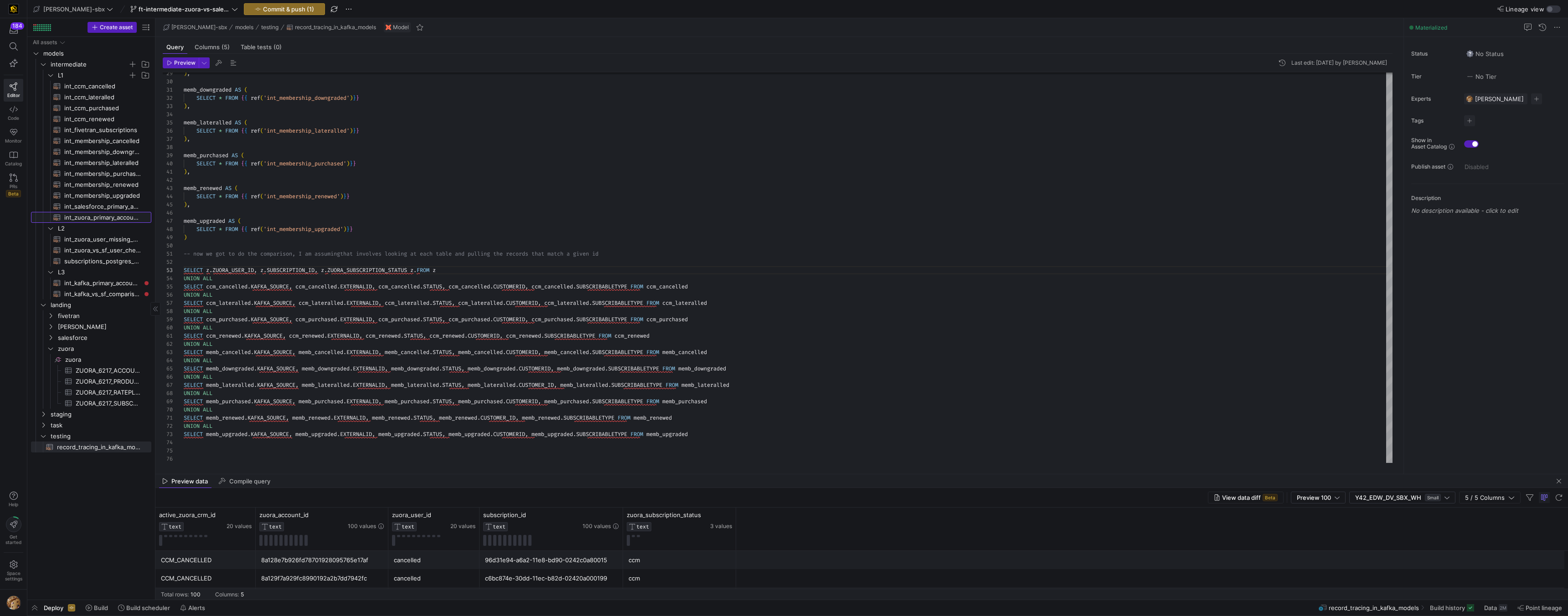
type textarea "-- File Name: int_zuora_primary_accounts -- Created by: Alejandro Baeza -- Last…"
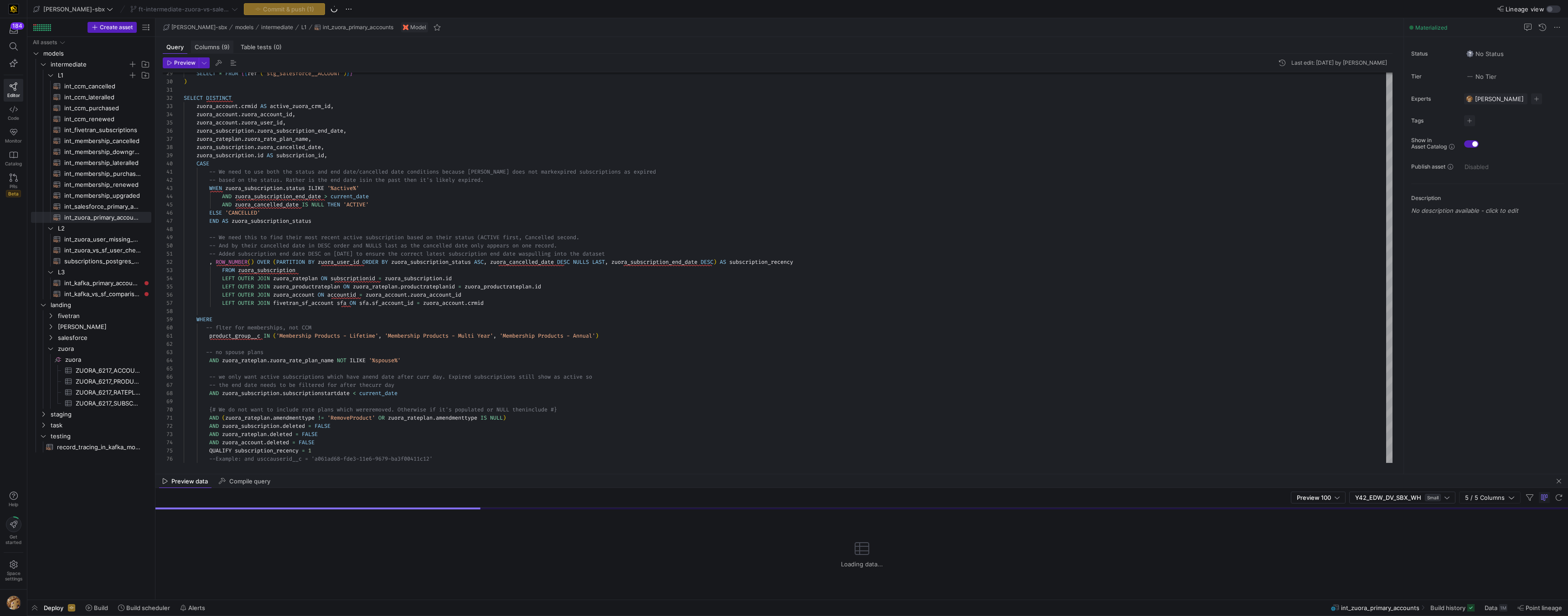
click at [213, 49] on span "Columns (9)" at bounding box center [212, 47] width 35 height 6
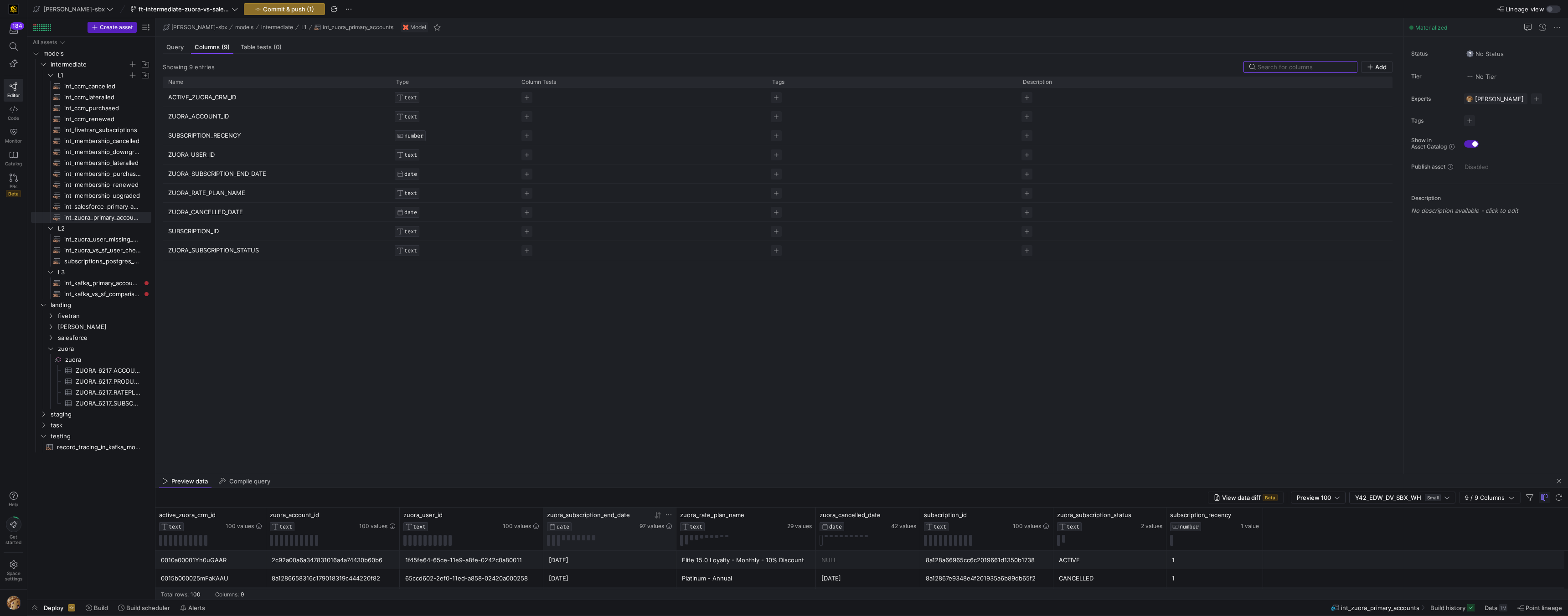
click at [578, 516] on span "zuora_subscription_end_date" at bounding box center [588, 515] width 83 height 7
click at [223, 172] on p "ZUORA_SUBSCRIPTION_END_DATE" at bounding box center [277, 174] width 217 height 18
click at [223, 172] on input "ZUORA_SUBSCRIPTION_END_DATE" at bounding box center [272, 174] width 208 height 17
click at [91, 281] on span "int_kafka_primary_accounts​​​​​​​​​​" at bounding box center [103, 283] width 77 height 11
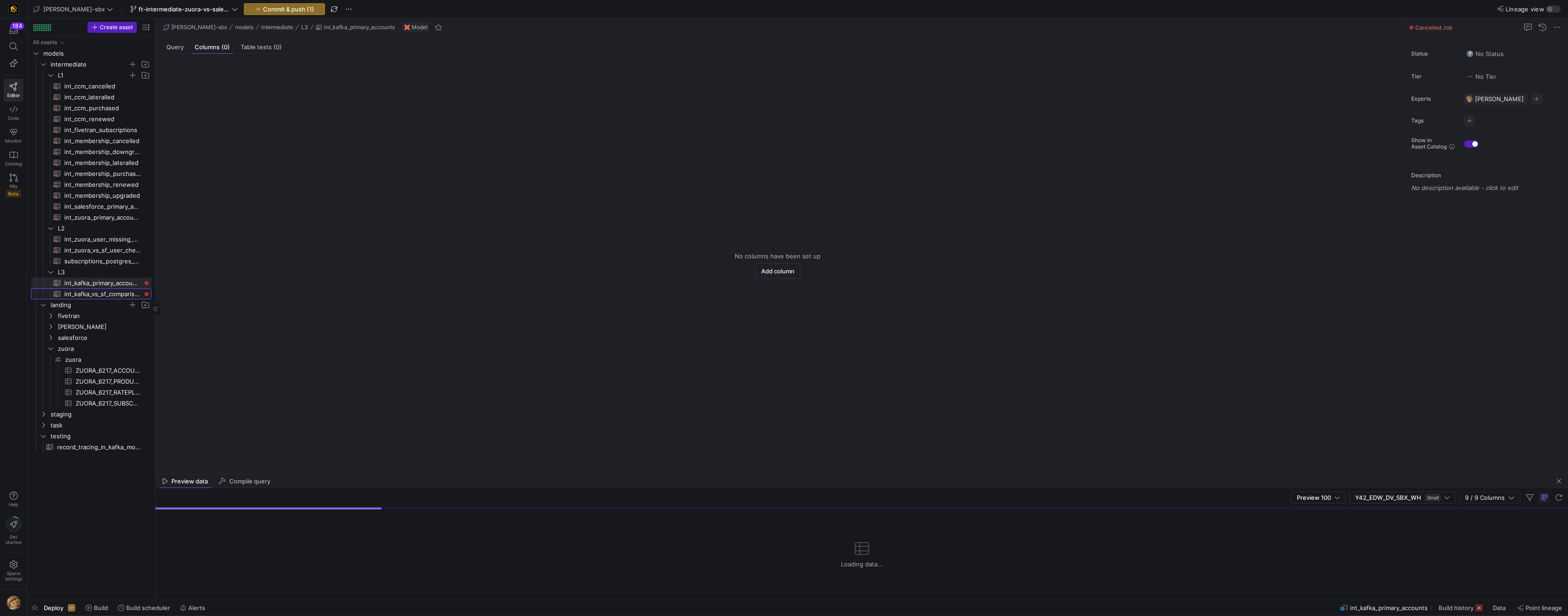
click at [92, 298] on link "int_kafka_vs_sf_comparison​​​​​​​​​​" at bounding box center [91, 294] width 120 height 11
click at [108, 445] on span "record_tracing_in_kafka_models​​​​​​​​​​" at bounding box center [99, 447] width 84 height 11
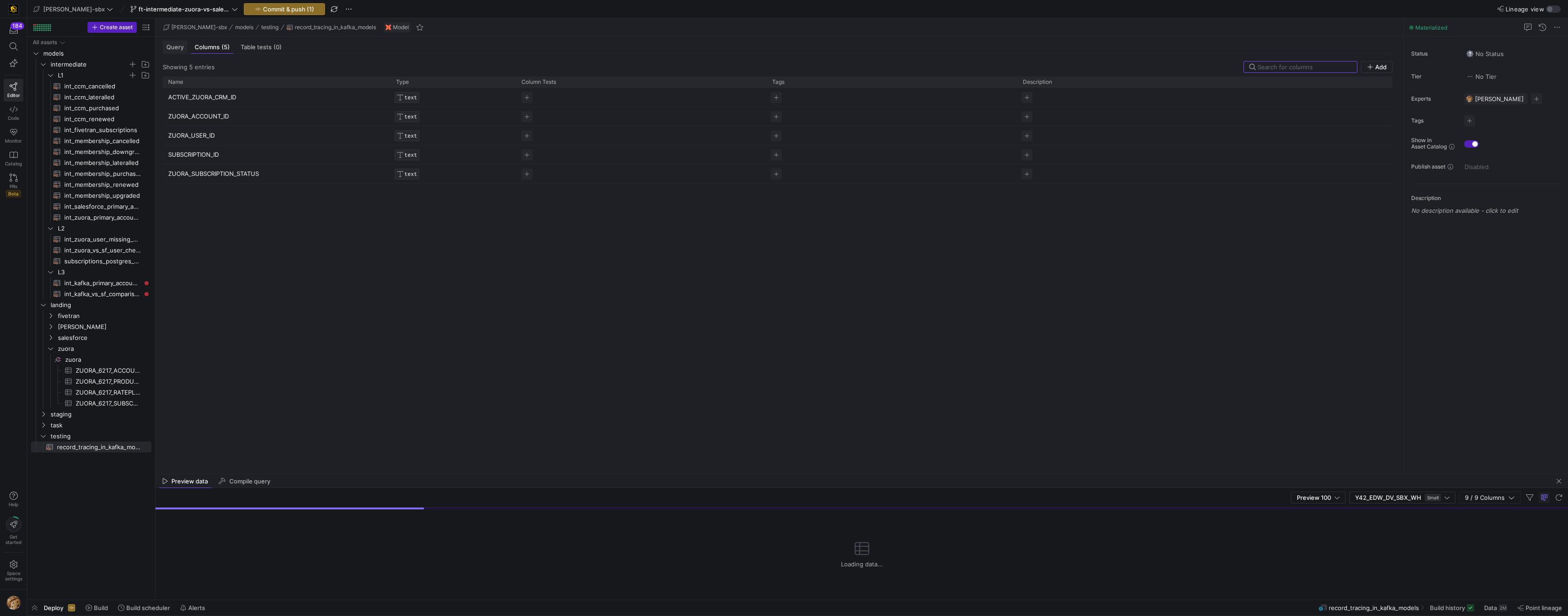
click at [176, 44] on span "Query" at bounding box center [175, 47] width 17 height 6
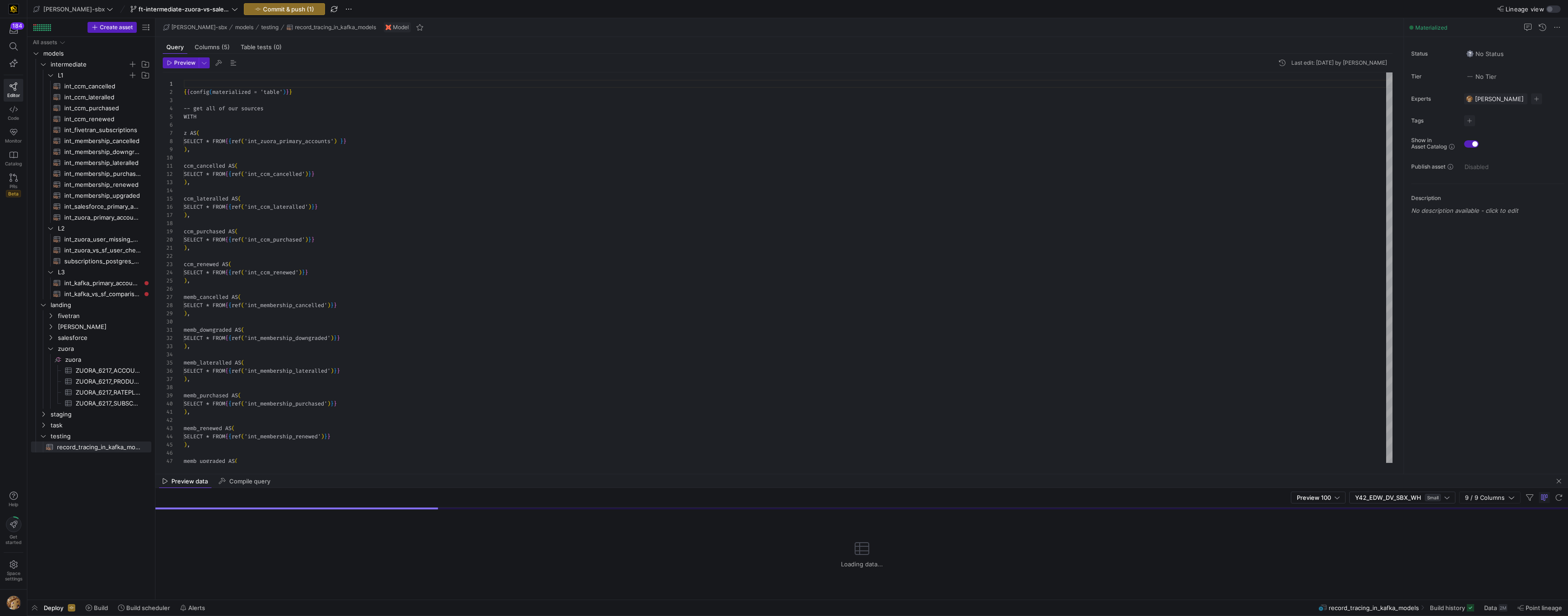
scroll to position [82, 0]
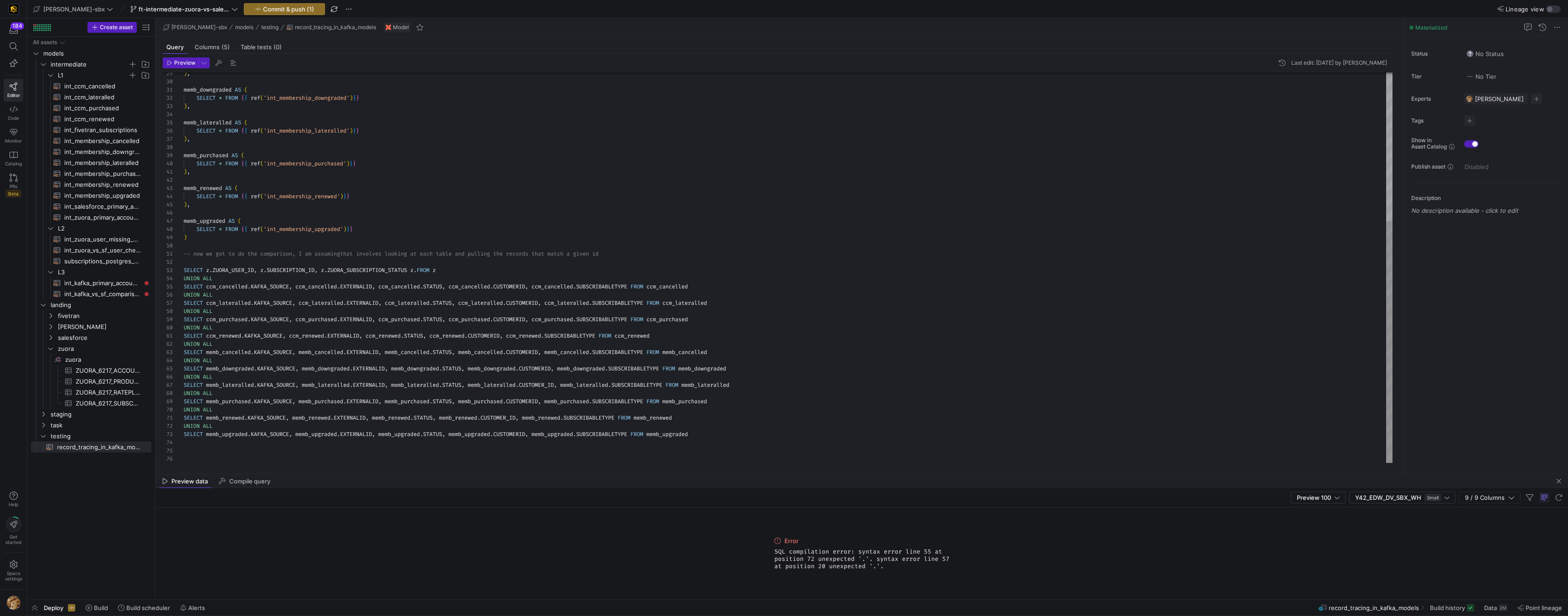
click at [452, 273] on div ") , memb_downgraded AS ( SELECT * FROM { { ref ( 'int_membership_downgraded' ) …" at bounding box center [788, 148] width 1209 height 631
click at [423, 270] on div ") , memb_downgraded AS ( SELECT * FROM { { ref ( 'int_membership_downgraded' ) …" at bounding box center [788, 148] width 1209 height 631
click at [97, 216] on span "int_zuora_primary_accounts​​​​​​​​​​" at bounding box center [103, 217] width 77 height 11
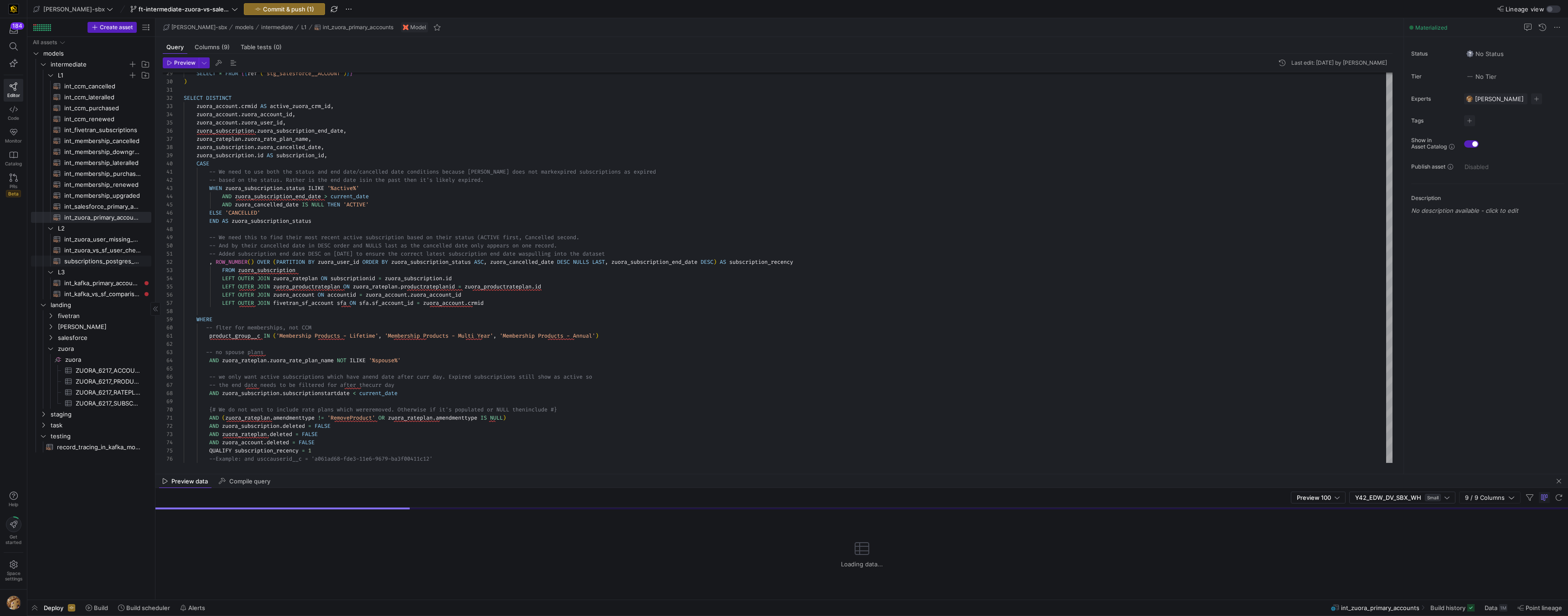
click at [104, 257] on span "subscriptions_postgres_kafka_joined_view​​​​​​​​​​" at bounding box center [103, 261] width 77 height 11
type textarea "{{config (tags=["kafka_joined_view"])}} {{config(materialized = 'table')}} WITH…"
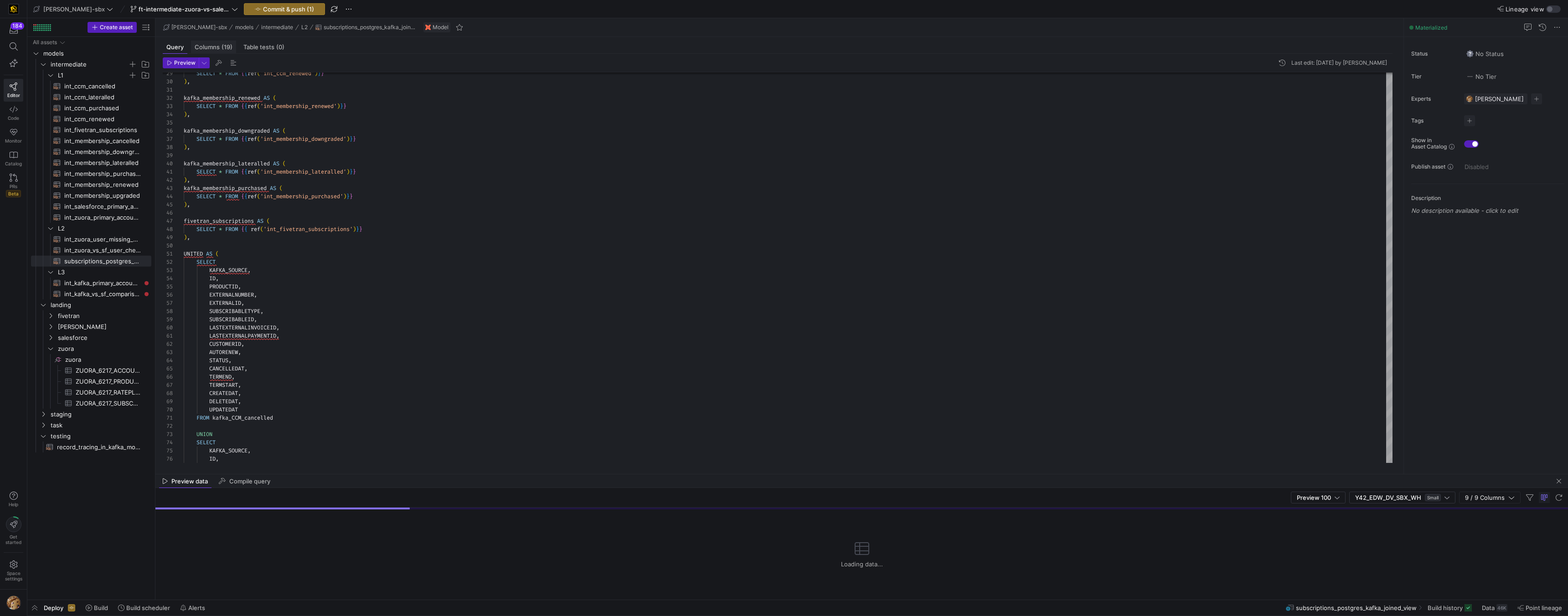
click at [228, 48] on span "(19)" at bounding box center [227, 47] width 11 height 6
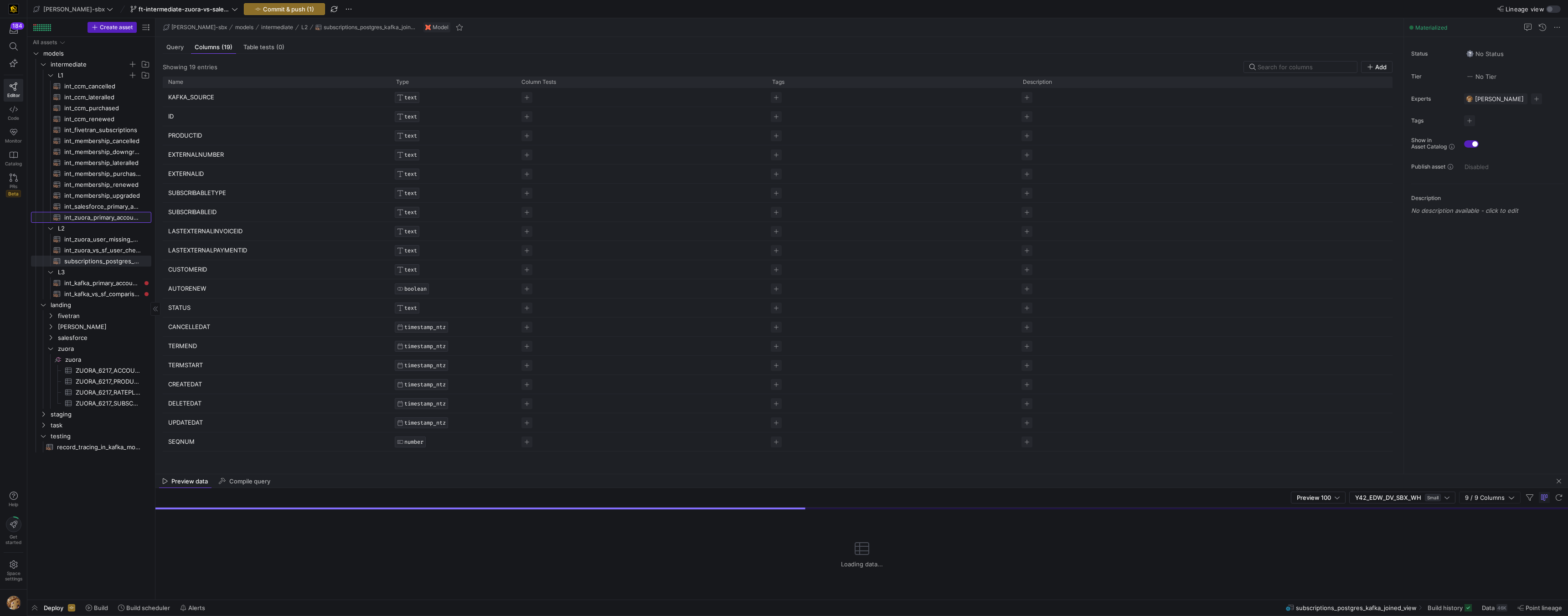
click at [112, 217] on span "int_zuora_primary_accounts​​​​​​​​​​" at bounding box center [103, 217] width 77 height 11
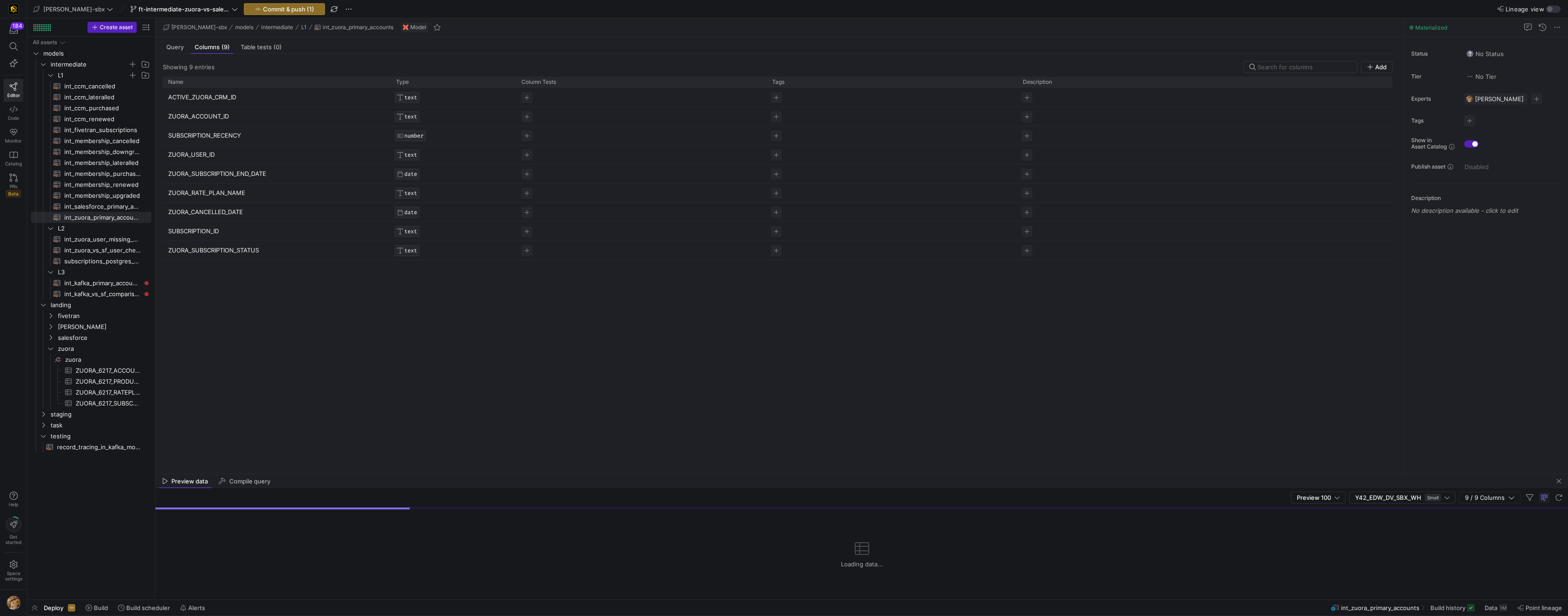
click at [198, 209] on p "ZUORA_CANCELLED_DATE" at bounding box center [277, 212] width 217 height 18
click at [198, 209] on input "ZUORA_CANCELLED_DATE" at bounding box center [272, 212] width 208 height 17
click at [113, 291] on span "int_kafka_vs_sf_comparison​​​​​​​​​​" at bounding box center [103, 294] width 77 height 11
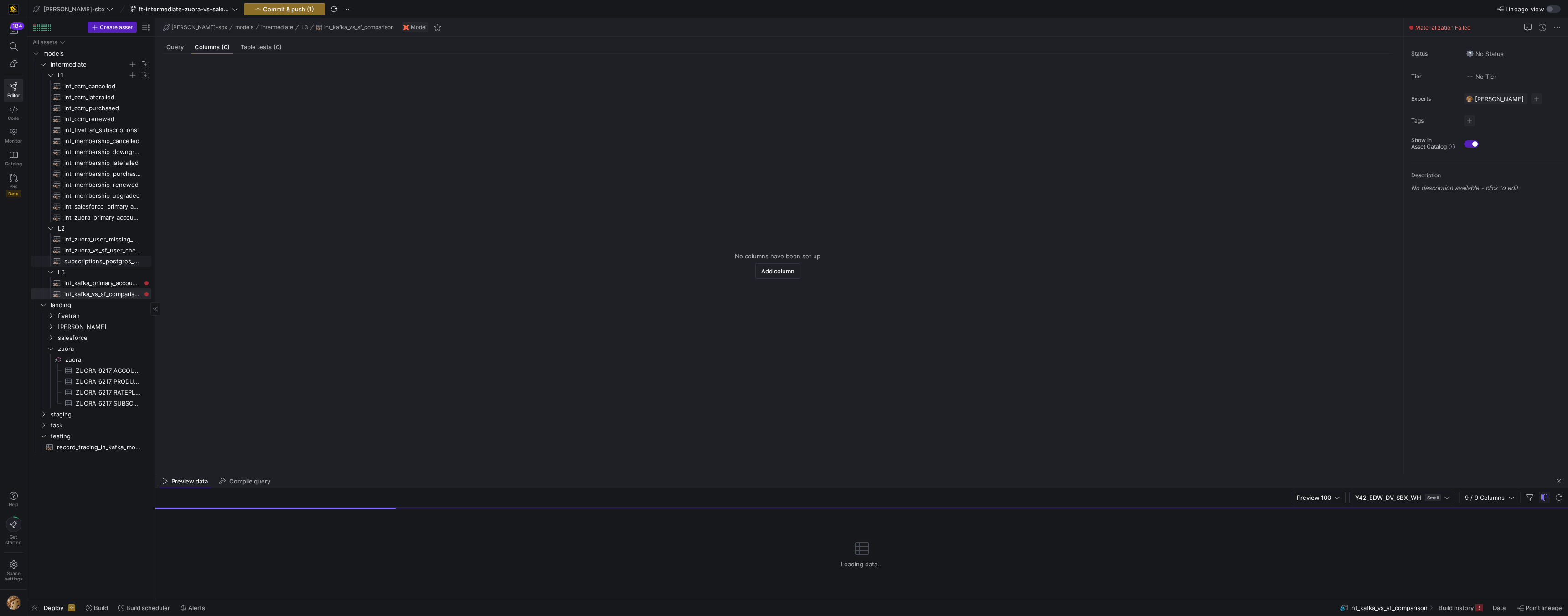
click at [121, 257] on span "subscriptions_postgres_kafka_joined_view​​​​​​​​​​" at bounding box center [103, 261] width 77 height 11
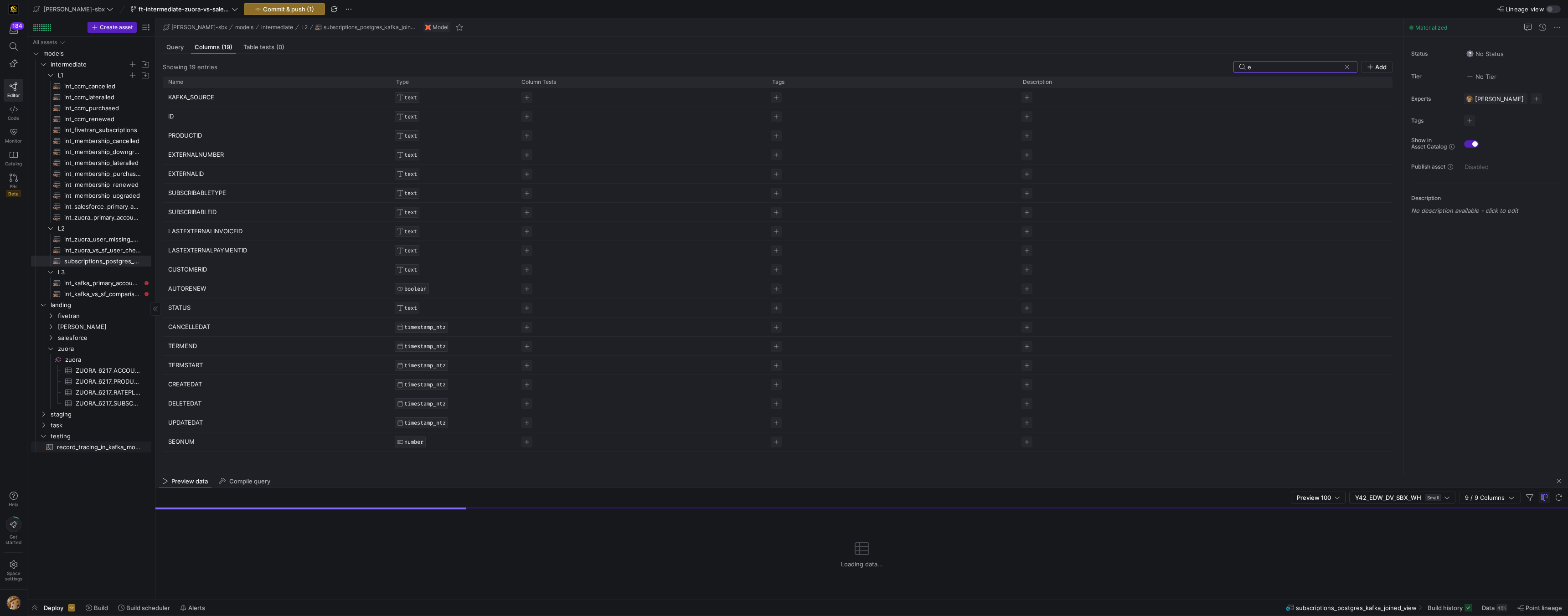
type input "e"
click at [92, 444] on span "record_tracing_in_kafka_models​​​​​​​​​​" at bounding box center [99, 447] width 84 height 11
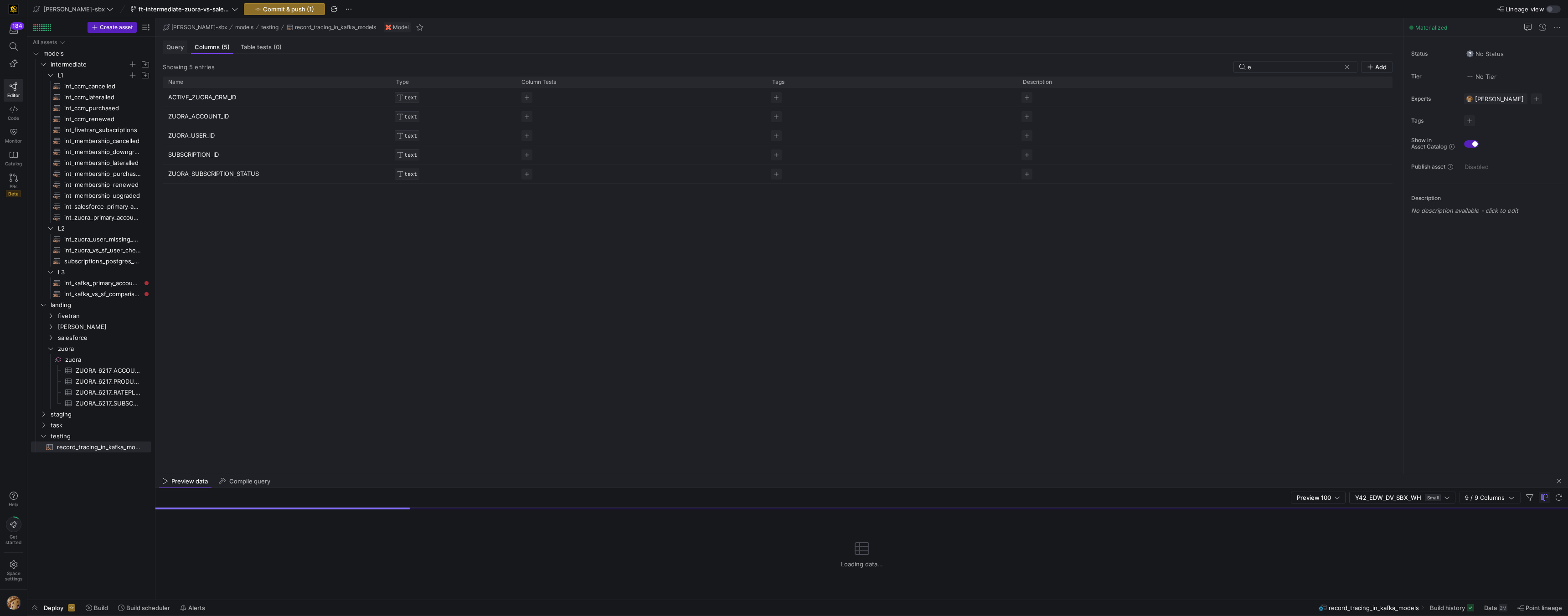
click at [177, 48] on span "Query" at bounding box center [175, 47] width 17 height 6
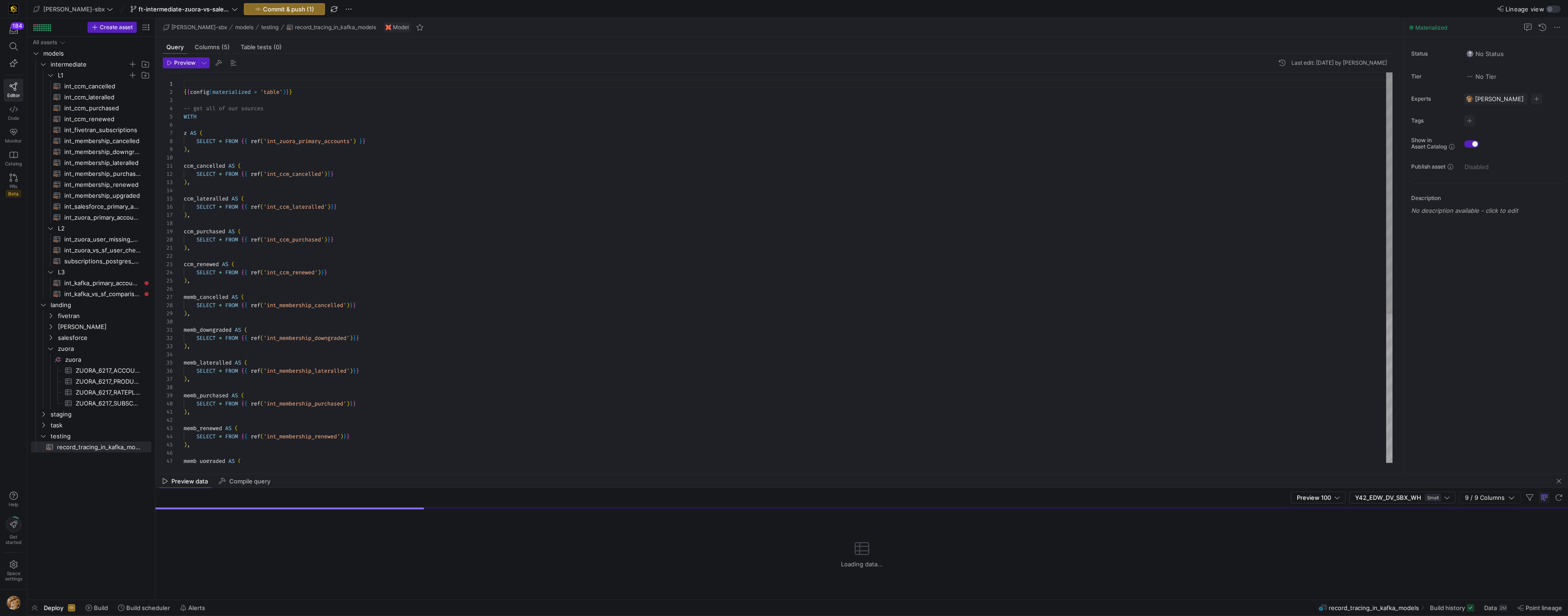
scroll to position [82, 0]
drag, startPoint x: 468, startPoint y: 202, endPoint x: 458, endPoint y: 208, distance: 11.7
click at [468, 199] on div at bounding box center [784, 308] width 1568 height 616
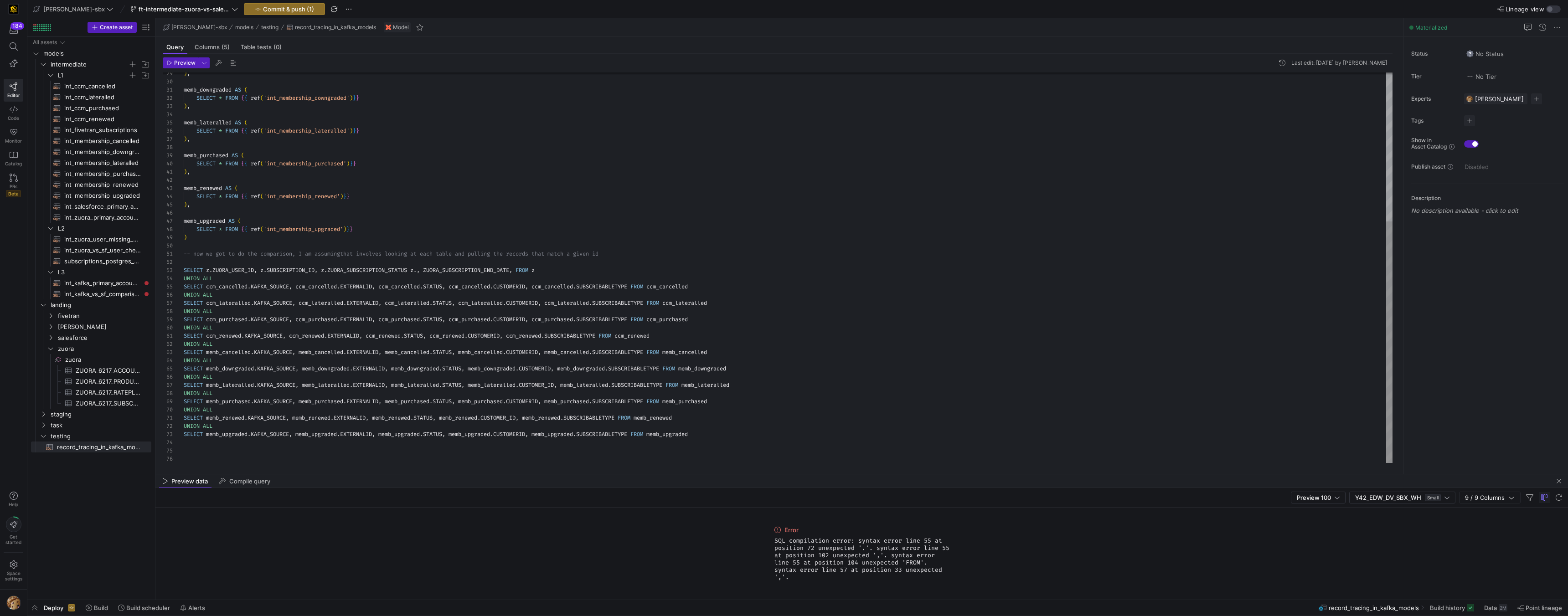
click at [588, 274] on div ") , memb_downgraded AS ( SELECT * FROM { { ref ( 'int_membership_downgraded' ) …" at bounding box center [788, 148] width 1209 height 631
click at [522, 274] on div ") , memb_downgraded AS ( SELECT * FROM { { ref ( 'int_membership_downgraded' ) …" at bounding box center [788, 148] width 1209 height 631
click at [525, 270] on div ") , memb_downgraded AS ( SELECT * FROM { { ref ( 'int_membership_downgraded' ) …" at bounding box center [788, 148] width 1209 height 631
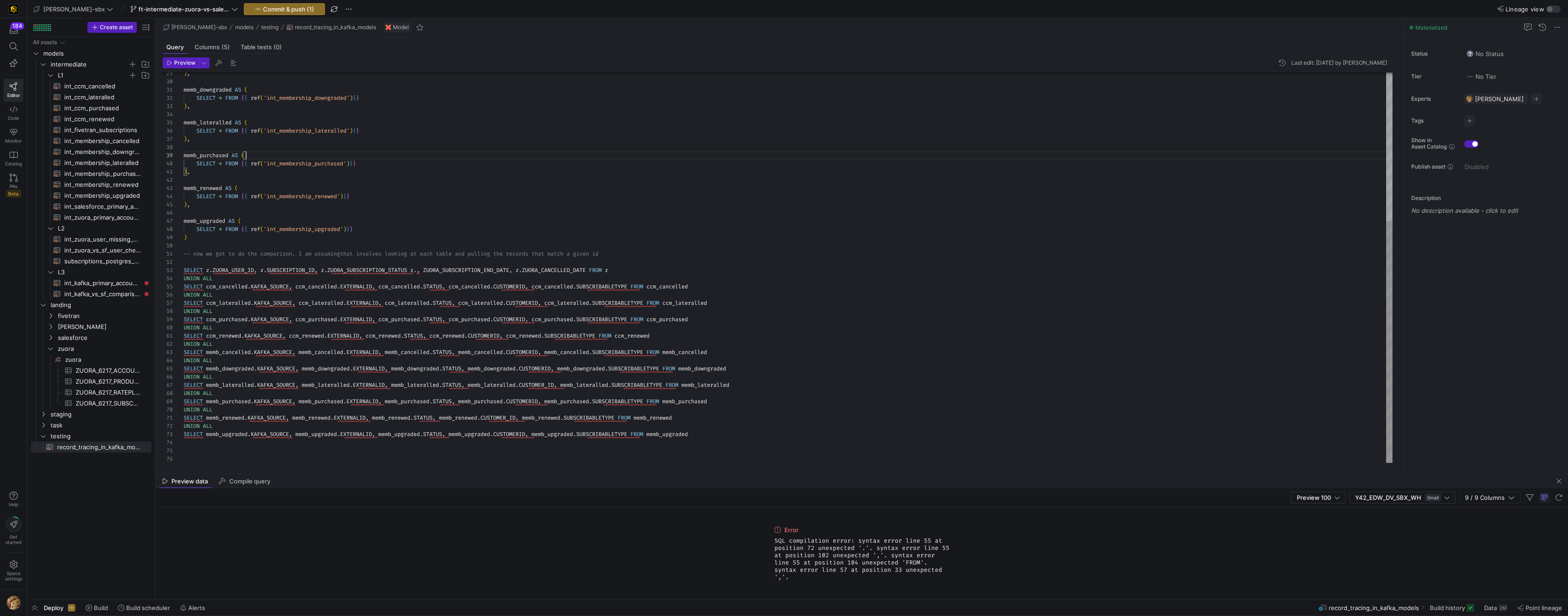
click at [614, 156] on div ") , memb_downgraded AS ( SELECT * FROM { { ref ( 'int_membership_downgraded' ) …" at bounding box center [788, 148] width 1209 height 631
click at [430, 268] on div ") , memb_downgraded AS ( SELECT * FROM { { ref ( 'int_membership_downgraded' ) …" at bounding box center [788, 148] width 1209 height 631
drag, startPoint x: 426, startPoint y: 272, endPoint x: 458, endPoint y: 285, distance: 34.5
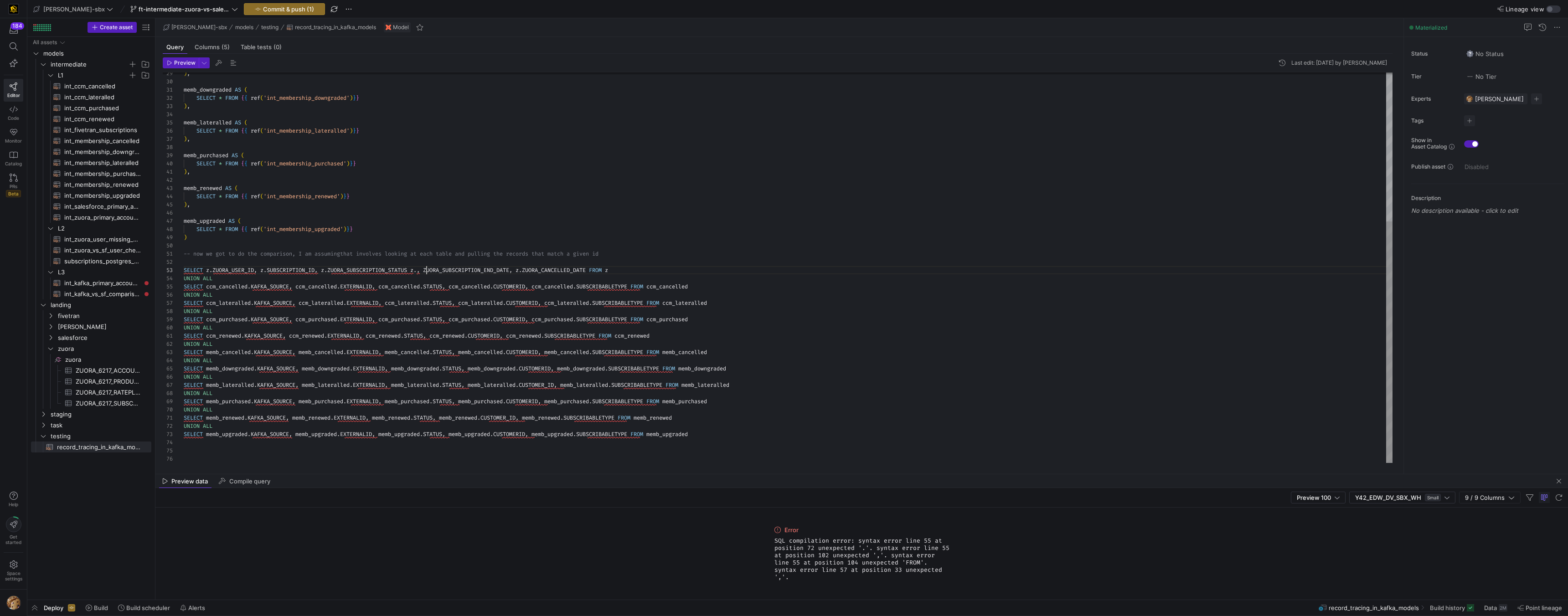
click at [427, 272] on div ") , memb_downgraded AS ( SELECT * FROM { { ref ( 'int_membership_downgraded' ) …" at bounding box center [788, 148] width 1209 height 631
drag, startPoint x: 259, startPoint y: 270, endPoint x: 239, endPoint y: 278, distance: 21.5
click at [206, 269] on div ") , memb_downgraded AS ( SELECT * FROM { { ref ( 'int_membership_downgraded' ) …" at bounding box center [788, 148] width 1209 height 631
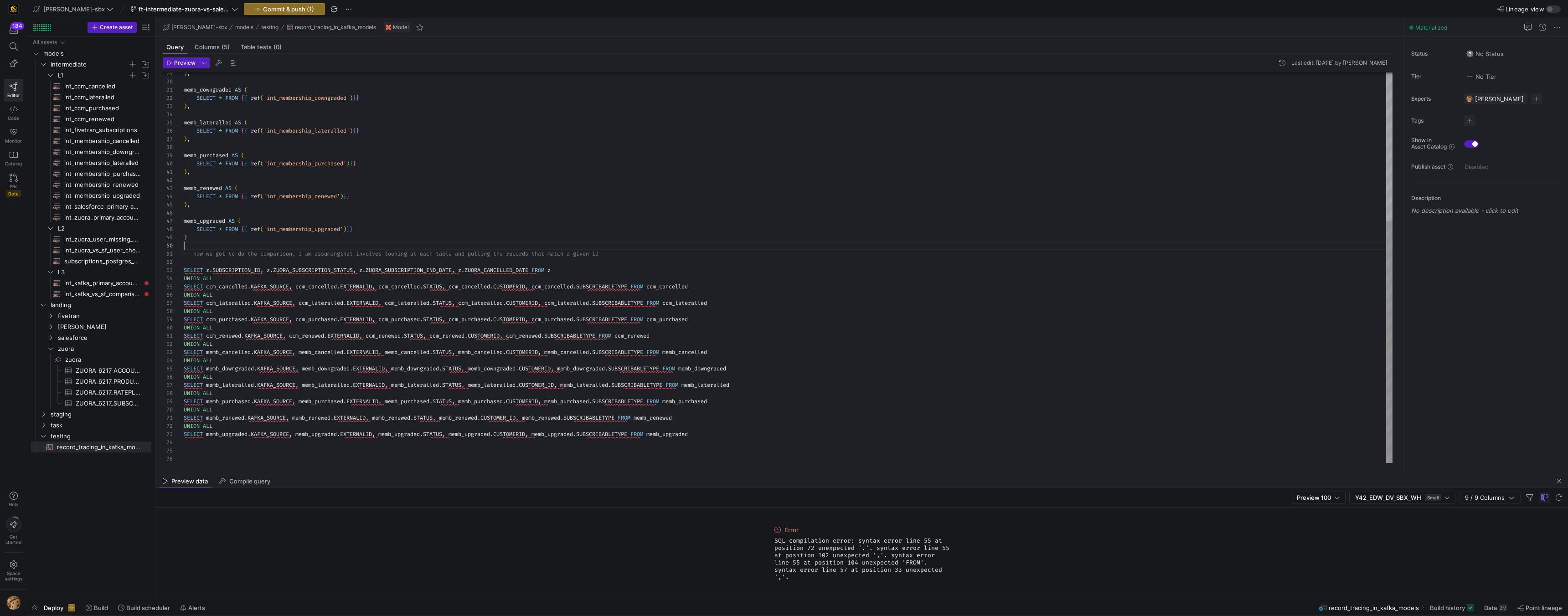
click at [269, 247] on div ") , memb_downgraded AS ( SELECT * FROM { { ref ( 'int_membership_downgraded' ) …" at bounding box center [788, 148] width 1209 height 631
drag, startPoint x: 298, startPoint y: 286, endPoint x: 380, endPoint y: 288, distance: 82.0
click at [380, 288] on div ") , memb_downgraded AS ( SELECT * FROM { { ref ( 'int_membership_downgraded' ) …" at bounding box center [788, 148] width 1209 height 631
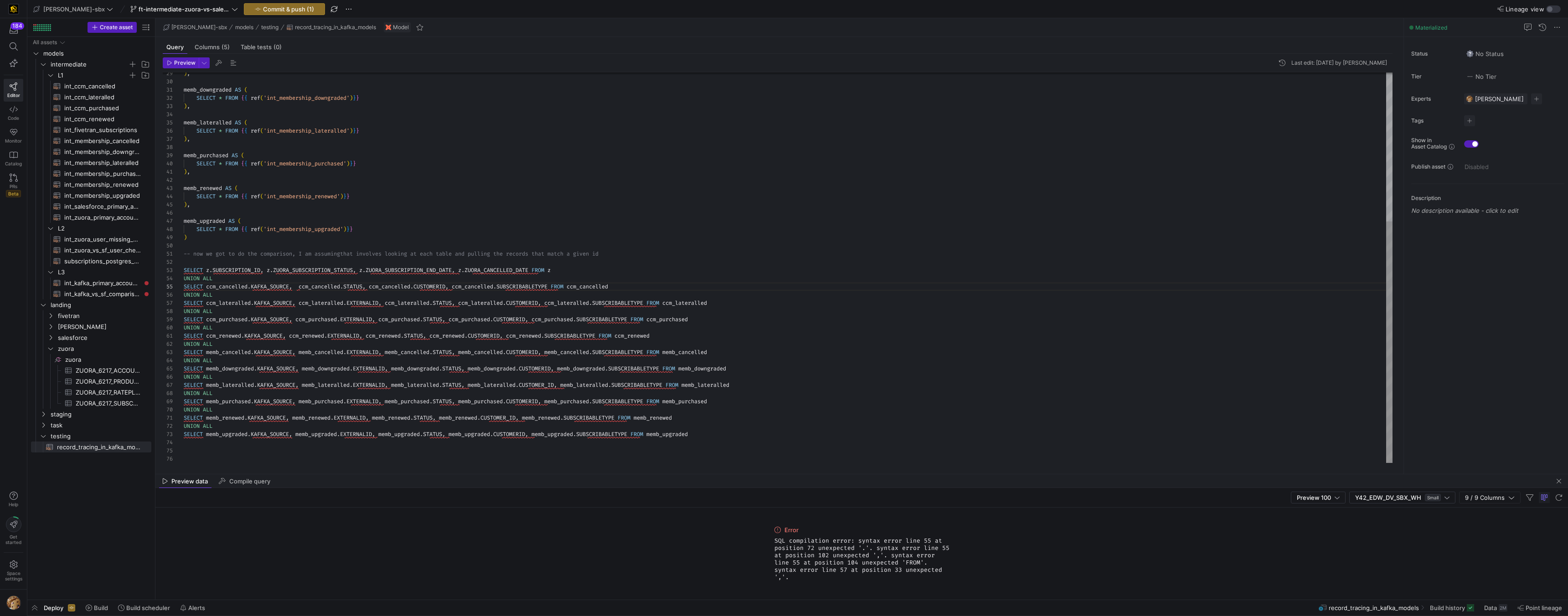
click at [207, 286] on div ") , memb_downgraded AS ( SELECT * FROM { { ref ( 'int_membership_downgraded' ) …" at bounding box center [788, 148] width 1209 height 631
drag, startPoint x: 441, startPoint y: 233, endPoint x: 417, endPoint y: 247, distance: 27.8
click at [441, 233] on div ") , memb_downgraded AS ( SELECT * FROM { { ref ( 'int_membership_downgraded' ) …" at bounding box center [788, 148] width 1209 height 631
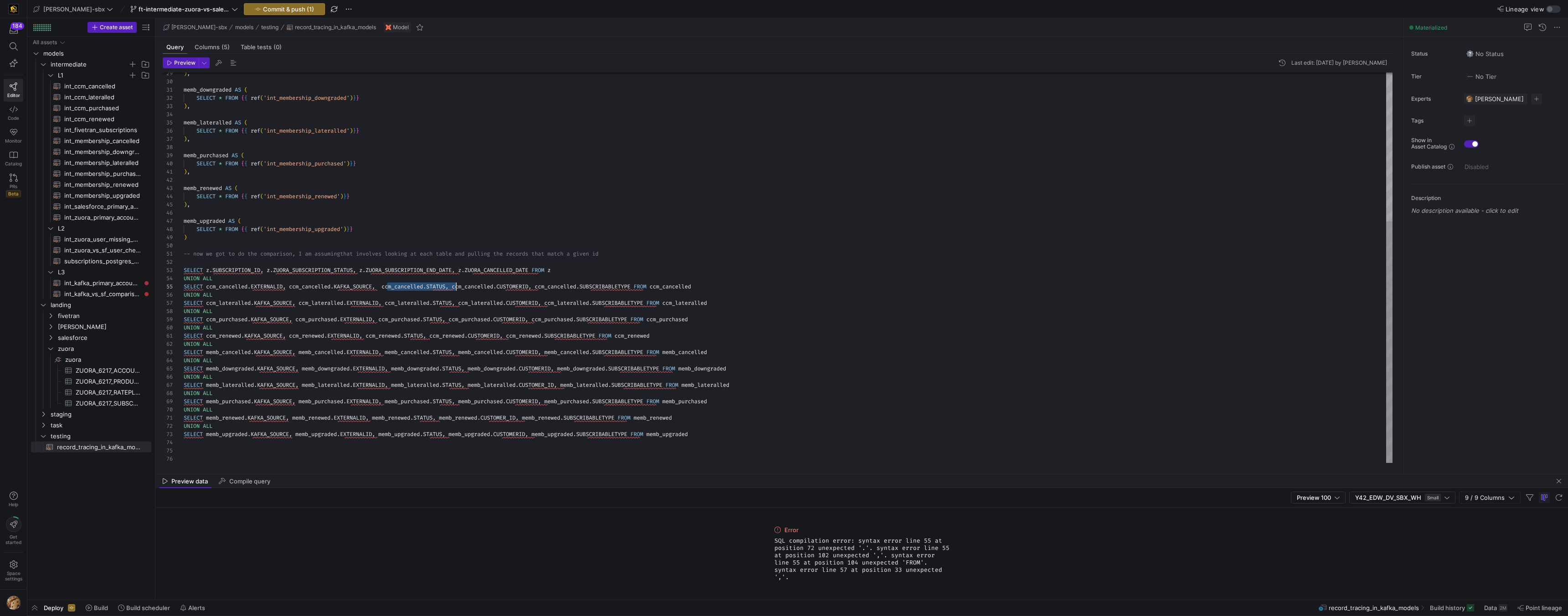
drag, startPoint x: 387, startPoint y: 286, endPoint x: 456, endPoint y: 289, distance: 69.1
click at [456, 289] on div ") , memb_downgraded AS ( SELECT * FROM { { ref ( 'int_membership_downgraded' ) …" at bounding box center [788, 148] width 1209 height 631
click at [293, 286] on div ") , memb_downgraded AS ( SELECT * FROM { { ref ( 'int_membership_downgraded' ) …" at bounding box center [788, 148] width 1209 height 631
click at [392, 241] on div ") , memb_downgraded AS ( SELECT * FROM { { ref ( 'int_membership_downgraded' ) …" at bounding box center [788, 148] width 1209 height 631
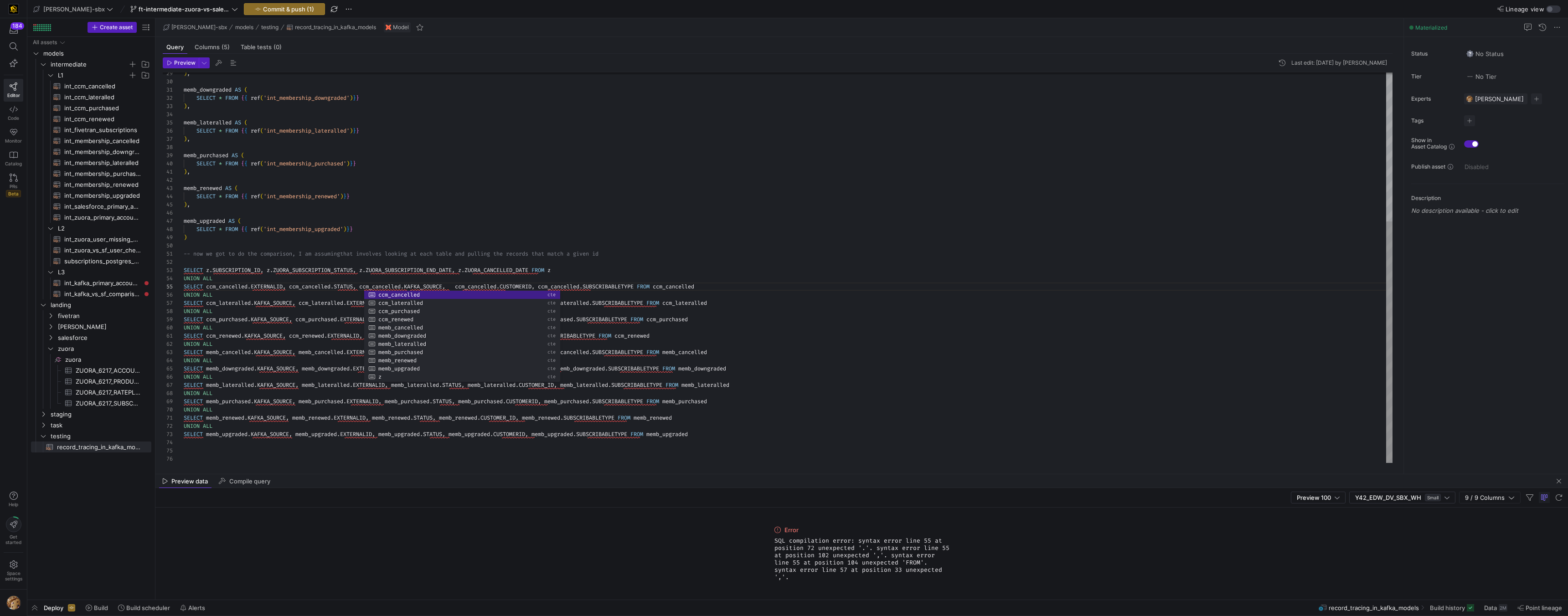
scroll to position [66, 3]
click at [108, 262] on span "subscriptions_postgres_kafka_joined_view​​​​​​​​​​" at bounding box center [103, 261] width 77 height 11
type textarea "{{config (tags=["kafka_joined_view"])}} {{config(materialized = 'table')}} WITH…"
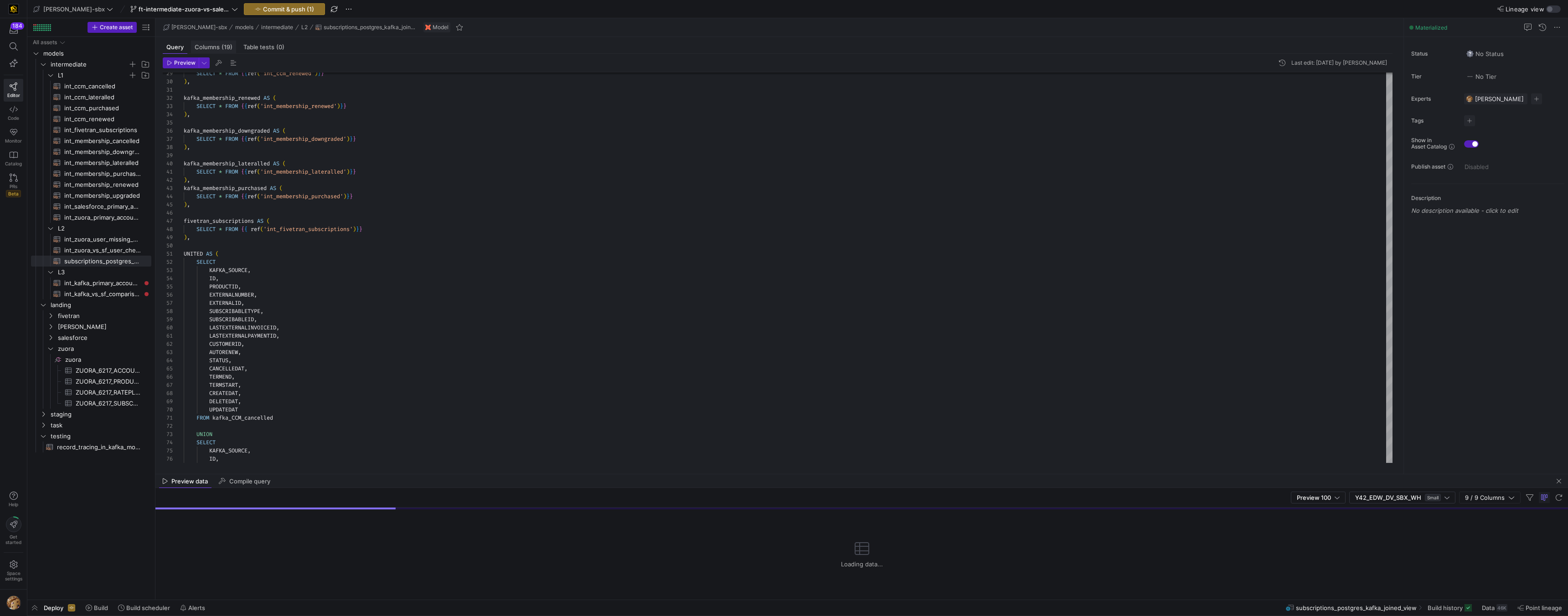
click at [218, 46] on span "Columns (19)" at bounding box center [213, 47] width 38 height 6
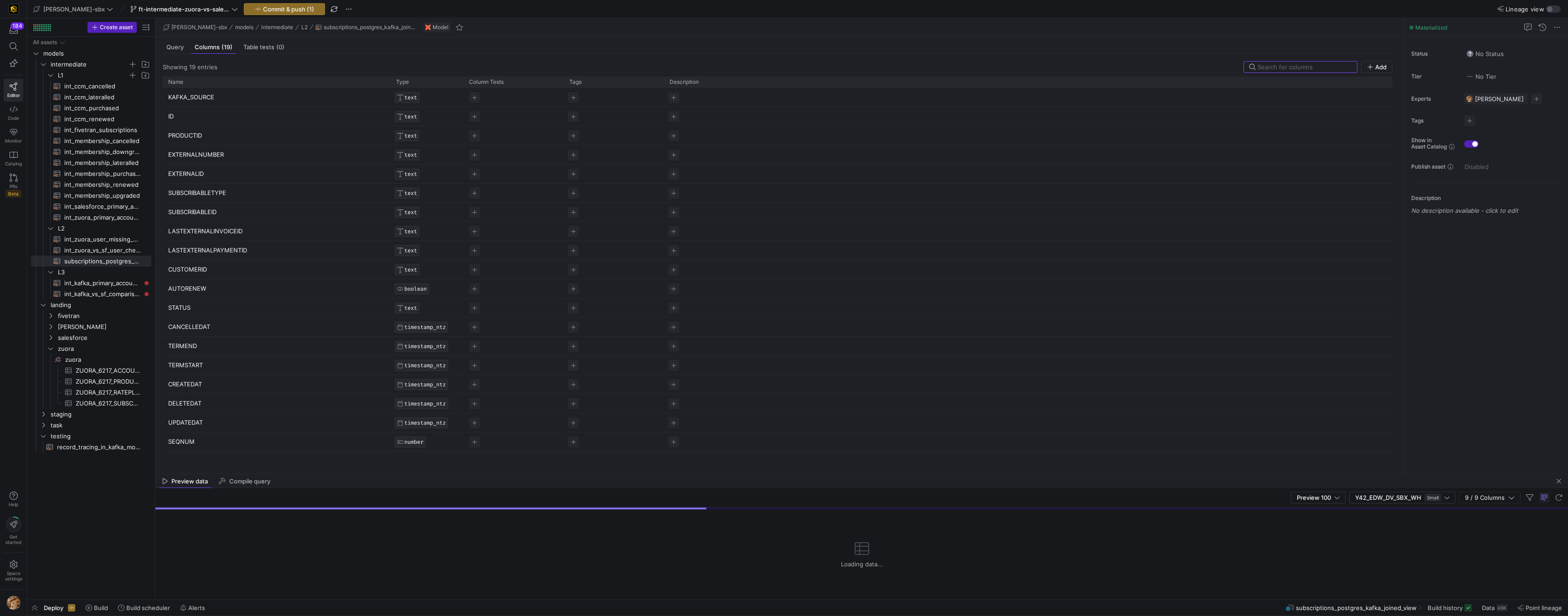
click at [187, 345] on p "TERMEND" at bounding box center [277, 346] width 217 height 18
click at [186, 345] on input "TERMEND" at bounding box center [272, 346] width 208 height 17
click at [186, 344] on input "TERMEND" at bounding box center [272, 346] width 208 height 17
click at [186, 344] on input "TERMEND" at bounding box center [272, 346] width 208 height 17
click at [186, 344] on input "TERMEND" at bounding box center [272, 346] width 208 height 17
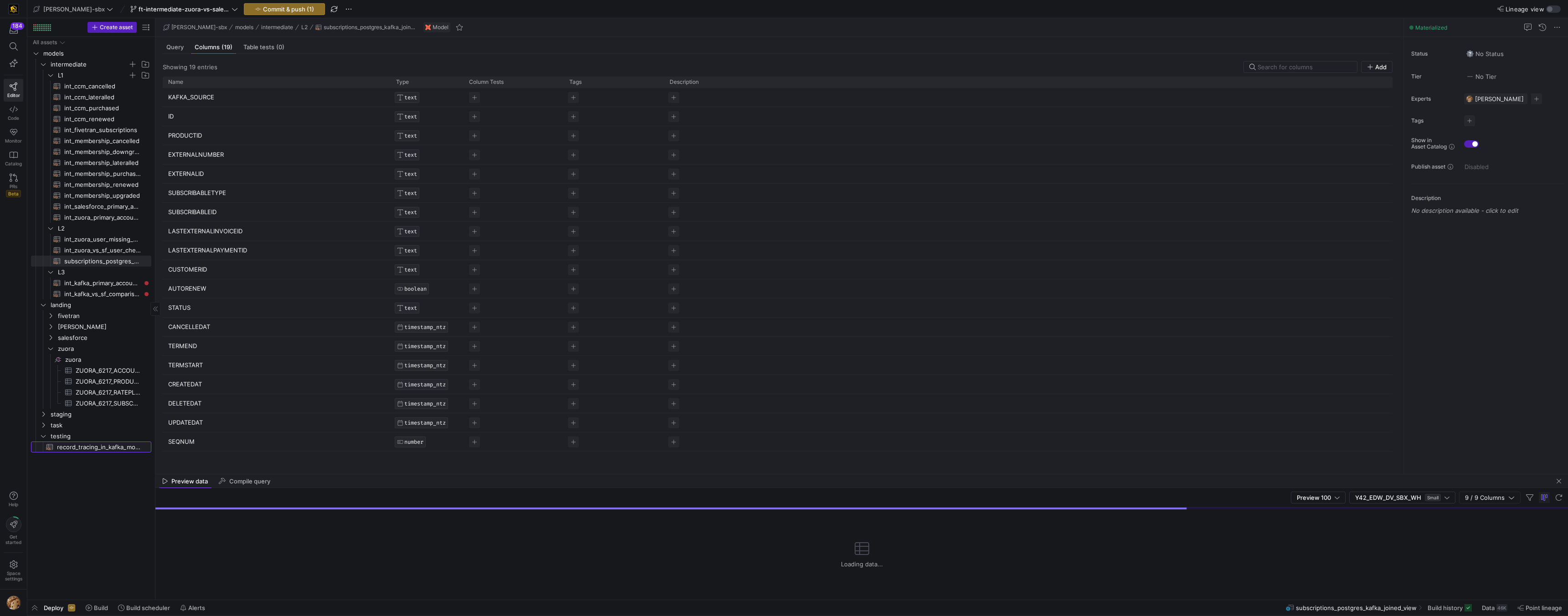
click at [101, 447] on span "record_tracing_in_kafka_models​​​​​​​​​​" at bounding box center [99, 447] width 84 height 11
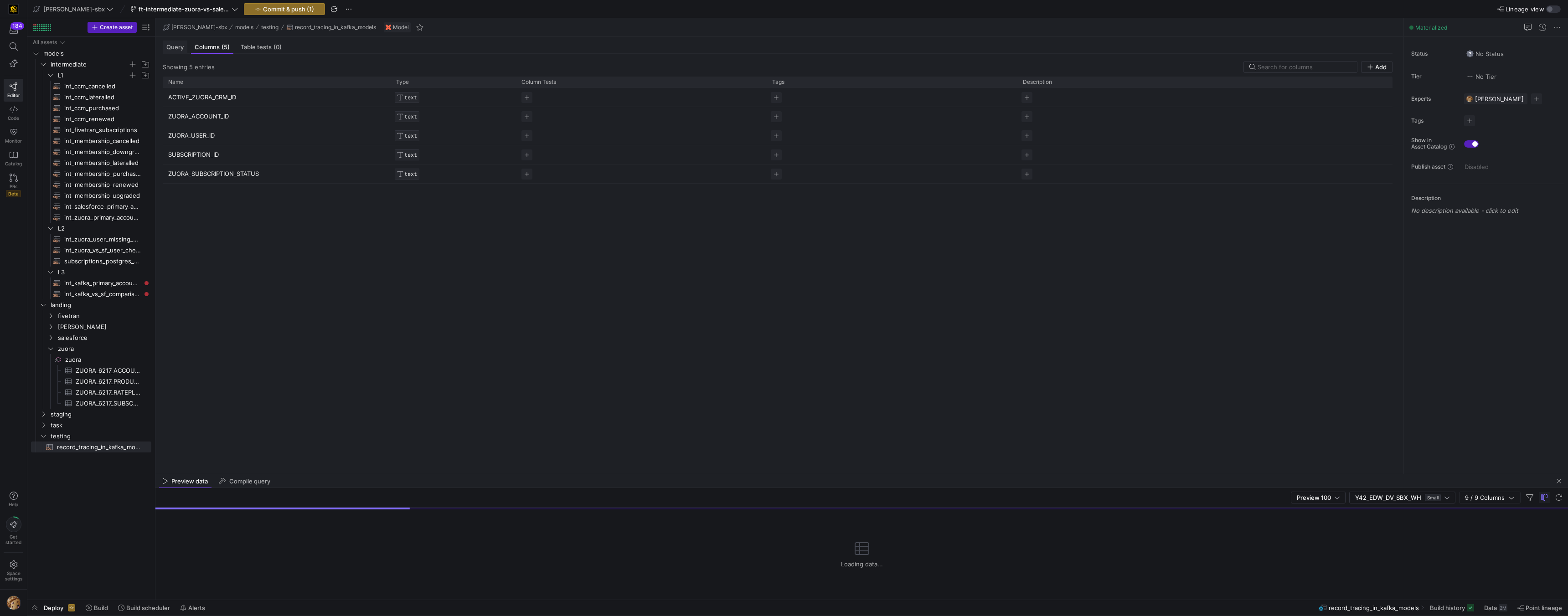
click at [177, 52] on div "Query" at bounding box center [175, 47] width 25 height 13
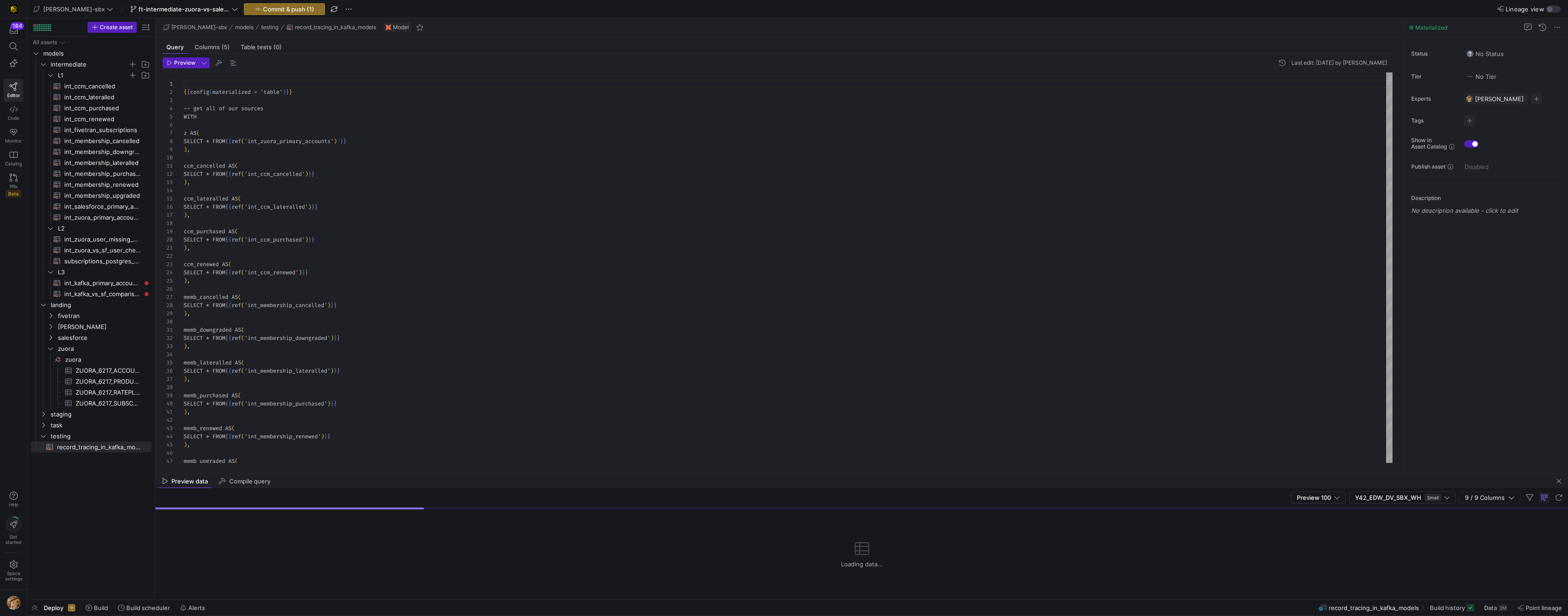
scroll to position [82, 0]
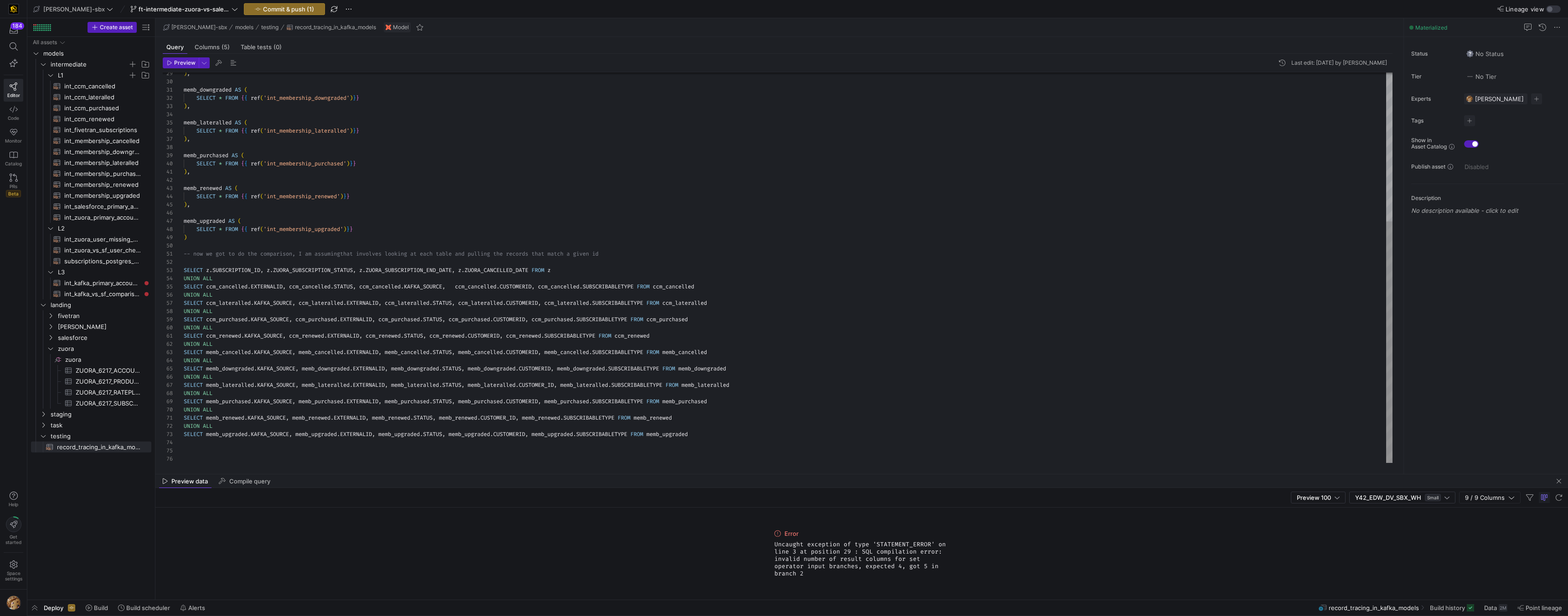
click at [416, 284] on div ") , memb_downgraded AS ( SELECT * FROM { { ref ( 'int_membership_downgraded' ) …" at bounding box center [788, 148] width 1209 height 631
click at [418, 285] on div ") , memb_downgraded AS ( SELECT * FROM { { ref ( 'int_membership_downgraded' ) …" at bounding box center [788, 148] width 1209 height 631
click at [427, 287] on div ") , memb_downgraded AS ( SELECT * FROM { { ref ( 'int_membership_downgraded' ) …" at bounding box center [788, 148] width 1209 height 631
click at [427, 286] on div ") , memb_downgraded AS ( SELECT * FROM { { ref ( 'int_membership_downgraded' ) …" at bounding box center [788, 148] width 1209 height 631
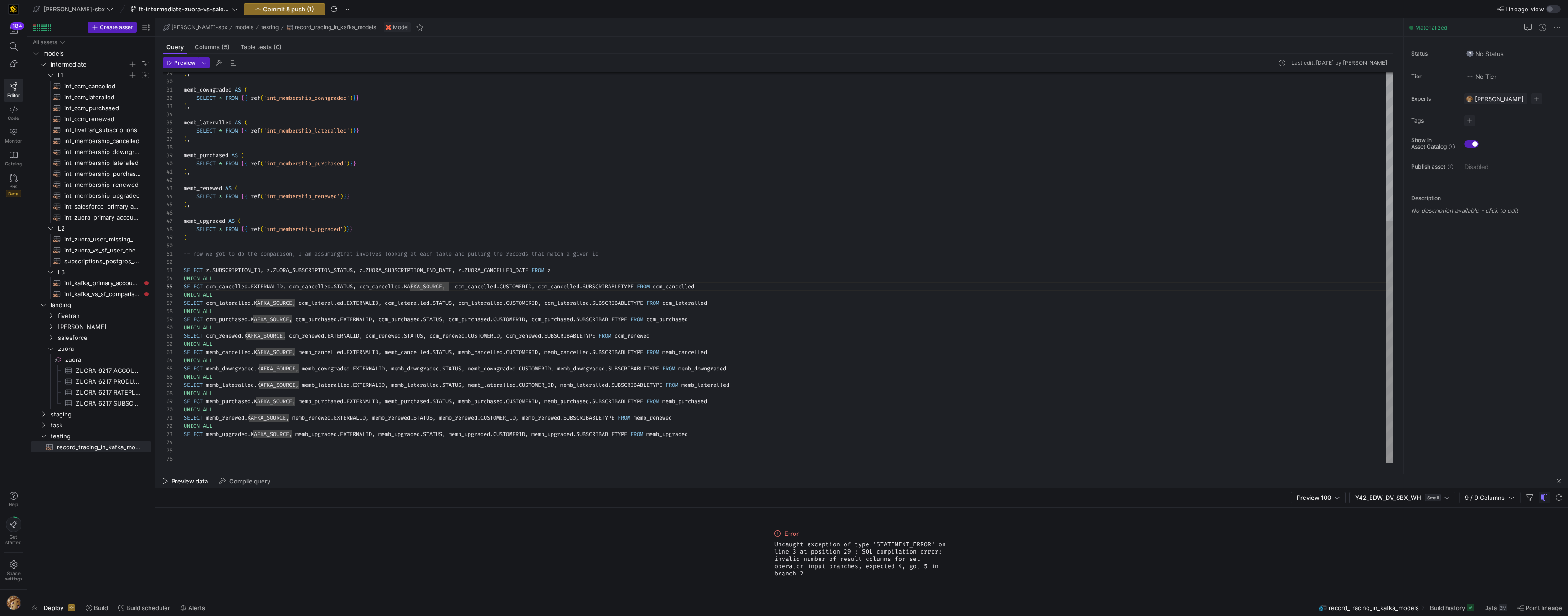
click at [427, 286] on div ") , memb_downgraded AS ( SELECT * FROM { { ref ( 'int_membership_downgraded' ) …" at bounding box center [788, 148] width 1209 height 631
drag, startPoint x: 530, startPoint y: 288, endPoint x: 632, endPoint y: 287, distance: 102.0
click at [632, 287] on div ") , memb_downgraded AS ( SELECT * FROM { { ref ( 'int_membership_downgraded' ) …" at bounding box center [788, 148] width 1209 height 631
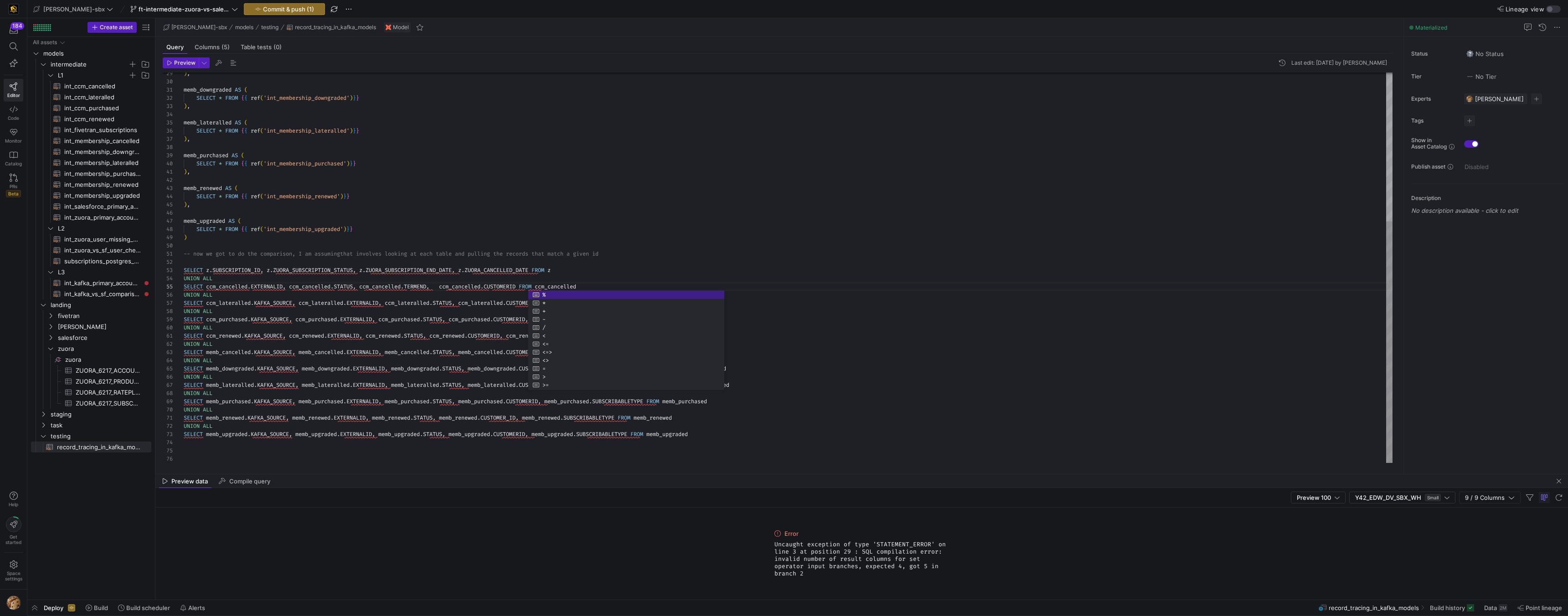
click at [509, 219] on div ") , memb_downgraded AS ( SELECT * FROM { { ref ( 'int_membership_downgraded' ) …" at bounding box center [788, 148] width 1209 height 631
type textarea "-- now we got to do the comparison, I am assuming that involves looking at each…"
click at [498, 284] on div ") , memb_downgraded AS ( SELECT * FROM { { ref ( 'int_membership_downgraded' ) …" at bounding box center [788, 148] width 1209 height 631
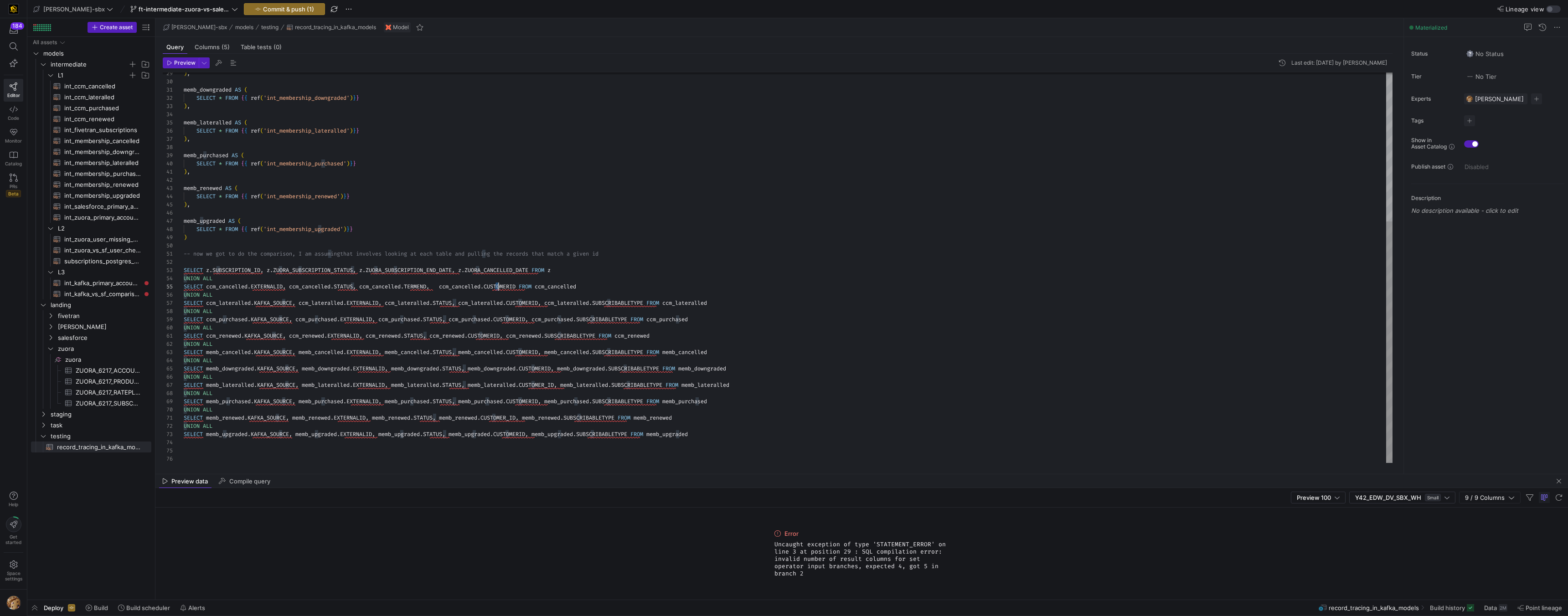
click at [498, 284] on div ") , memb_downgraded AS ( SELECT * FROM { { ref ( 'int_membership_downgraded' ) …" at bounding box center [788, 148] width 1209 height 631
click at [504, 289] on div ") , memb_downgraded AS ( SELECT * FROM { { ref ( 'int_membership_downgraded' ) …" at bounding box center [788, 148] width 1209 height 631
click at [504, 289] on div ") , memb_downgraded AS ( SELECT * FROM { { ref ( 'int_membership_downgraded' ) …" at bounding box center [788, 148] width 1209 height 631
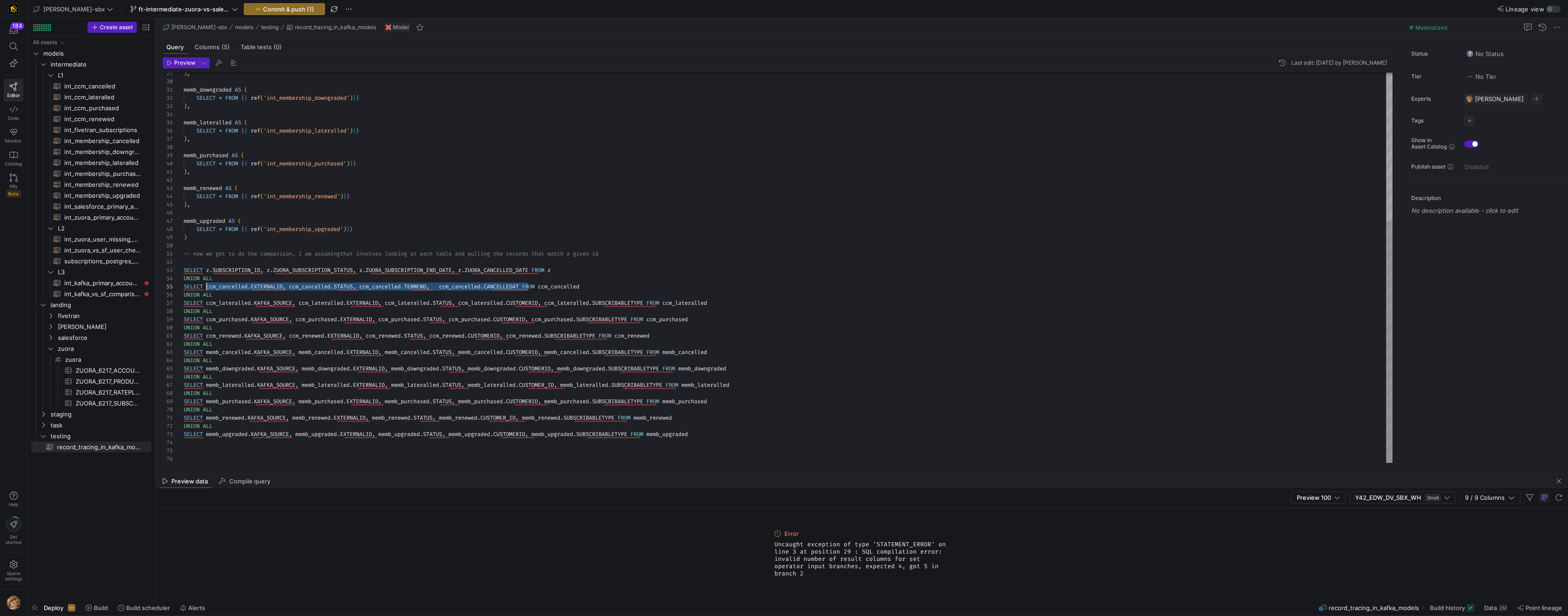
drag, startPoint x: 528, startPoint y: 286, endPoint x: 205, endPoint y: 285, distance: 323.0
click at [205, 285] on div ") , memb_downgraded AS ( SELECT * FROM { { ref ( 'int_membership_downgraded' ) …" at bounding box center [788, 148] width 1209 height 631
drag, startPoint x: 207, startPoint y: 302, endPoint x: 466, endPoint y: 304, distance: 259.0
click at [466, 304] on div ") , memb_downgraded AS ( SELECT * FROM { { ref ( 'int_membership_downgraded' ) …" at bounding box center [788, 148] width 1209 height 631
click at [613, 297] on div ") , memb_downgraded AS ( SELECT * FROM { { ref ( 'int_membership_downgraded' ) …" at bounding box center [788, 148] width 1209 height 631
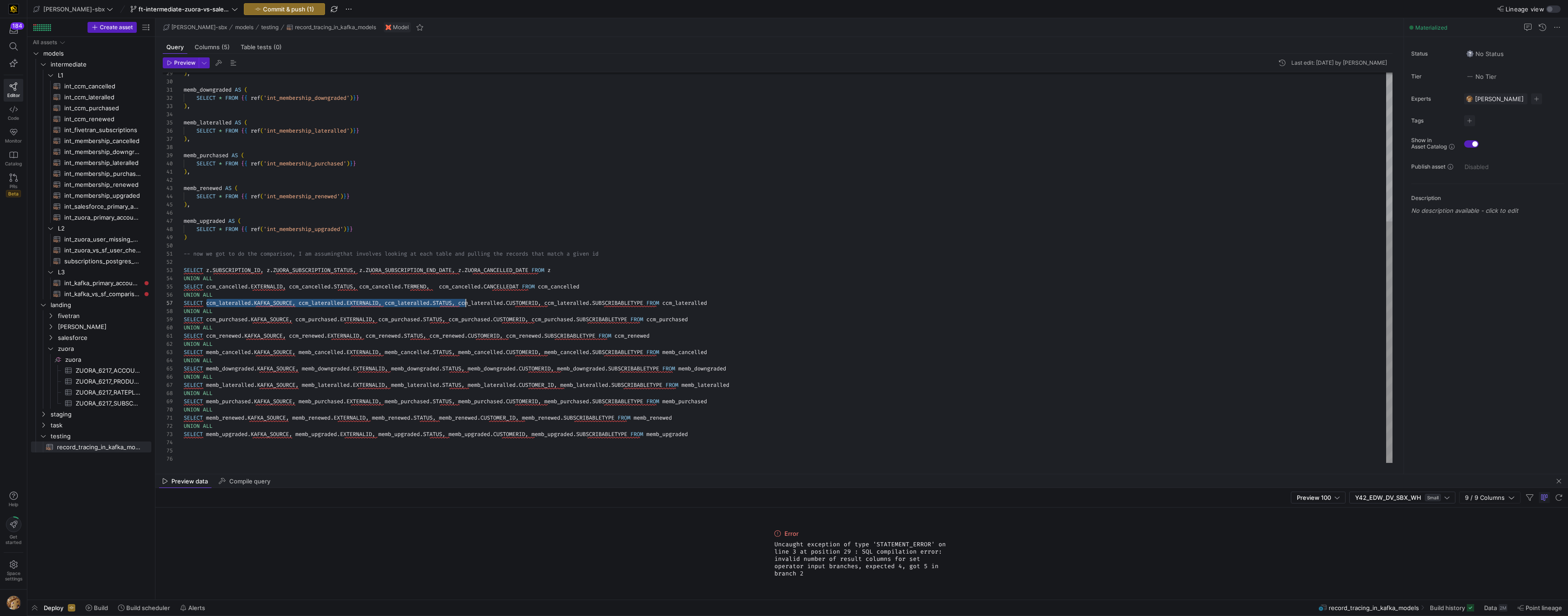
scroll to position [41, 30]
click at [226, 304] on div ") , memb_downgraded AS ( SELECT * FROM { { ref ( 'int_membership_downgraded' ) …" at bounding box center [788, 148] width 1209 height 631
click at [225, 299] on div ") , memb_downgraded AS ( SELECT * FROM { { ref ( 'int_membership_downgraded' ) …" at bounding box center [788, 148] width 1209 height 631
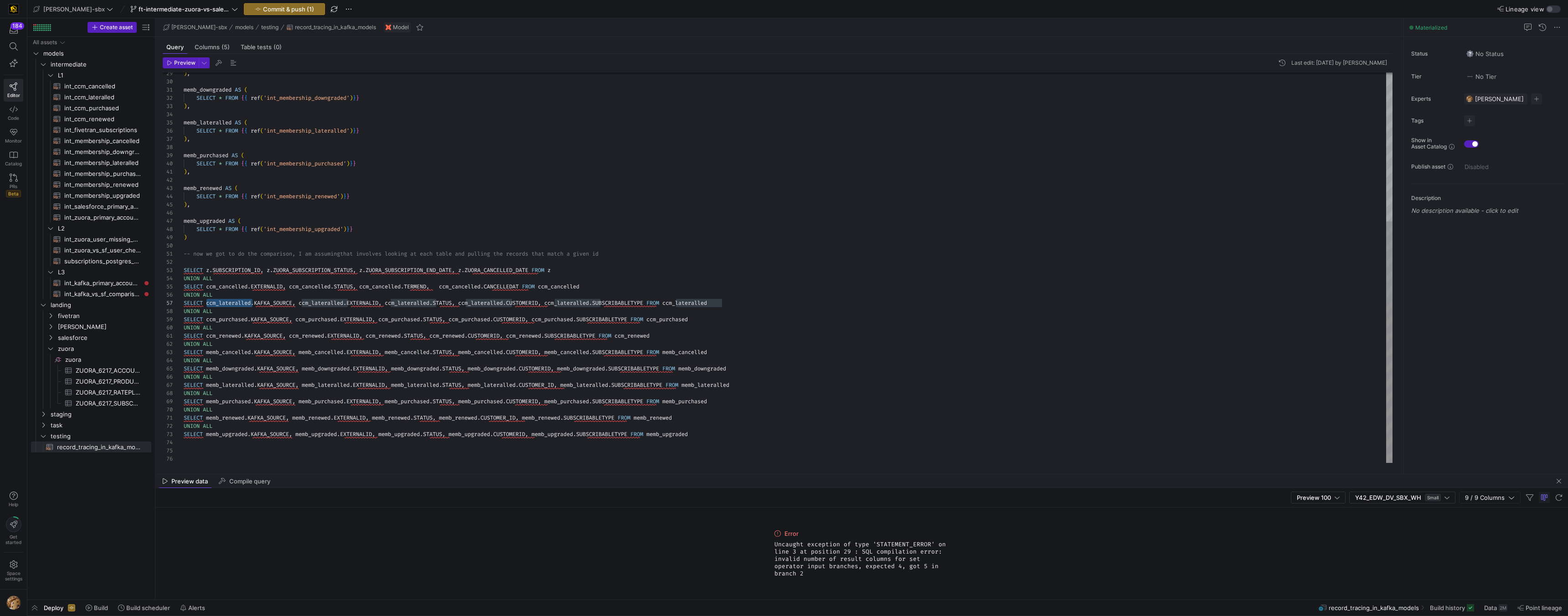
click at [222, 291] on div ") , memb_downgraded AS ( SELECT * FROM { { ref ( 'int_membership_downgraded' ) …" at bounding box center [788, 148] width 1209 height 631
drag, startPoint x: 213, startPoint y: 288, endPoint x: 527, endPoint y: 289, distance: 314.0
click at [527, 289] on div ") , memb_downgraded AS ( SELECT * FROM { { ref ( 'int_membership_downgraded' ) …" at bounding box center [788, 148] width 1209 height 631
click at [256, 298] on div ") , memb_downgraded AS ( SELECT * FROM { { ref ( 'int_membership_downgraded' ) …" at bounding box center [788, 148] width 1209 height 631
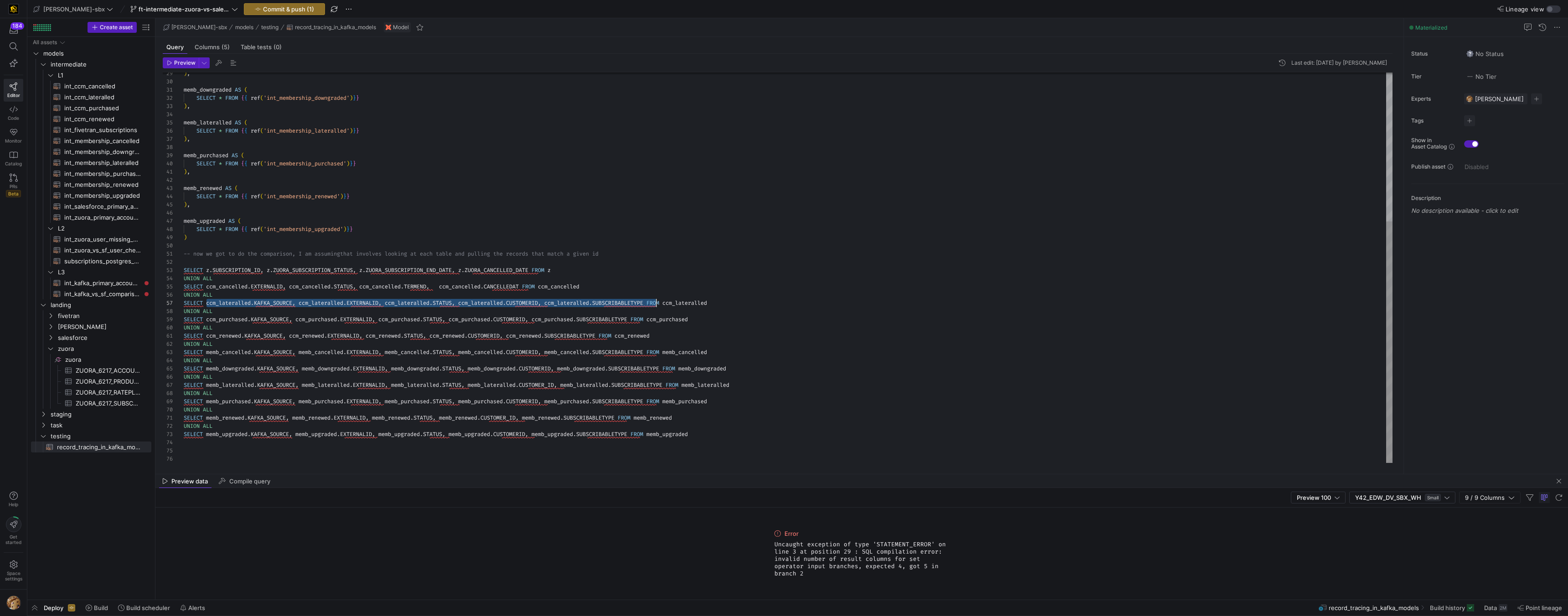
scroll to position [49, 473]
drag, startPoint x: 205, startPoint y: 303, endPoint x: 655, endPoint y: 303, distance: 450.0
click at [655, 303] on div ") , memb_downgraded AS ( SELECT * FROM { { ref ( 'int_membership_downgraded' ) …" at bounding box center [788, 148] width 1209 height 631
click at [269, 302] on div ") , memb_downgraded AS ( SELECT * FROM { { ref ( 'int_membership_downgraded' ) …" at bounding box center [788, 148] width 1209 height 631
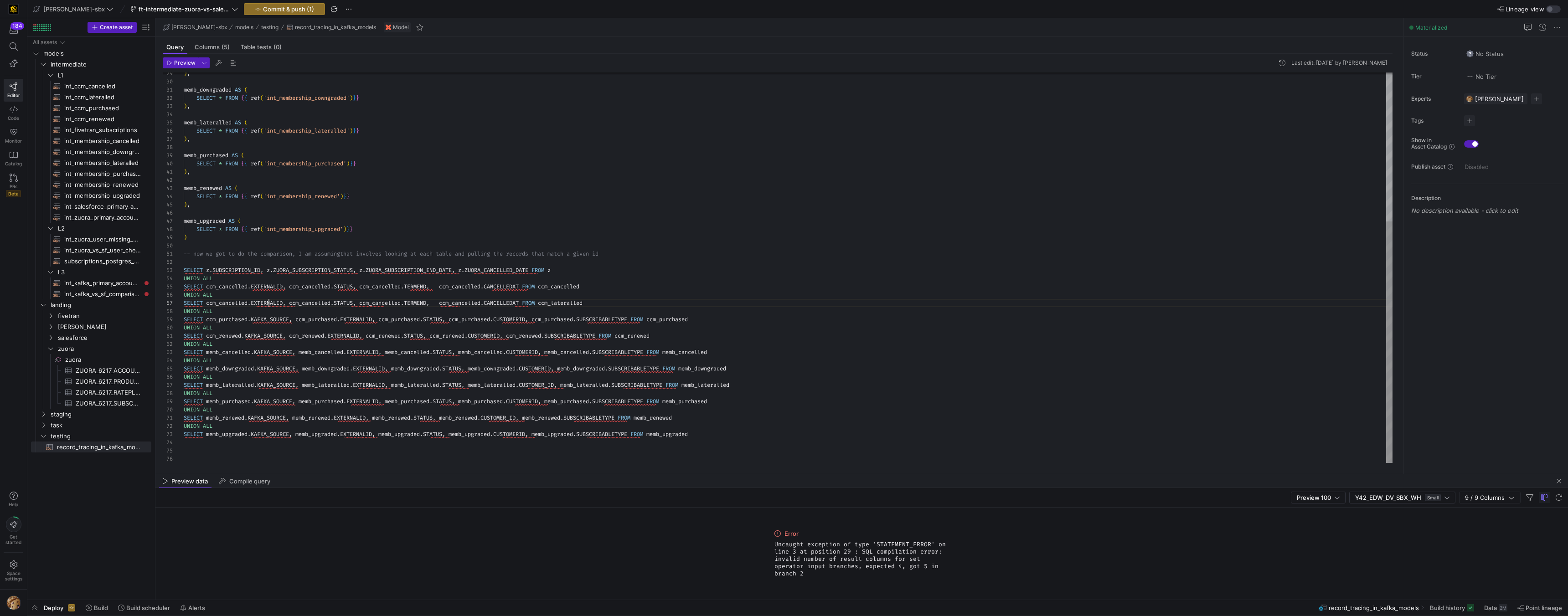
click at [267, 302] on div ") , memb_downgraded AS ( SELECT * FROM { { ref ( 'int_membership_downgraded' ) …" at bounding box center [788, 148] width 1209 height 631
click at [231, 305] on div ") , memb_downgraded AS ( SELECT * FROM { { ref ( 'int_membership_downgraded' ) …" at bounding box center [788, 148] width 1209 height 631
click at [234, 304] on div ") , memb_downgraded AS ( SELECT * FROM { { ref ( 'int_membership_downgraded' ) …" at bounding box center [788, 148] width 1209 height 631
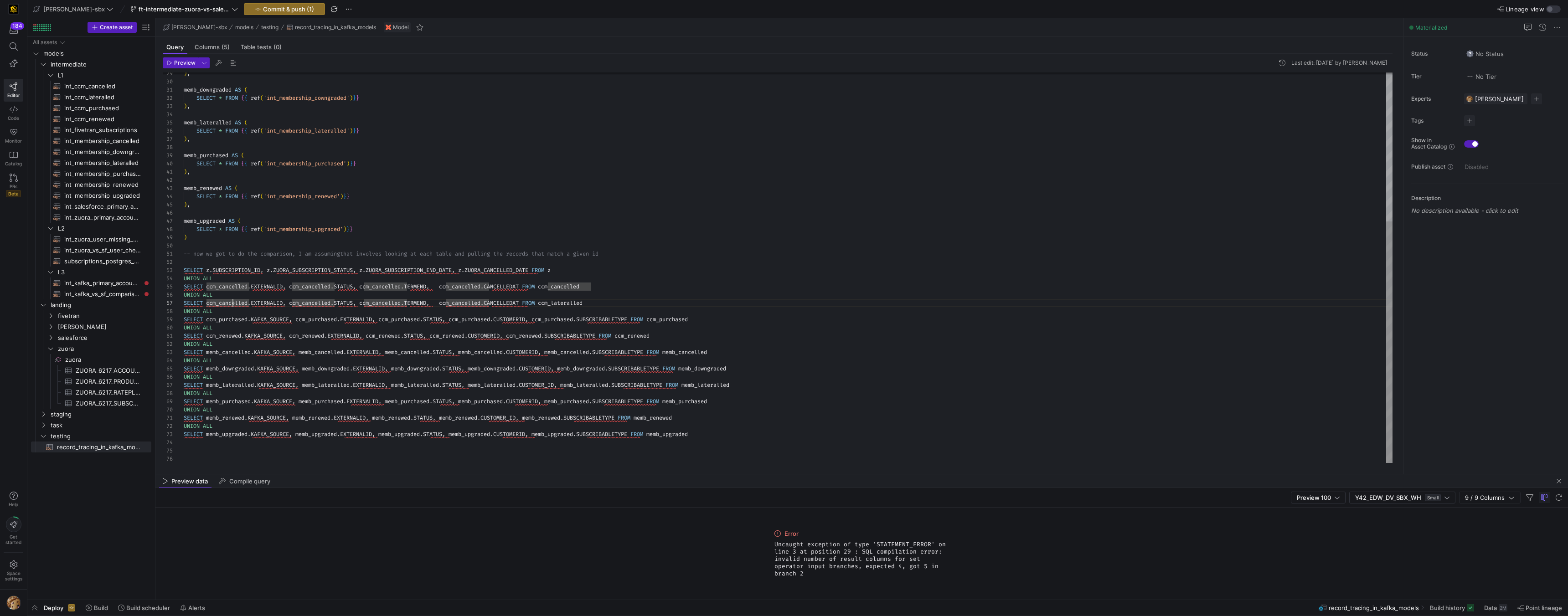
click at [234, 304] on div ") , memb_downgraded AS ( SELECT * FROM { { ref ( 'int_membership_downgraded' ) …" at bounding box center [788, 148] width 1209 height 631
click at [542, 303] on div ") , memb_downgraded AS ( SELECT * FROM { { ref ( 'int_membership_downgraded' ) …" at bounding box center [788, 148] width 1209 height 631
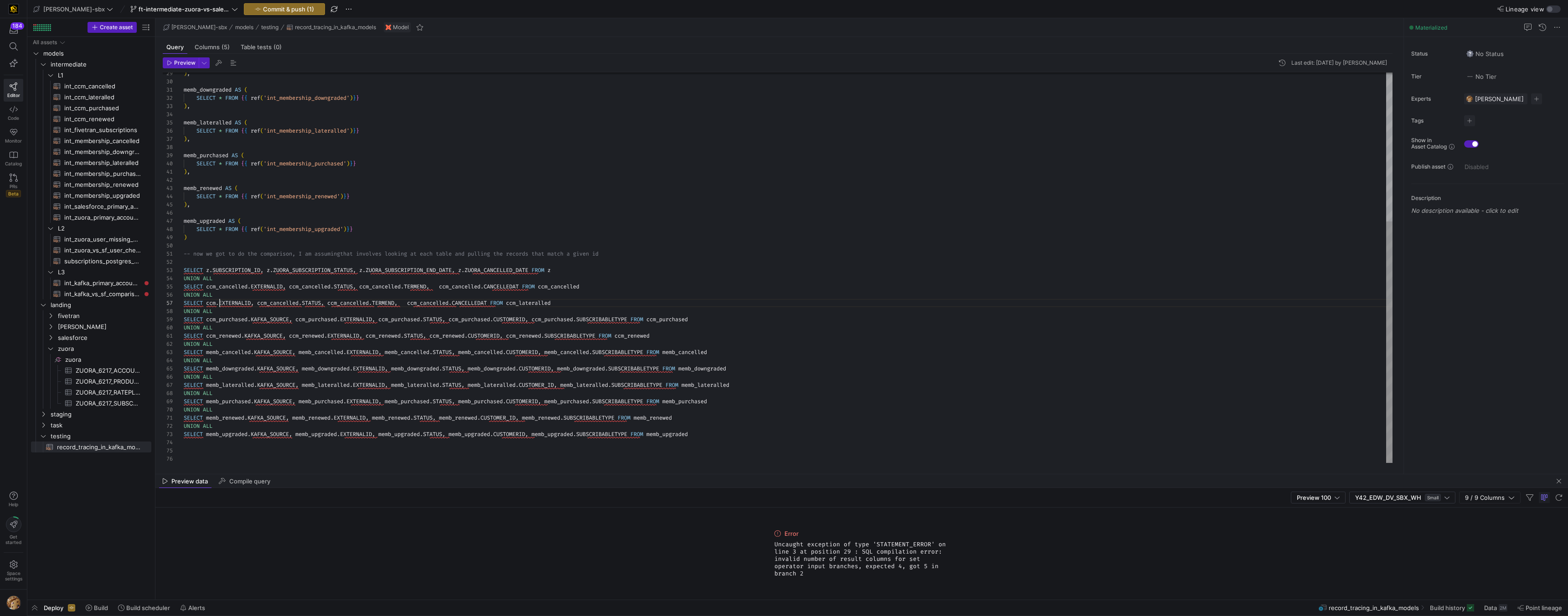
click at [219, 304] on div ") , memb_downgraded AS ( SELECT * FROM { { ref ( 'int_membership_downgraded' ) …" at bounding box center [788, 148] width 1209 height 631
click at [213, 299] on div ") , memb_downgraded AS ( SELECT * FROM { { ref ( 'int_membership_downgraded' ) …" at bounding box center [788, 148] width 1209 height 631
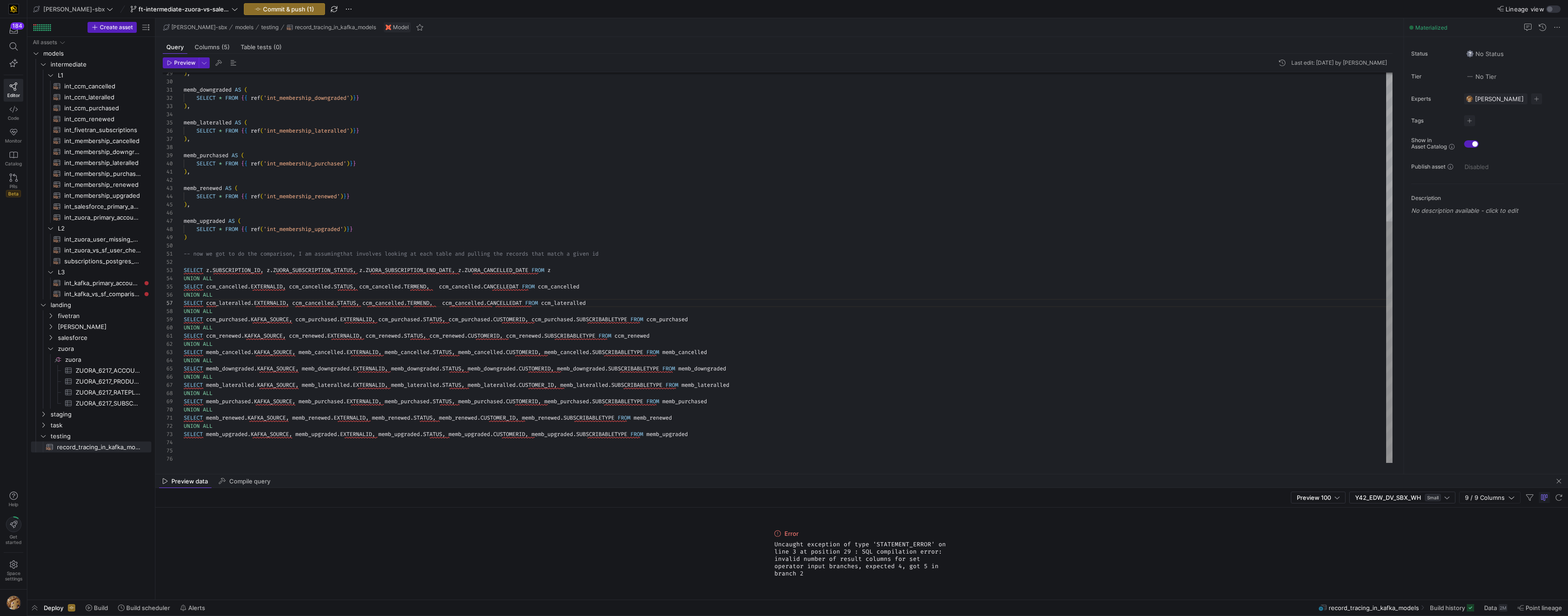
click at [309, 304] on div ") , memb_downgraded AS ( SELECT * FROM { { ref ( 'int_membership_downgraded' ) …" at bounding box center [788, 148] width 1209 height 631
click at [390, 302] on div ") , memb_downgraded AS ( SELECT * FROM { { ref ( 'int_membership_downgraded' ) …" at bounding box center [788, 148] width 1209 height 631
click at [482, 304] on div ") , memb_downgraded AS ( SELECT * FROM { { ref ( 'int_membership_downgraded' ) …" at bounding box center [788, 148] width 1209 height 631
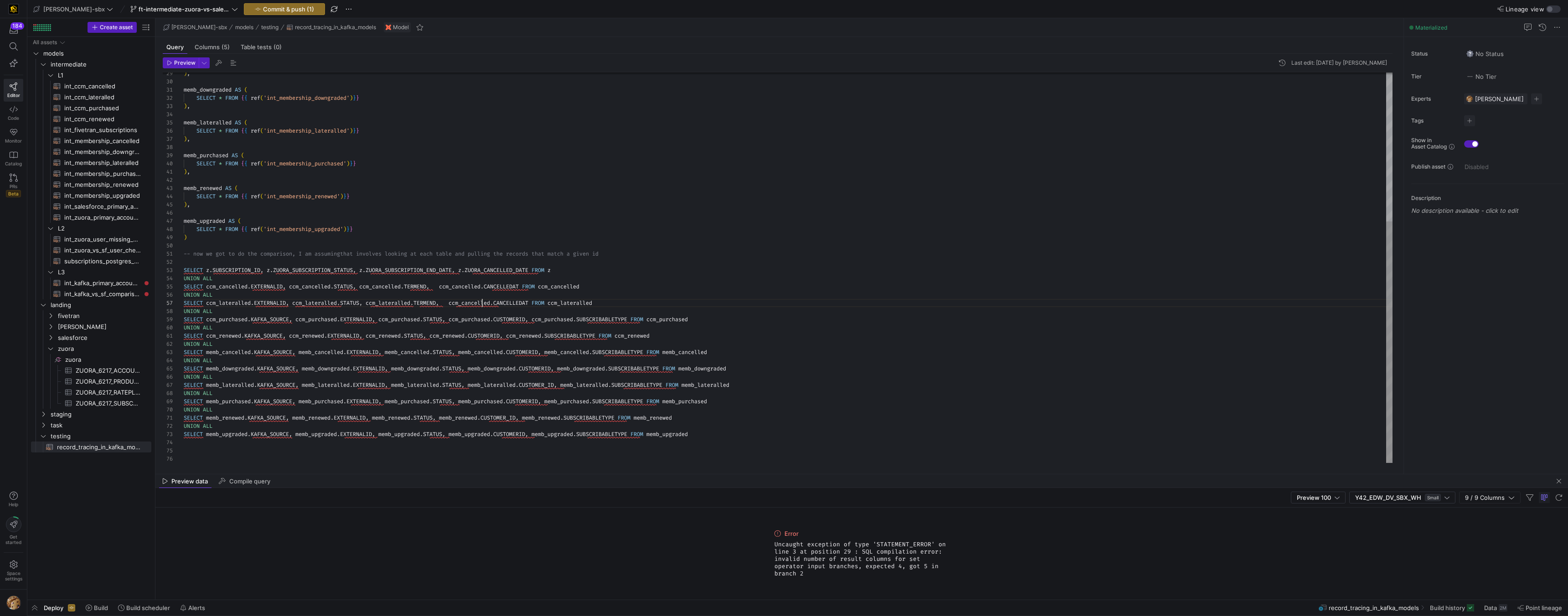
click at [482, 304] on div ") , memb_downgraded AS ( SELECT * FROM { { ref ( 'int_membership_downgraded' ) …" at bounding box center [788, 148] width 1209 height 631
drag, startPoint x: 660, startPoint y: 234, endPoint x: 647, endPoint y: 240, distance: 14.3
click at [660, 236] on div ") , memb_downgraded AS ( SELECT * FROM { { ref ( 'int_membership_downgraded' ) …" at bounding box center [788, 148] width 1209 height 631
drag, startPoint x: 519, startPoint y: 303, endPoint x: 207, endPoint y: 306, distance: 312.0
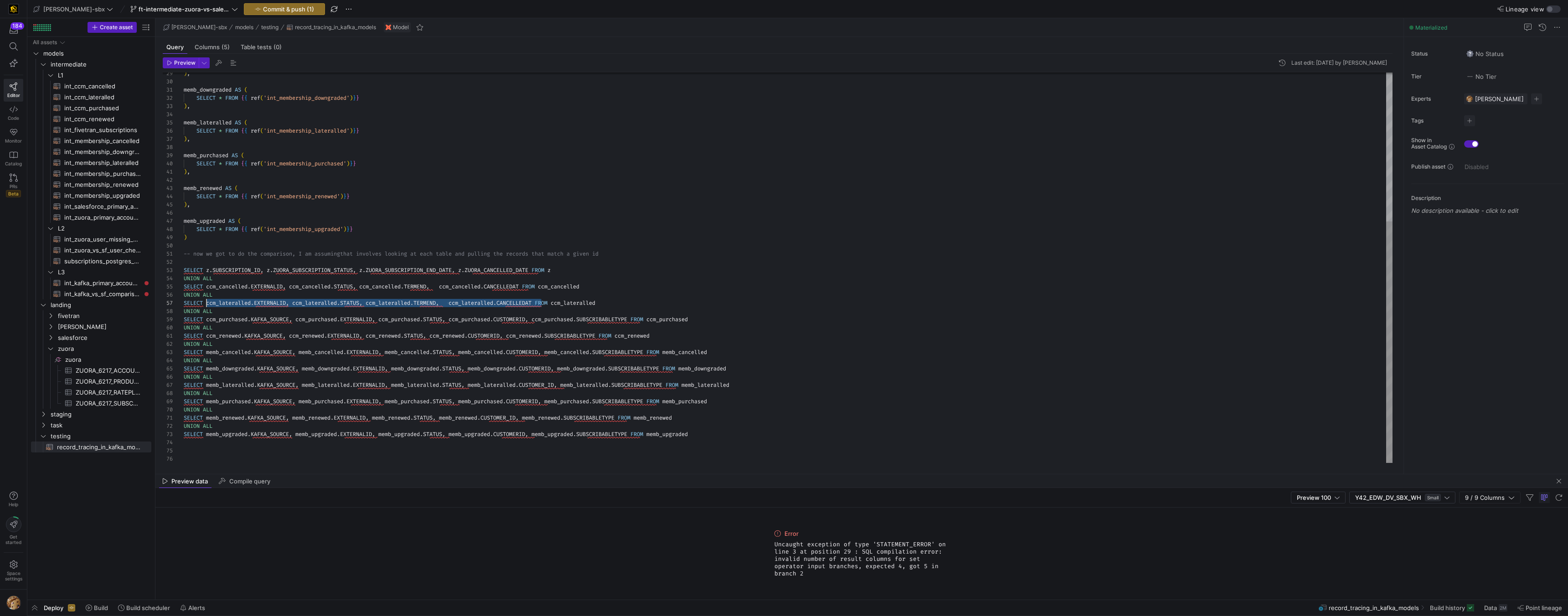
click at [207, 306] on div ") , memb_downgraded AS ( SELECT * FROM { { ref ( 'int_membership_downgraded' ) …" at bounding box center [788, 148] width 1209 height 631
drag, startPoint x: 204, startPoint y: 322, endPoint x: 223, endPoint y: 321, distance: 19.0
click at [223, 321] on div ") , memb_downgraded AS ( SELECT * FROM { { ref ( 'int_membership_downgraded' ) …" at bounding box center [788, 148] width 1209 height 631
click at [209, 321] on div ") , memb_downgraded AS ( SELECT * FROM { { ref ( 'int_membership_downgraded' ) …" at bounding box center [788, 148] width 1209 height 631
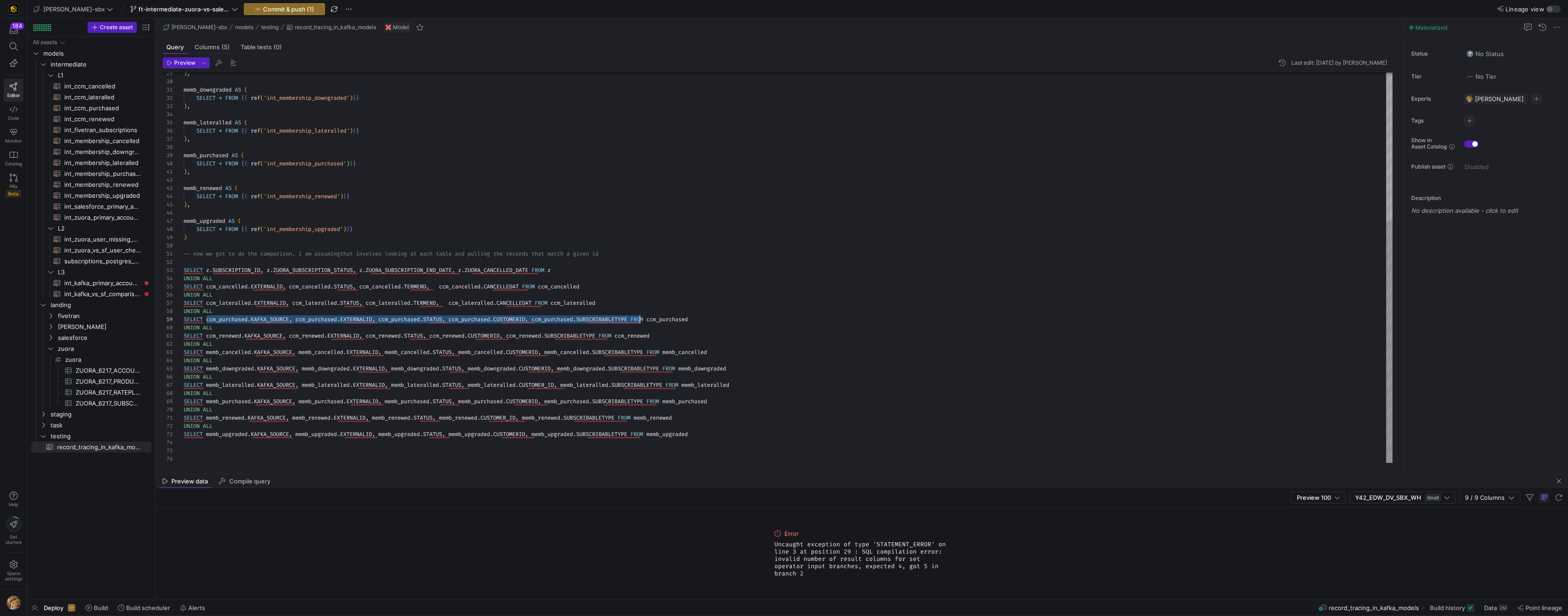
drag, startPoint x: 205, startPoint y: 320, endPoint x: 638, endPoint y: 317, distance: 433.0
click at [638, 317] on div ") , memb_downgraded AS ( SELECT * FROM { { ref ( 'int_membership_downgraded' ) …" at bounding box center [788, 148] width 1209 height 631
click at [574, 316] on div ") , memb_downgraded AS ( SELECT * FROM { { ref ( 'int_membership_downgraded' ) …" at bounding box center [788, 148] width 1209 height 631
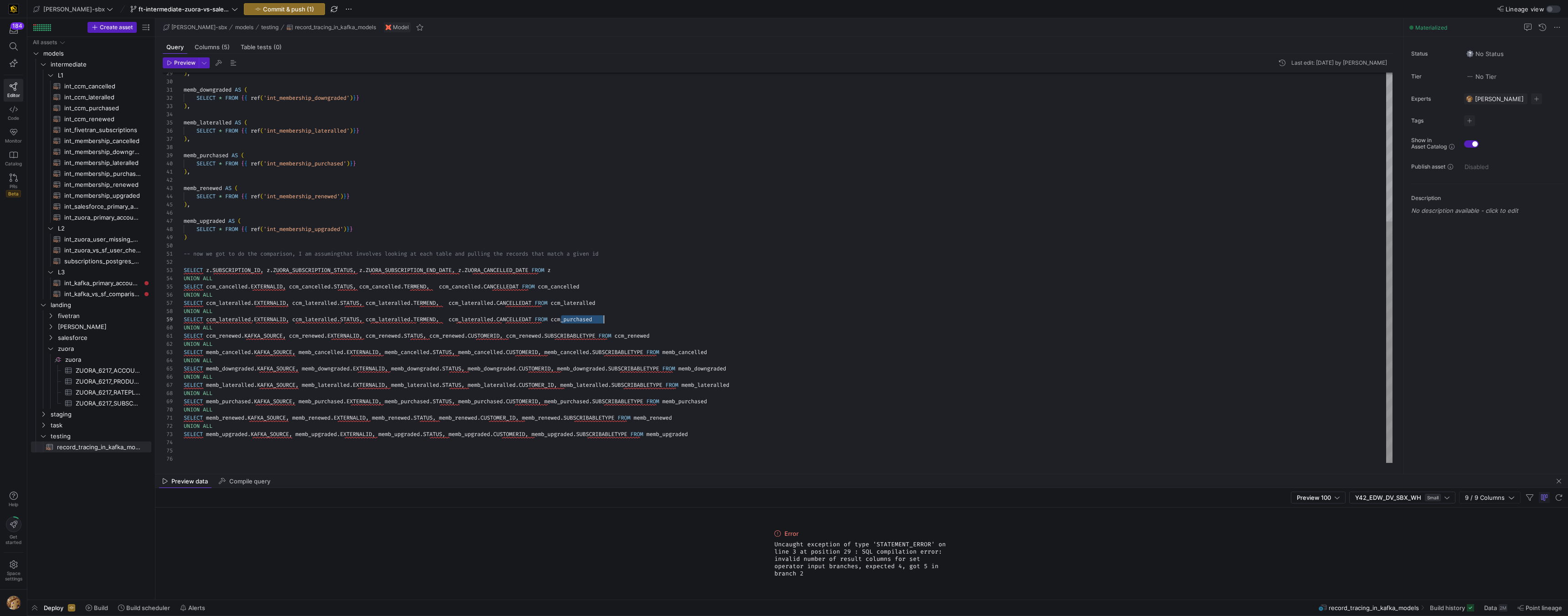
scroll to position [49, 420]
click at [491, 320] on div ") , memb_downgraded AS ( SELECT * FROM { { ref ( 'int_membership_downgraded' ) …" at bounding box center [788, 148] width 1209 height 631
click at [387, 319] on div ") , memb_downgraded AS ( SELECT * FROM { { ref ( 'int_membership_downgraded' ) …" at bounding box center [788, 148] width 1209 height 631
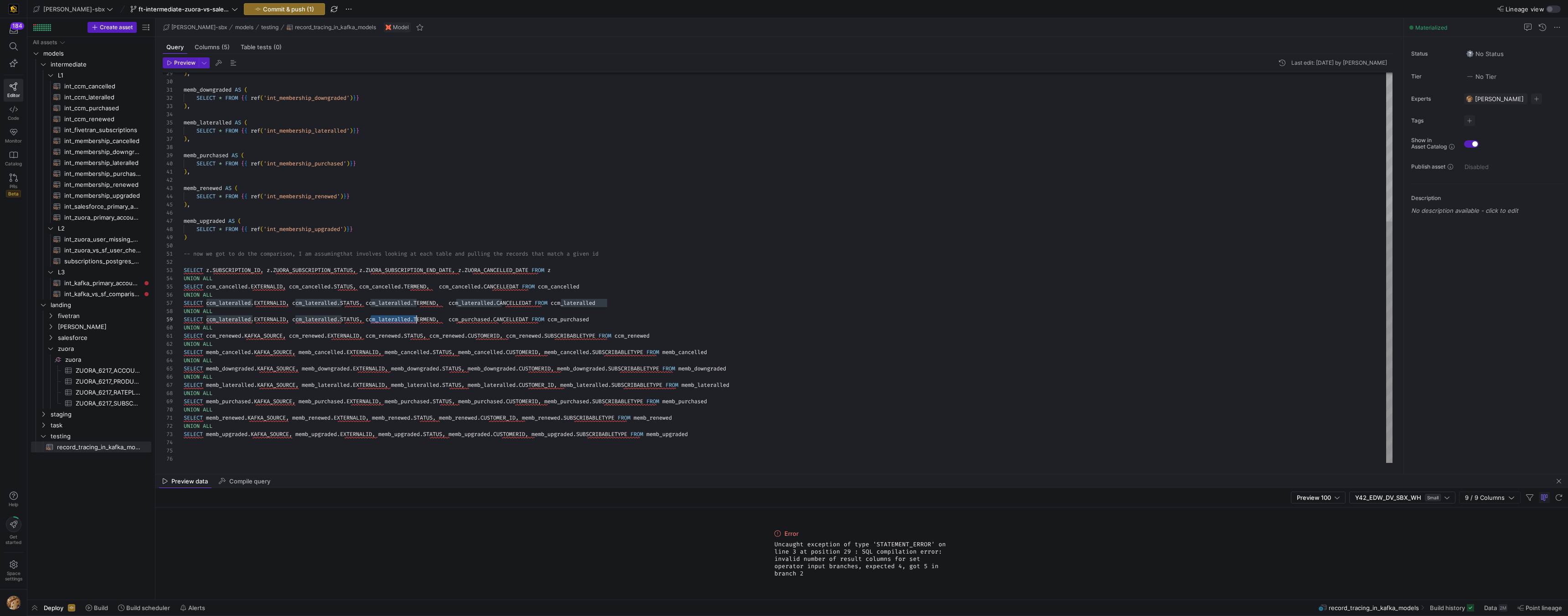
click at [387, 319] on div ") , memb_downgraded AS ( SELECT * FROM { { ref ( 'int_membership_downgraded' ) …" at bounding box center [788, 148] width 1209 height 631
click at [317, 320] on div ") , memb_downgraded AS ( SELECT * FROM { { ref ( 'int_membership_downgraded' ) …" at bounding box center [788, 148] width 1209 height 631
click at [236, 319] on div ") , memb_downgraded AS ( SELECT * FROM { { ref ( 'int_membership_downgraded' ) …" at bounding box center [788, 148] width 1209 height 631
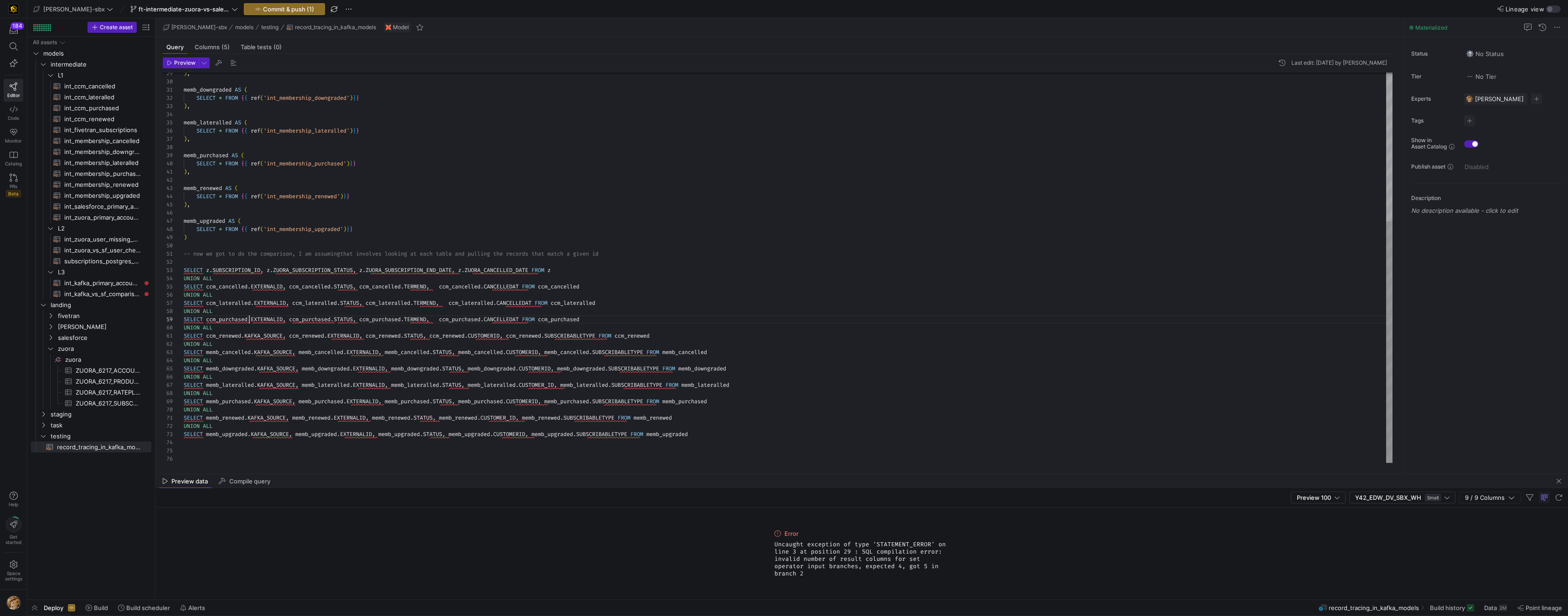
scroll to position [66, 66]
click at [648, 336] on div ") , memb_downgraded AS ( SELECT * FROM { { ref ( 'int_membership_downgraded' ) …" at bounding box center [788, 148] width 1209 height 631
click at [558, 332] on div ") , memb_downgraded AS ( SELECT * FROM { { ref ( 'int_membership_downgraded' ) …" at bounding box center [788, 148] width 1209 height 631
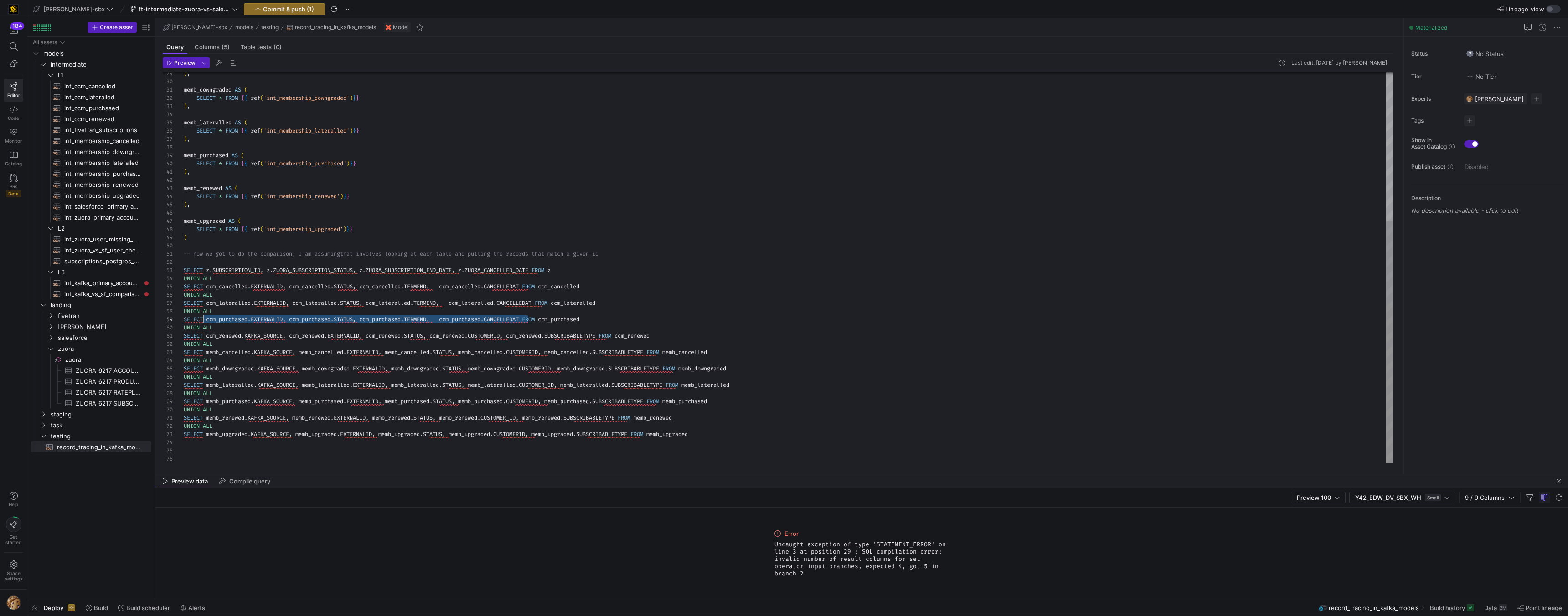
scroll to position [66, 23]
drag, startPoint x: 528, startPoint y: 318, endPoint x: 205, endPoint y: 319, distance: 323.0
click at [205, 319] on div ") , memb_downgraded AS ( SELECT * FROM { { ref ( 'int_membership_downgraded' ) …" at bounding box center [788, 148] width 1209 height 631
drag, startPoint x: 207, startPoint y: 335, endPoint x: 607, endPoint y: 336, distance: 400.0
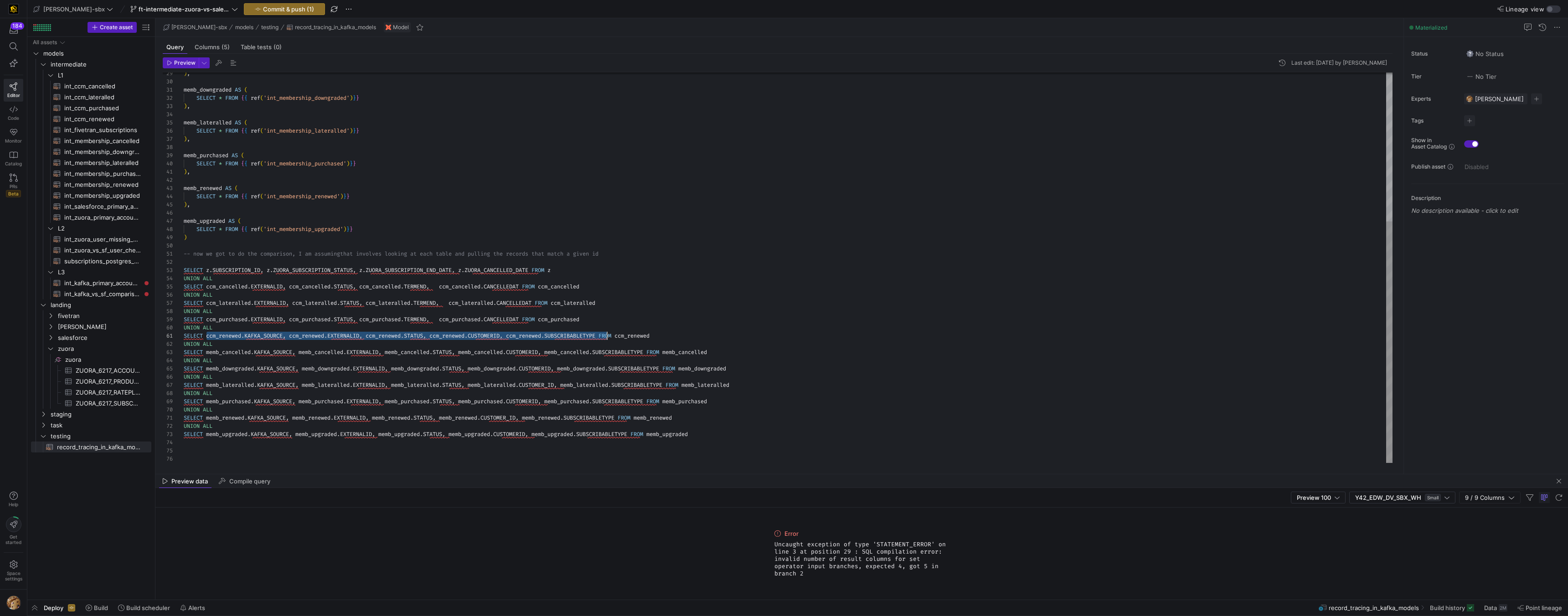
click at [607, 336] on div ") , memb_downgraded AS ( SELECT * FROM { { ref ( 'int_membership_downgraded' ) …" at bounding box center [788, 148] width 1209 height 631
click at [571, 336] on div ") , memb_downgraded AS ( SELECT * FROM { { ref ( 'int_membership_downgraded' ) …" at bounding box center [788, 148] width 1209 height 631
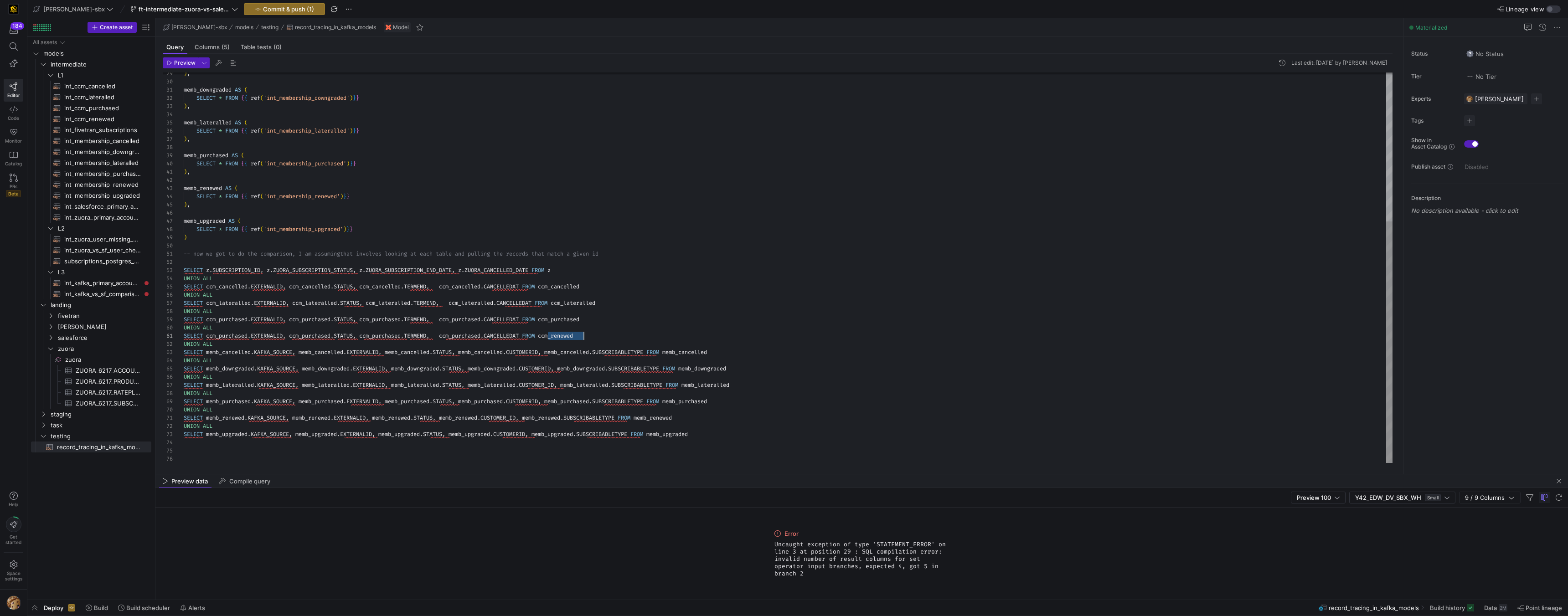
click at [472, 335] on div ") , memb_downgraded AS ( SELECT * FROM { { ref ( 'int_membership_downgraded' ) …" at bounding box center [788, 148] width 1209 height 631
click at [472, 335] on div ") , memb_downgraded AS ( SELECT * FROM { { ref ( 'int_membership_downgraded' ) …" at bounding box center [788, 148] width 1209 height 631
click at [377, 333] on div ") , memb_downgraded AS ( SELECT * FROM { { ref ( 'int_membership_downgraded' ) …" at bounding box center [788, 148] width 1209 height 631
click at [315, 336] on div ") , memb_downgraded AS ( SELECT * FROM { { ref ( 'int_membership_downgraded' ) …" at bounding box center [788, 148] width 1209 height 631
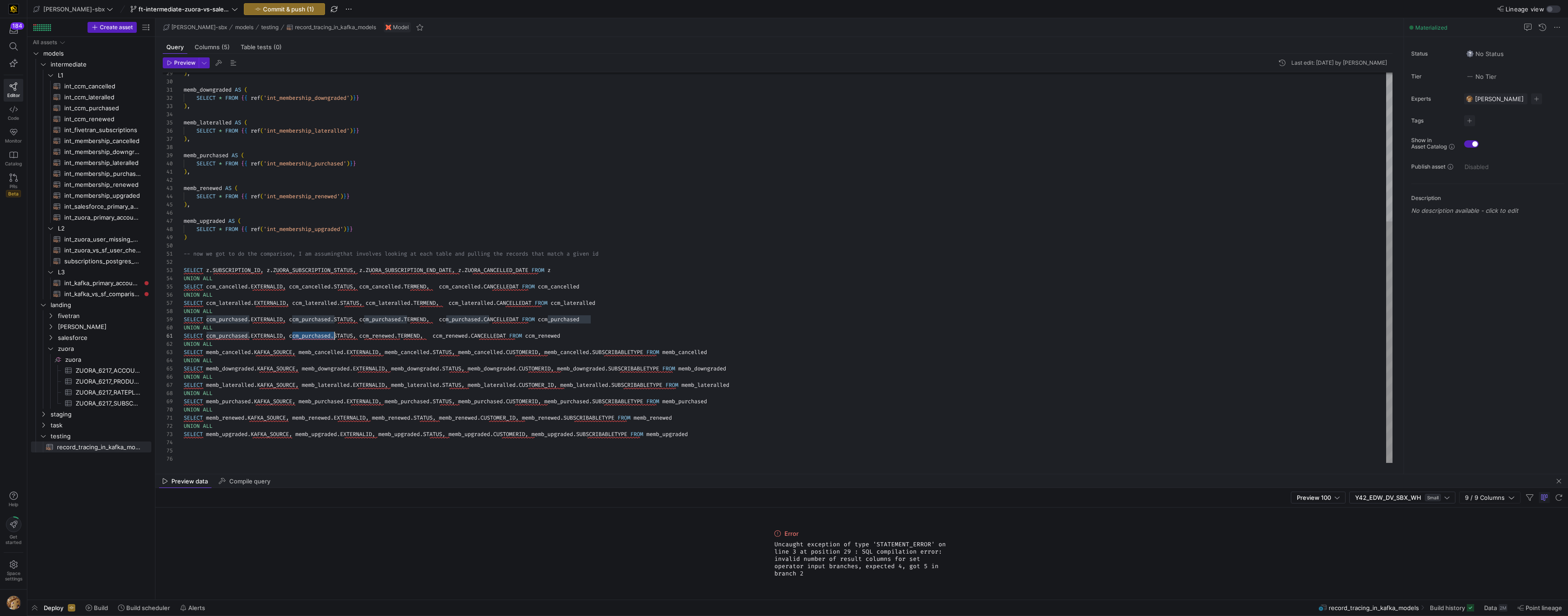
click at [315, 336] on div ") , memb_downgraded AS ( SELECT * FROM { { ref ( 'int_membership_downgraded' ) …" at bounding box center [788, 148] width 1209 height 631
click at [224, 334] on div ") , memb_downgraded AS ( SELECT * FROM { { ref ( 'int_membership_downgraded' ) …" at bounding box center [788, 148] width 1209 height 631
drag, startPoint x: 205, startPoint y: 335, endPoint x: 555, endPoint y: 349, distance: 350.3
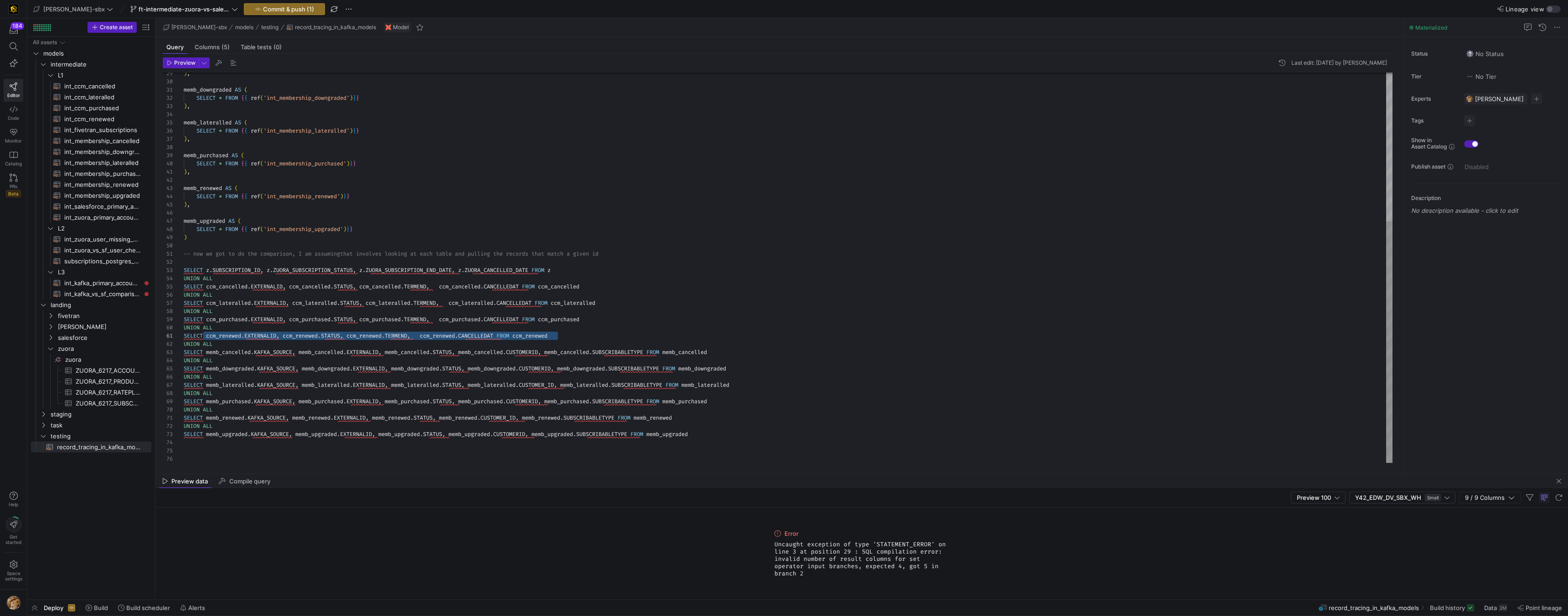
click at [559, 333] on div ") , memb_downgraded AS ( SELECT * FROM { { ref ( 'int_membership_downgraded' ) …" at bounding box center [788, 148] width 1209 height 631
click at [526, 341] on div ") , memb_downgraded AS ( SELECT * FROM { { ref ( 'int_membership_downgraded' ) …" at bounding box center [788, 148] width 1209 height 631
click at [514, 335] on div ") , memb_downgraded AS ( SELECT * FROM { { ref ( 'int_membership_downgraded' ) …" at bounding box center [788, 148] width 1209 height 631
click at [501, 335] on div ") , memb_downgraded AS ( SELECT * FROM { { ref ( 'int_membership_downgraded' ) …" at bounding box center [788, 148] width 1209 height 631
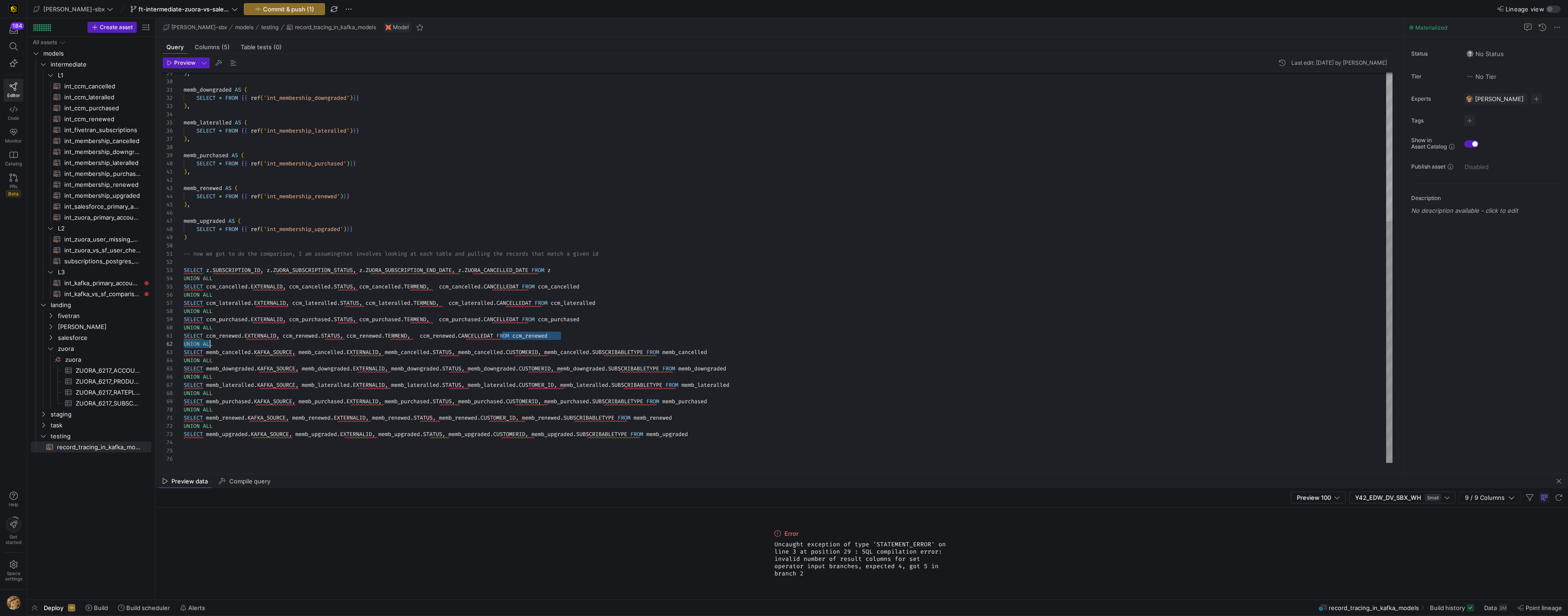
scroll to position [0, 23]
drag, startPoint x: 503, startPoint y: 336, endPoint x: 206, endPoint y: 338, distance: 297.0
click at [206, 338] on div ") , memb_downgraded AS ( SELECT * FROM { { ref ( 'int_membership_downgraded' ) …" at bounding box center [788, 148] width 1209 height 631
drag, startPoint x: 206, startPoint y: 354, endPoint x: 657, endPoint y: 352, distance: 451.0
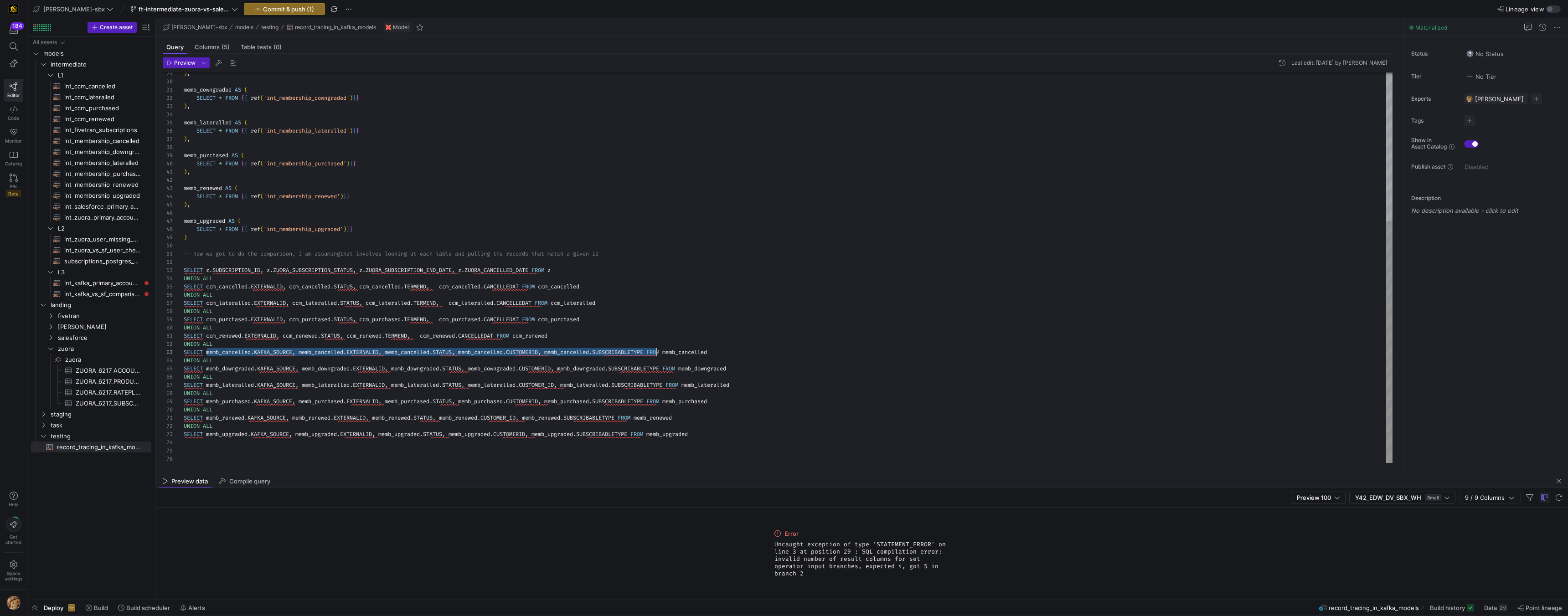
click at [657, 352] on div ") , memb_downgraded AS ( SELECT * FROM { { ref ( 'int_membership_downgraded' ) …" at bounding box center [788, 148] width 1209 height 631
click at [530, 352] on div ") , memb_downgraded AS ( SELECT * FROM { { ref ( 'int_membership_downgraded' ) …" at bounding box center [788, 148] width 1209 height 631
click at [531, 352] on div ") , memb_downgraded AS ( SELECT * FROM { { ref ( 'int_membership_downgraded' ) …" at bounding box center [788, 148] width 1209 height 631
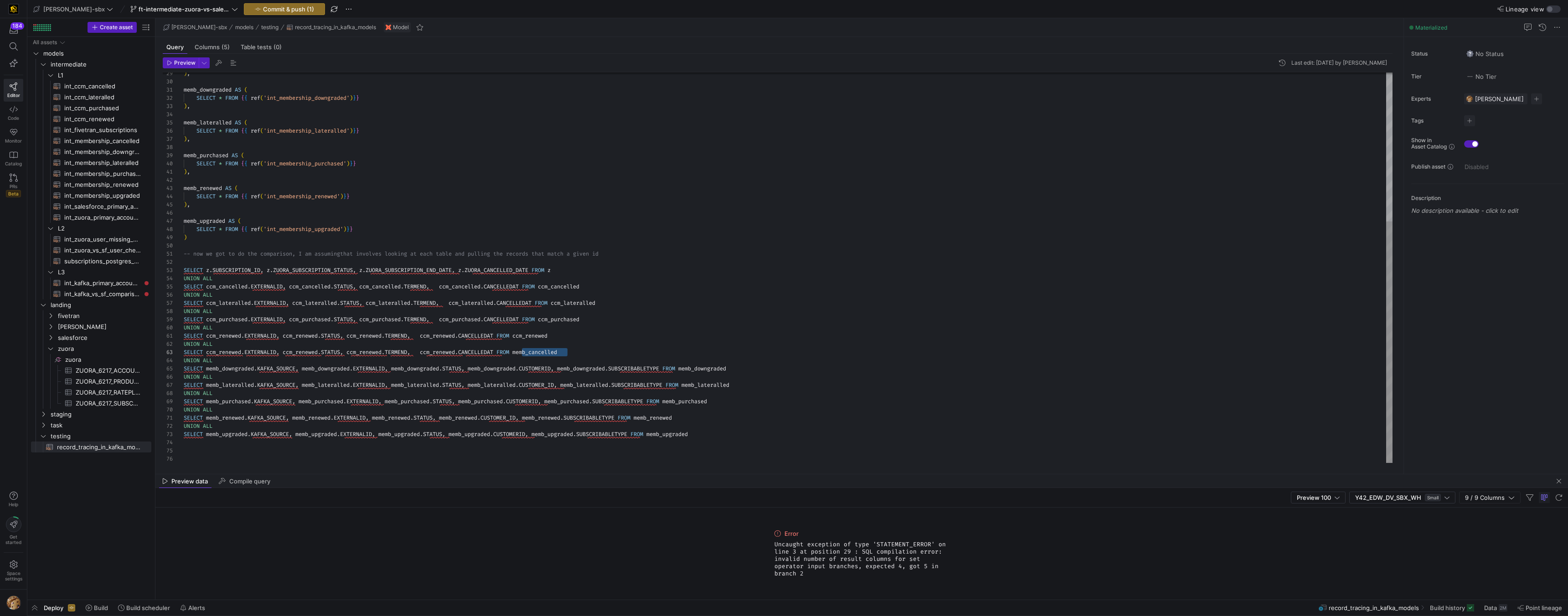
click at [451, 354] on div ") , memb_downgraded AS ( SELECT * FROM { { ref ( 'int_membership_downgraded' ) …" at bounding box center [788, 148] width 1209 height 631
click at [380, 353] on div ") , memb_downgraded AS ( SELECT * FROM { { ref ( 'int_membership_downgraded' ) …" at bounding box center [788, 148] width 1209 height 631
click at [295, 354] on div ") , memb_downgraded AS ( SELECT * FROM { { ref ( 'int_membership_downgraded' ) …" at bounding box center [788, 148] width 1209 height 631
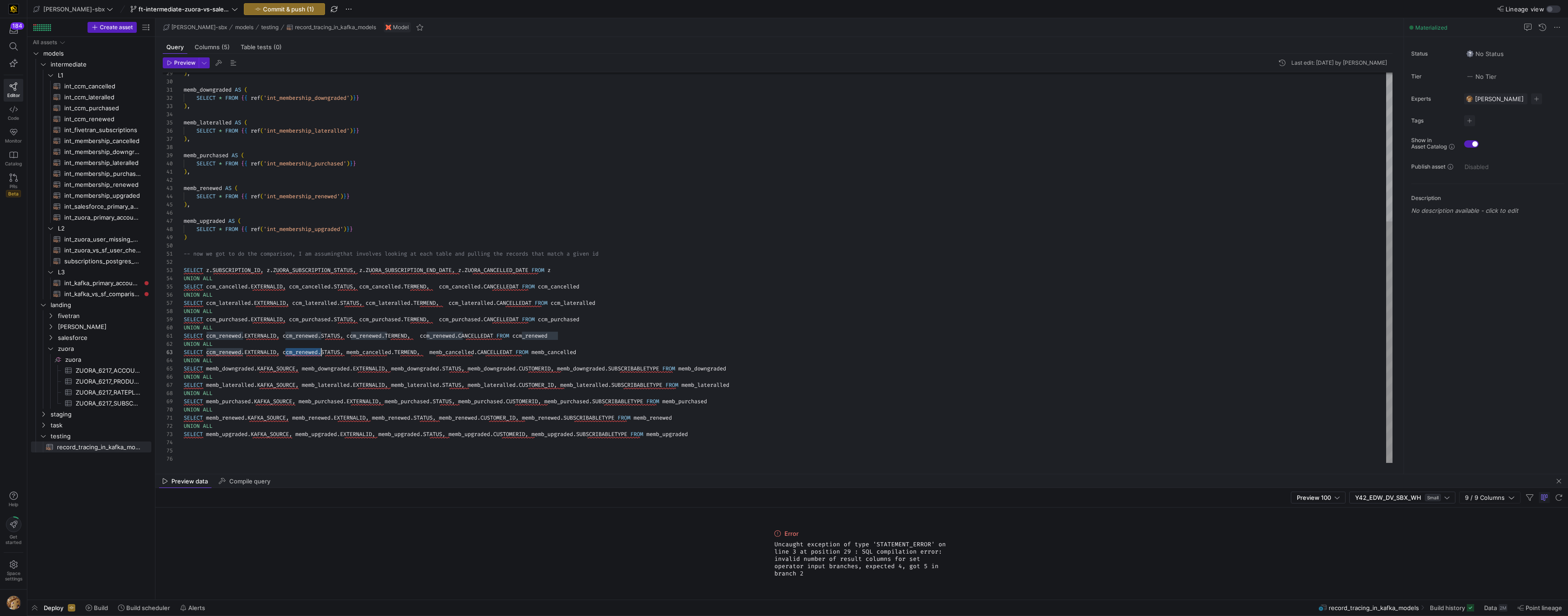
click at [295, 353] on div ") , memb_downgraded AS ( SELECT * FROM { { ref ( 'int_membership_downgraded' ) …" at bounding box center [788, 148] width 1209 height 631
click at [221, 354] on div ") , memb_downgraded AS ( SELECT * FROM { { ref ( 'int_membership_downgraded' ) …" at bounding box center [788, 148] width 1209 height 631
drag, startPoint x: 204, startPoint y: 351, endPoint x: 209, endPoint y: 351, distance: 5.0
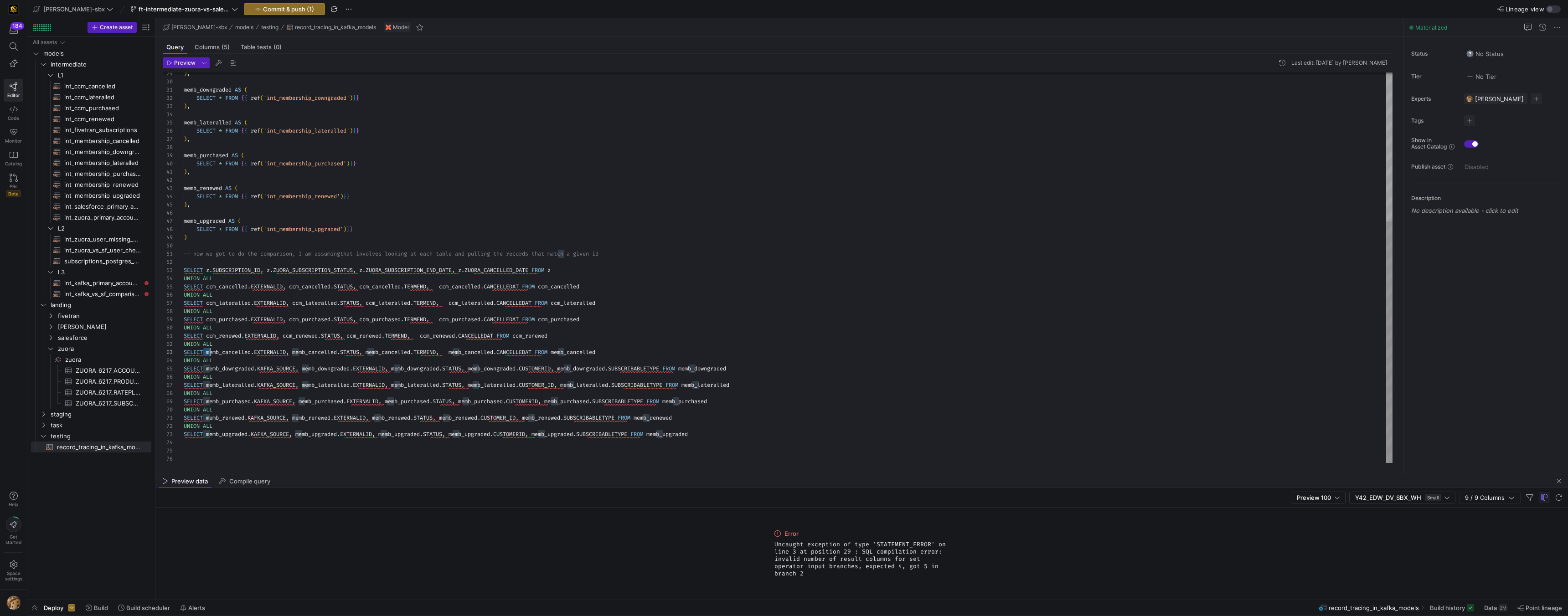
click at [209, 351] on div ") , memb_downgraded AS ( SELECT * FROM { { ref ( 'int_membership_downgraded' ) …" at bounding box center [788, 148] width 1209 height 631
click at [205, 352] on div ") , memb_downgraded AS ( SELECT * FROM { { ref ( 'int_membership_downgraded' ) …" at bounding box center [788, 148] width 1209 height 631
click at [205, 351] on div ") , memb_downgraded AS ( SELECT * FROM { { ref ( 'int_membership_downgraded' ) …" at bounding box center [788, 148] width 1209 height 631
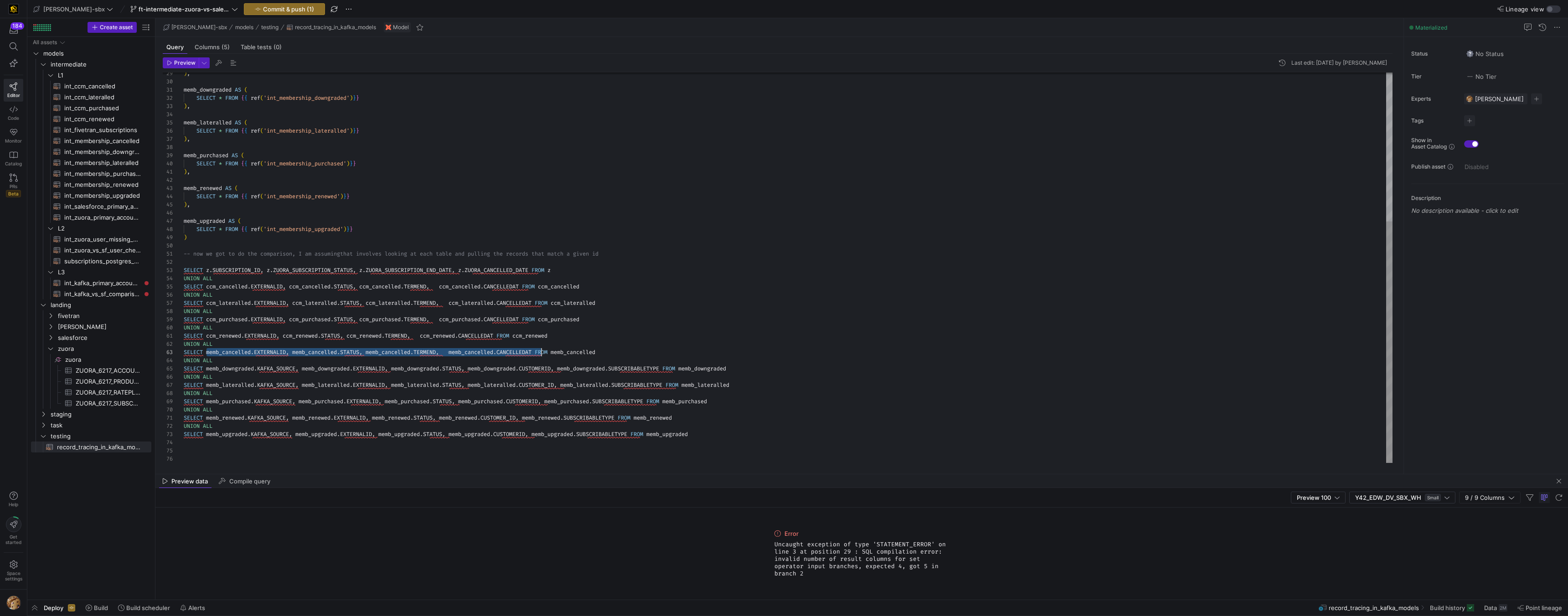
drag, startPoint x: 205, startPoint y: 351, endPoint x: 542, endPoint y: 353, distance: 337.0
click at [542, 353] on div ") , memb_downgraded AS ( SELECT * FROM { { ref ( 'int_membership_downgraded' ) …" at bounding box center [788, 148] width 1209 height 631
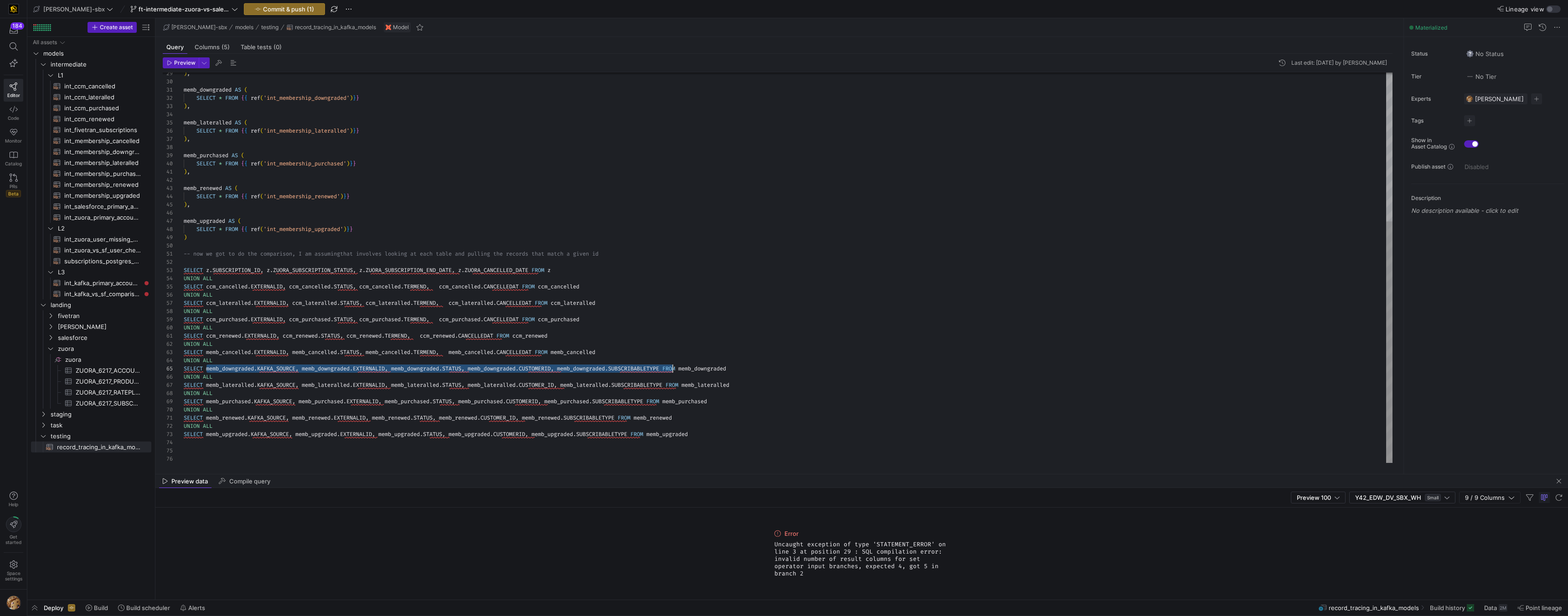
scroll to position [33, 489]
drag, startPoint x: 207, startPoint y: 368, endPoint x: 673, endPoint y: 367, distance: 466.0
click at [673, 367] on div ") , memb_downgraded AS ( SELECT * FROM { { ref ( 'int_membership_downgraded' ) …" at bounding box center [788, 148] width 1209 height 631
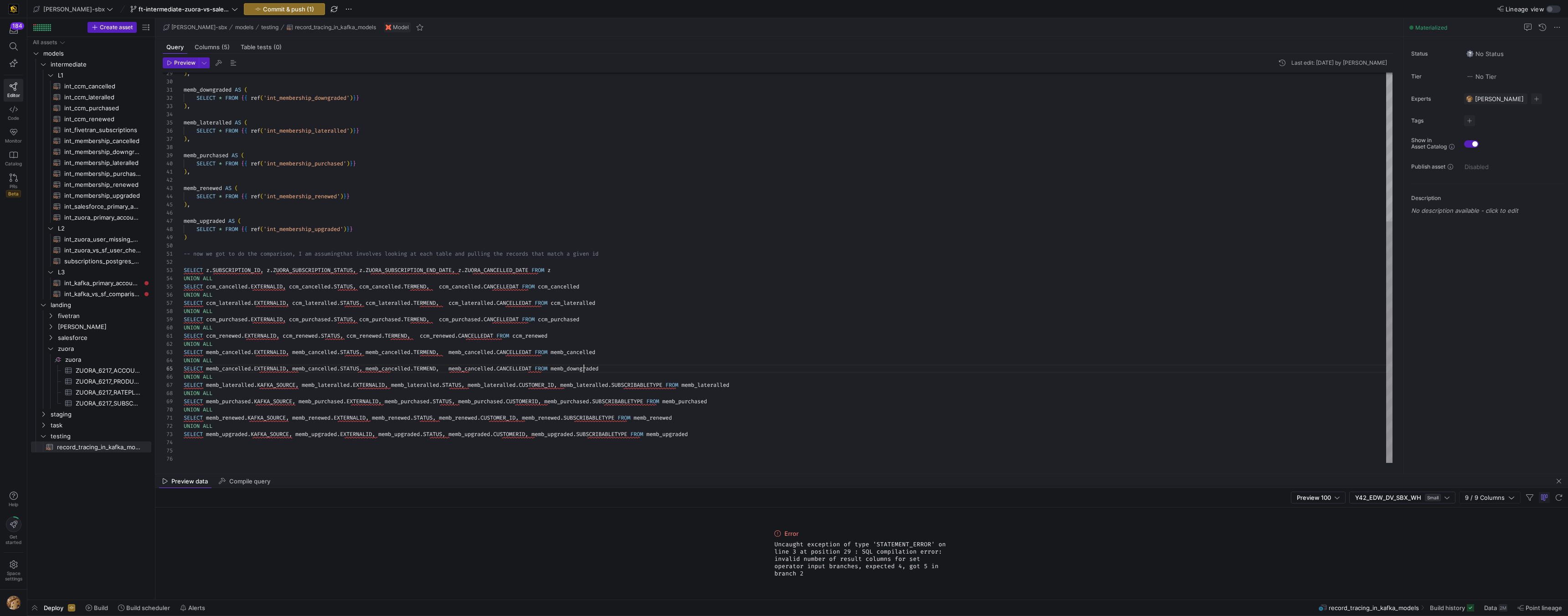
click at [585, 372] on div ") , memb_downgraded AS ( SELECT * FROM { { ref ( 'int_membership_downgraded' ) …" at bounding box center [788, 148] width 1209 height 631
click at [489, 368] on div ") , memb_downgraded AS ( SELECT * FROM { { ref ( 'int_membership_downgraded' ) …" at bounding box center [788, 148] width 1209 height 631
click at [489, 369] on div ") , memb_downgraded AS ( SELECT * FROM { { ref ( 'int_membership_downgraded' ) …" at bounding box center [788, 148] width 1209 height 631
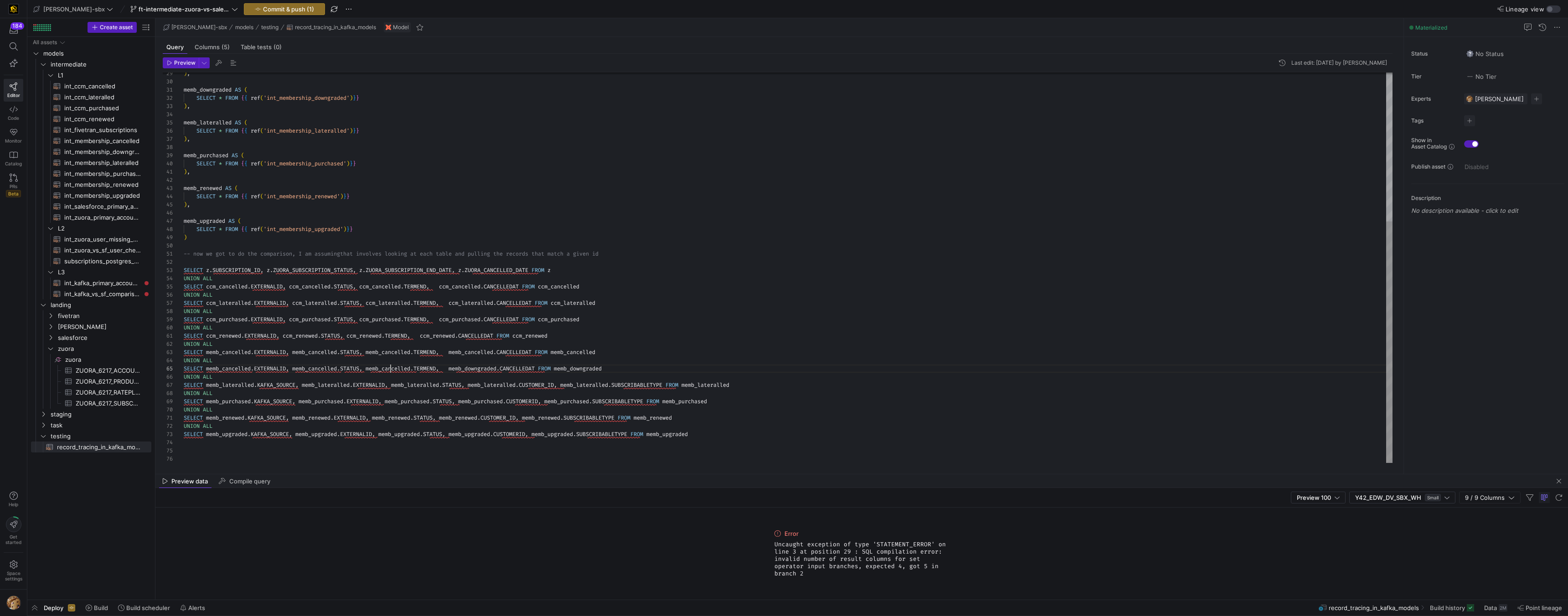
click at [391, 369] on div ") , memb_downgraded AS ( SELECT * FROM { { ref ( 'int_membership_downgraded' ) …" at bounding box center [788, 148] width 1209 height 631
click at [322, 370] on div ") , memb_downgraded AS ( SELECT * FROM { { ref ( 'int_membership_downgraded' ) …" at bounding box center [788, 148] width 1209 height 631
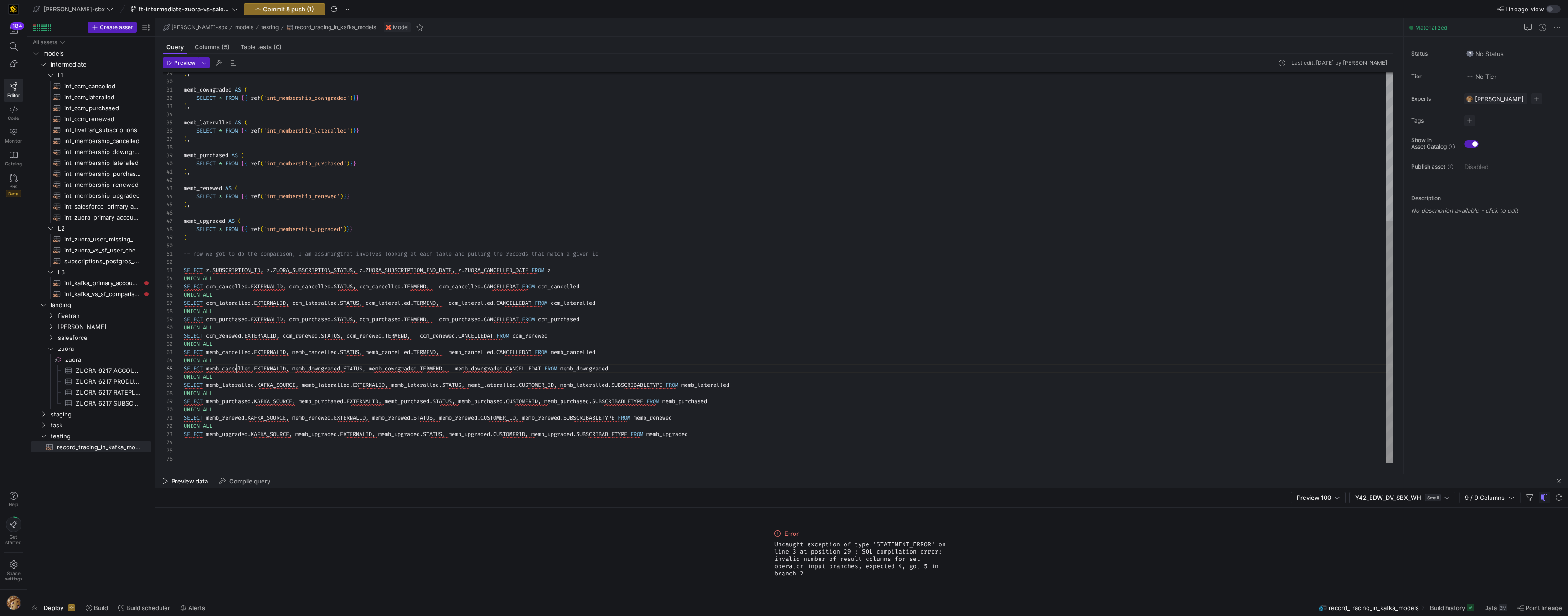
click at [235, 371] on div ") , memb_downgraded AS ( SELECT * FROM { { ref ( 'int_membership_downgraded' ) …" at bounding box center [788, 148] width 1209 height 631
click at [235, 371] on div ") , memb_downgraded AS ( SELECT * FROM { { ref ( 'int_membership_downgraded' ) …" at bounding box center [788, 148] width 1209 height 631
click at [397, 289] on div ") , memb_downgraded AS ( SELECT * FROM { { ref ( 'int_membership_downgraded' ) …" at bounding box center [788, 148] width 1209 height 631
drag, startPoint x: 207, startPoint y: 369, endPoint x: 555, endPoint y: 369, distance: 348.0
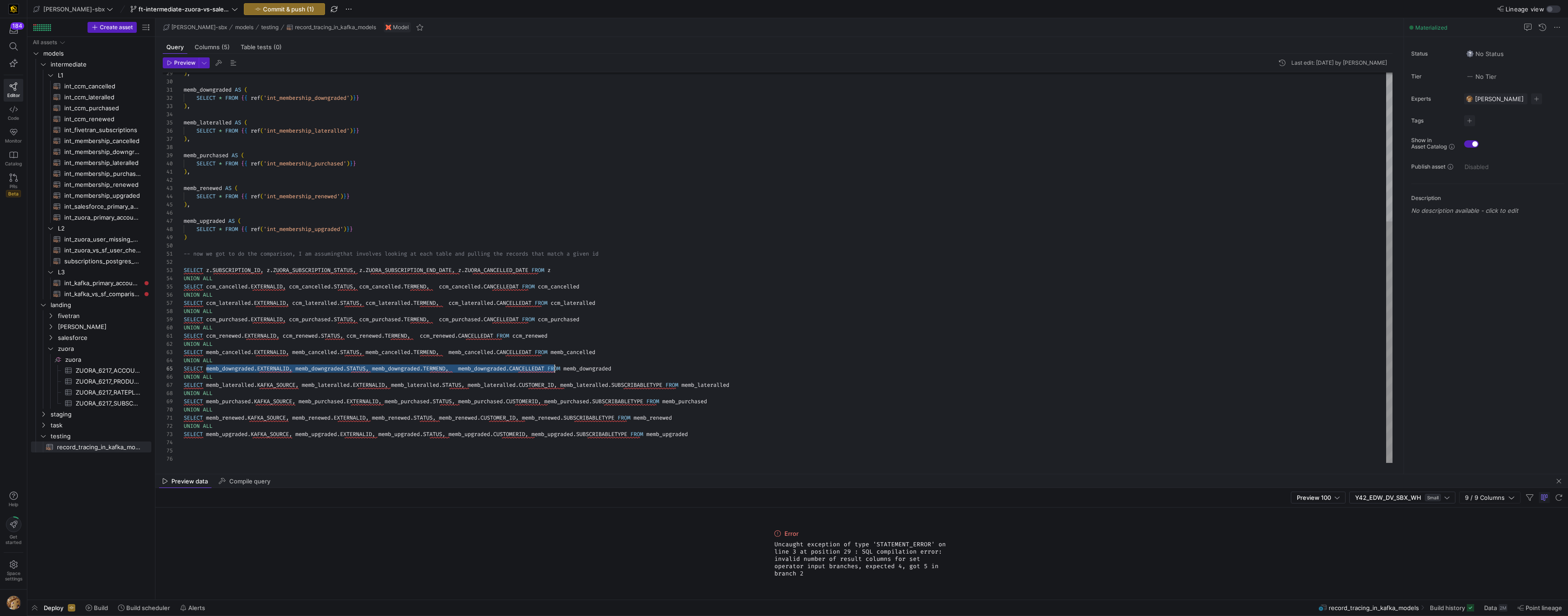
click at [555, 369] on div ") , memb_downgraded AS ( SELECT * FROM { { ref ( 'int_membership_downgraded' ) …" at bounding box center [788, 148] width 1209 height 631
click at [208, 383] on div ") , memb_downgraded AS ( SELECT * FROM { { ref ( 'int_membership_downgraded' ) …" at bounding box center [788, 148] width 1209 height 631
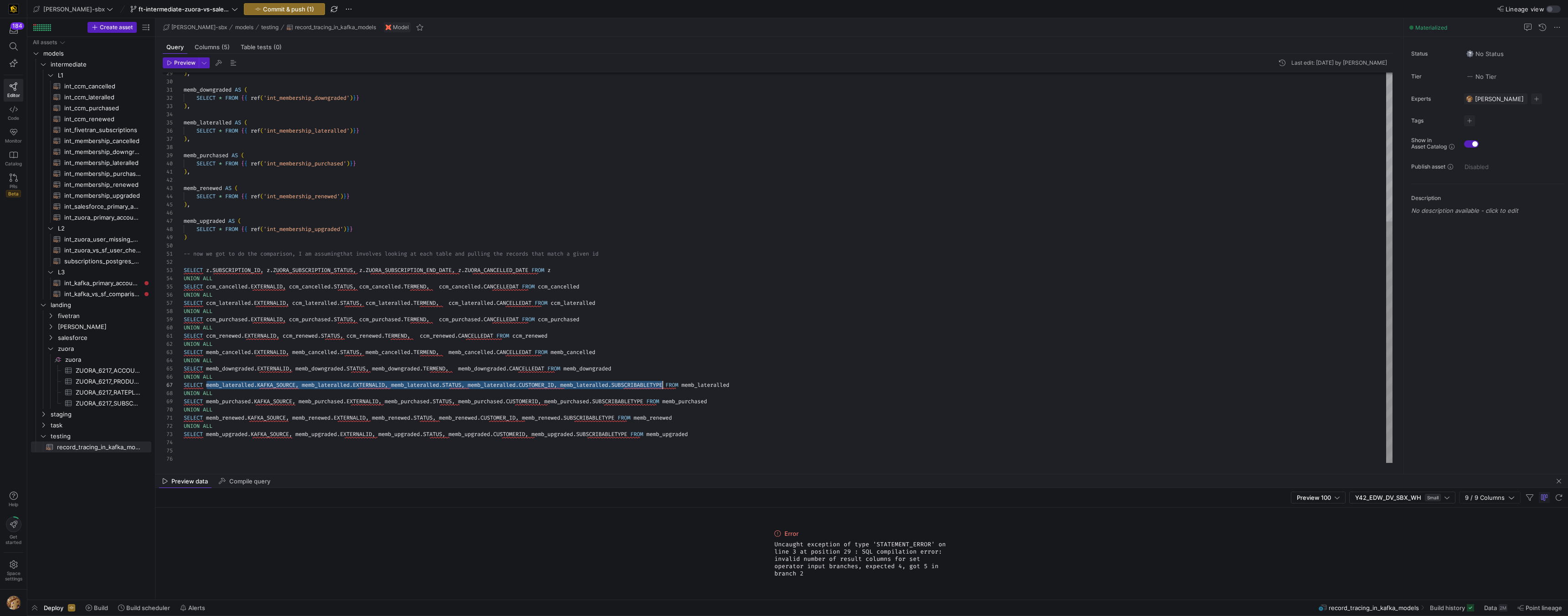
scroll to position [49, 493]
drag, startPoint x: 207, startPoint y: 383, endPoint x: 676, endPoint y: 382, distance: 469.0
click at [676, 382] on div ") , memb_downgraded AS ( SELECT * FROM { { ref ( 'int_membership_downgraded' ) …" at bounding box center [788, 148] width 1209 height 631
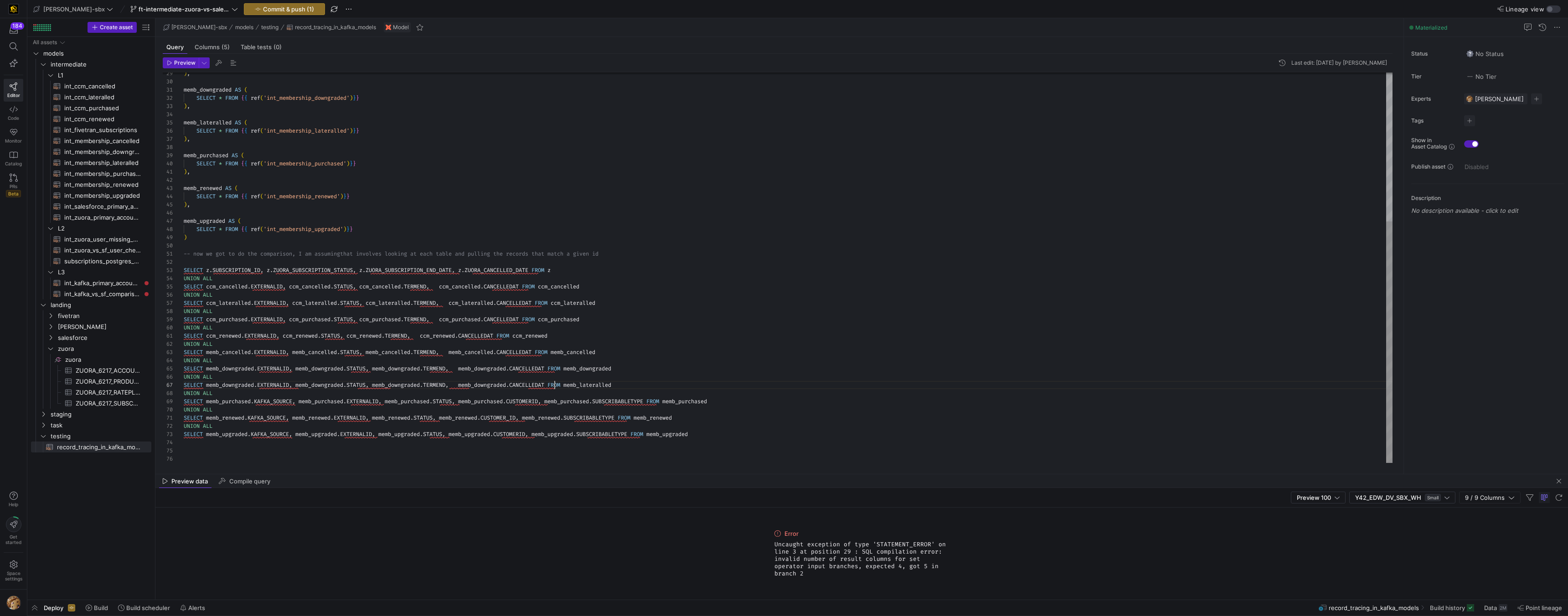
scroll to position [49, 371]
click at [603, 383] on div ") , memb_downgraded AS ( SELECT * FROM { { ref ( 'int_membership_downgraded' ) …" at bounding box center [788, 148] width 1209 height 631
click at [603, 383] on div ") , memb_downgraded AS ( SELECT * FROM { { ref ( 'int_membership_downgraded' ) …" at bounding box center [788, 148] width 1209 height 631
click at [529, 385] on div ") , memb_downgraded AS ( SELECT * FROM { { ref ( 'int_membership_downgraded' ) …" at bounding box center [788, 148] width 1209 height 631
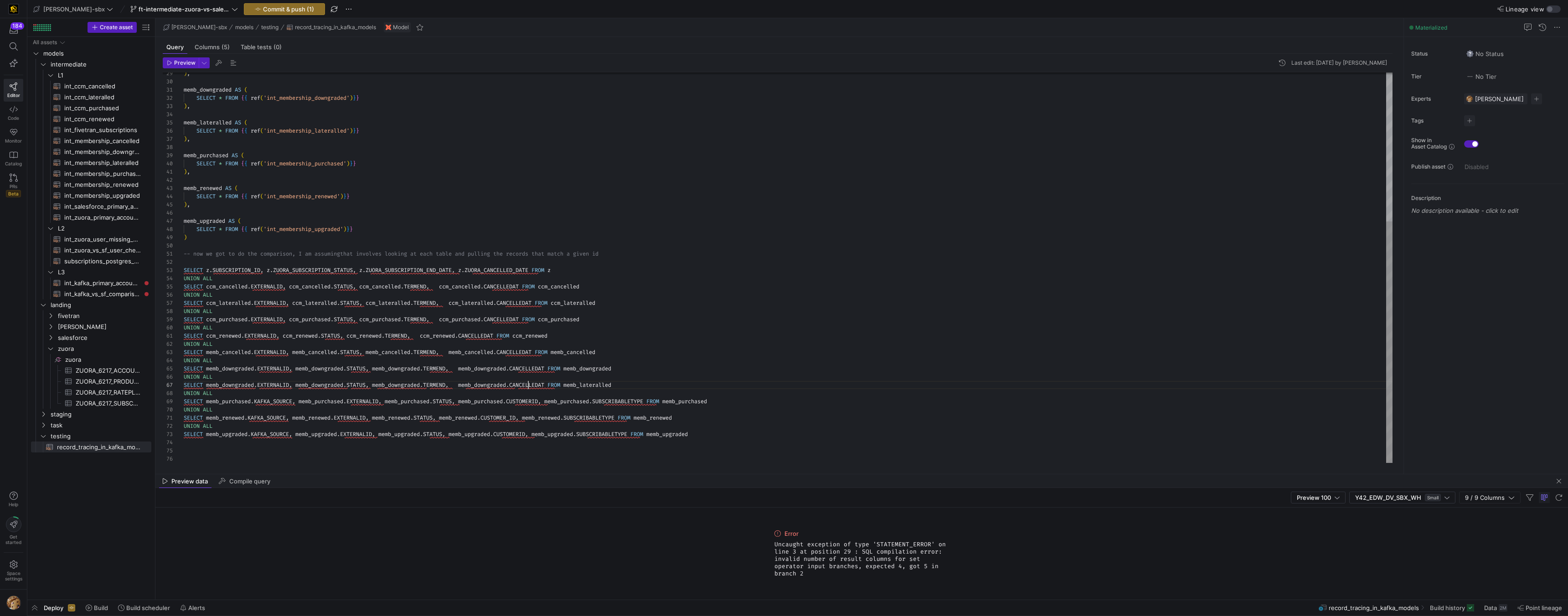
click at [529, 385] on div ") , memb_downgraded AS ( SELECT * FROM { { ref ( 'int_membership_downgraded' ) …" at bounding box center [788, 148] width 1209 height 631
click at [478, 385] on div ") , memb_downgraded AS ( SELECT * FROM { { ref ( 'int_membership_downgraded' ) …" at bounding box center [788, 148] width 1209 height 631
click at [405, 384] on div ") , memb_downgraded AS ( SELECT * FROM { { ref ( 'int_membership_downgraded' ) …" at bounding box center [788, 148] width 1209 height 631
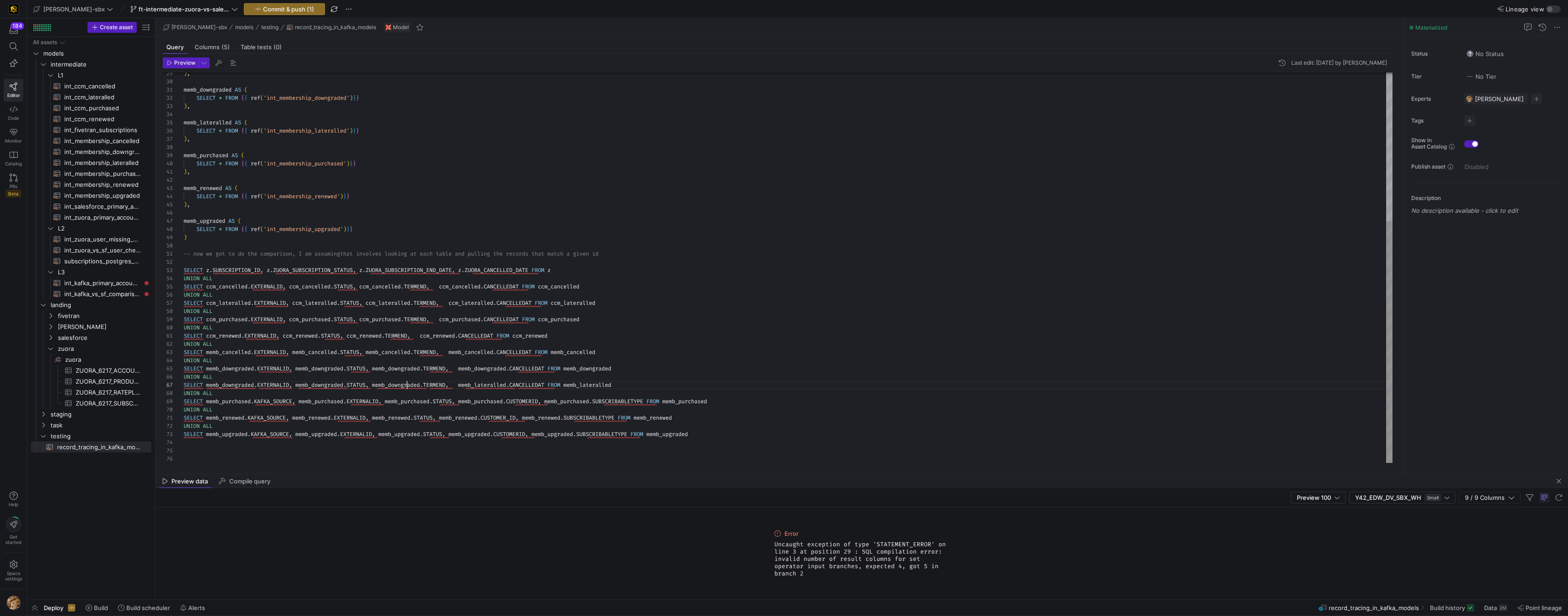
click at [405, 384] on div ") , memb_downgraded AS ( SELECT * FROM { { ref ( 'int_membership_downgraded' ) …" at bounding box center [788, 148] width 1209 height 631
click at [326, 386] on div ") , memb_downgraded AS ( SELECT * FROM { { ref ( 'int_membership_downgraded' ) …" at bounding box center [788, 148] width 1209 height 631
click at [240, 384] on div ") , memb_downgraded AS ( SELECT * FROM { { ref ( 'int_membership_downgraded' ) …" at bounding box center [788, 148] width 1209 height 631
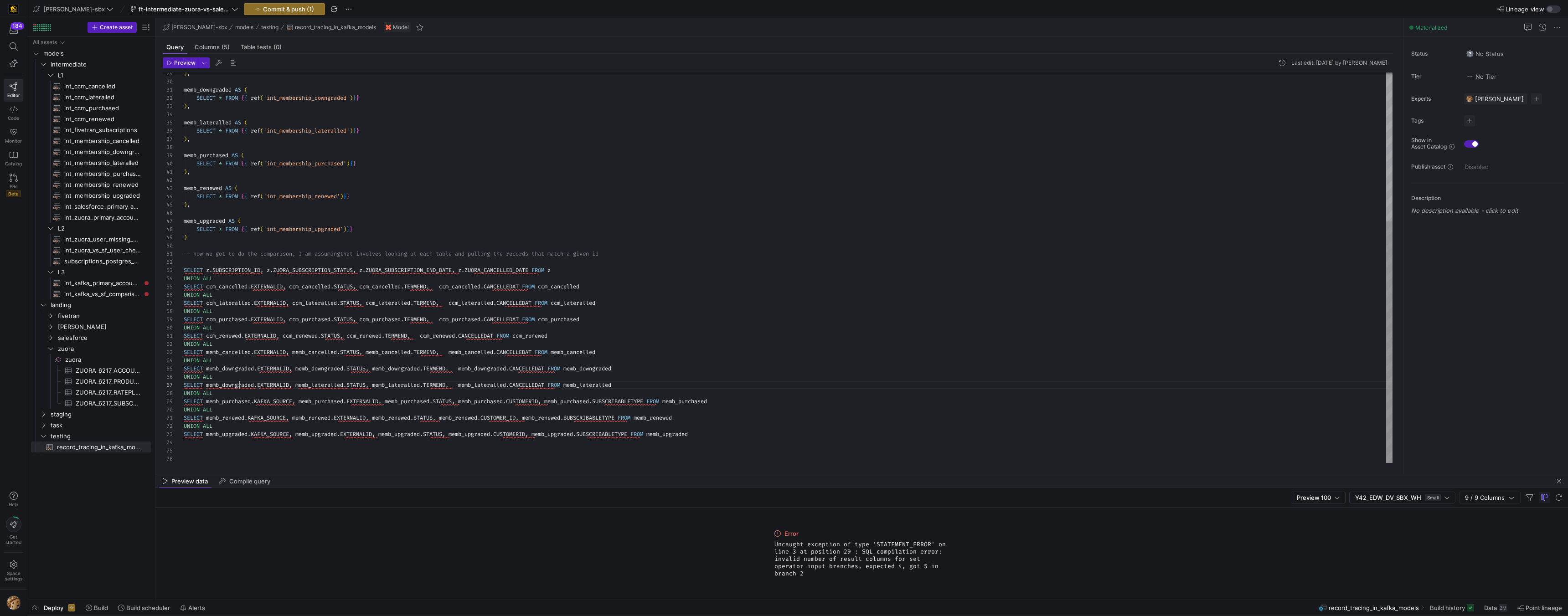
scroll to position [49, 72]
click at [240, 384] on div ") , memb_downgraded AS ( SELECT * FROM { { ref ( 'int_membership_downgraded' ) …" at bounding box center [788, 148] width 1209 height 631
click at [206, 383] on div ") , memb_downgraded AS ( SELECT * FROM { { ref ( 'int_membership_downgraded' ) …" at bounding box center [788, 148] width 1209 height 631
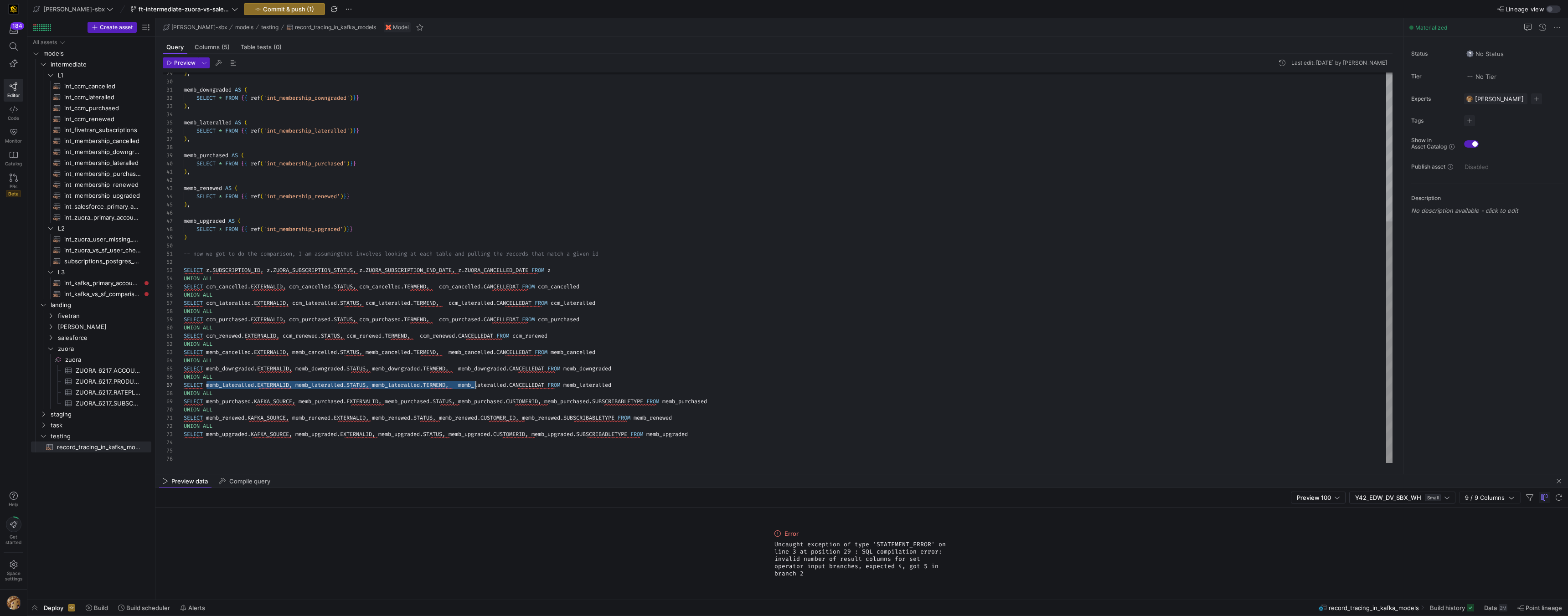
drag, startPoint x: 206, startPoint y: 383, endPoint x: 527, endPoint y: 382, distance: 321.0
click at [506, 382] on div ") , memb_downgraded AS ( SELECT * FROM { { ref ( 'int_membership_downgraded' ) …" at bounding box center [788, 148] width 1209 height 631
click at [621, 379] on div ") , memb_downgraded AS ( SELECT * FROM { { ref ( 'int_membership_downgraded' ) …" at bounding box center [788, 148] width 1209 height 631
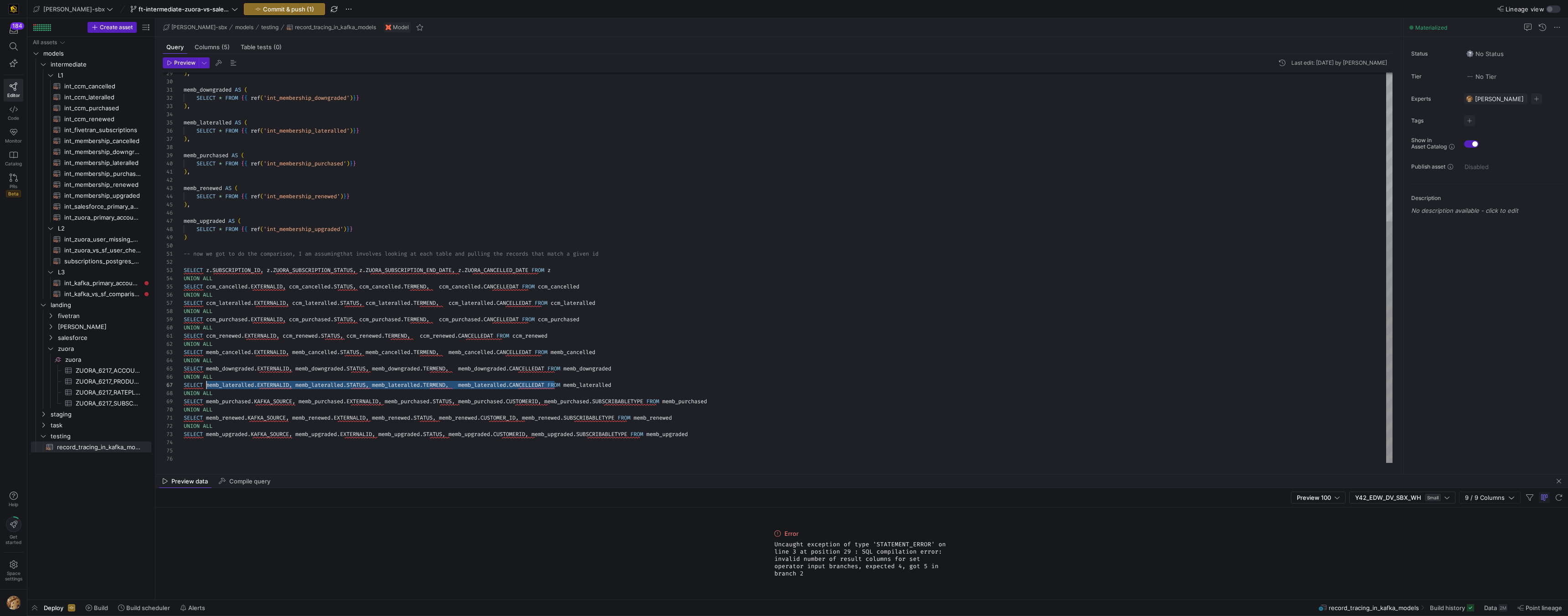
drag, startPoint x: 554, startPoint y: 385, endPoint x: 205, endPoint y: 387, distance: 349.0
click at [205, 387] on div ") , memb_downgraded AS ( SELECT * FROM { { ref ( 'int_membership_downgraded' ) …" at bounding box center [788, 148] width 1209 height 631
click at [357, 385] on div ") , memb_downgraded AS ( SELECT * FROM { { ref ( 'int_membership_downgraded' ) …" at bounding box center [788, 148] width 1209 height 631
click at [220, 399] on div ") , memb_downgraded AS ( SELECT * FROM { { ref ( 'int_membership_downgraded' ) …" at bounding box center [788, 148] width 1209 height 631
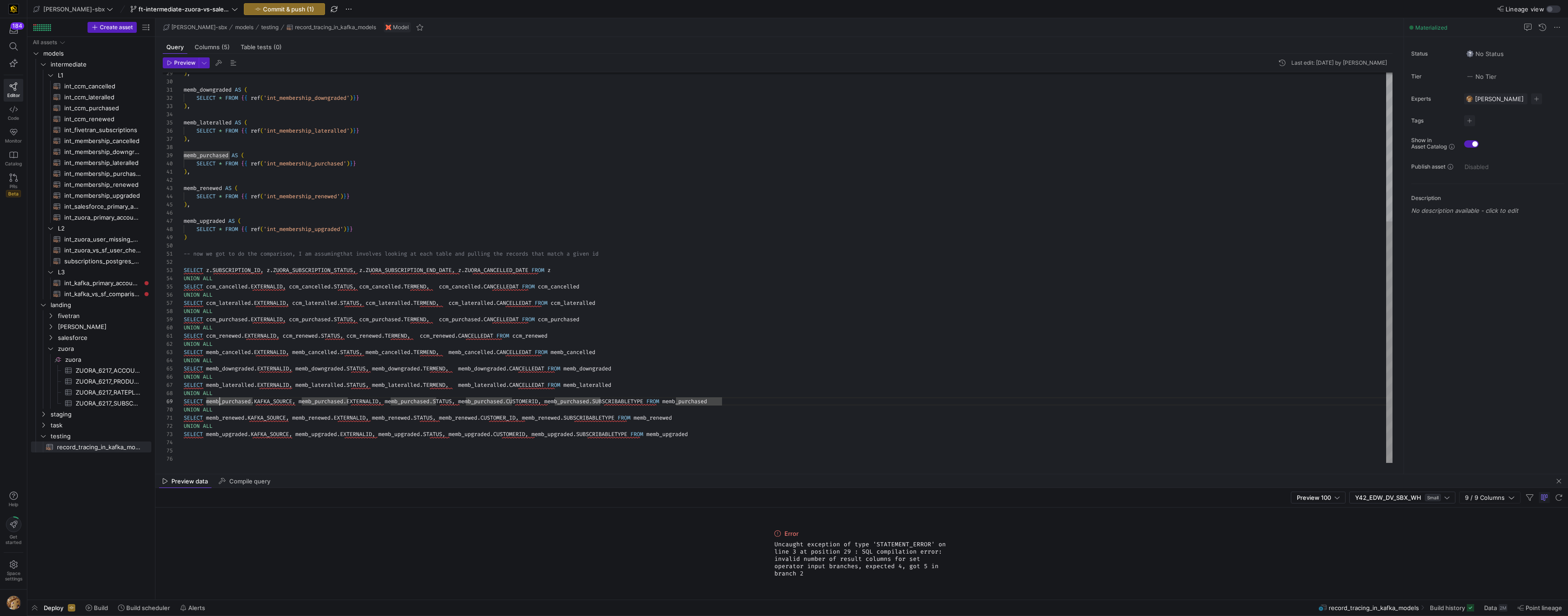
click at [413, 361] on div ") , memb_downgraded AS ( SELECT * FROM { { ref ( 'int_membership_downgraded' ) …" at bounding box center [788, 148] width 1209 height 631
drag, startPoint x: 207, startPoint y: 400, endPoint x: 655, endPoint y: 399, distance: 448.0
click at [655, 399] on div ") , memb_downgraded AS ( SELECT * FROM { { ref ( 'int_membership_downgraded' ) …" at bounding box center [788, 148] width 1209 height 631
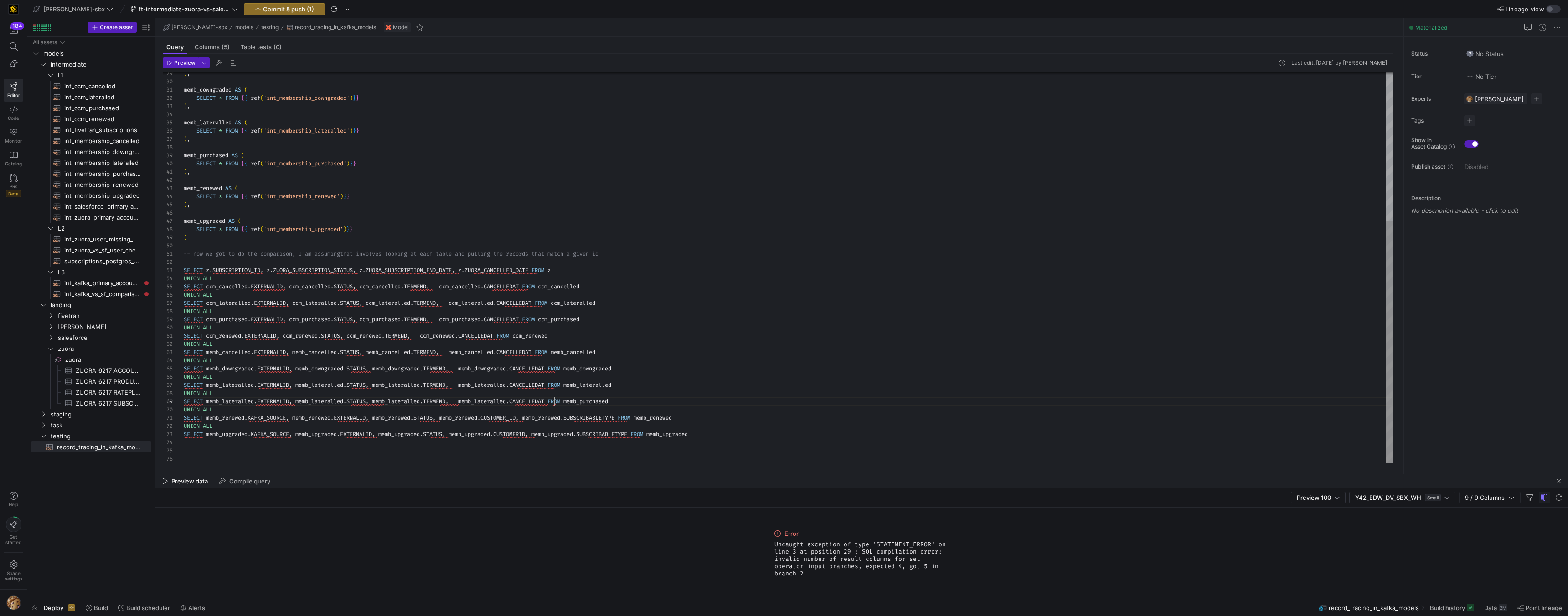
click at [582, 400] on div ") , memb_downgraded AS ( SELECT * FROM { { ref ( 'int_membership_downgraded' ) …" at bounding box center [788, 148] width 1209 height 631
click at [497, 400] on div ") , memb_downgraded AS ( SELECT * FROM { { ref ( 'int_membership_downgraded' ) …" at bounding box center [788, 148] width 1209 height 631
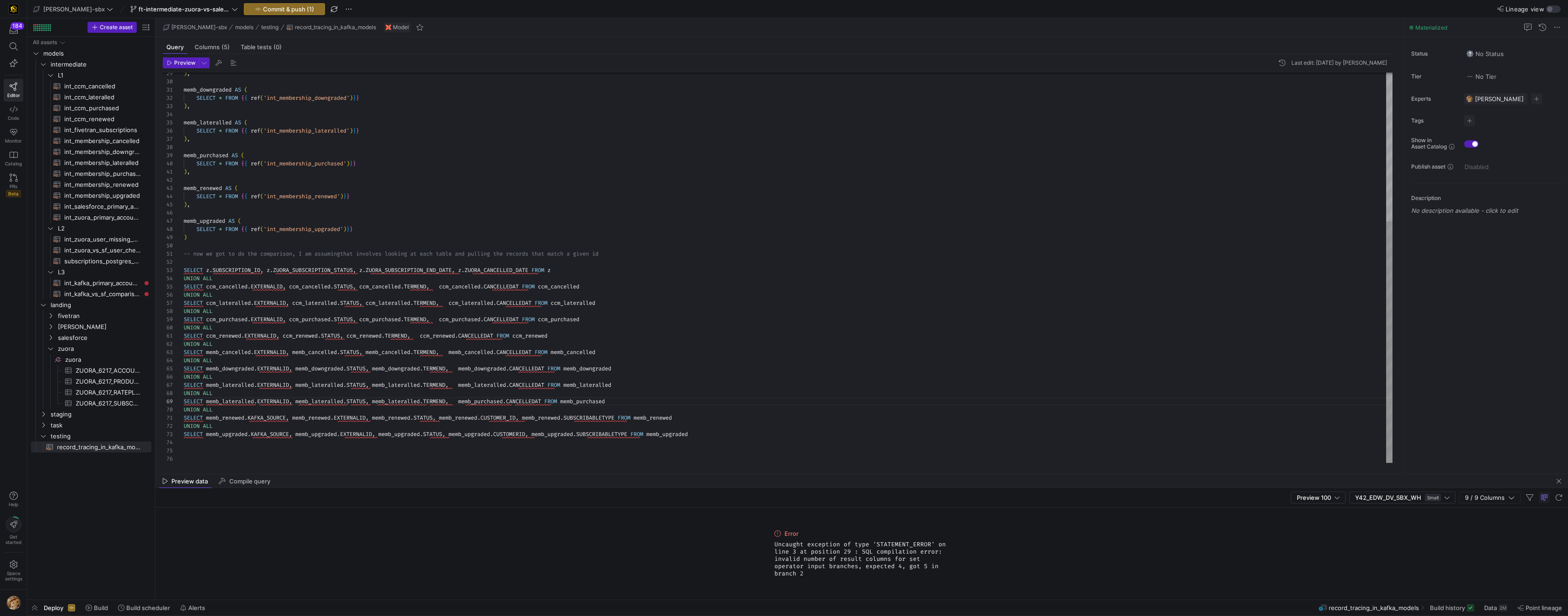
click at [388, 402] on div ") , memb_downgraded AS ( SELECT * FROM { { ref ( 'int_membership_downgraded' ) …" at bounding box center [788, 148] width 1209 height 631
click at [322, 401] on div ") , memb_downgraded AS ( SELECT * FROM { { ref ( 'int_membership_downgraded' ) …" at bounding box center [788, 148] width 1209 height 631
click at [238, 401] on div ") , memb_downgraded AS ( SELECT * FROM { { ref ( 'int_membership_downgraded' ) …" at bounding box center [788, 148] width 1209 height 631
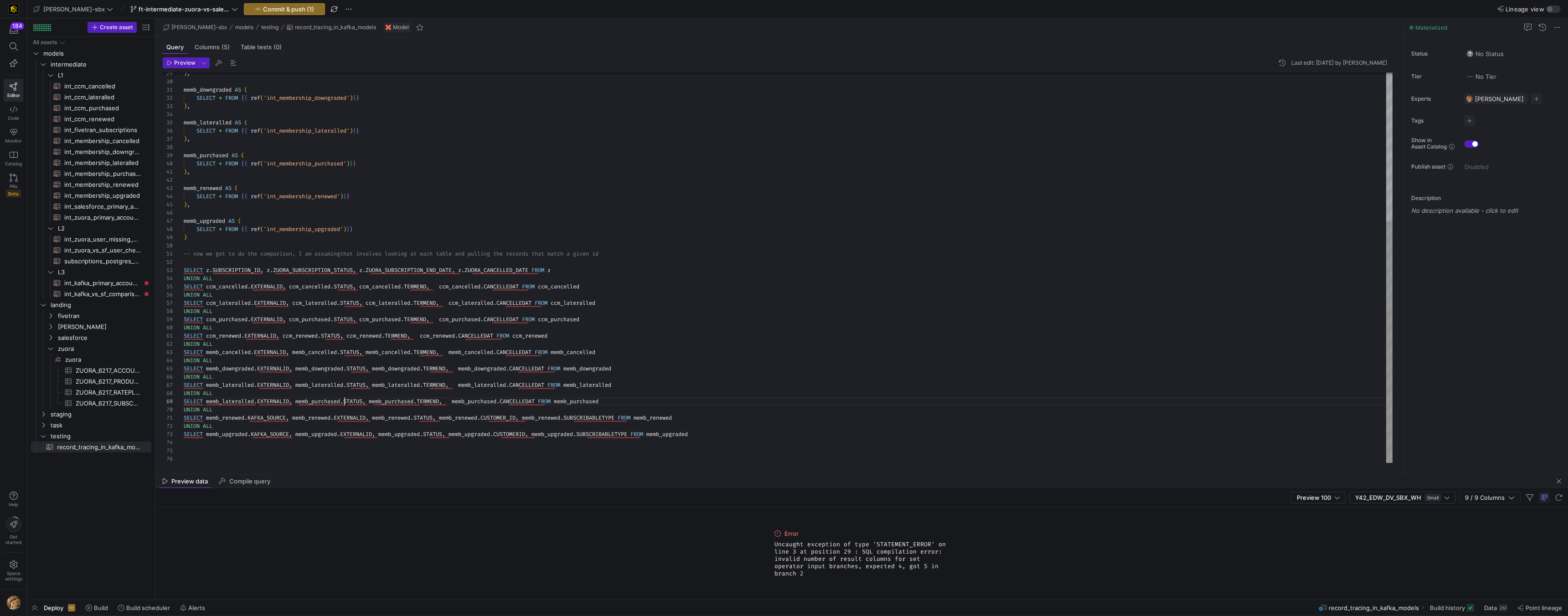
click at [238, 401] on div ") , memb_downgraded AS ( SELECT * FROM { { ref ( 'int_membership_downgraded' ) …" at bounding box center [788, 148] width 1209 height 631
drag, startPoint x: 205, startPoint y: 401, endPoint x: 540, endPoint y: 400, distance: 335.0
click at [540, 400] on div ") , memb_downgraded AS ( SELECT * FROM { { ref ( 'int_membership_downgraded' ) …" at bounding box center [788, 148] width 1209 height 631
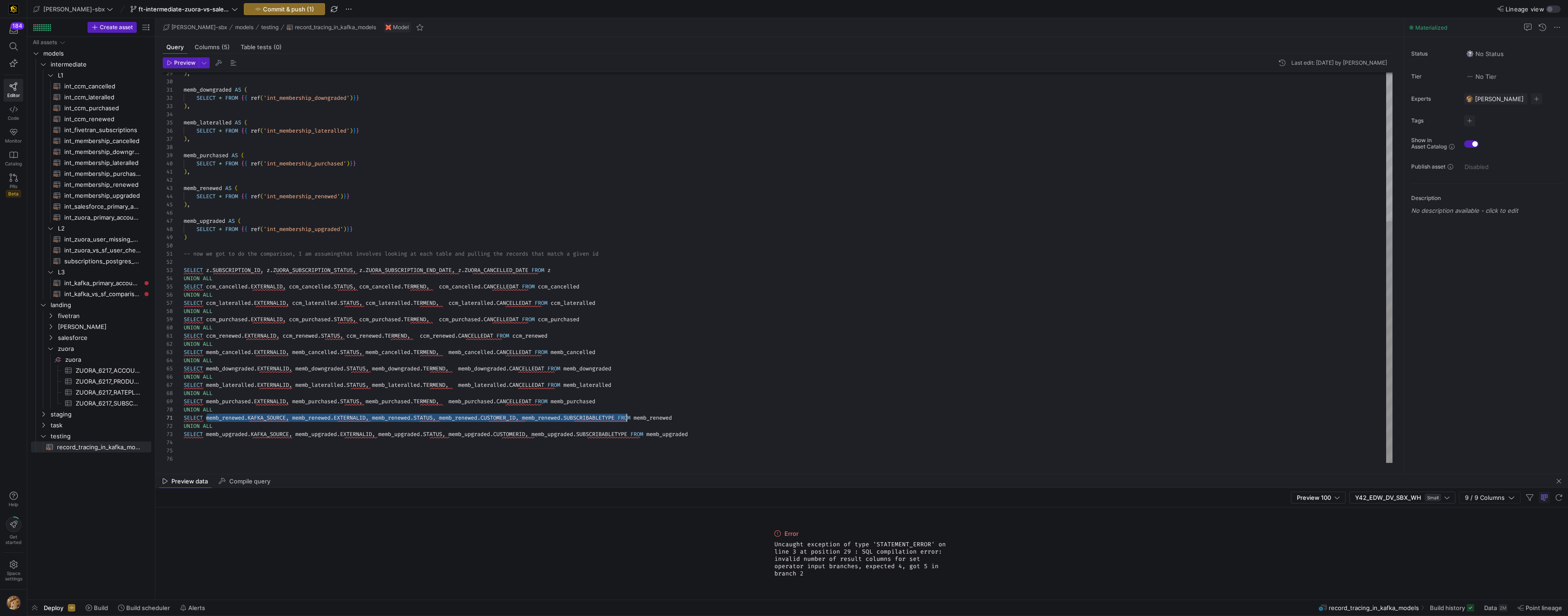
drag, startPoint x: 206, startPoint y: 418, endPoint x: 627, endPoint y: 417, distance: 421.0
click at [627, 417] on div ") , memb_downgraded AS ( SELECT * FROM { { ref ( 'int_membership_downgraded' ) …" at bounding box center [788, 148] width 1209 height 631
click at [588, 418] on div ") , memb_downgraded AS ( SELECT * FROM { { ref ( 'int_membership_downgraded' ) …" at bounding box center [788, 148] width 1209 height 631
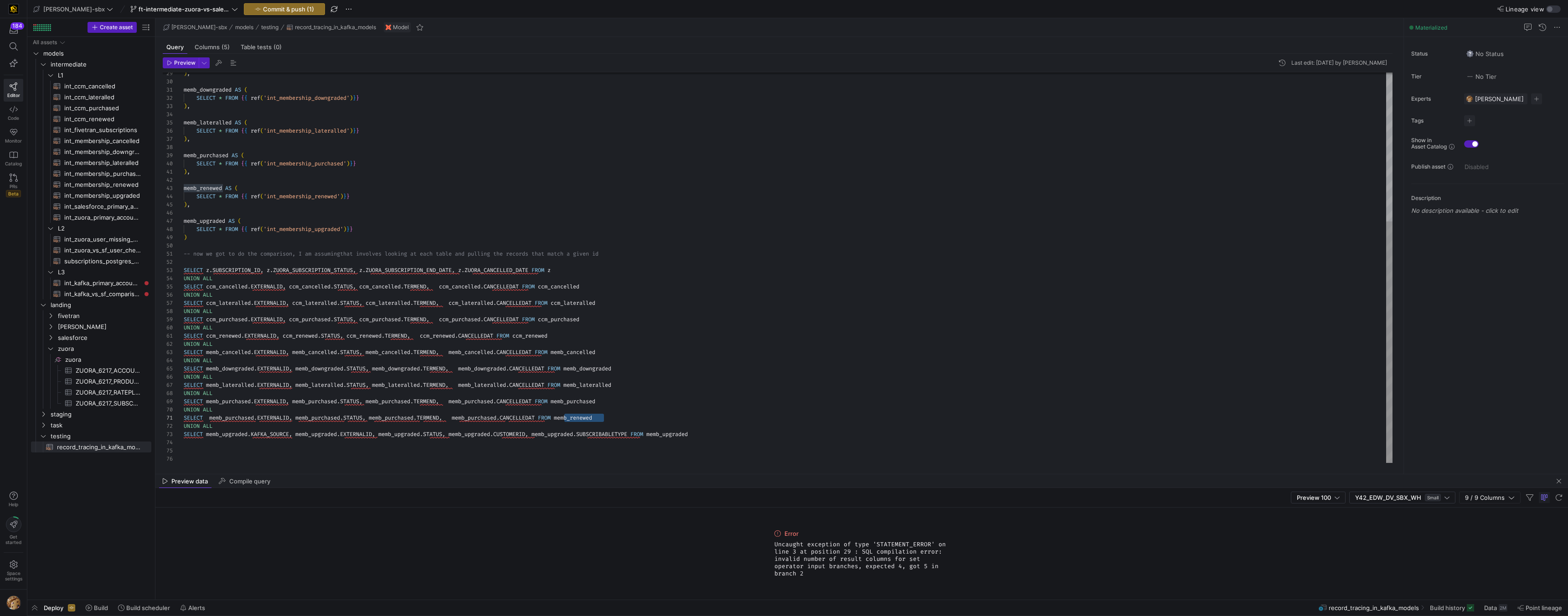
click at [480, 415] on div ") , memb_downgraded AS ( SELECT * FROM { { ref ( 'int_membership_downgraded' ) …" at bounding box center [788, 148] width 1209 height 631
click at [384, 421] on div ") , memb_downgraded AS ( SELECT * FROM { { ref ( 'int_membership_downgraded' ) …" at bounding box center [788, 148] width 1209 height 631
click at [301, 415] on div ") , memb_downgraded AS ( SELECT * FROM { { ref ( 'int_membership_downgraded' ) …" at bounding box center [788, 148] width 1209 height 631
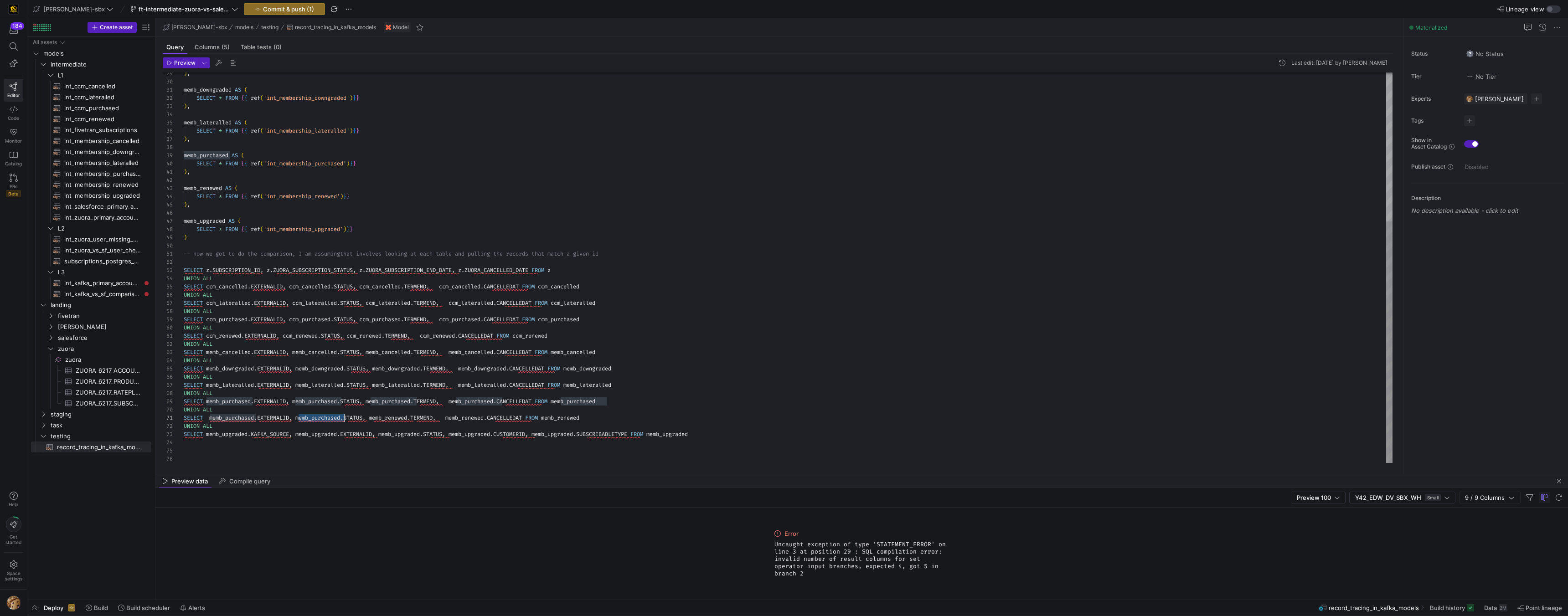
click at [301, 415] on div ") , memb_downgraded AS ( SELECT * FROM { { ref ( 'int_membership_downgraded' ) …" at bounding box center [788, 148] width 1209 height 631
click at [241, 418] on div ") , memb_downgraded AS ( SELECT * FROM { { ref ( 'int_membership_downgraded' ) …" at bounding box center [788, 148] width 1209 height 631
drag, startPoint x: 207, startPoint y: 435, endPoint x: 258, endPoint y: 426, distance: 51.8
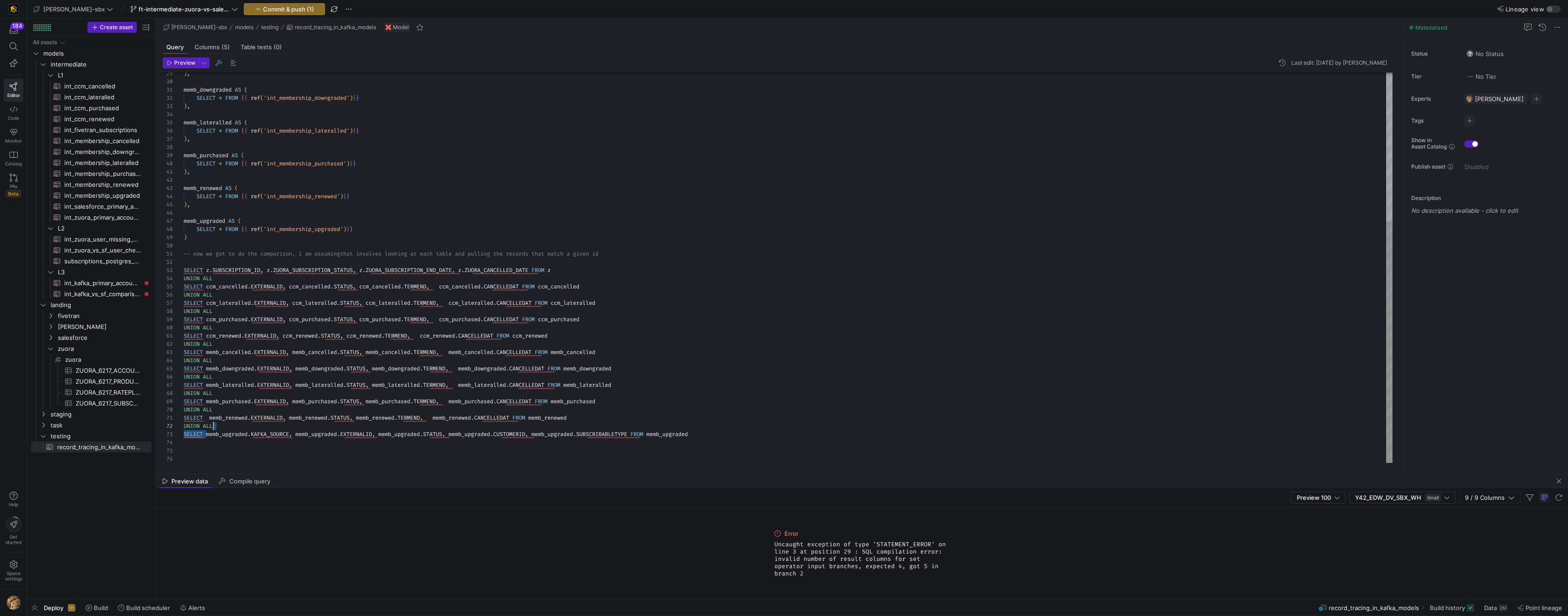
click at [260, 427] on div ") , memb_downgraded AS ( SELECT * FROM { { ref ( 'int_membership_downgraded' ) …" at bounding box center [788, 148] width 1209 height 631
click at [210, 416] on div ") , memb_downgraded AS ( SELECT * FROM { { ref ( 'int_membership_downgraded' ) …" at bounding box center [788, 148] width 1209 height 631
drag, startPoint x: 209, startPoint y: 420, endPoint x: 515, endPoint y: 417, distance: 306.0
click at [515, 417] on div ") , memb_downgraded AS ( SELECT * FROM { { ref ( 'int_membership_downgraded' ) …" at bounding box center [788, 148] width 1209 height 631
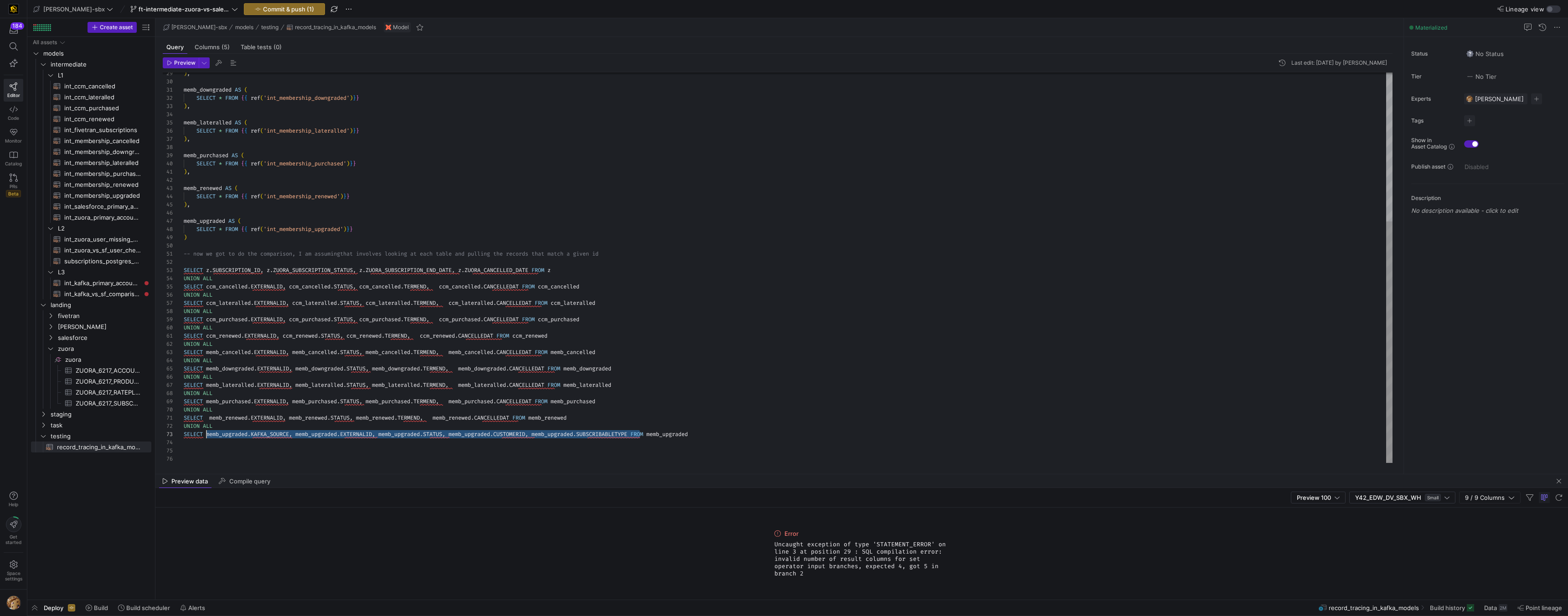
scroll to position [17, 23]
drag, startPoint x: 640, startPoint y: 434, endPoint x: 205, endPoint y: 435, distance: 435.0
click at [205, 435] on div ") , memb_downgraded AS ( SELECT * FROM { { ref ( 'int_membership_downgraded' ) …" at bounding box center [788, 148] width 1209 height 631
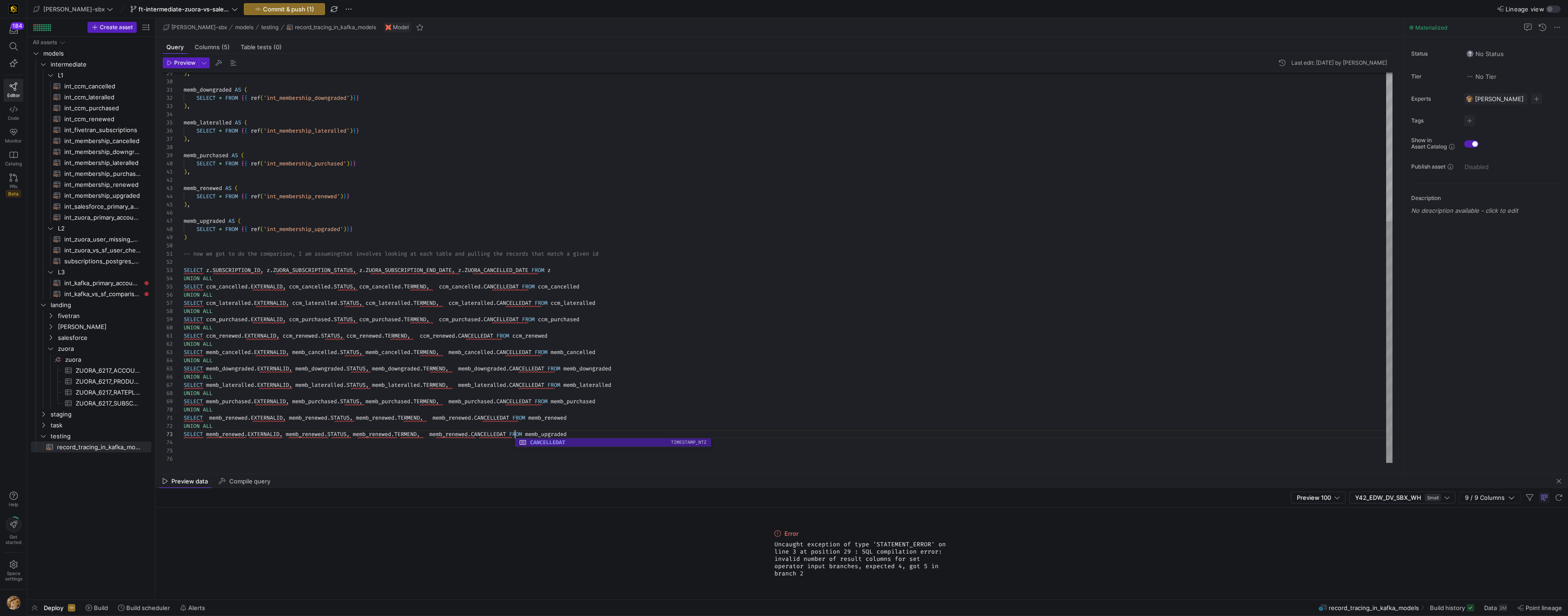
scroll to position [17, 332]
drag, startPoint x: 571, startPoint y: 421, endPoint x: 566, endPoint y: 427, distance: 7.8
click at [571, 421] on div ") , memb_downgraded AS ( SELECT * FROM { { ref ( 'int_membership_downgraded' ) …" at bounding box center [788, 148] width 1209 height 631
click at [551, 435] on div ") , memb_downgraded AS ( SELECT * FROM { { ref ( 'int_membership_downgraded' ) …" at bounding box center [788, 148] width 1209 height 631
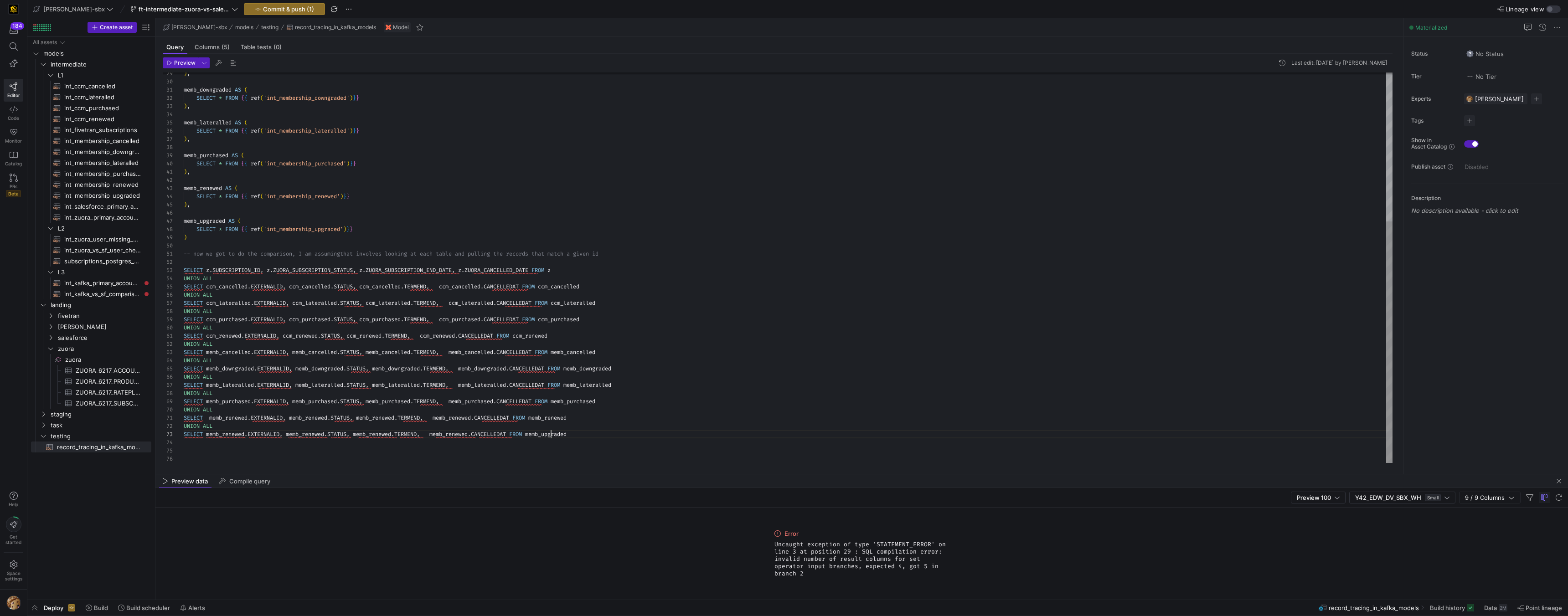
scroll to position [17, 368]
click at [551, 435] on div ") , memb_downgraded AS ( SELECT * FROM { { ref ( 'int_membership_downgraded' ) …" at bounding box center [788, 148] width 1209 height 631
click at [549, 436] on div ") , memb_downgraded AS ( SELECT * FROM { { ref ( 'int_membership_downgraded' ) …" at bounding box center [788, 148] width 1209 height 631
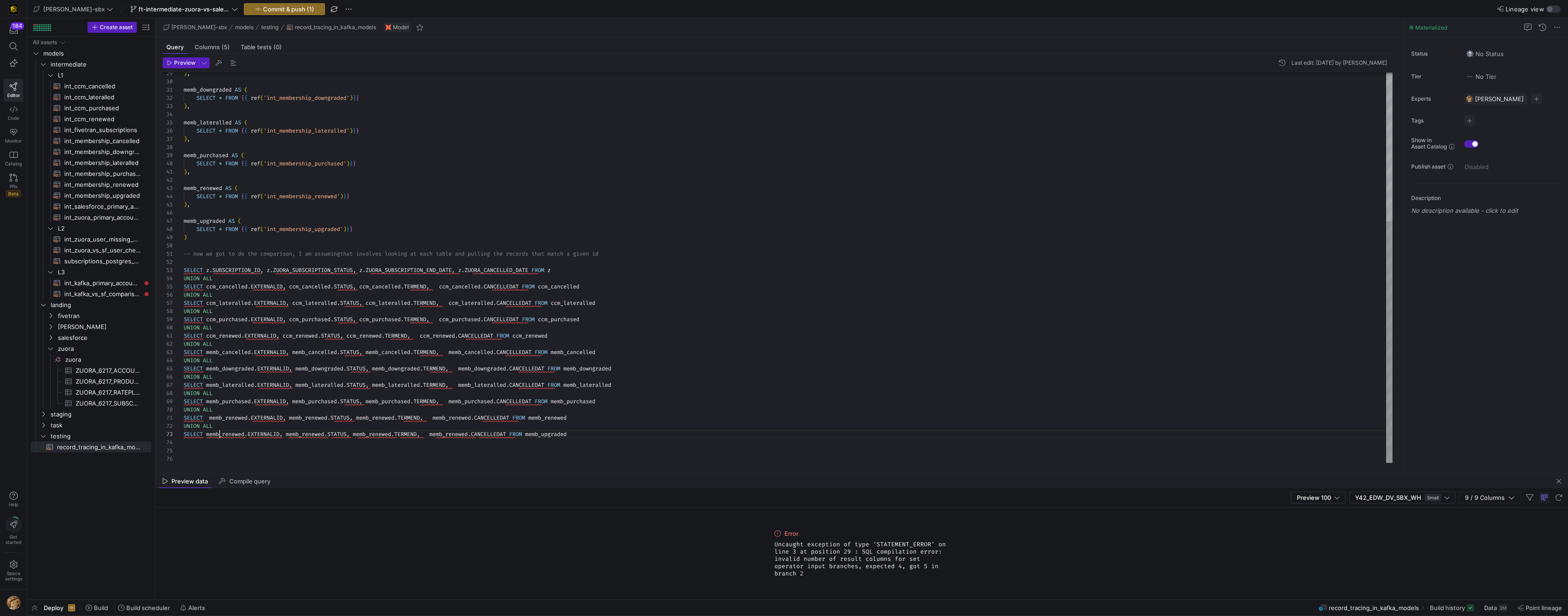
click at [221, 432] on div ") , memb_downgraded AS ( SELECT * FROM { { ref ( 'int_membership_downgraded' ) …" at bounding box center [788, 148] width 1209 height 631
click at [321, 435] on div ") , memb_downgraded AS ( SELECT * FROM { { ref ( 'int_membership_downgraded' ) …" at bounding box center [788, 148] width 1209 height 631
click at [322, 435] on div ") , memb_downgraded AS ( SELECT * FROM { { ref ( 'int_membership_downgraded' ) …" at bounding box center [788, 148] width 1209 height 631
click at [325, 434] on div ") , memb_downgraded AS ( SELECT * FROM { { ref ( 'int_membership_downgraded' ) …" at bounding box center [788, 148] width 1209 height 631
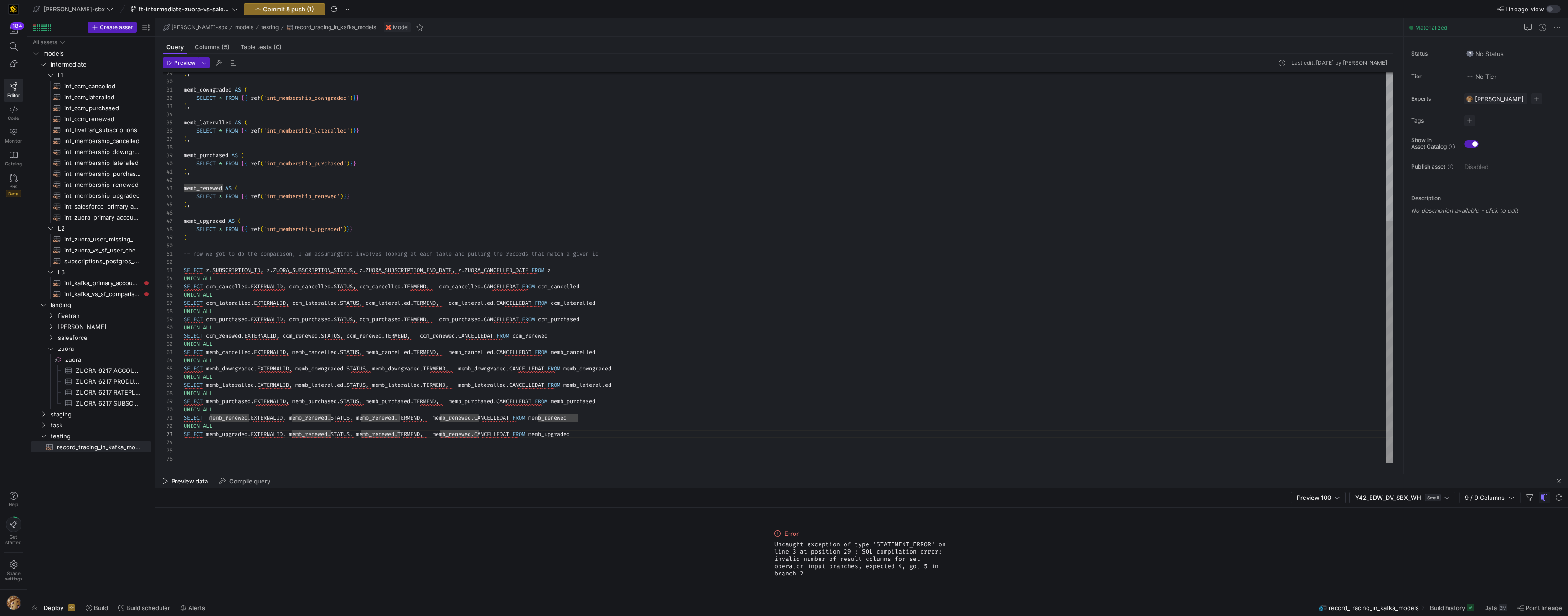
click at [325, 434] on div ") , memb_downgraded AS ( SELECT * FROM { { ref ( 'int_membership_downgraded' ) …" at bounding box center [788, 148] width 1209 height 631
click at [384, 435] on div ") , memb_downgraded AS ( SELECT * FROM { { ref ( 'int_membership_downgraded' ) …" at bounding box center [788, 148] width 1209 height 631
click at [462, 437] on div ") , memb_downgraded AS ( SELECT * FROM { { ref ( 'int_membership_downgraded' ) …" at bounding box center [788, 148] width 1209 height 631
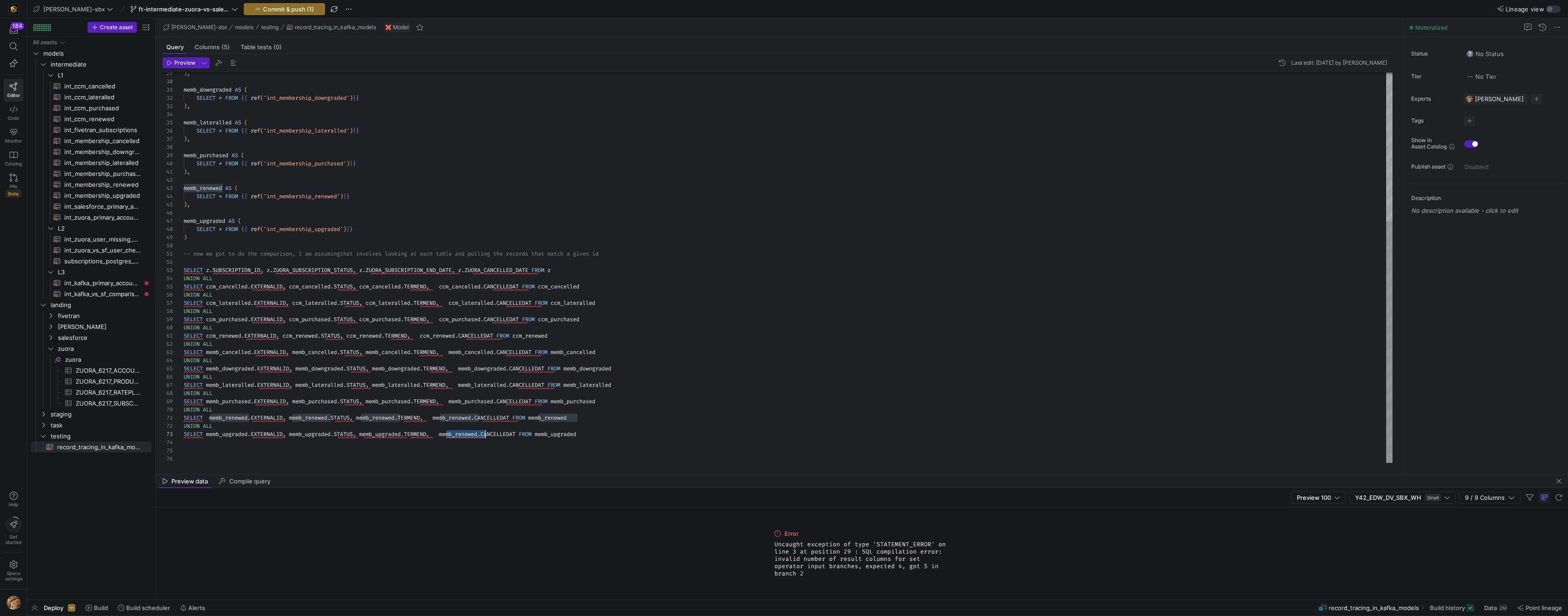
scroll to position [17, 306]
drag, startPoint x: 446, startPoint y: 434, endPoint x: 452, endPoint y: 442, distance: 10.0
click at [446, 434] on div ") , memb_downgraded AS ( SELECT * FROM { { ref ( 'int_membership_downgraded' ) …" at bounding box center [788, 148] width 1209 height 631
drag, startPoint x: 210, startPoint y: 418, endPoint x: 221, endPoint y: 432, distance: 17.8
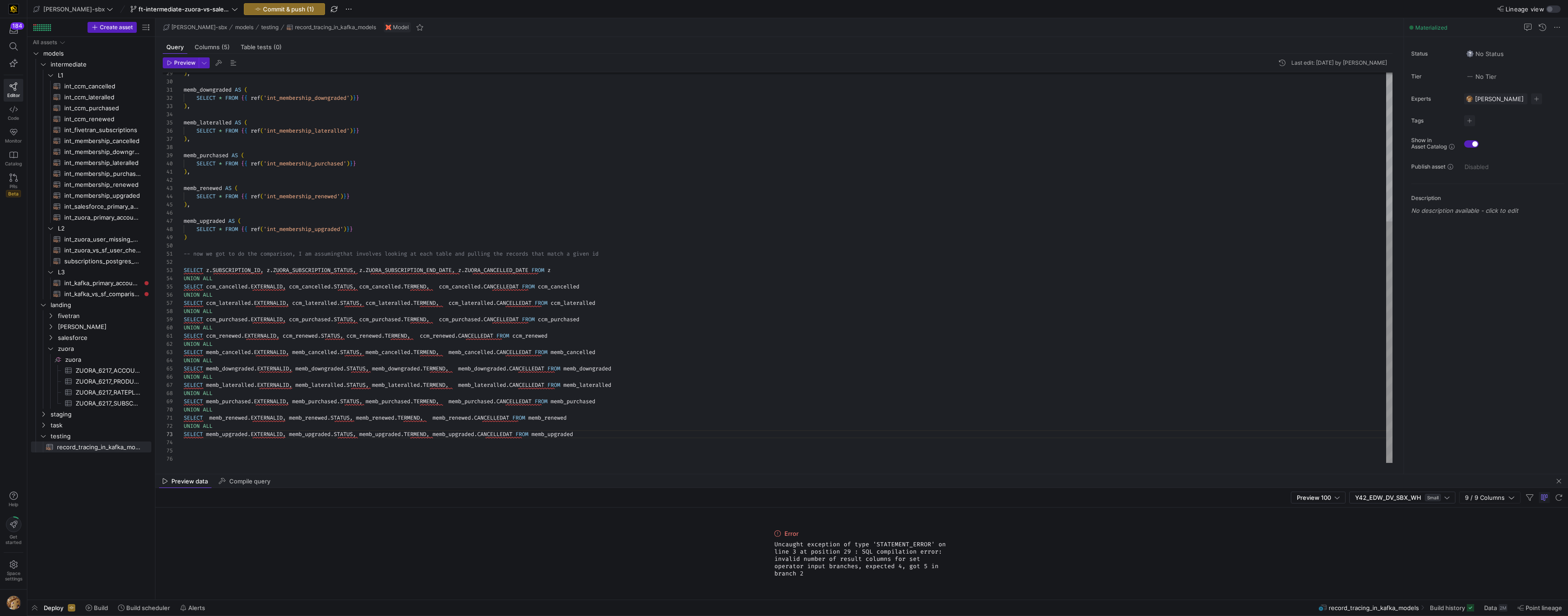
click at [209, 419] on div ") , memb_downgraded AS ( SELECT * FROM { { ref ( 'int_membership_downgraded' ) …" at bounding box center [788, 148] width 1209 height 631
drag, startPoint x: 656, startPoint y: 338, endPoint x: 553, endPoint y: 385, distance: 113.2
click at [656, 338] on div ") , memb_downgraded AS ( SELECT * FROM { { ref ( 'int_membership_downgraded' ) …" at bounding box center [788, 148] width 1209 height 631
click at [436, 418] on div ") , memb_downgraded AS ( SELECT * FROM { { ref ( 'int_membership_downgraded' ) …" at bounding box center [788, 148] width 1209 height 631
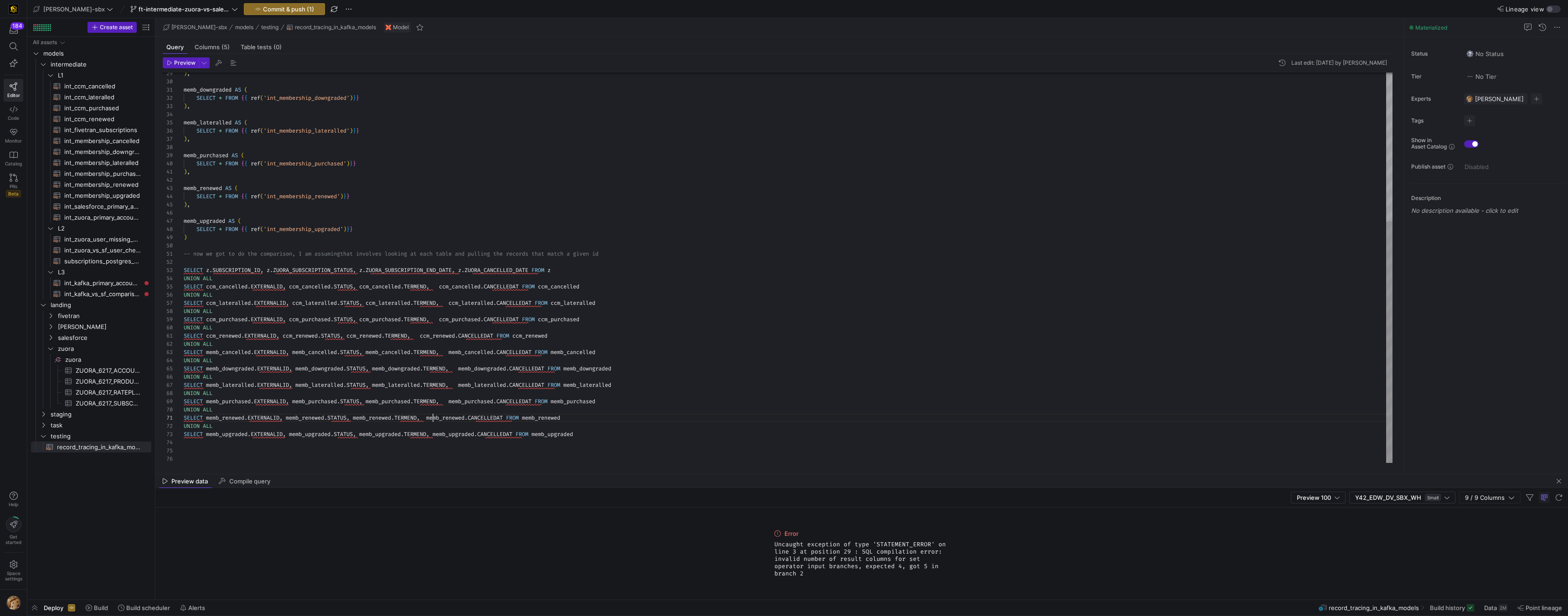
scroll to position [0, 246]
click at [457, 403] on div ") , memb_downgraded AS ( SELECT * FROM { { ref ( 'int_membership_downgraded' ) …" at bounding box center [788, 148] width 1209 height 631
click at [468, 387] on div ") , memb_downgraded AS ( SELECT * FROM { { ref ( 'int_membership_downgraded' ) …" at bounding box center [788, 148] width 1209 height 631
click at [467, 388] on div ") , memb_downgraded AS ( SELECT * FROM { { ref ( 'int_membership_downgraded' ) …" at bounding box center [788, 148] width 1209 height 631
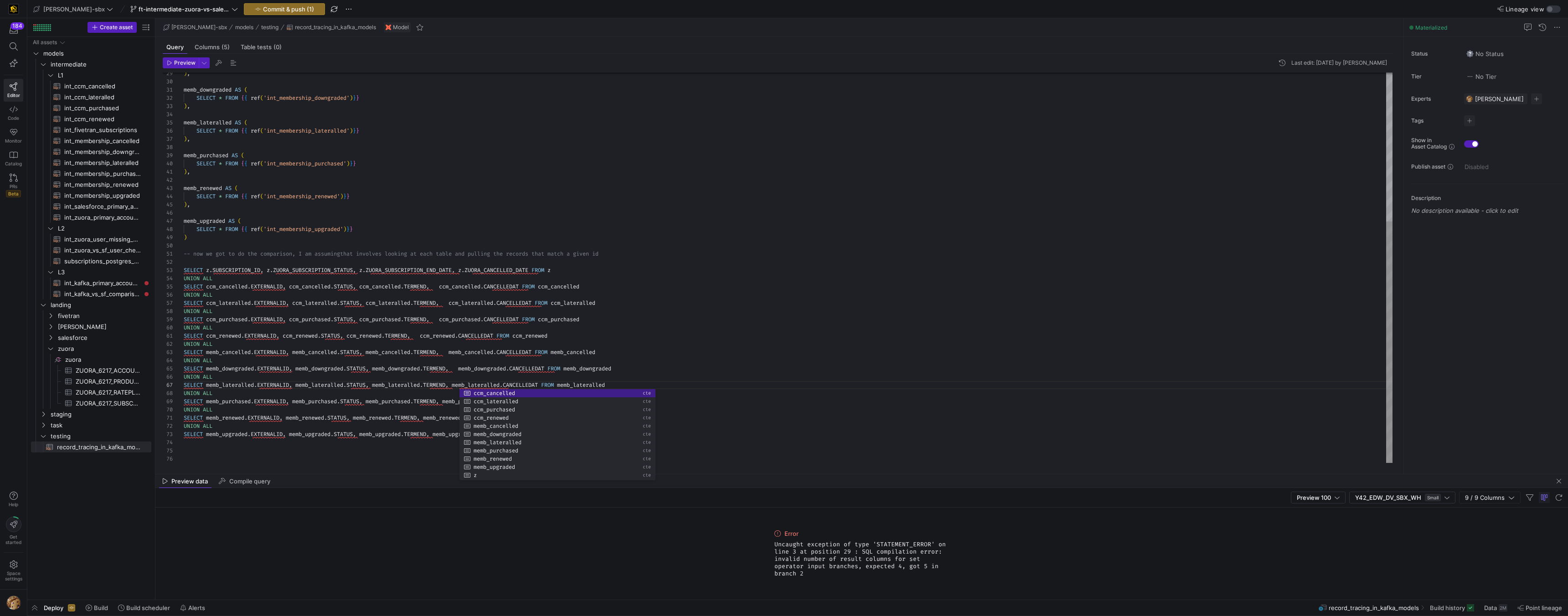
click at [465, 368] on div ") , memb_downgraded AS ( SELECT * FROM { { ref ( 'int_membership_downgraded' ) …" at bounding box center [788, 148] width 1209 height 631
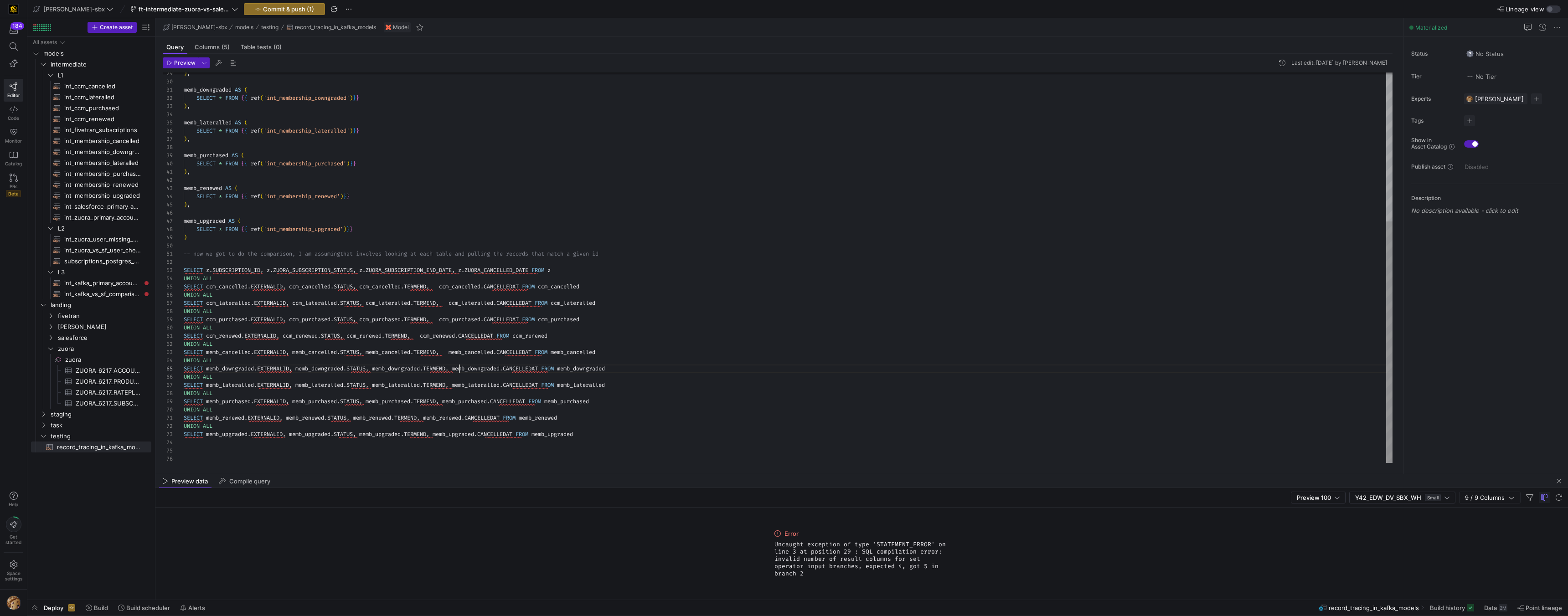
scroll to position [33, 276]
click at [455, 348] on div ") , memb_downgraded AS ( SELECT * FROM { { ref ( 'int_membership_downgraded' ) …" at bounding box center [788, 148] width 1209 height 631
click at [180, 63] on span "Preview" at bounding box center [184, 63] width 22 height 6
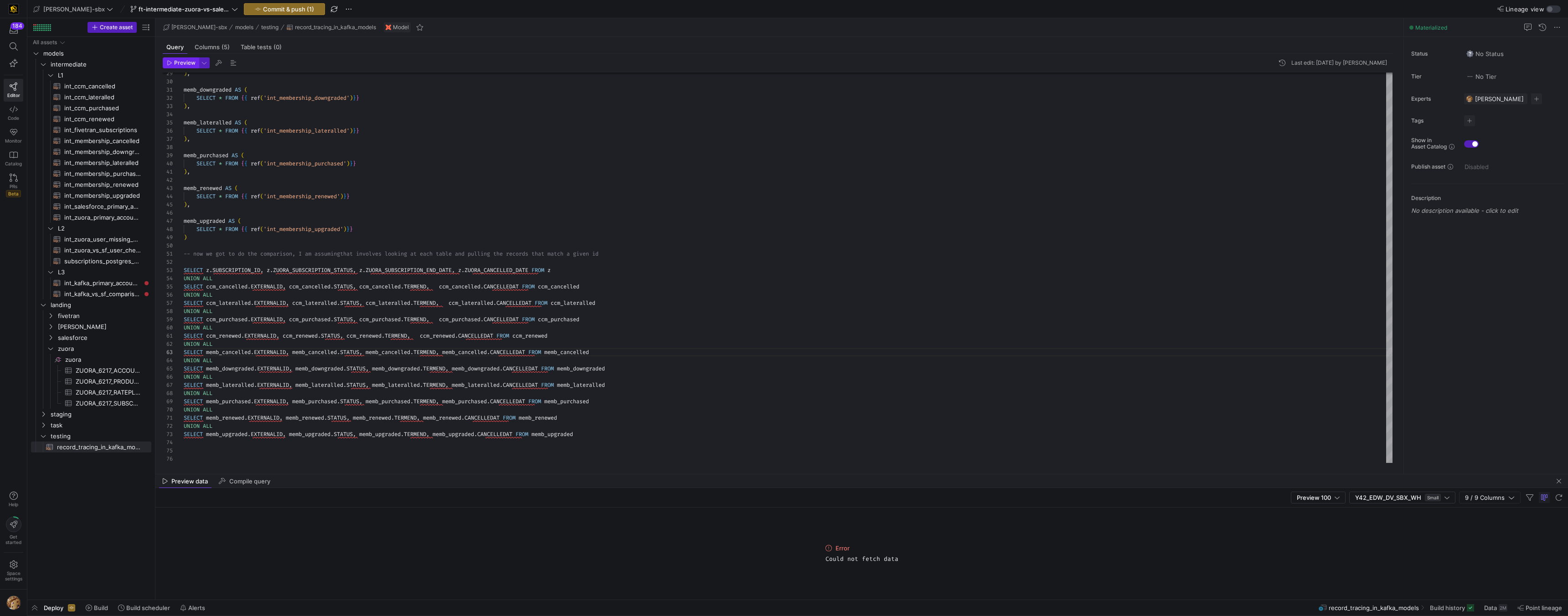
click at [184, 62] on span "Preview" at bounding box center [184, 63] width 22 height 6
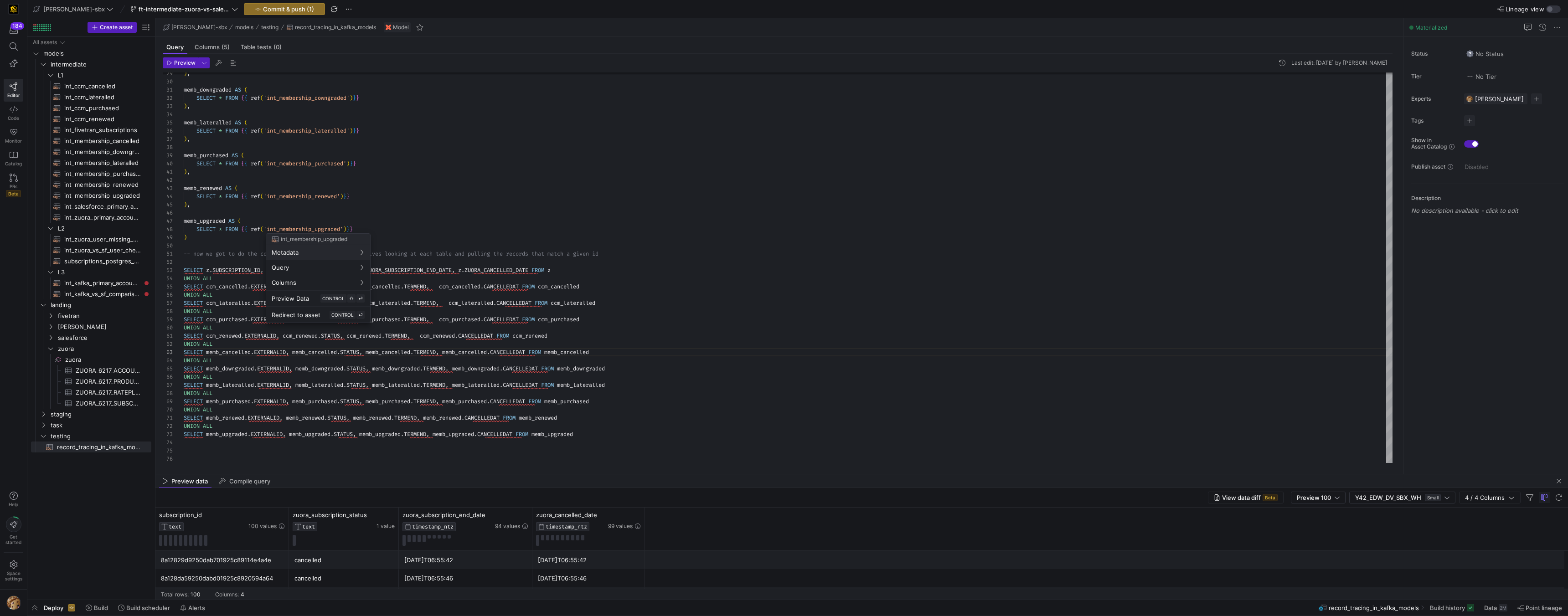
click at [121, 226] on div at bounding box center [784, 308] width 1568 height 616
click at [108, 215] on span "int_zuora_primary_accounts​​​​​​​​​​" at bounding box center [103, 217] width 77 height 11
type textarea "-- File Name: int_zuora_primary_accounts -- Created by: Alejandro Baeza -- Last…"
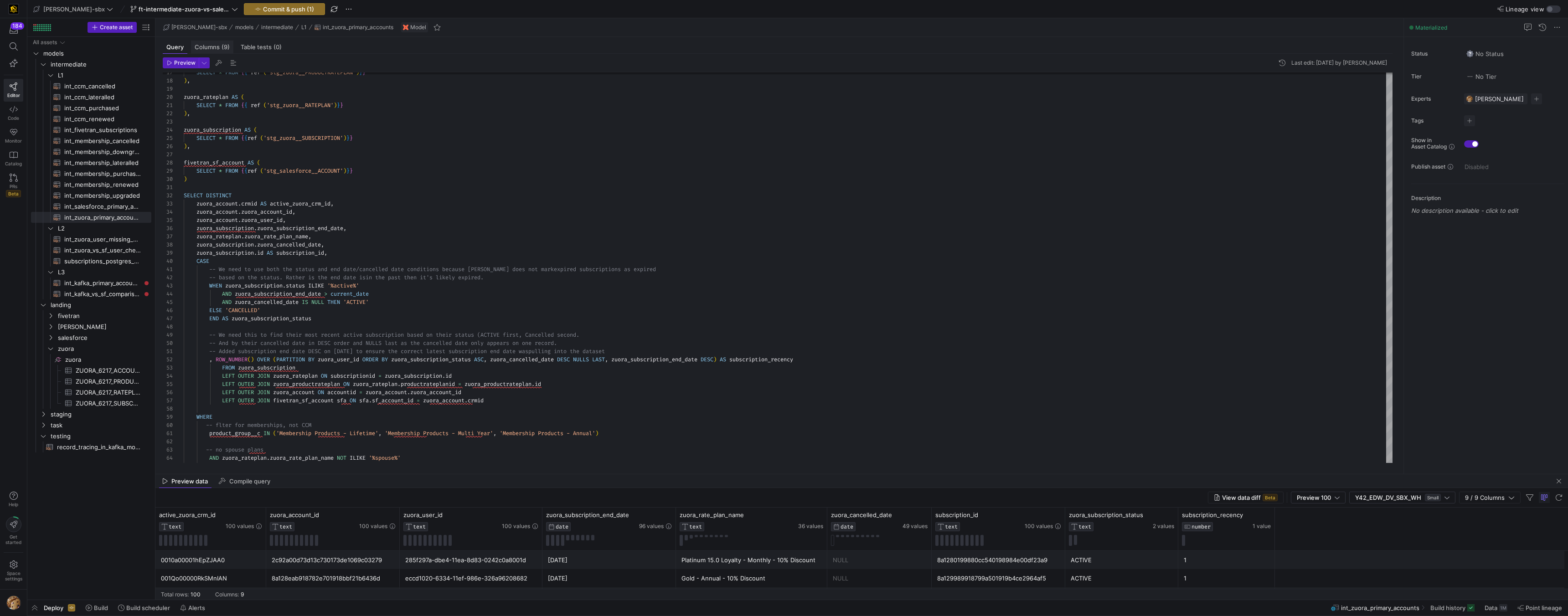
click at [214, 46] on span "Columns (9)" at bounding box center [212, 47] width 35 height 6
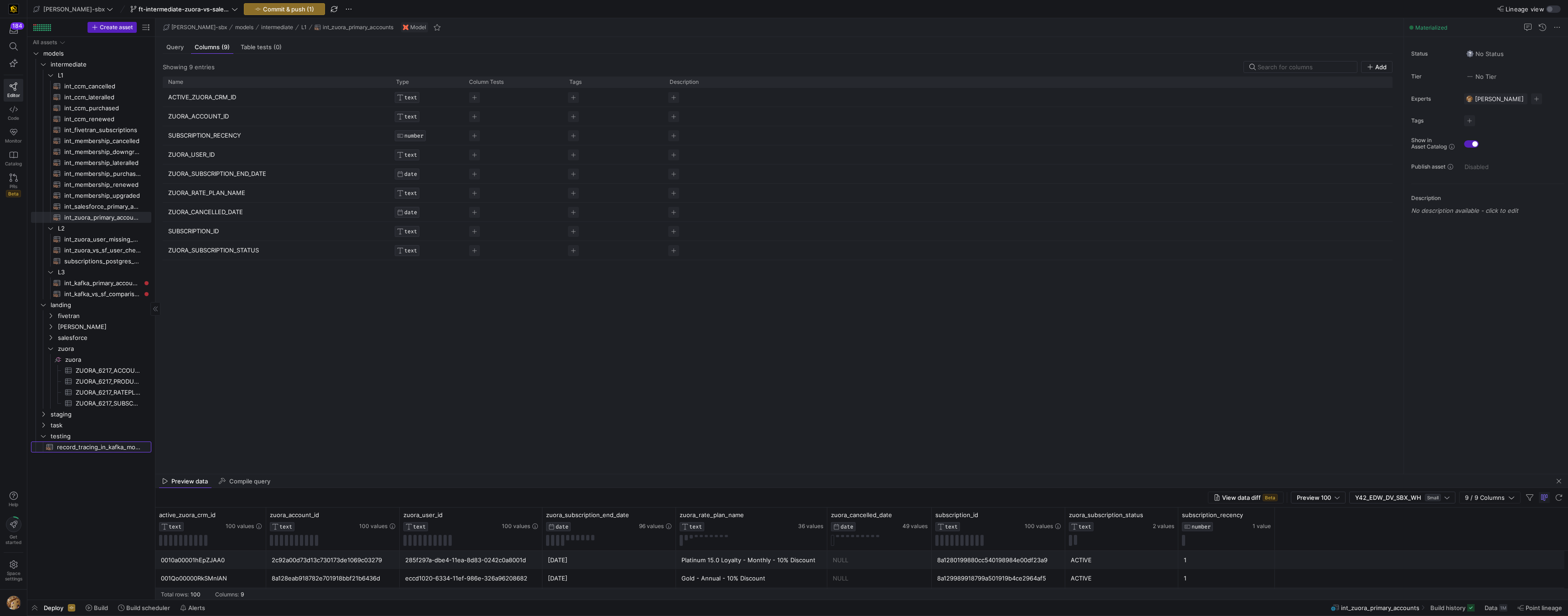
click at [119, 448] on span "record_tracing_in_kafka_models​​​​​​​​​​" at bounding box center [99, 447] width 84 height 11
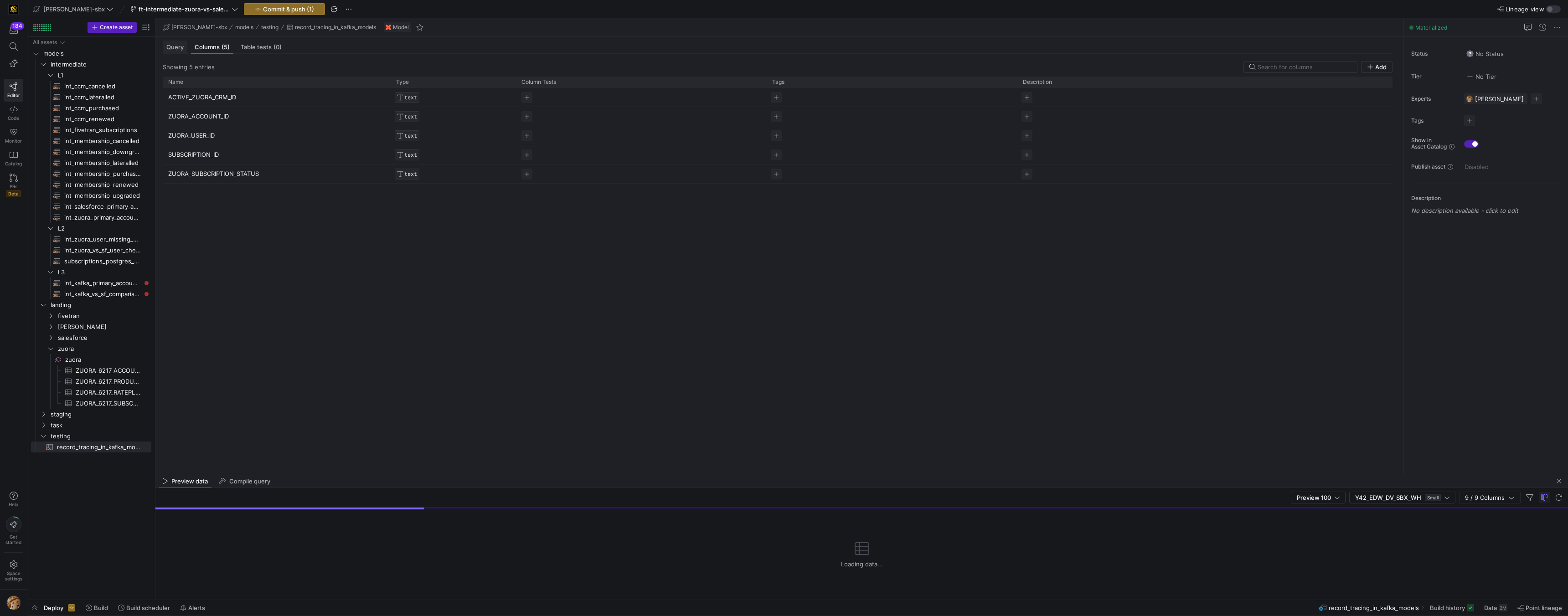
click at [185, 41] on div "Query" at bounding box center [175, 47] width 25 height 13
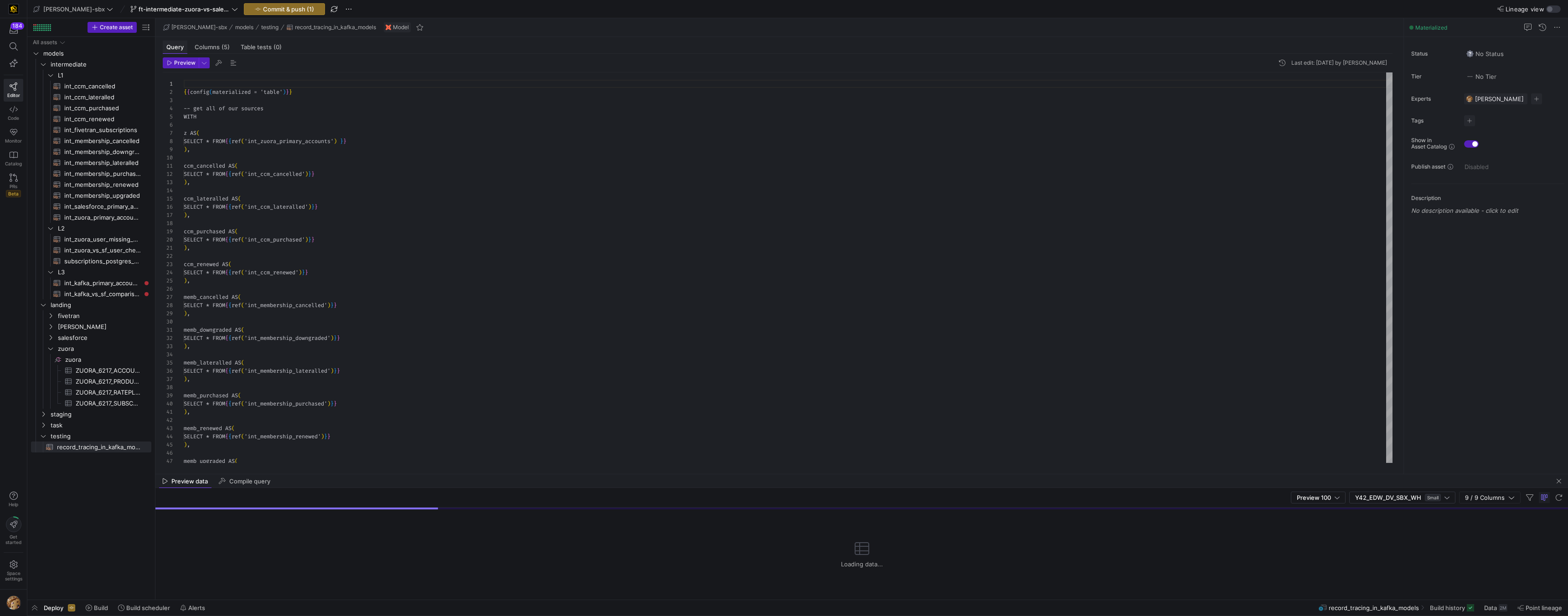
scroll to position [82, 0]
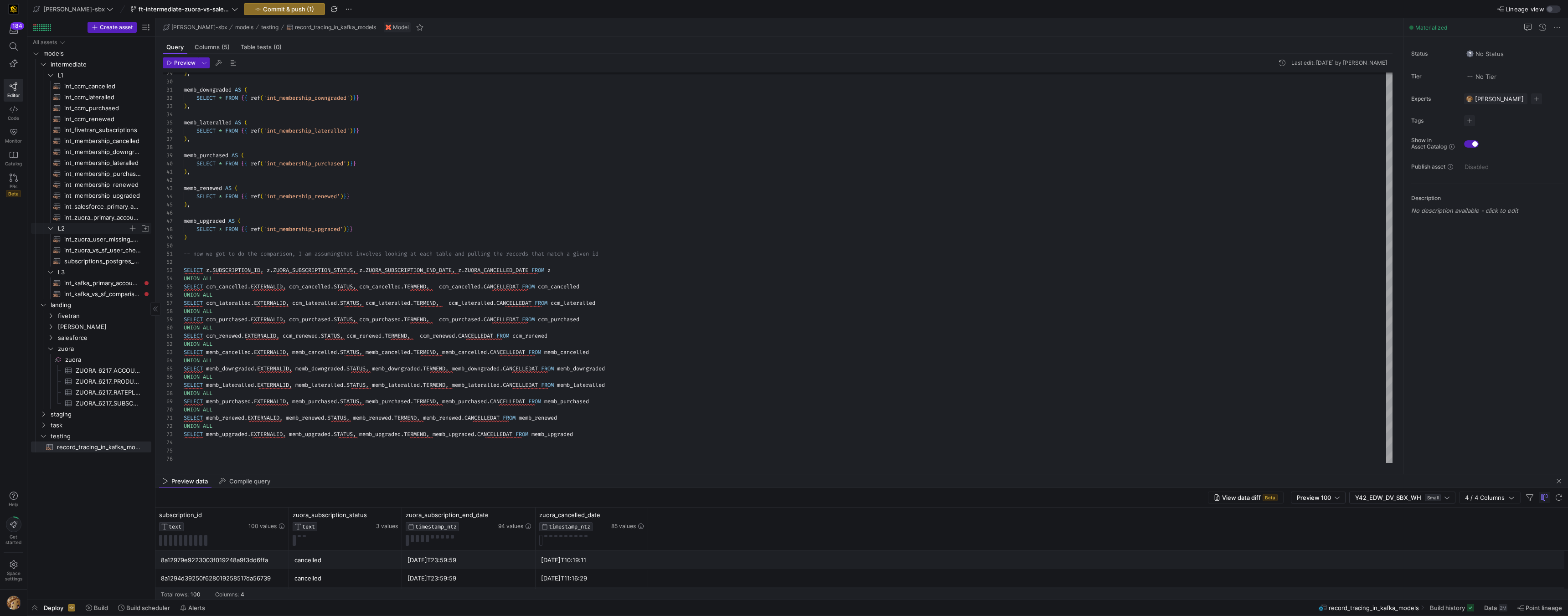
click at [104, 224] on span "L2" at bounding box center [93, 228] width 70 height 11
click at [108, 218] on span "int_zuora_primary_accounts​​​​​​​​​​" at bounding box center [103, 217] width 77 height 11
type textarea "-- File Name: int_zuora_primary_accounts -- Created by: Alejandro Baeza -- Last…"
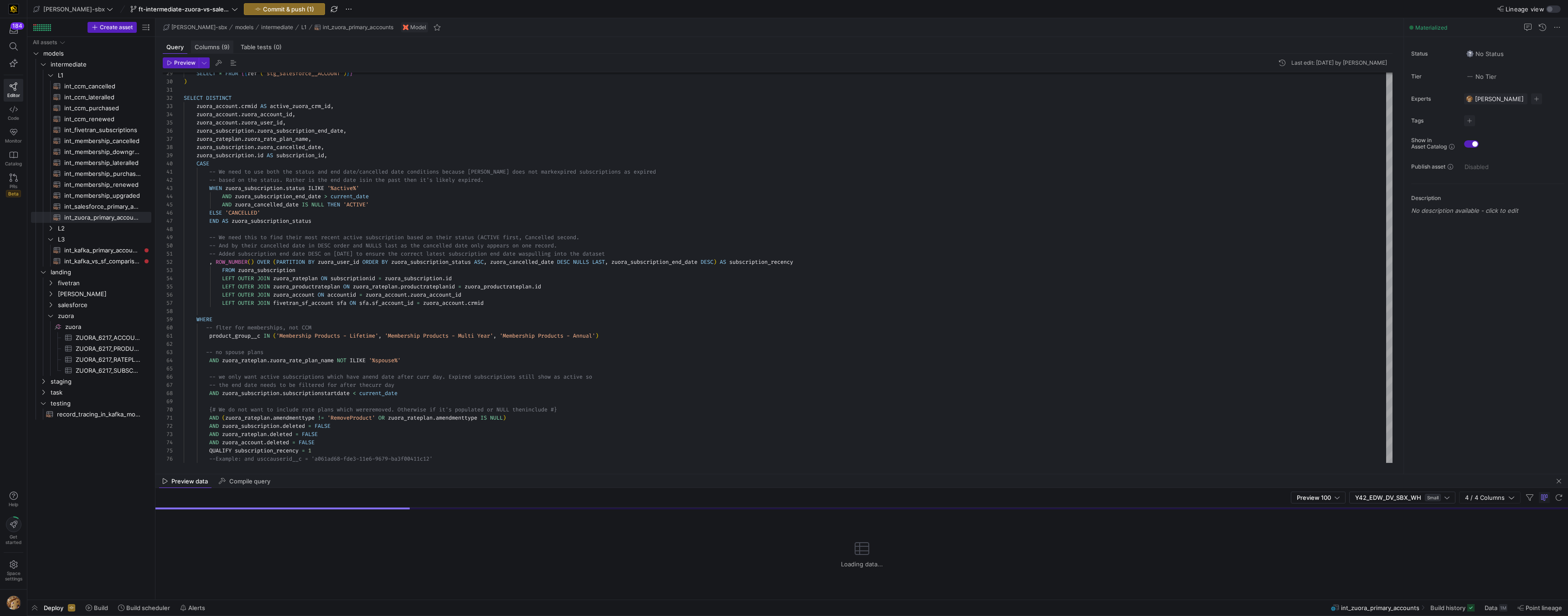
click at [231, 52] on div "Query Columns (9) Table tests (0)" at bounding box center [778, 47] width 1230 height 13
click at [210, 48] on span "Columns (9)" at bounding box center [212, 47] width 35 height 6
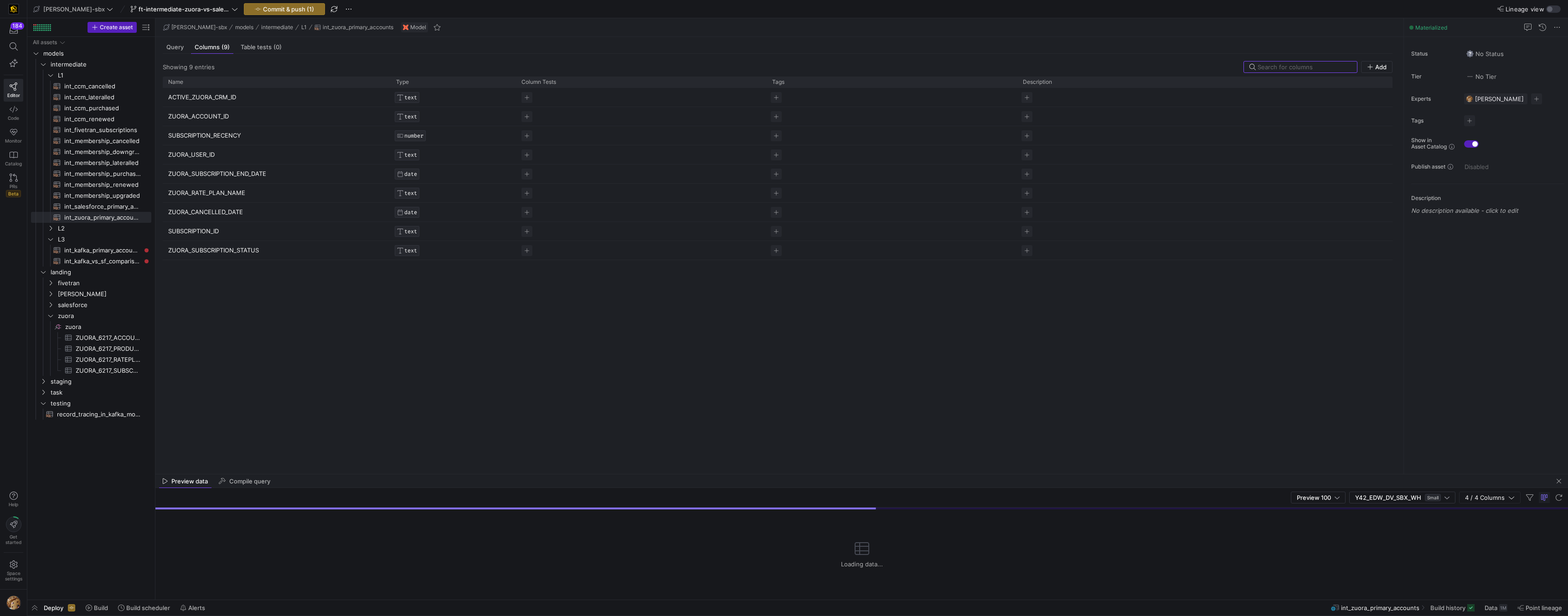
click at [682, 477] on div "Preview data Compile query" at bounding box center [861, 481] width 1413 height 14
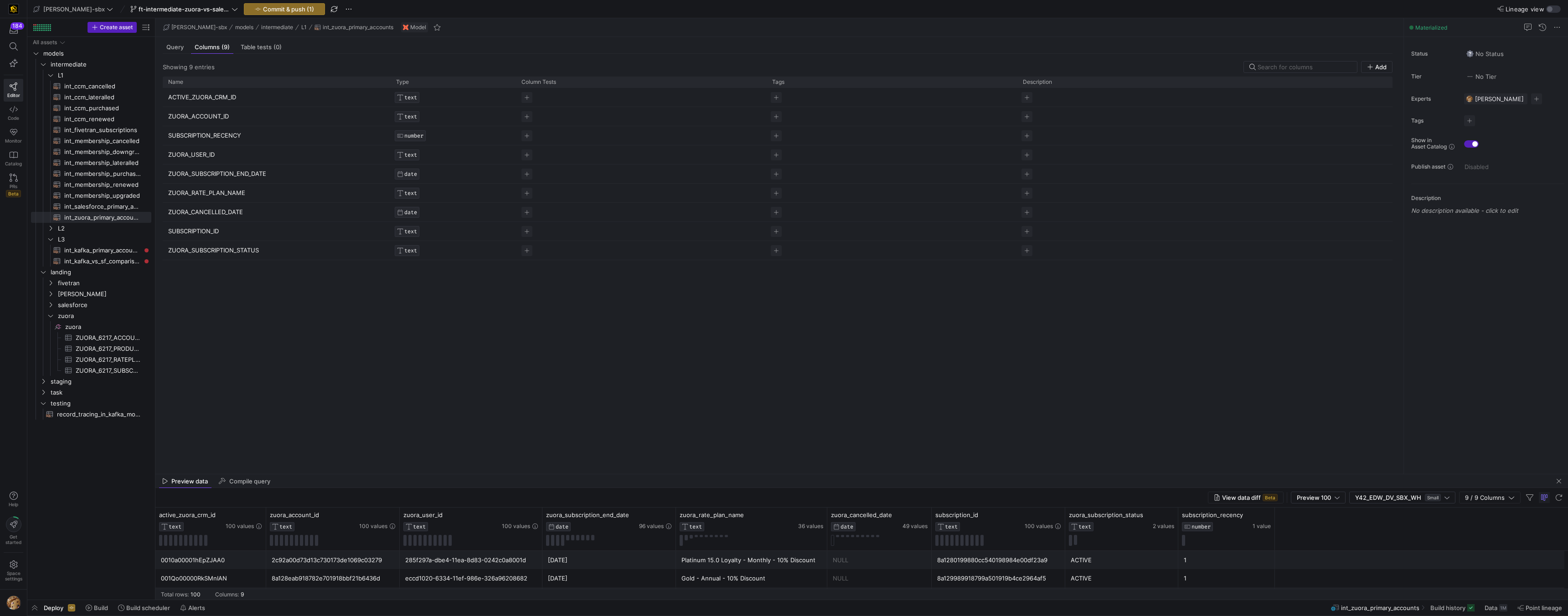
click at [691, 475] on div "Preview data Compile query" at bounding box center [861, 481] width 1413 height 14
click at [690, 495] on div "View data diff Beta Preview 100 Y42_EDW_DV_SBX_WH Small 9 / 9 Columns" at bounding box center [861, 498] width 1413 height 20
click at [692, 476] on div "Preview data Compile query" at bounding box center [861, 481] width 1413 height 14
click at [690, 476] on div "Preview data Compile query" at bounding box center [861, 481] width 1413 height 14
drag, startPoint x: 275, startPoint y: 477, endPoint x: 278, endPoint y: 481, distance: 5.0
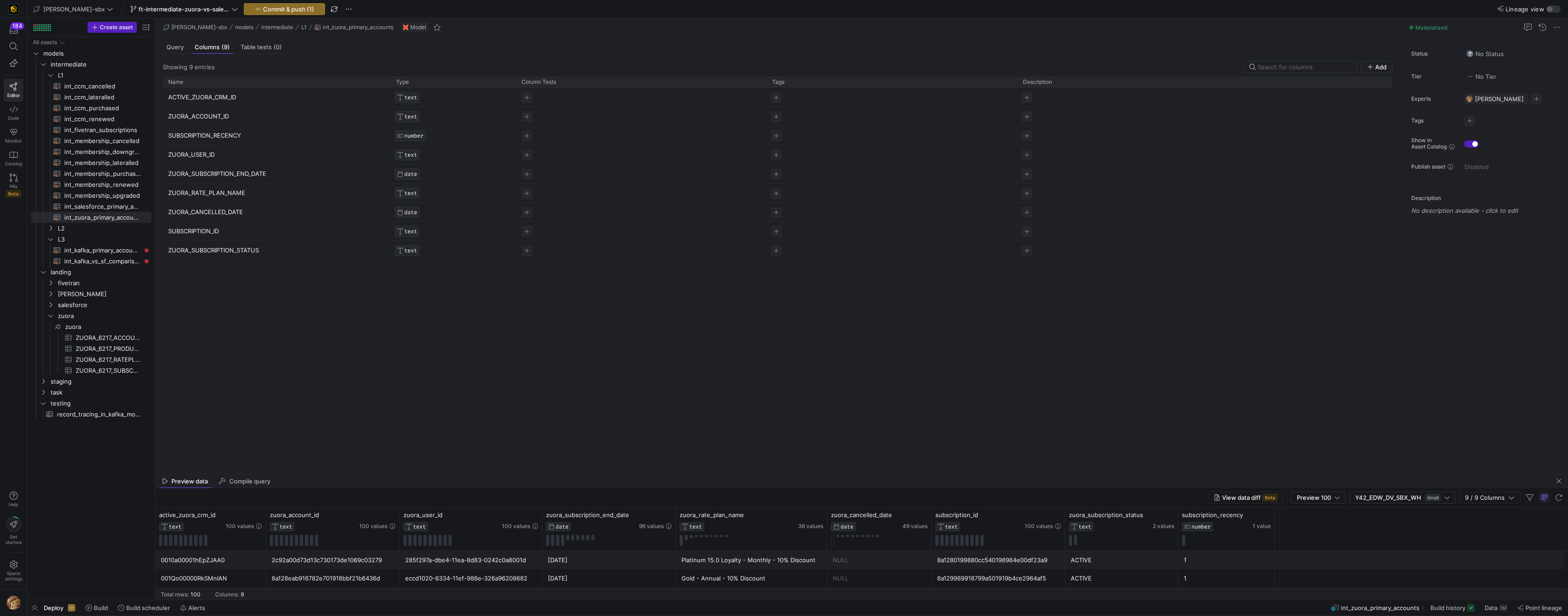
click at [275, 477] on div "Preview data Compile query" at bounding box center [861, 481] width 1413 height 14
click at [1111, 491] on div "View data diff Beta Preview 100 Y42_EDW_DV_SBX_WH Small 9 / 9 Columns" at bounding box center [861, 498] width 1413 height 20
drag, startPoint x: 1111, startPoint y: 475, endPoint x: 1109, endPoint y: 421, distance: 54.0
click at [1108, 419] on as-split "edw-dv-sbx models intermediate L1 int_zuora_primary_accounts Model Query Column…" at bounding box center [861, 309] width 1413 height 581
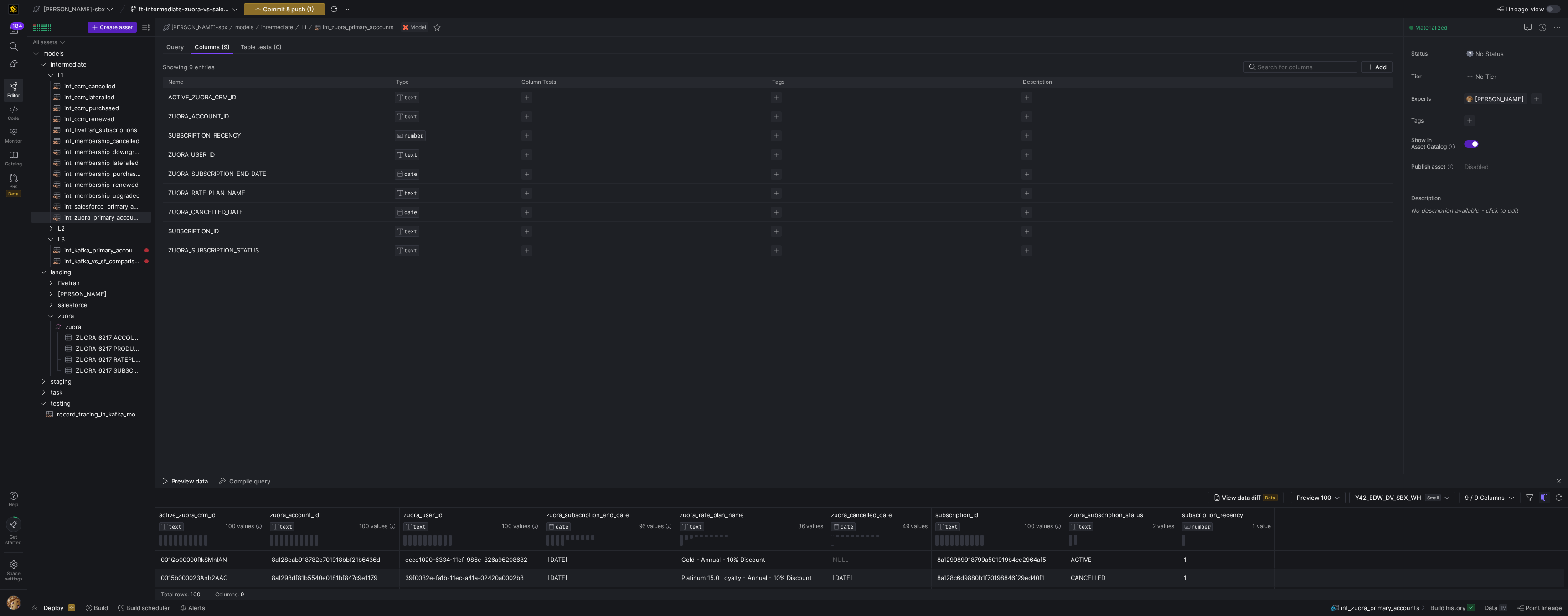
click at [1128, 473] on mat-tab-group "Query Columns (9) Table tests (0) Showing 9 entries Add Drag here to set row gr…" at bounding box center [777, 255] width 1244 height 437
click at [727, 555] on div "Gold - Annual - 10% Discount" at bounding box center [751, 560] width 140 height 18
click at [101, 226] on span "L2" at bounding box center [93, 228] width 70 height 11
click at [101, 260] on span "subscriptions_postgres_kafka_joined_view​​​​​​​​​​" at bounding box center [103, 261] width 77 height 11
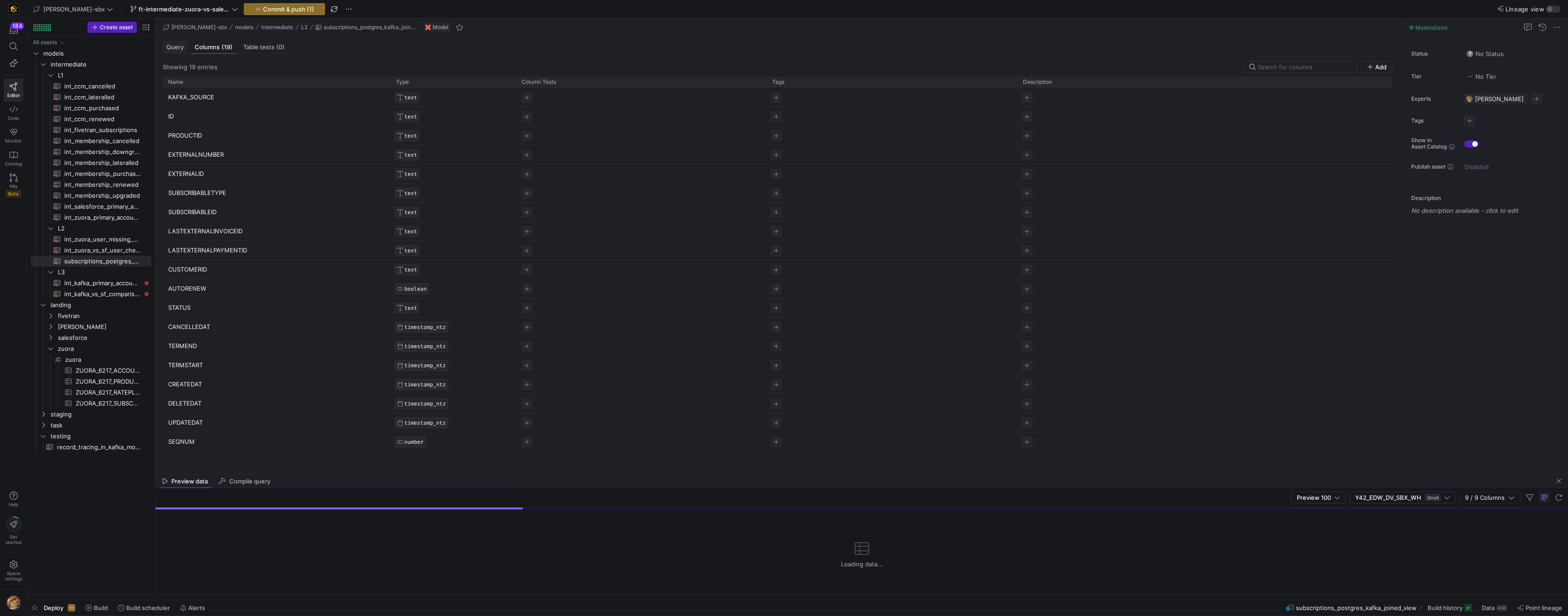
click at [171, 45] on span "Query" at bounding box center [175, 47] width 17 height 6
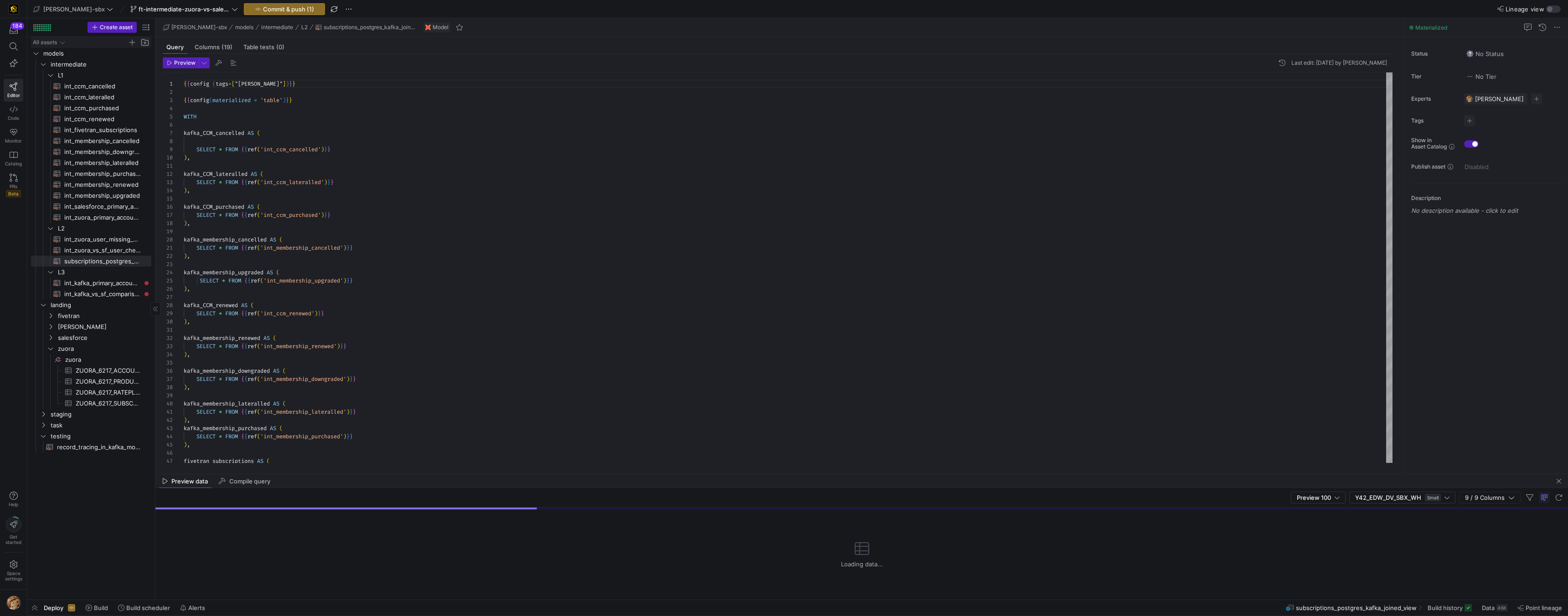
scroll to position [82, 0]
click at [184, 60] on span "Preview" at bounding box center [184, 63] width 22 height 6
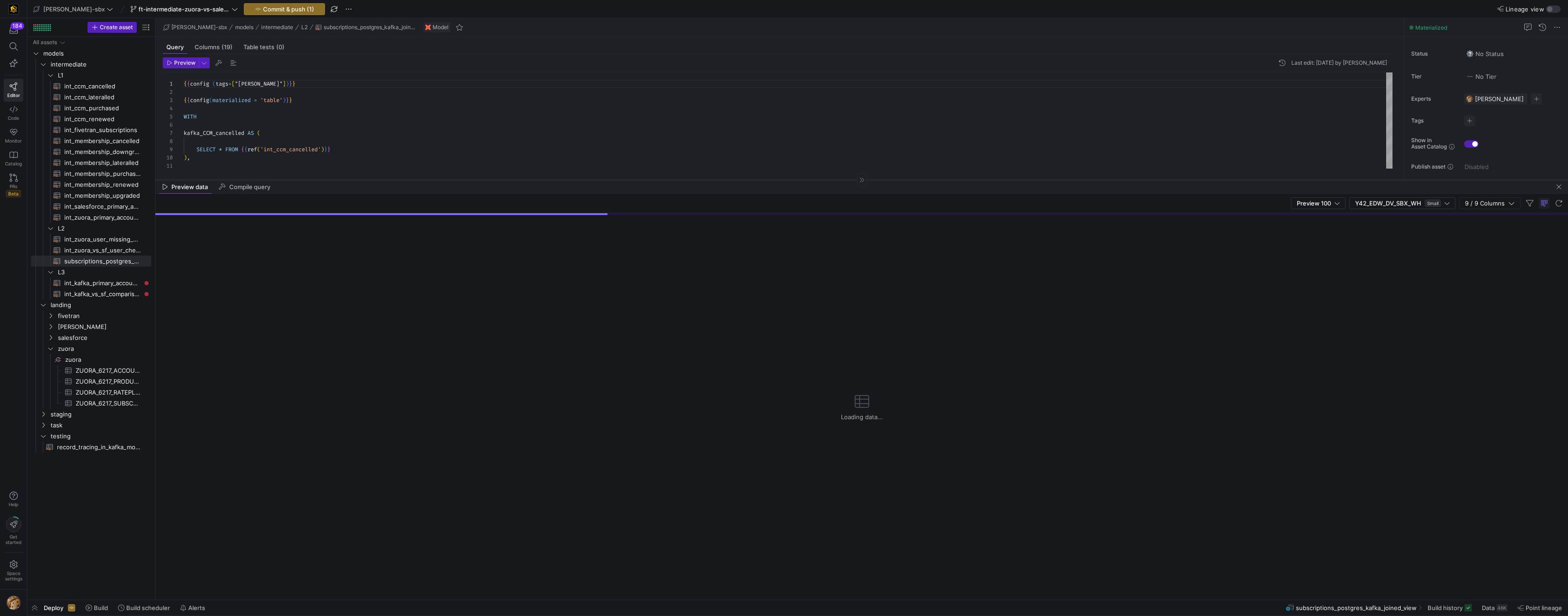
drag, startPoint x: 349, startPoint y: 473, endPoint x: 463, endPoint y: 174, distance: 320.0
click at [467, 179] on div at bounding box center [861, 179] width 1413 height 1
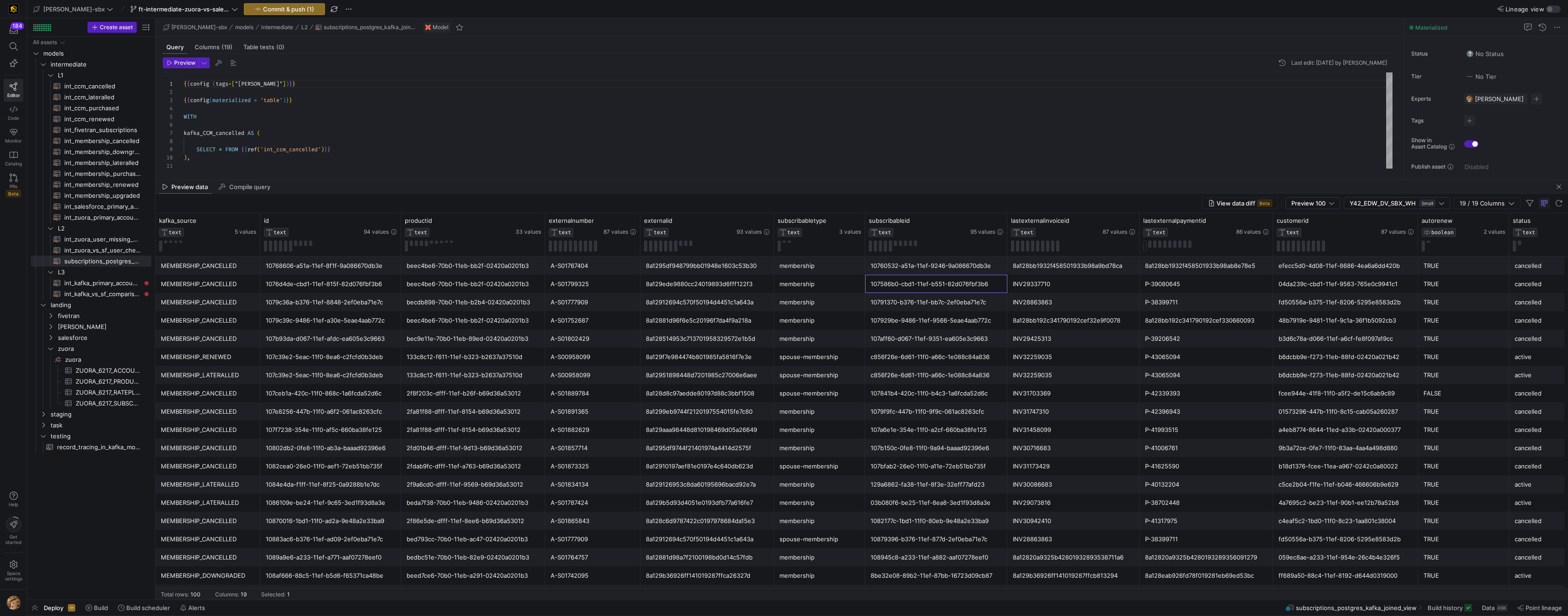
drag, startPoint x: 961, startPoint y: 277, endPoint x: 965, endPoint y: 280, distance: 5.0
click at [961, 277] on div "107586b0-cbd1-11ef-b551-82d076fbf3b6" at bounding box center [936, 284] width 131 height 18
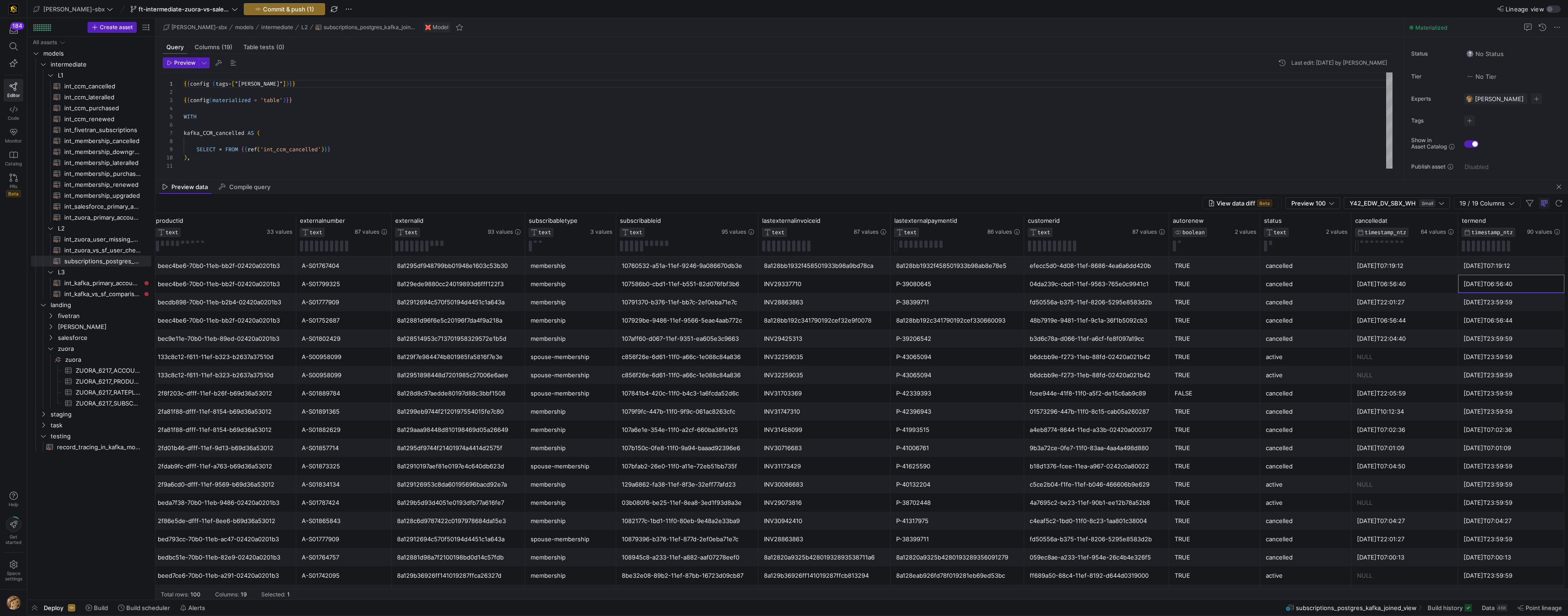
scroll to position [0, 0]
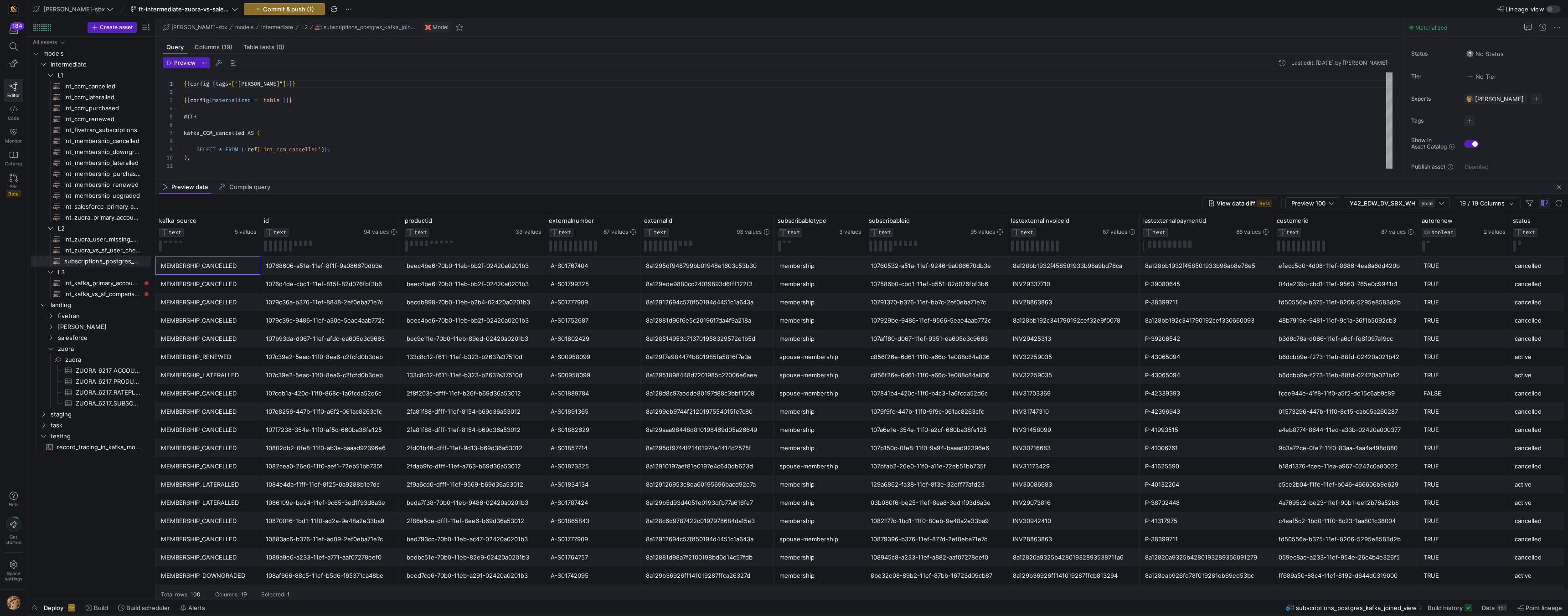
click at [891, 184] on div "Preview data Compile query" at bounding box center [861, 187] width 1413 height 14
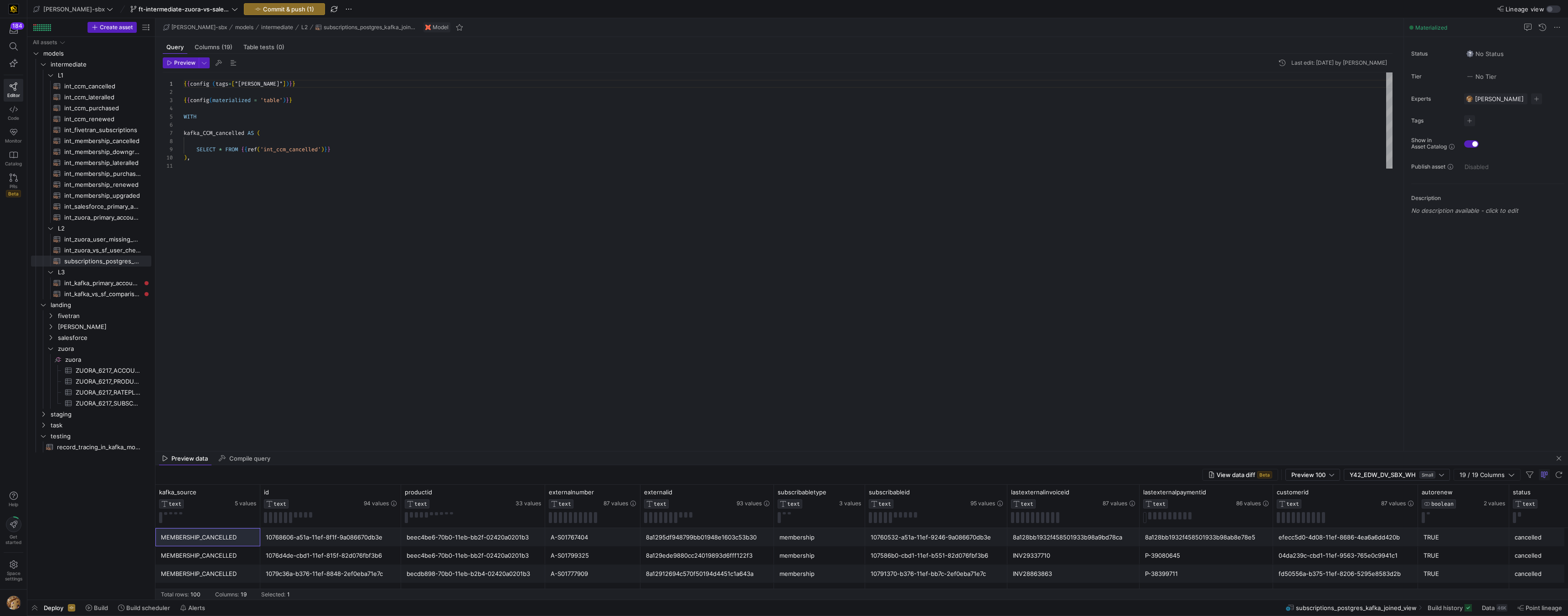
drag, startPoint x: 892, startPoint y: 179, endPoint x: 865, endPoint y: 418, distance: 240.5
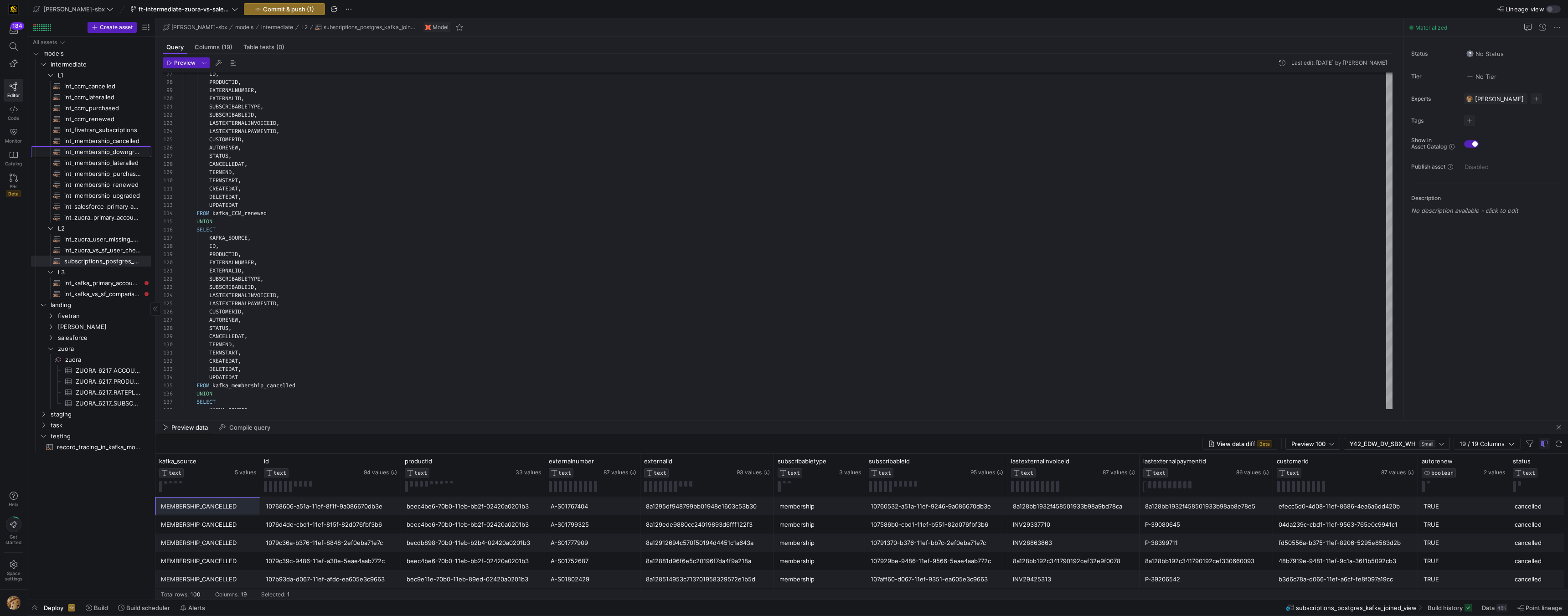
click at [101, 147] on span "int_membership_downgraded​​​​​​​​​​" at bounding box center [103, 152] width 77 height 11
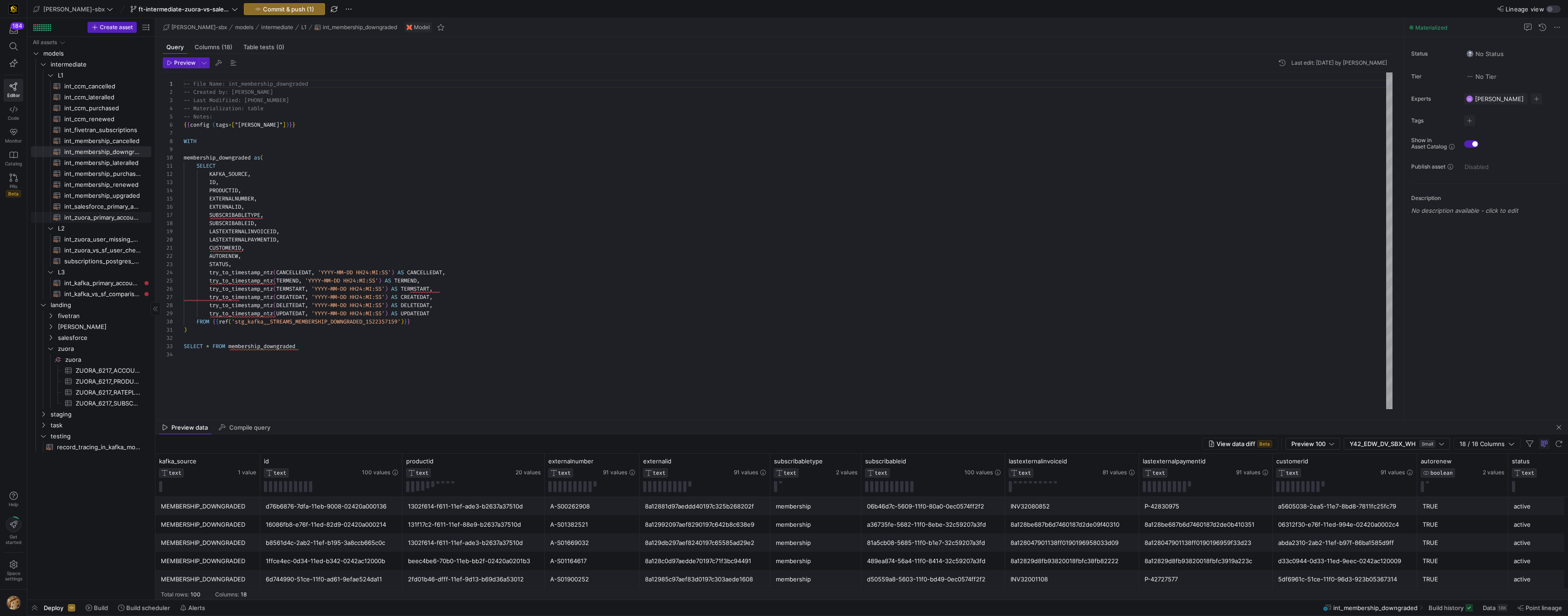
drag, startPoint x: 113, startPoint y: 215, endPoint x: 119, endPoint y: 213, distance: 6.3
click at [113, 215] on span "int_zuora_primary_accounts​​​​​​​​​​" at bounding box center [103, 217] width 77 height 11
type textarea "-- File Name: int_zuora_primary_accounts -- Created by: Alejandro Baeza -- Last…"
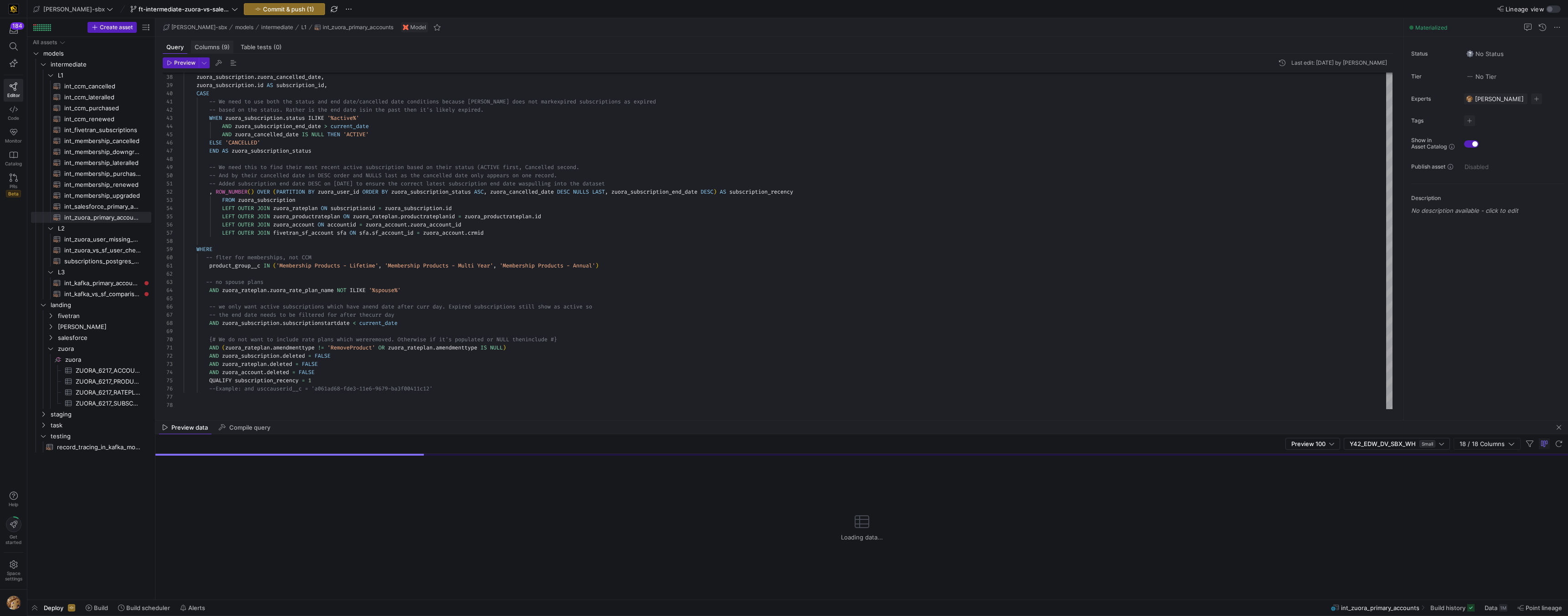
click at [224, 46] on span "(9)" at bounding box center [225, 47] width 8 height 6
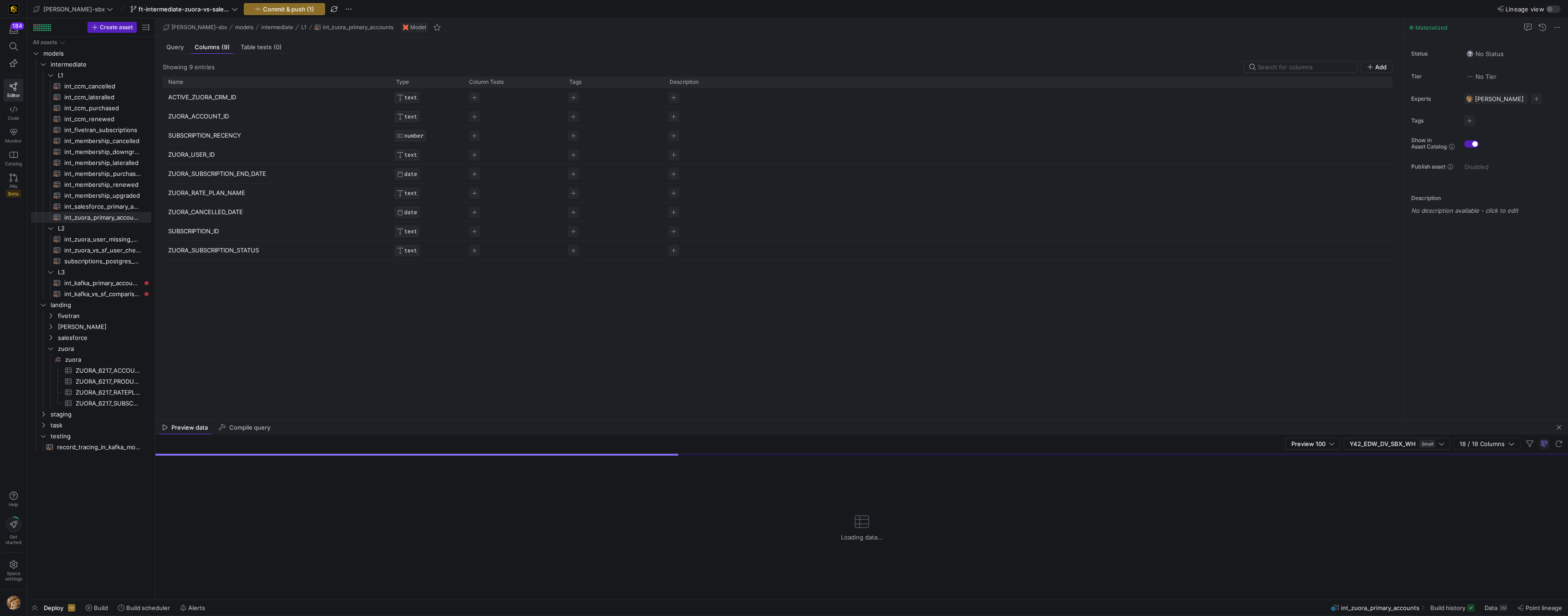
click at [219, 215] on p "ZUORA_CANCELLED_DATE" at bounding box center [277, 212] width 217 height 18
click at [219, 215] on input "ZUORA_CANCELLED_DATE" at bounding box center [272, 212] width 208 height 17
click at [236, 178] on p "ZUORA_SUBSCRIPTION_END_DATE" at bounding box center [277, 174] width 217 height 18
click at [233, 178] on input "ZUORA_SUBSCRIPTION_END_DATE" at bounding box center [272, 174] width 208 height 17
click at [232, 178] on input "ZUORA_SUBSCRIPTION_END_DATE" at bounding box center [272, 174] width 208 height 17
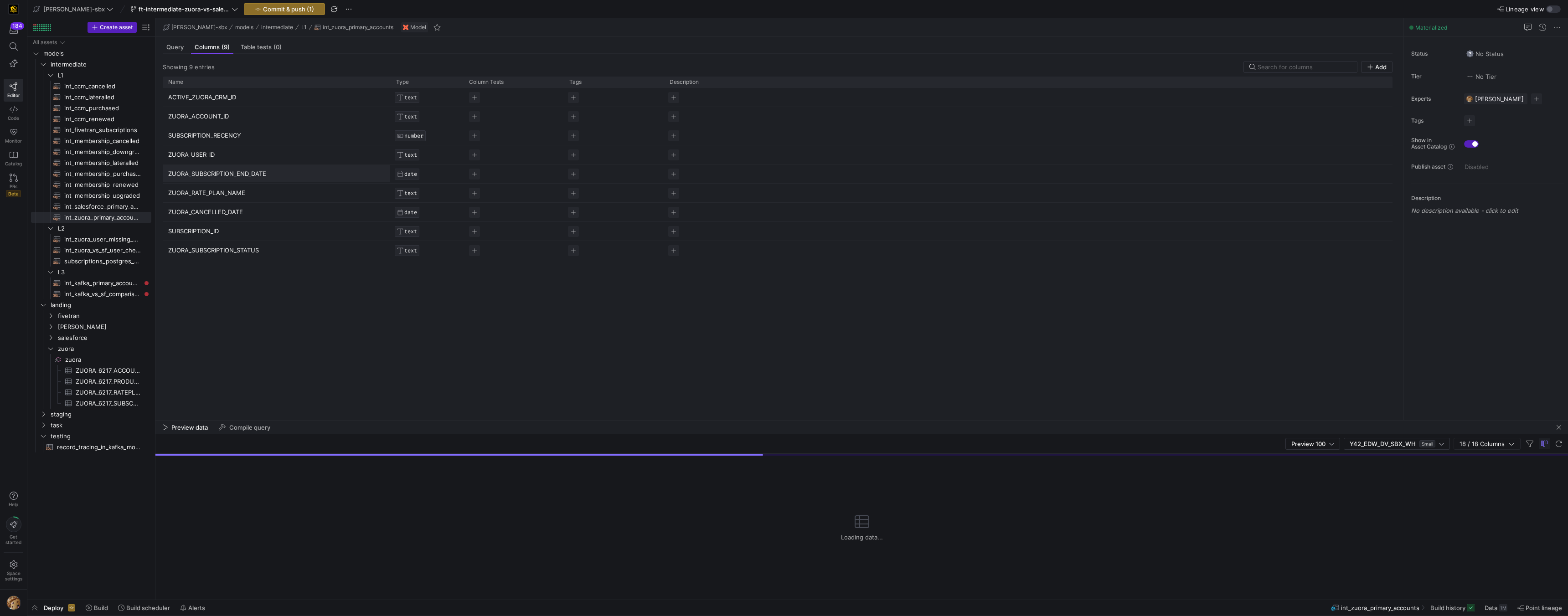
click at [232, 178] on input "ZUORA_SUBSCRIPTION_END_DATE" at bounding box center [272, 174] width 208 height 17
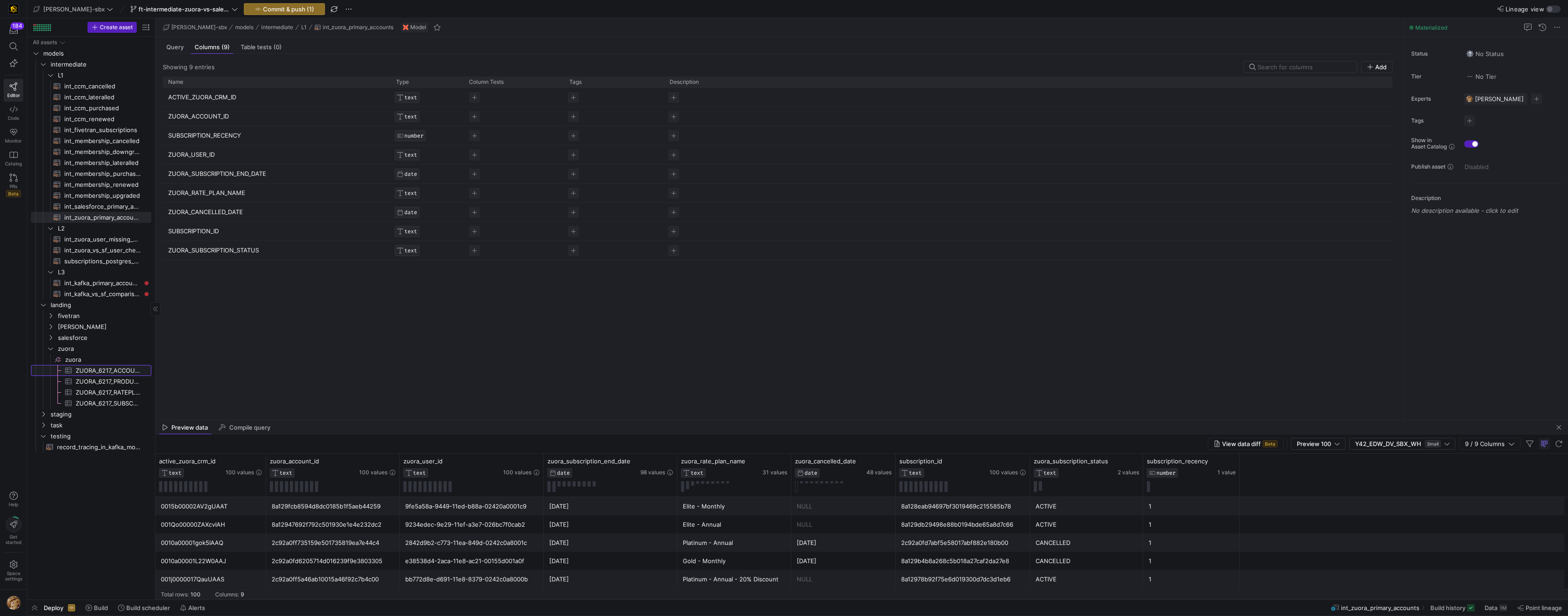
click at [98, 373] on span "ZUORA_6217_ACCOUNT​​​​​​​​​" at bounding box center [108, 370] width 65 height 11
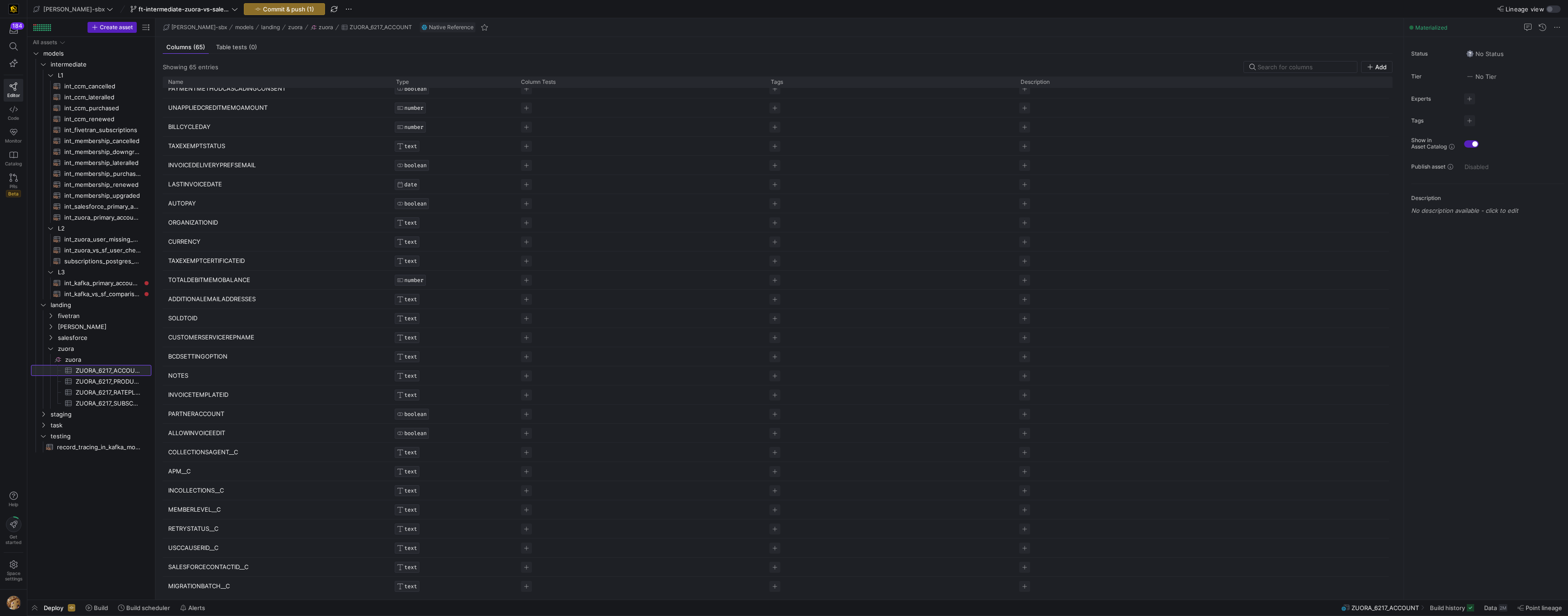
scroll to position [734, 0]
click at [192, 379] on p "UPDATEDDATE" at bounding box center [277, 375] width 217 height 18
click at [189, 380] on input "UPDATEDDATE" at bounding box center [272, 375] width 208 height 17
click at [189, 380] on input "UPDATEDDATE" at bounding box center [272, 375] width 208 height 17
click at [197, 375] on input "UPDATEDDATE" at bounding box center [272, 375] width 208 height 17
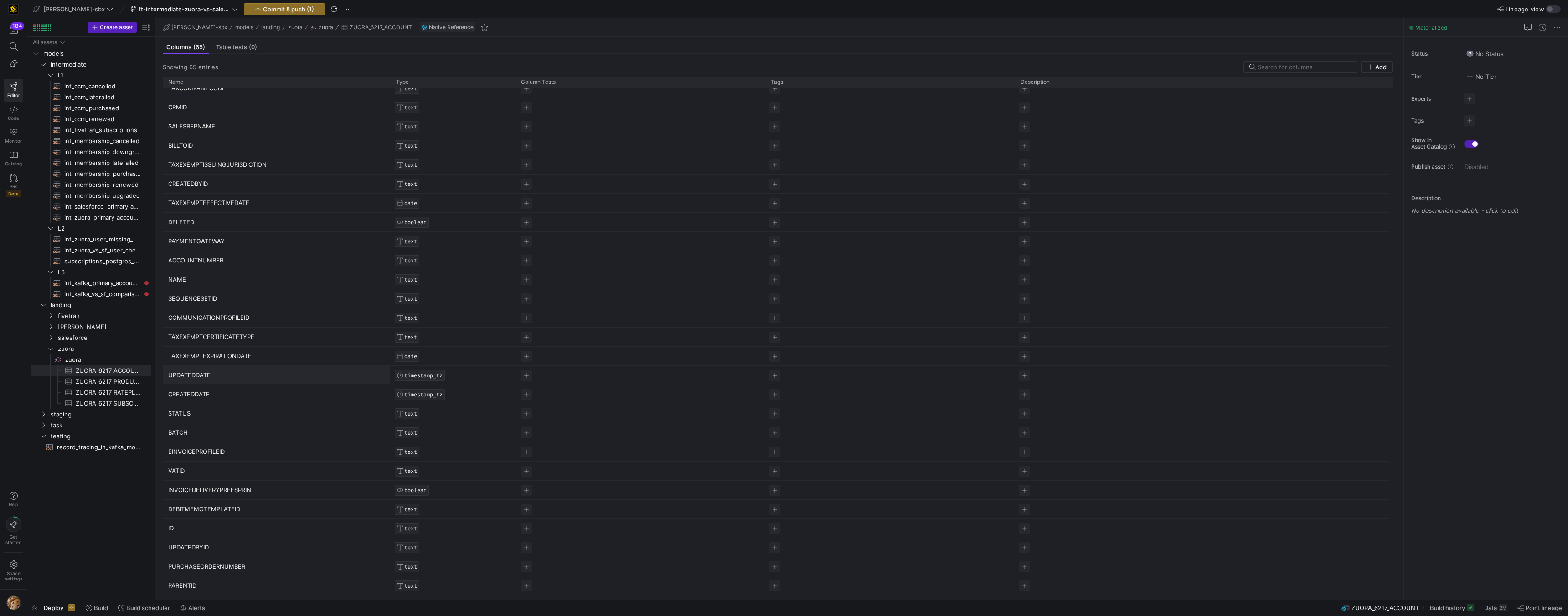
click at [197, 375] on input "UPDATEDDATE" at bounding box center [272, 375] width 208 height 17
click at [191, 387] on p "CREATEDDATE" at bounding box center [277, 394] width 217 height 18
click at [187, 391] on input "CREATEDDATE" at bounding box center [272, 394] width 208 height 17
click at [187, 391] on input "CREATEDDATE" at bounding box center [272, 394] width 208 height 17
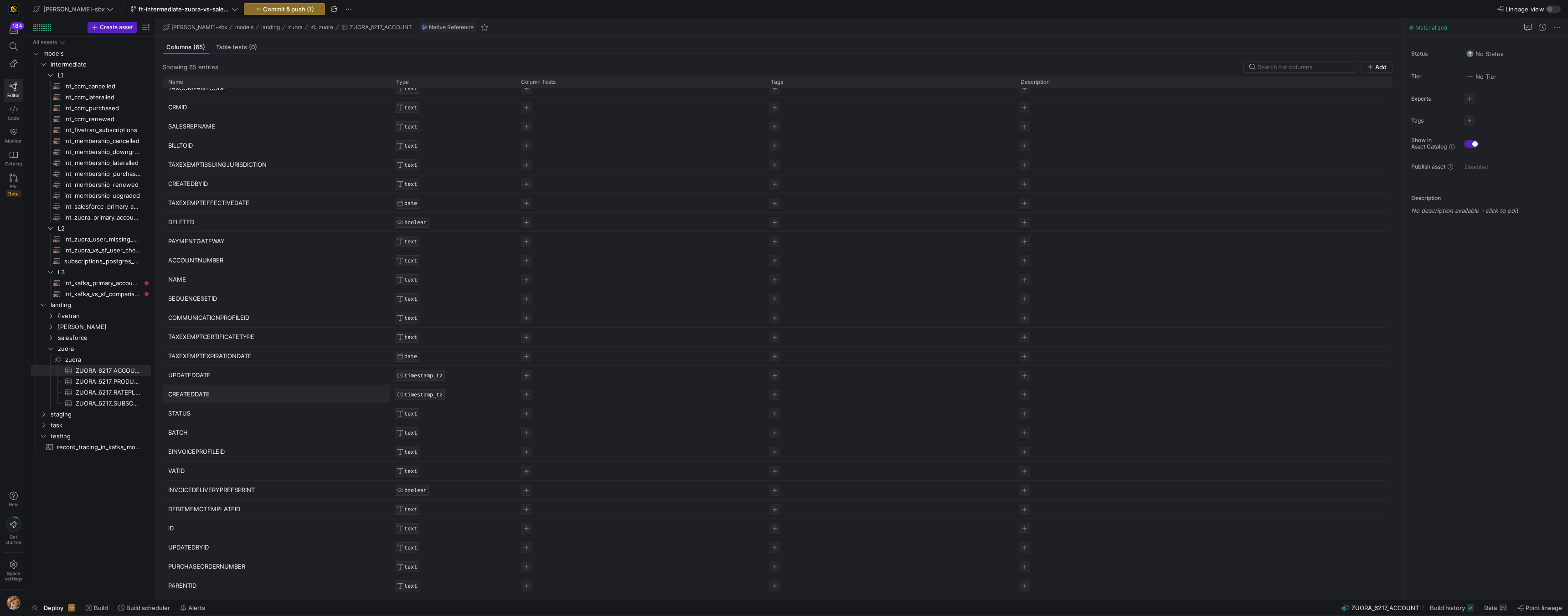
click at [187, 391] on input "CREATEDDATE" at bounding box center [272, 394] width 208 height 17
click at [215, 373] on p "UPDATEDDATE" at bounding box center [277, 375] width 217 height 18
click at [209, 375] on input "UPDATEDDATE" at bounding box center [272, 375] width 208 height 17
click at [397, 87] on div "Type" at bounding box center [453, 82] width 114 height 11
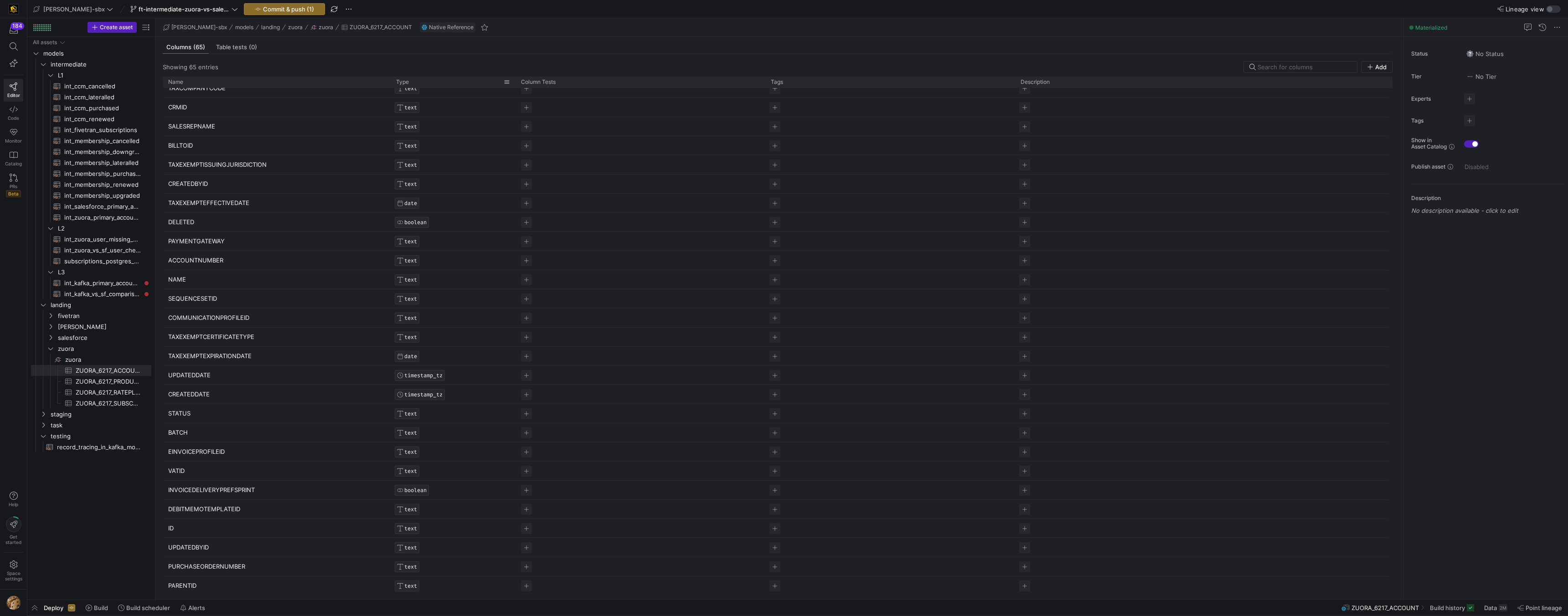
click at [395, 84] on div "Type" at bounding box center [453, 82] width 125 height 11
click at [401, 80] on span "Type" at bounding box center [402, 82] width 13 height 6
click at [413, 80] on span at bounding box center [416, 82] width 6 height 6
click at [415, 80] on span at bounding box center [416, 82] width 6 height 6
click at [415, 80] on div "Type" at bounding box center [450, 82] width 108 height 6
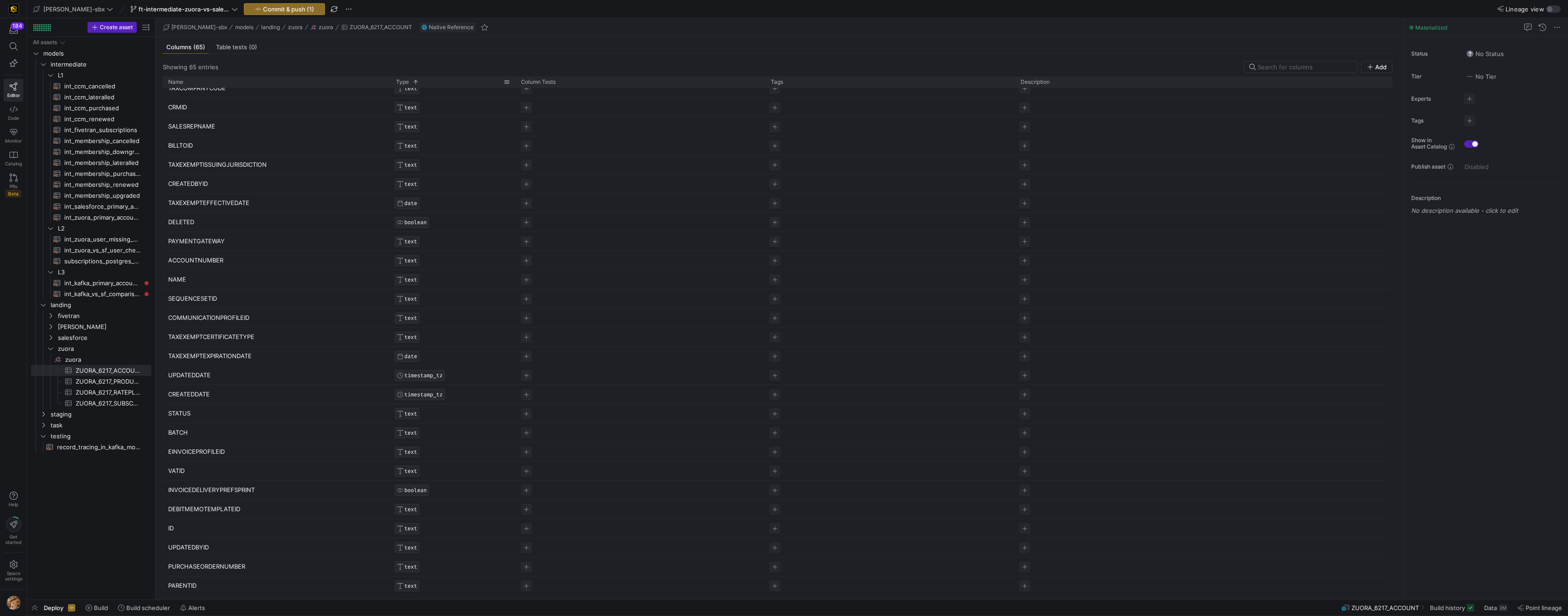
click at [415, 79] on span at bounding box center [416, 82] width 6 height 6
click at [415, 81] on span at bounding box center [416, 82] width 6 height 6
click at [415, 81] on div "Type" at bounding box center [450, 82] width 108 height 6
click at [415, 81] on span at bounding box center [416, 82] width 6 height 6
click at [0, 0] on span at bounding box center [0, 0] width 0 height 0
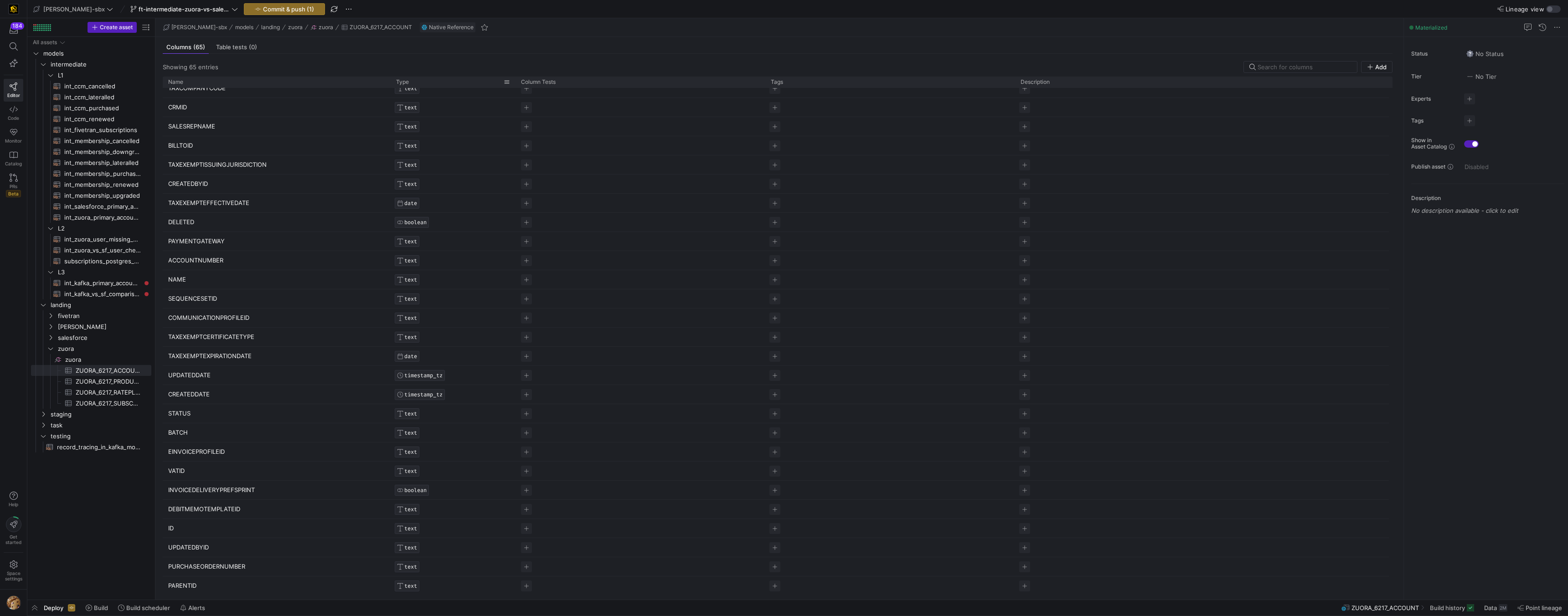
click at [415, 81] on div "Type" at bounding box center [450, 82] width 108 height 6
click at [415, 81] on span at bounding box center [416, 82] width 6 height 6
click at [0, 0] on span at bounding box center [0, 0] width 0 height 0
click at [415, 81] on div "Type" at bounding box center [450, 82] width 108 height 6
click at [415, 81] on span at bounding box center [416, 82] width 6 height 6
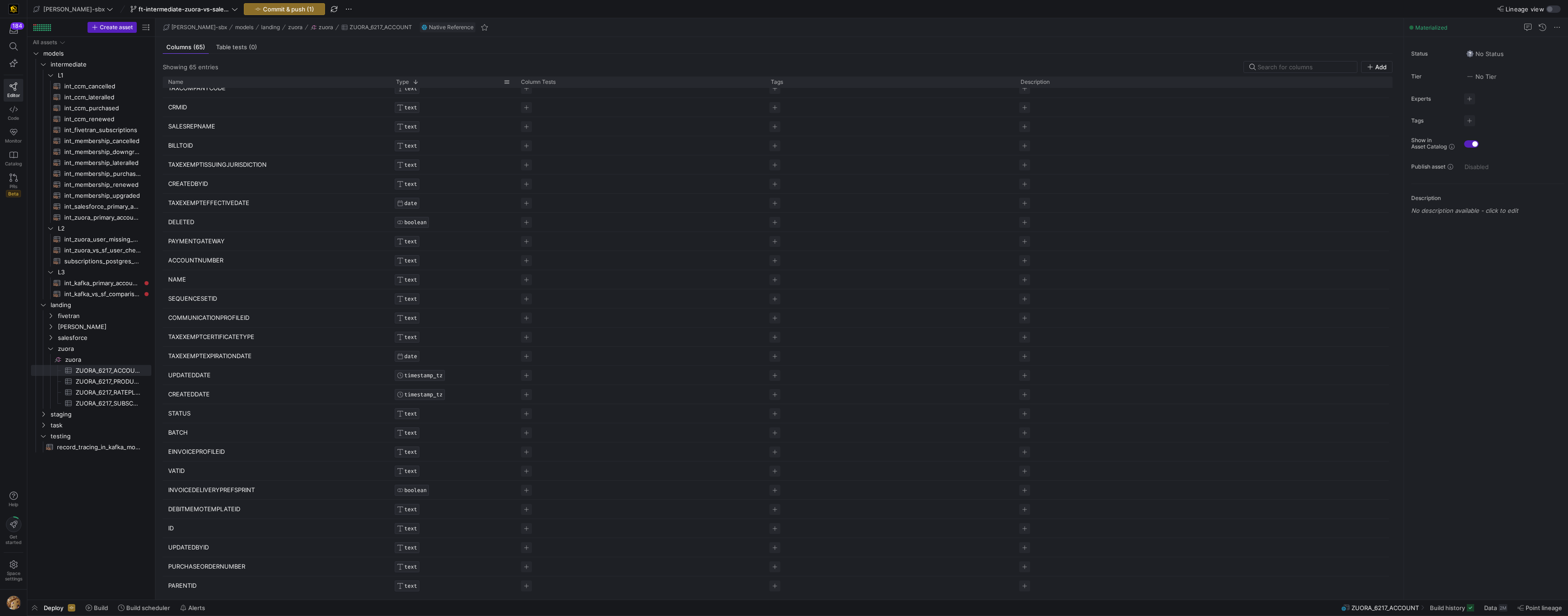
click at [415, 81] on span at bounding box center [416, 82] width 6 height 6
click at [415, 81] on div "Type 1" at bounding box center [450, 82] width 108 height 6
click at [415, 81] on span at bounding box center [416, 82] width 6 height 6
click at [114, 375] on span "ZUORA_6217_ACCOUNT​​​​​​​​​" at bounding box center [108, 370] width 65 height 11
click at [124, 382] on span "ZUORA_6217_PRODUCTRATEPLAN​​​​​​​​​" at bounding box center [108, 382] width 65 height 11
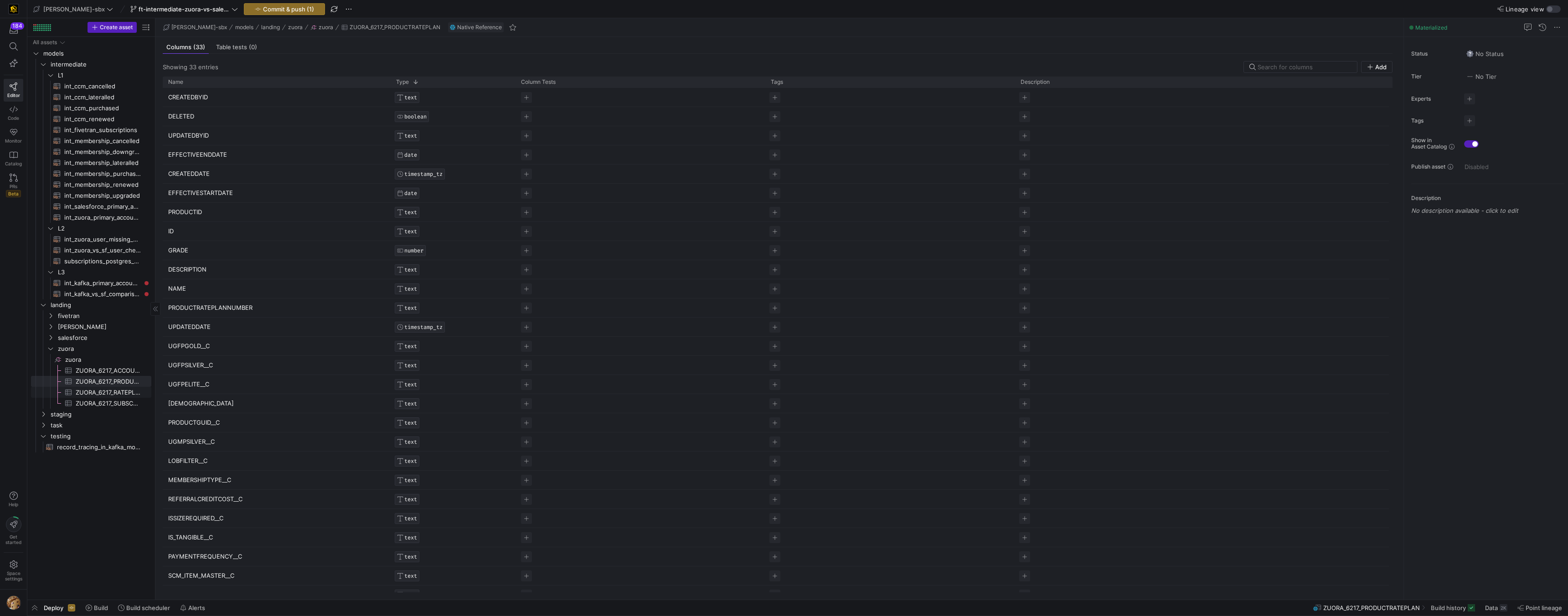
click at [106, 391] on span "ZUORA_6217_RATEPLAN​​​​​​​​​" at bounding box center [108, 392] width 65 height 11
